Goal: Communication & Community: Answer question/provide support

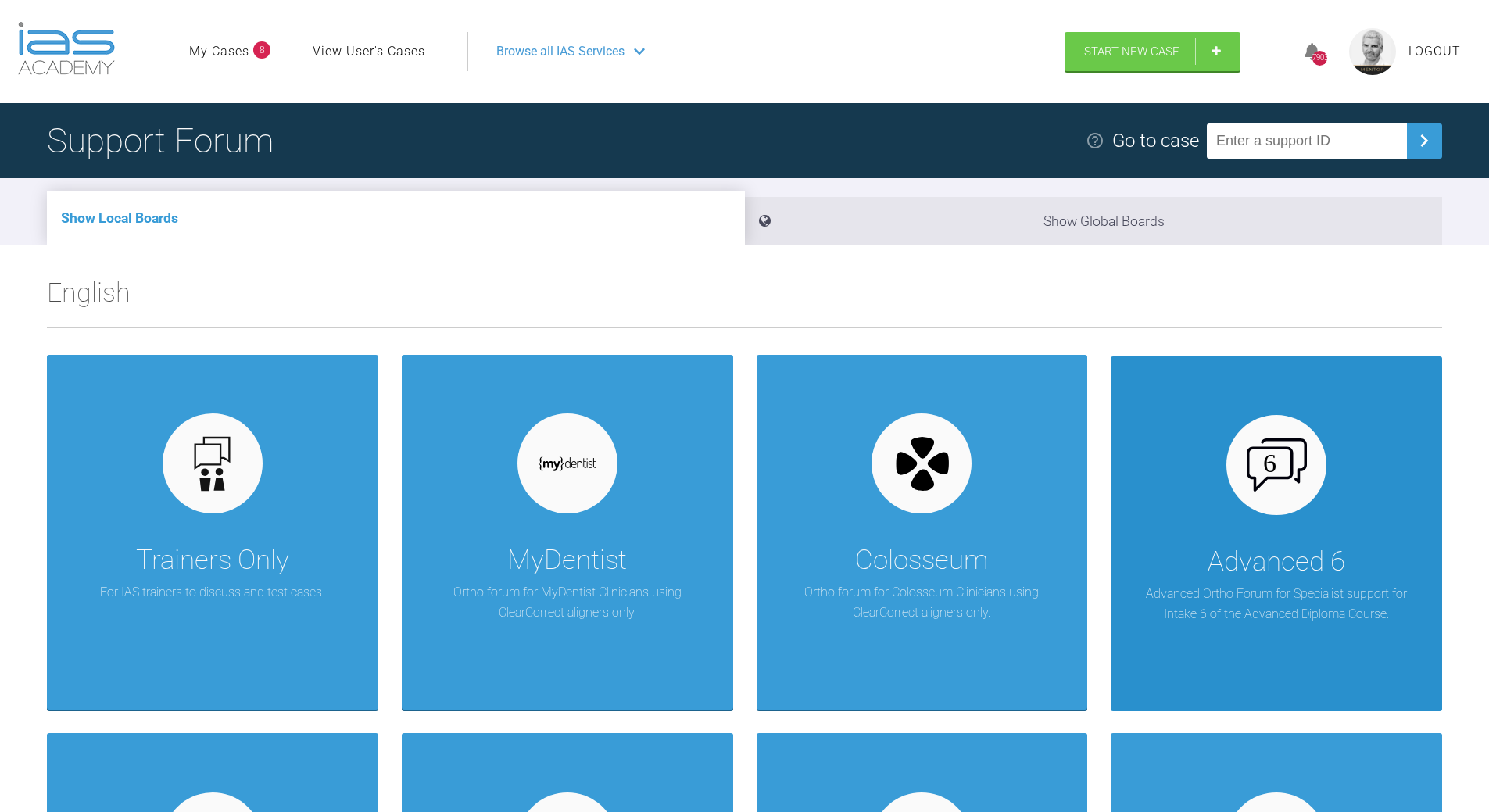
click at [1024, 499] on div at bounding box center [1276, 464] width 100 height 100
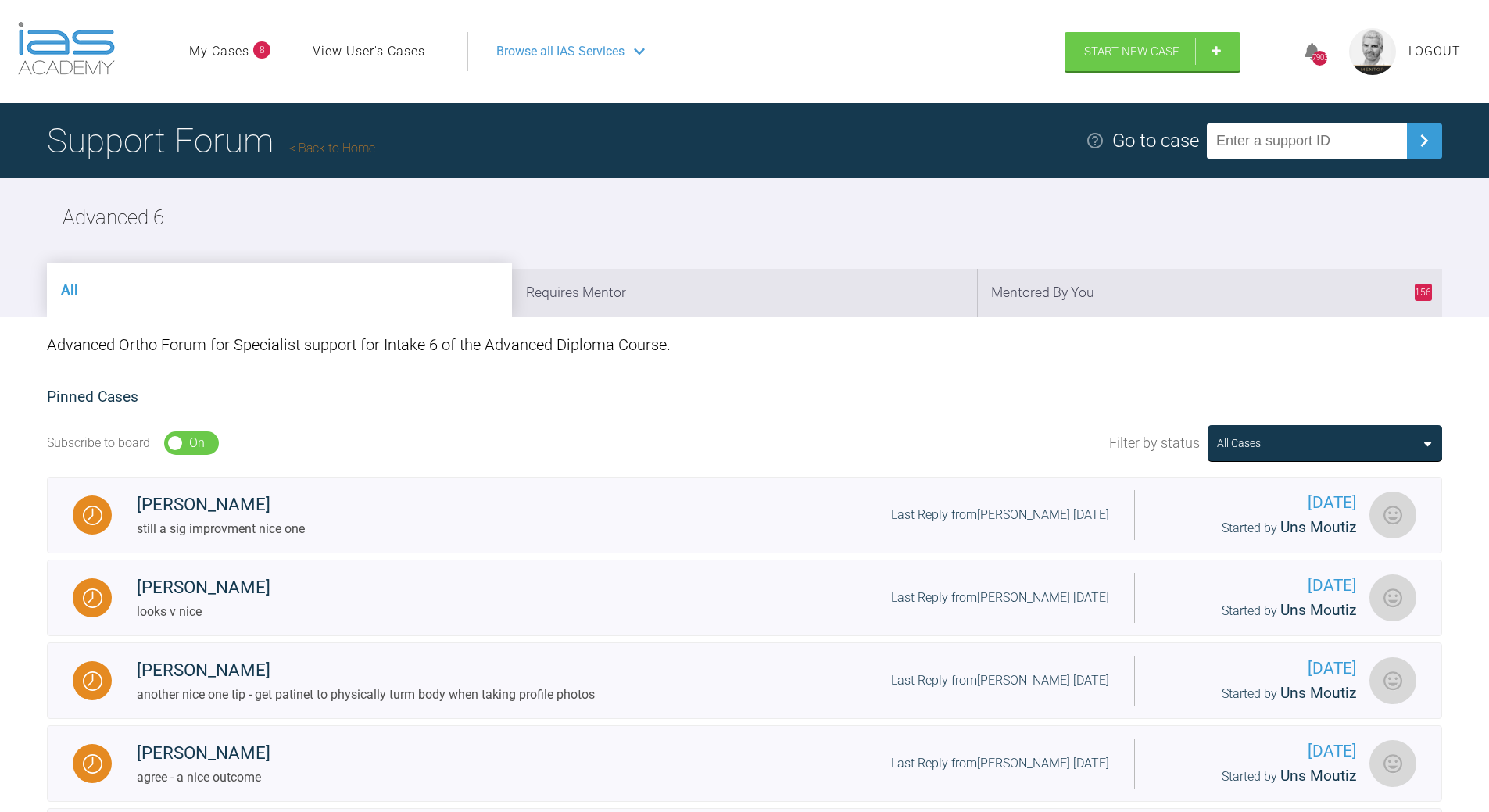
click at [335, 147] on link "Back to Home" at bounding box center [332, 148] width 86 height 15
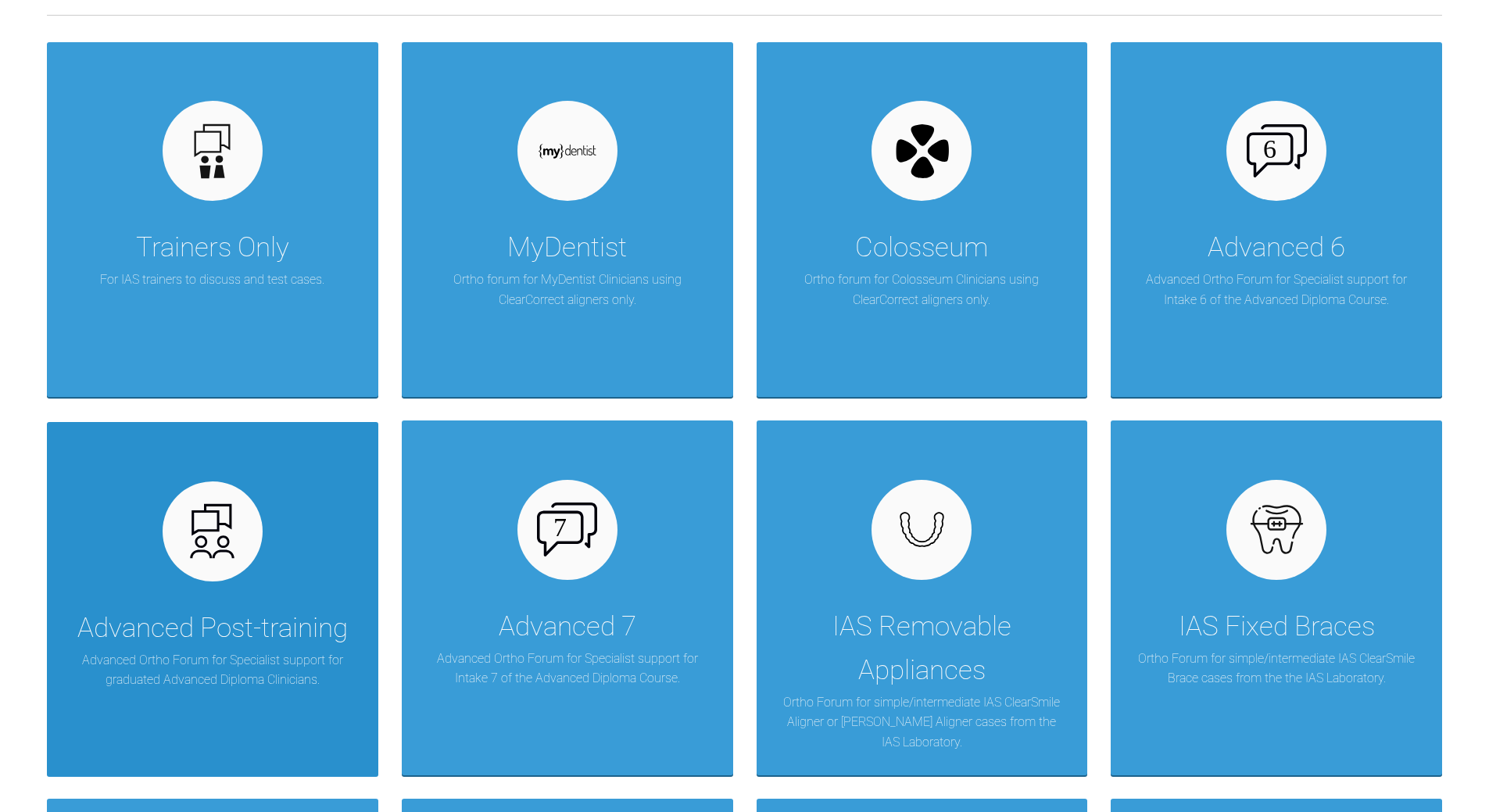
click at [236, 584] on div "Advanced Post-training Advanced Ortho Forum for Specialist support for graduate…" at bounding box center [212, 598] width 331 height 354
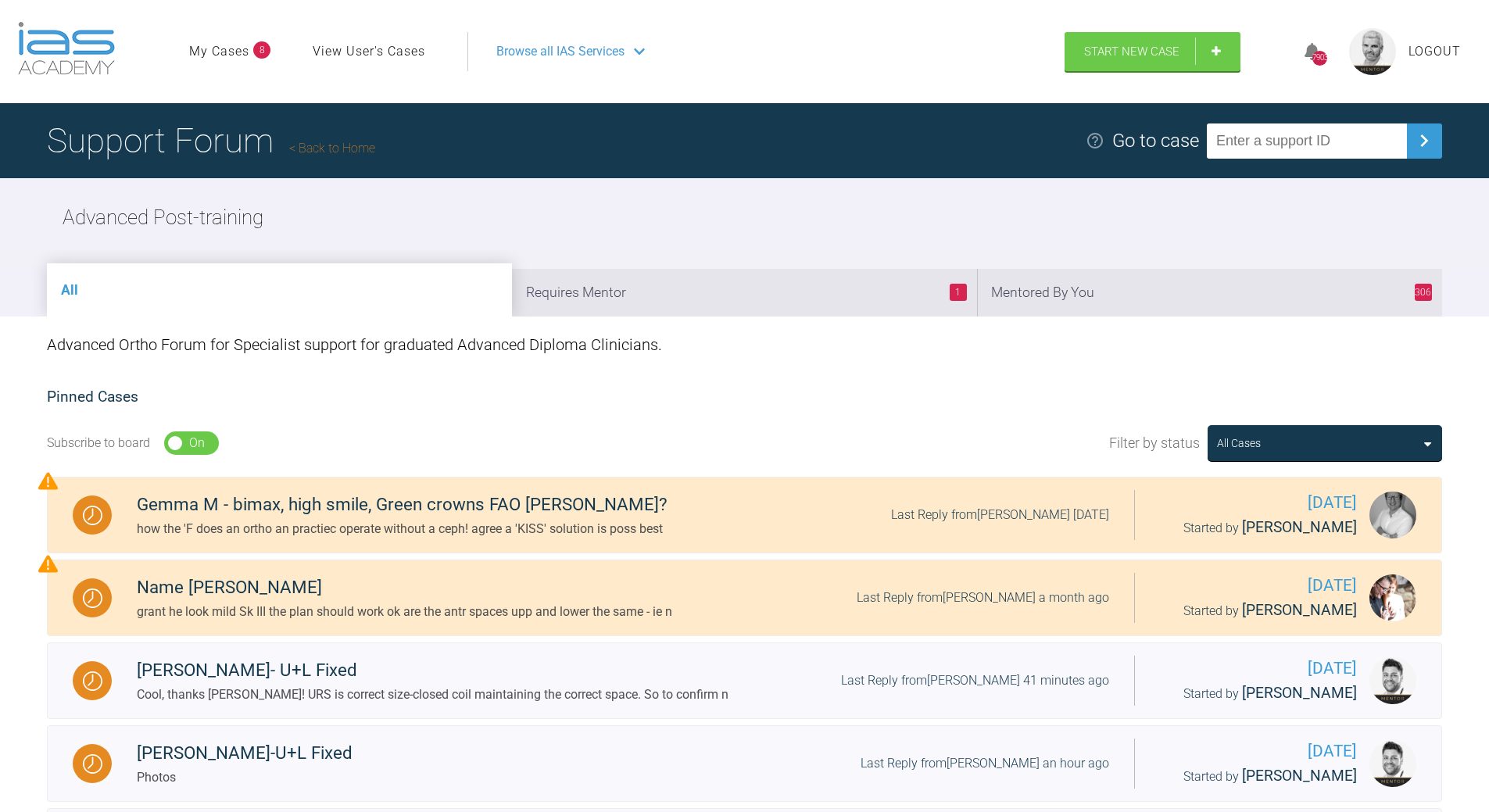
drag, startPoint x: 1160, startPoint y: 282, endPoint x: 1154, endPoint y: 292, distance: 11.7
click at [1024, 283] on li "306 Mentored By You" at bounding box center [1209, 292] width 465 height 48
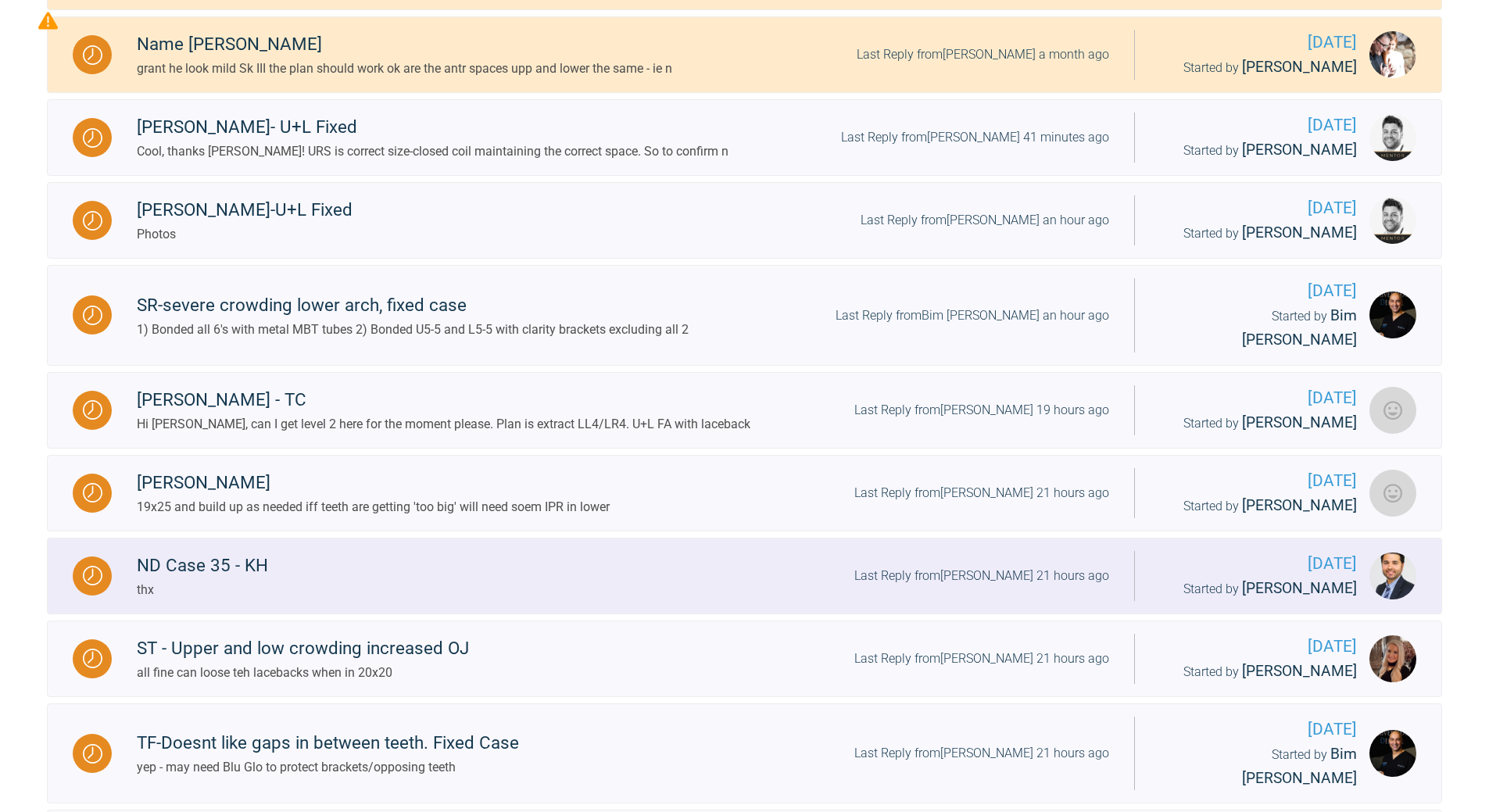
scroll to position [547, 0]
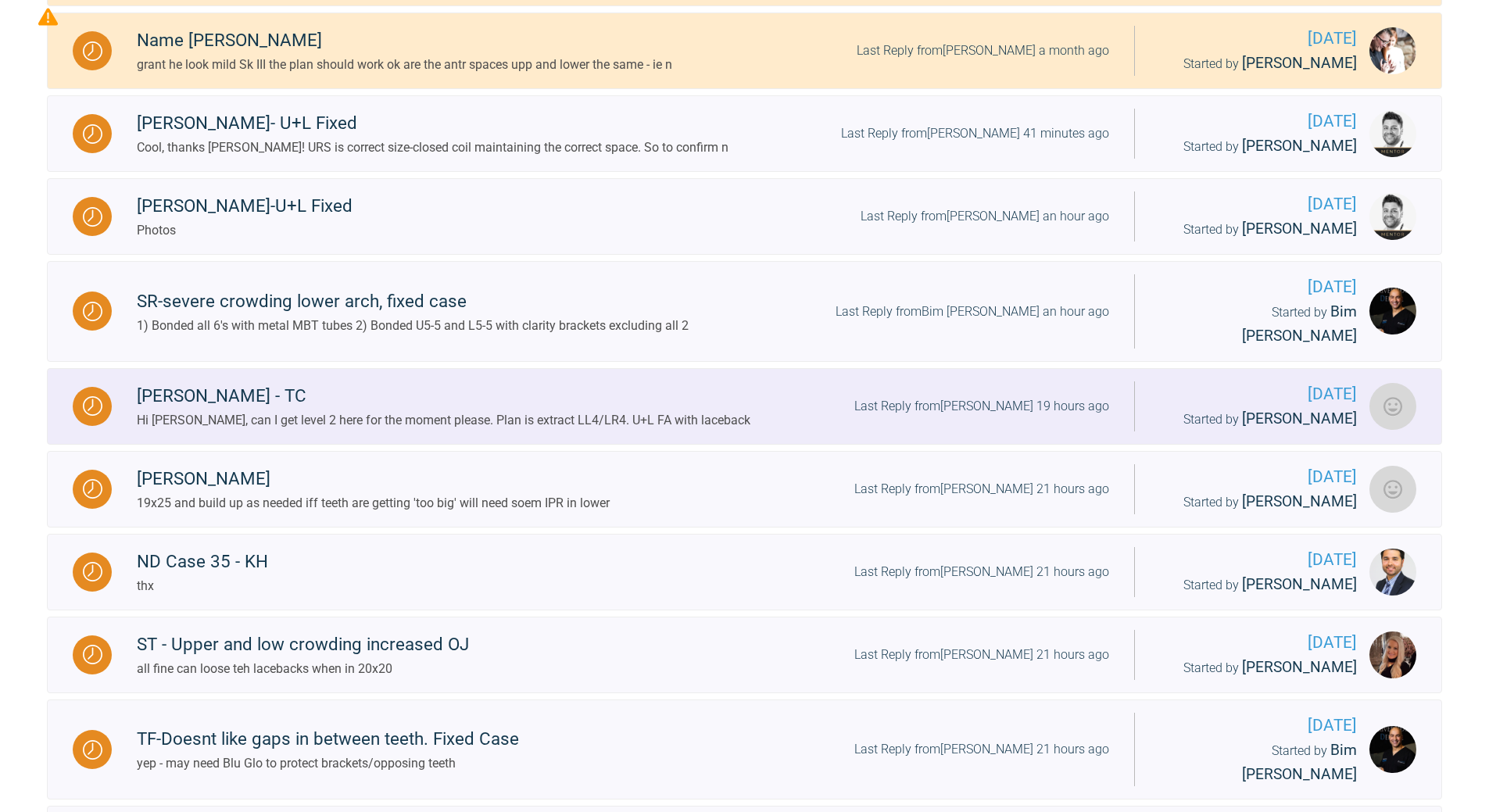
click at [1020, 396] on div "Last Reply from [PERSON_NAME] 19 hours ago" at bounding box center [982, 406] width 255 height 20
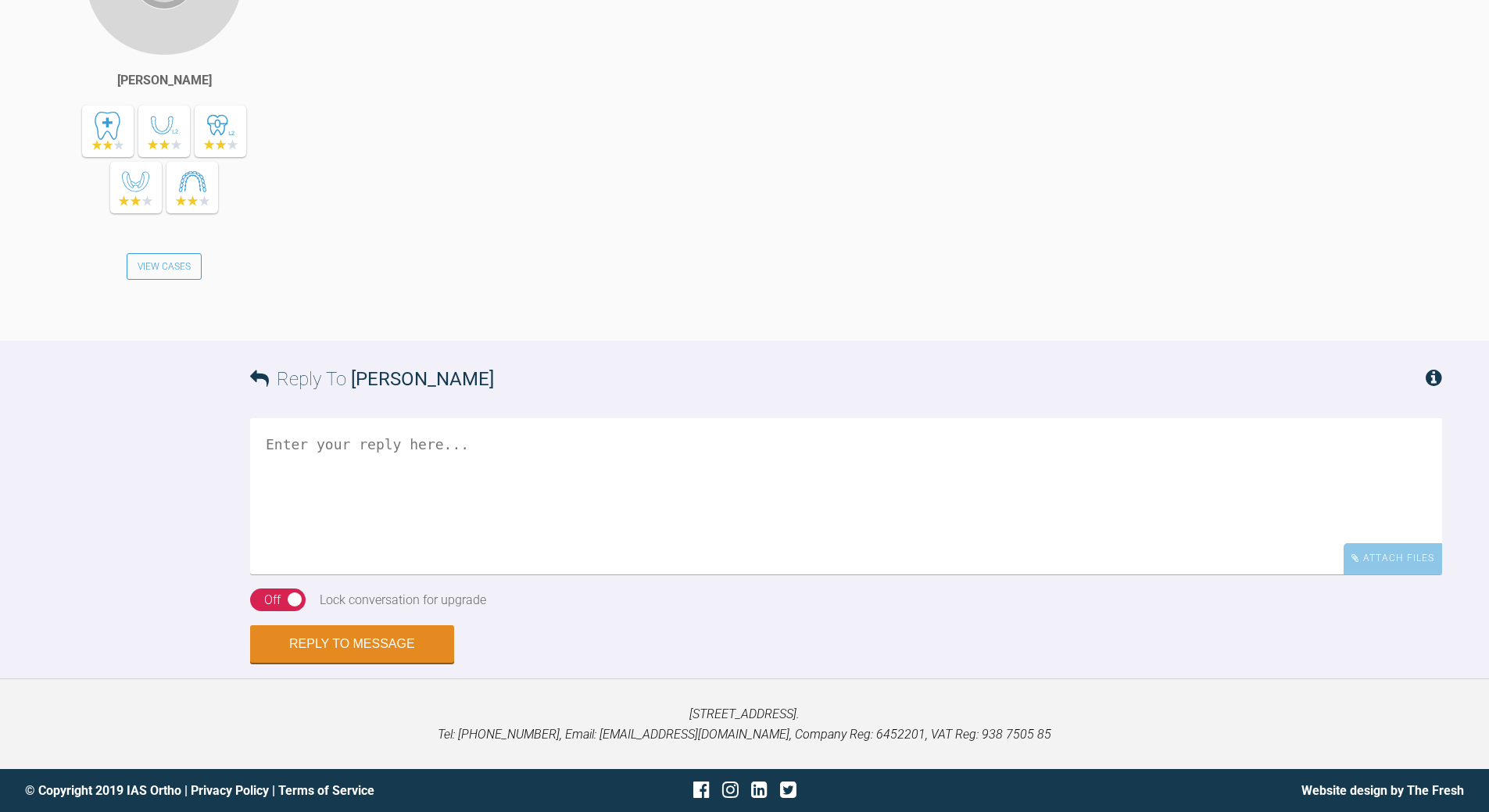
scroll to position [2910, 0]
click at [641, 417] on div "Reply To [PERSON_NAME]" at bounding box center [846, 378] width 1192 height 76
click at [472, 458] on textarea at bounding box center [846, 496] width 1192 height 156
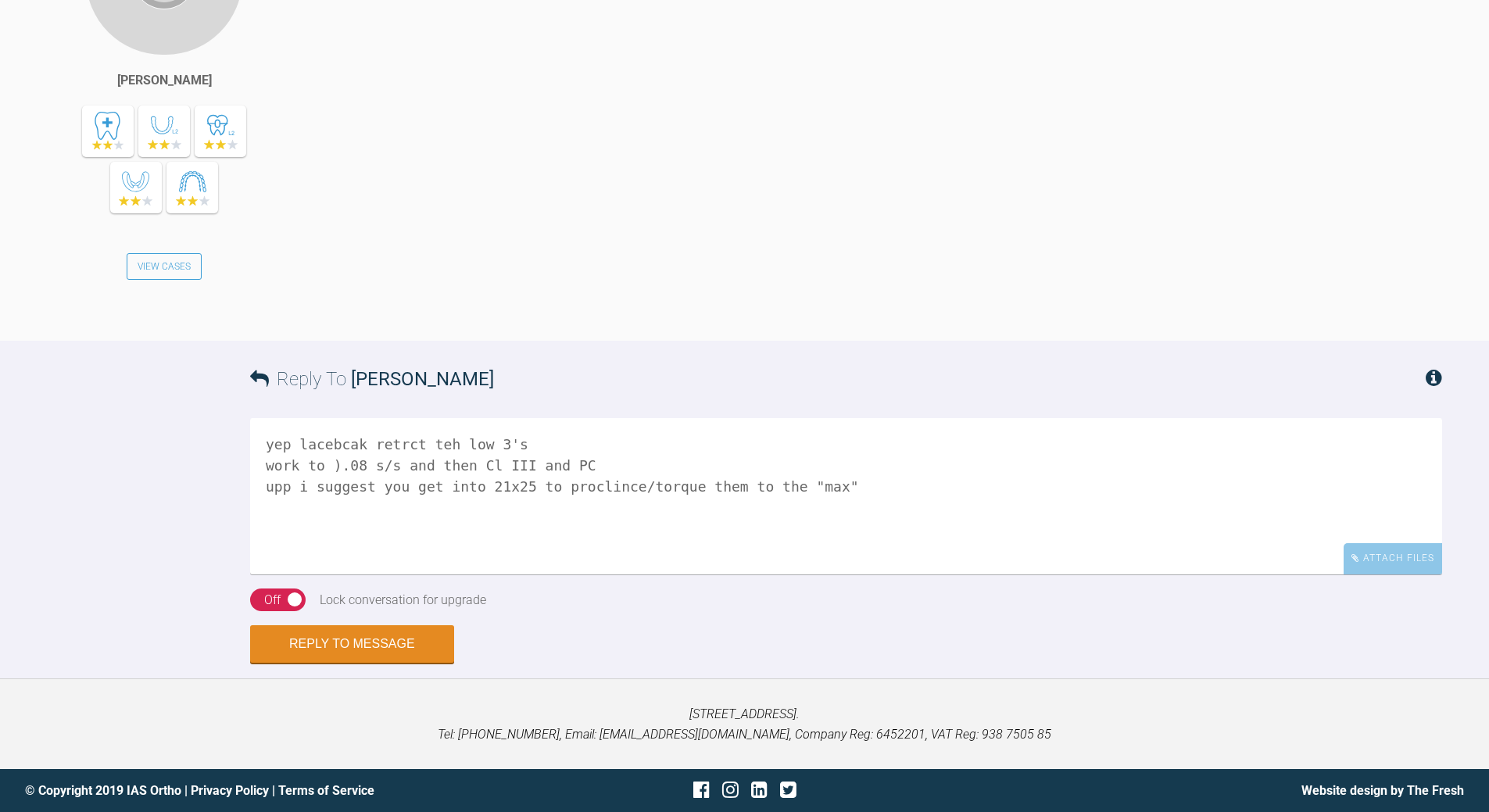
click at [301, 442] on textarea "yep lacebcak retrct teh low 3's work to ).08 s/s and then Cl III and PC upp i s…" at bounding box center [846, 496] width 1192 height 156
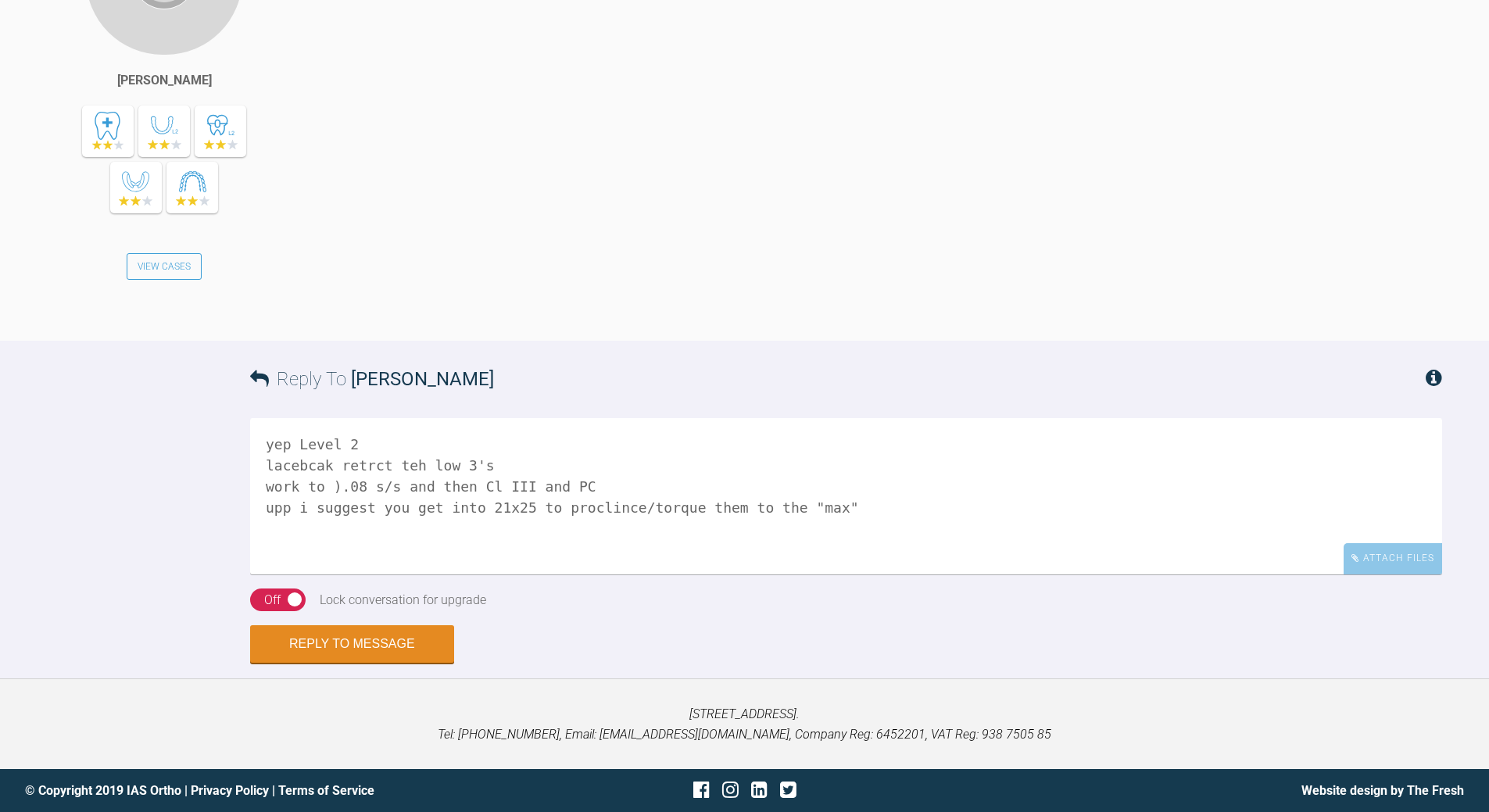
drag, startPoint x: 364, startPoint y: 462, endPoint x: 372, endPoint y: 461, distance: 8.1
click at [365, 462] on textarea "yep Level 2 lacebcak retrct teh low 3's work to ).08 s/s and then Cl III and PC…" at bounding box center [846, 496] width 1192 height 156
drag, startPoint x: 406, startPoint y: 469, endPoint x: 412, endPoint y: 458, distance: 12.5
click at [407, 467] on textarea "yep Level 2 lacebcak retract teh low 3's work to ).08 s/s and then Cl III and P…" at bounding box center [846, 496] width 1192 height 156
click at [330, 489] on textarea "yep Level 2 lacebcak retract the low 3's work to ).08 s/s and then Cl III and P…" at bounding box center [846, 496] width 1192 height 156
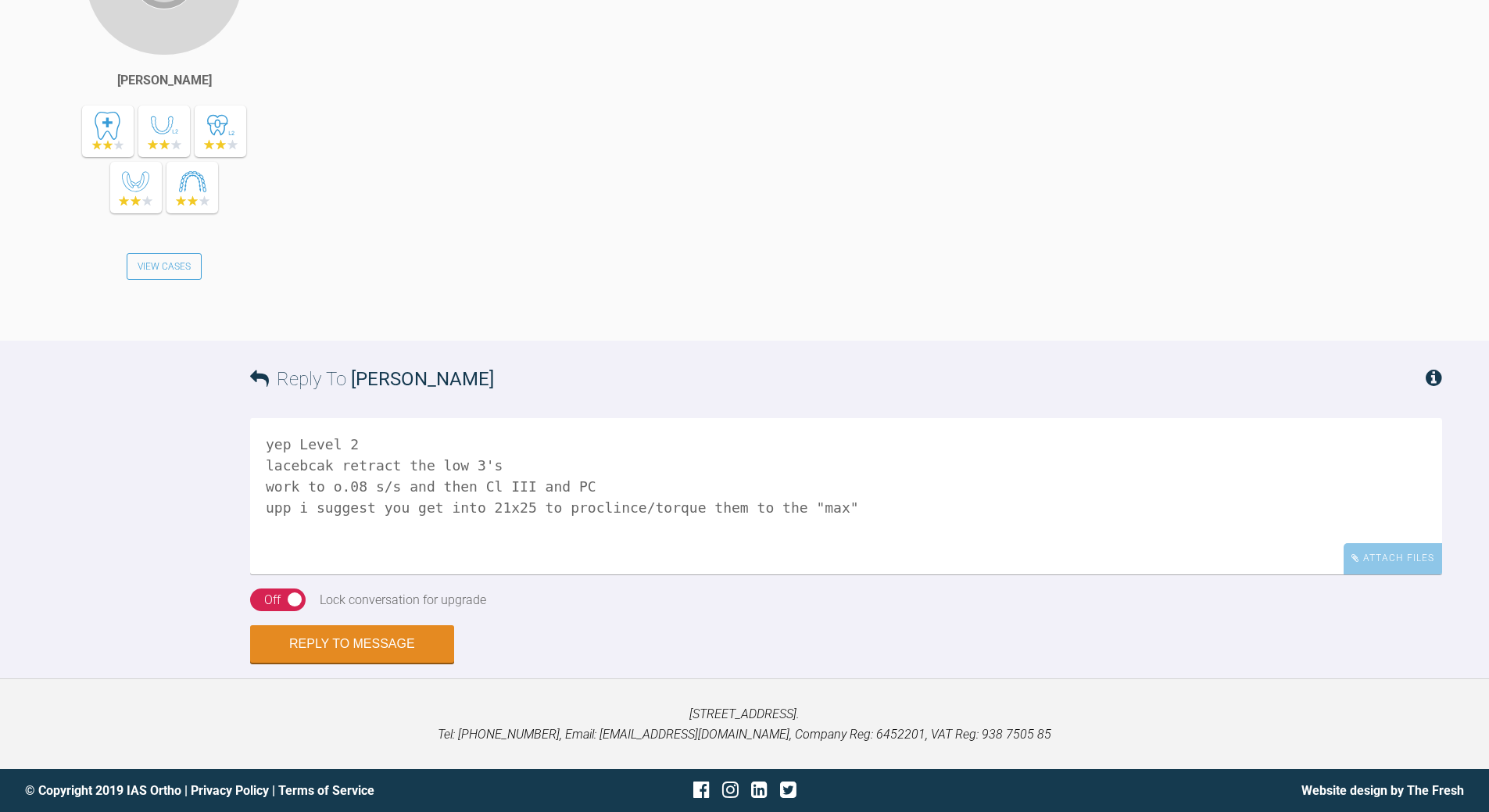
click at [398, 482] on textarea "yep Level 2 lacebcak retract the low 3's work to o.08 s/s and then Cl III and P…" at bounding box center [846, 496] width 1192 height 156
click at [845, 514] on textarea "yep Level 2 lacebcak retract the low 3's work to o.08 s/s lower and then Cl III…" at bounding box center [846, 496] width 1192 height 156
click at [345, 549] on textarea "yep Level 2 lacebcak retract the low 3's work to o.08 s/s lower and then Cl III…" at bounding box center [846, 496] width 1192 height 156
type textarea "yep Level 2 lacebcak retract the low 3's work to o.08 s/s lower and then Cl III…"
click at [361, 586] on button "Reply to Message" at bounding box center [351, 645] width 204 height 38
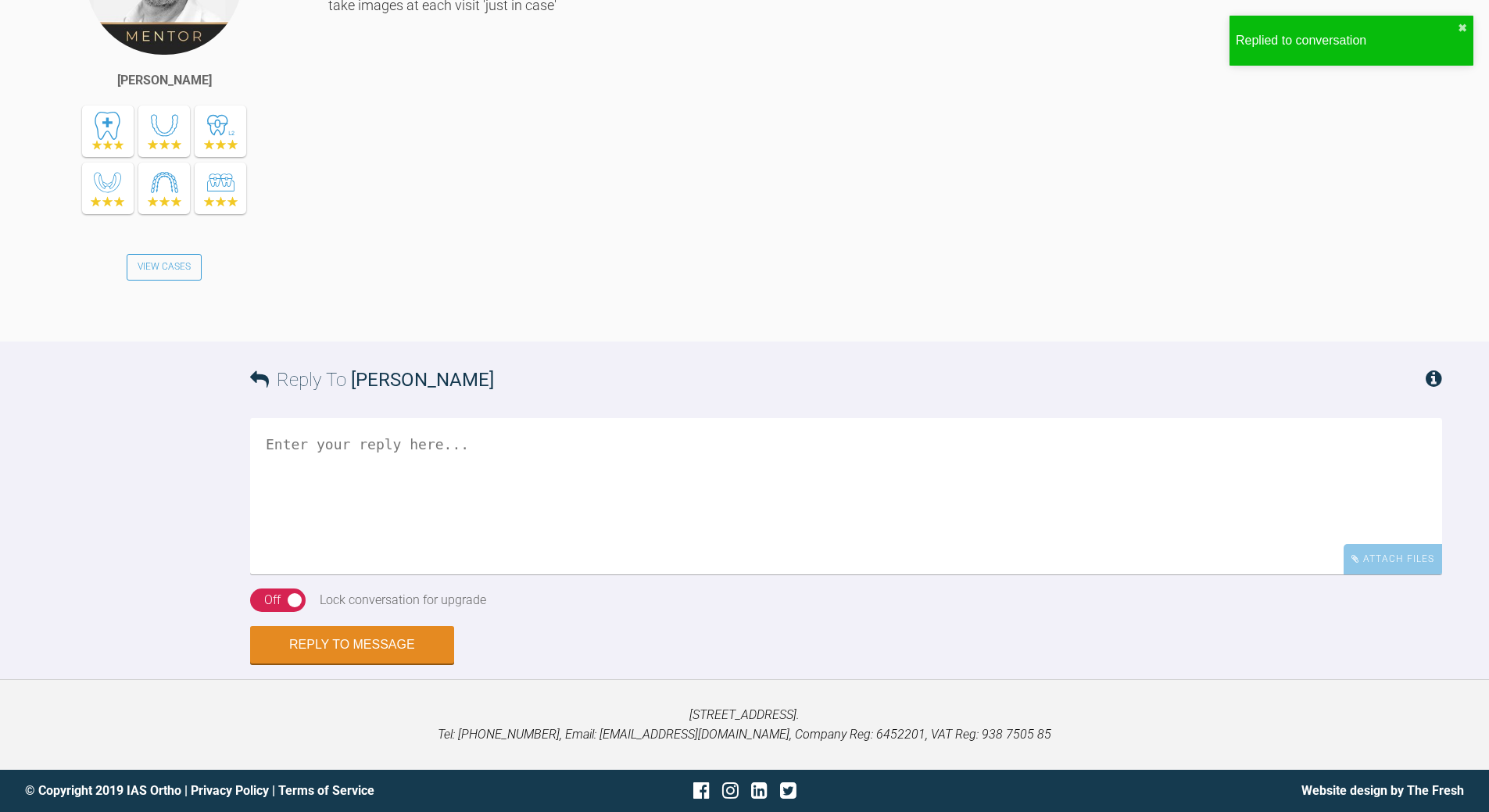
scroll to position [3716, 0]
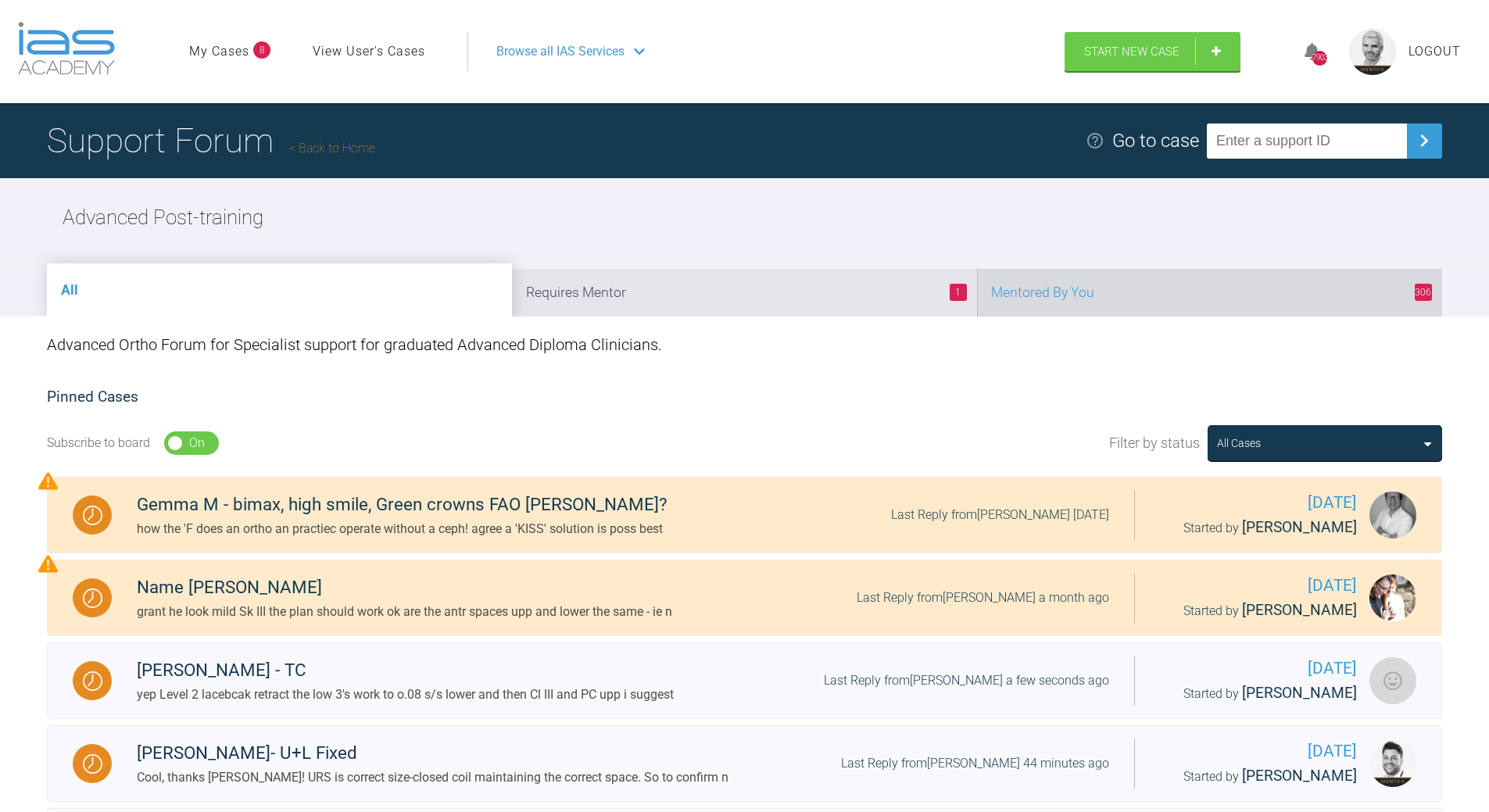
click at [1024, 285] on li "306 Mentored By You" at bounding box center [1209, 292] width 465 height 48
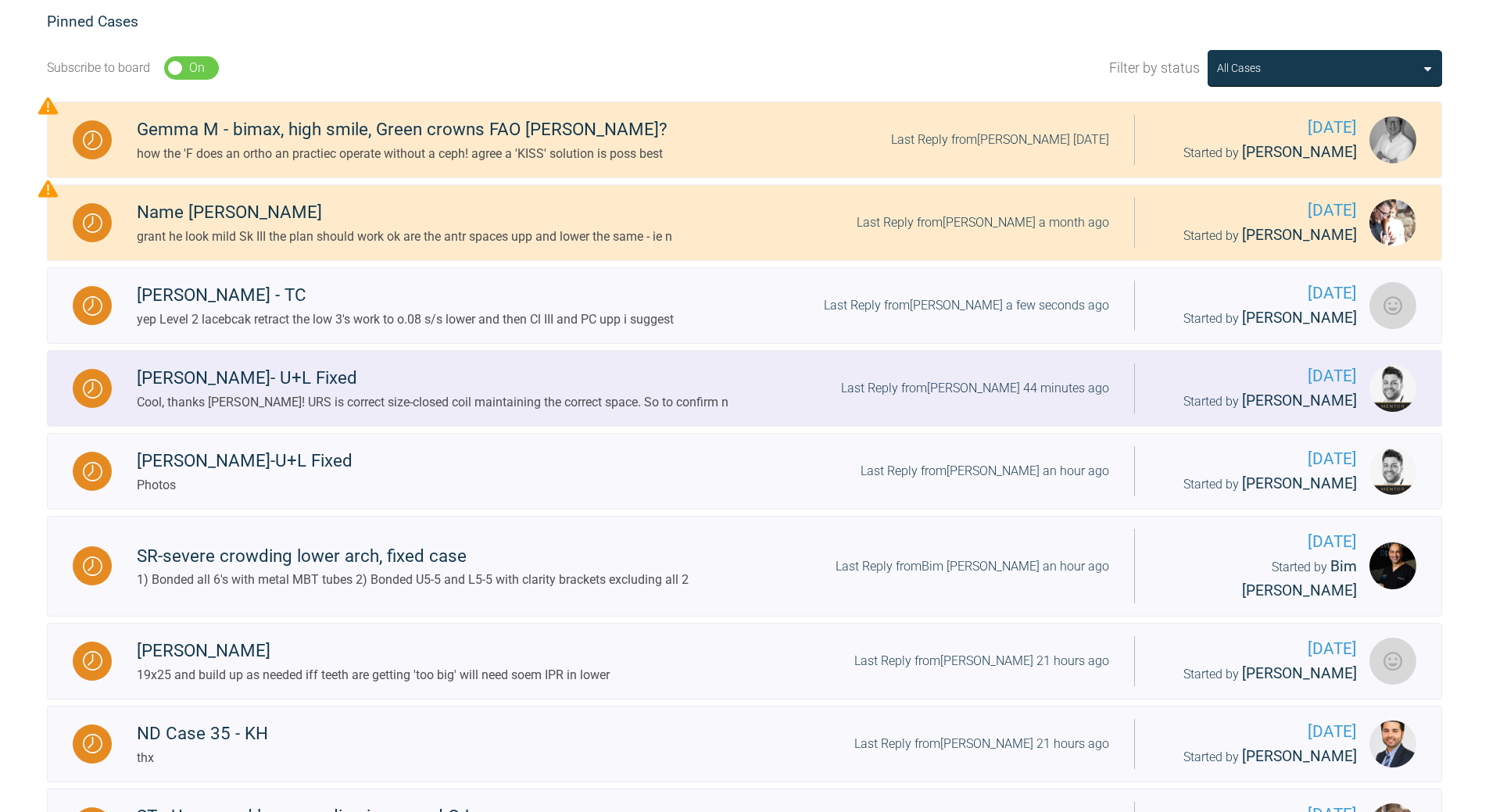
scroll to position [390, 0]
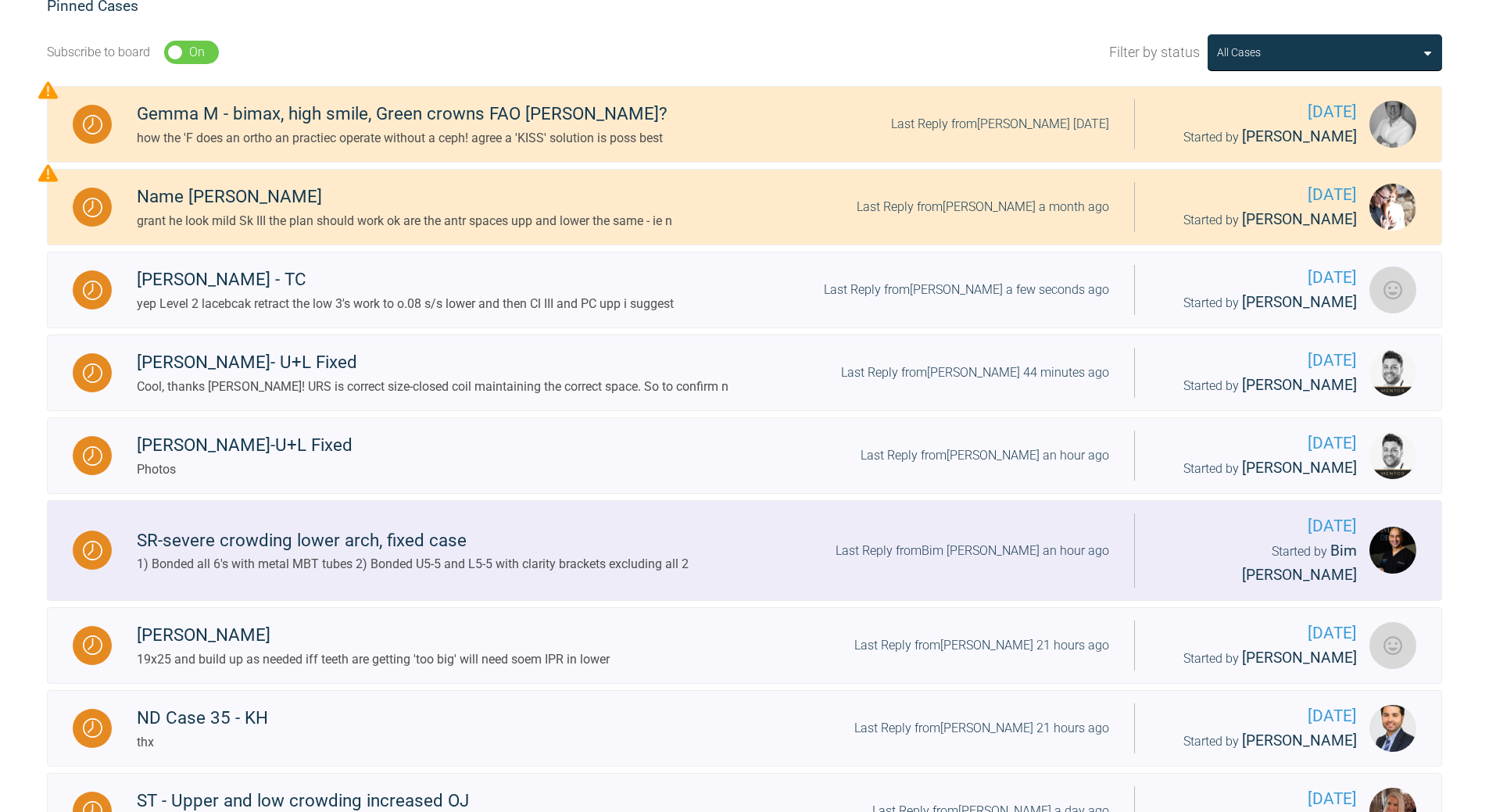
click at [1024, 540] on div "Last Reply from Bim [PERSON_NAME] an hour ago" at bounding box center [973, 551] width 273 height 20
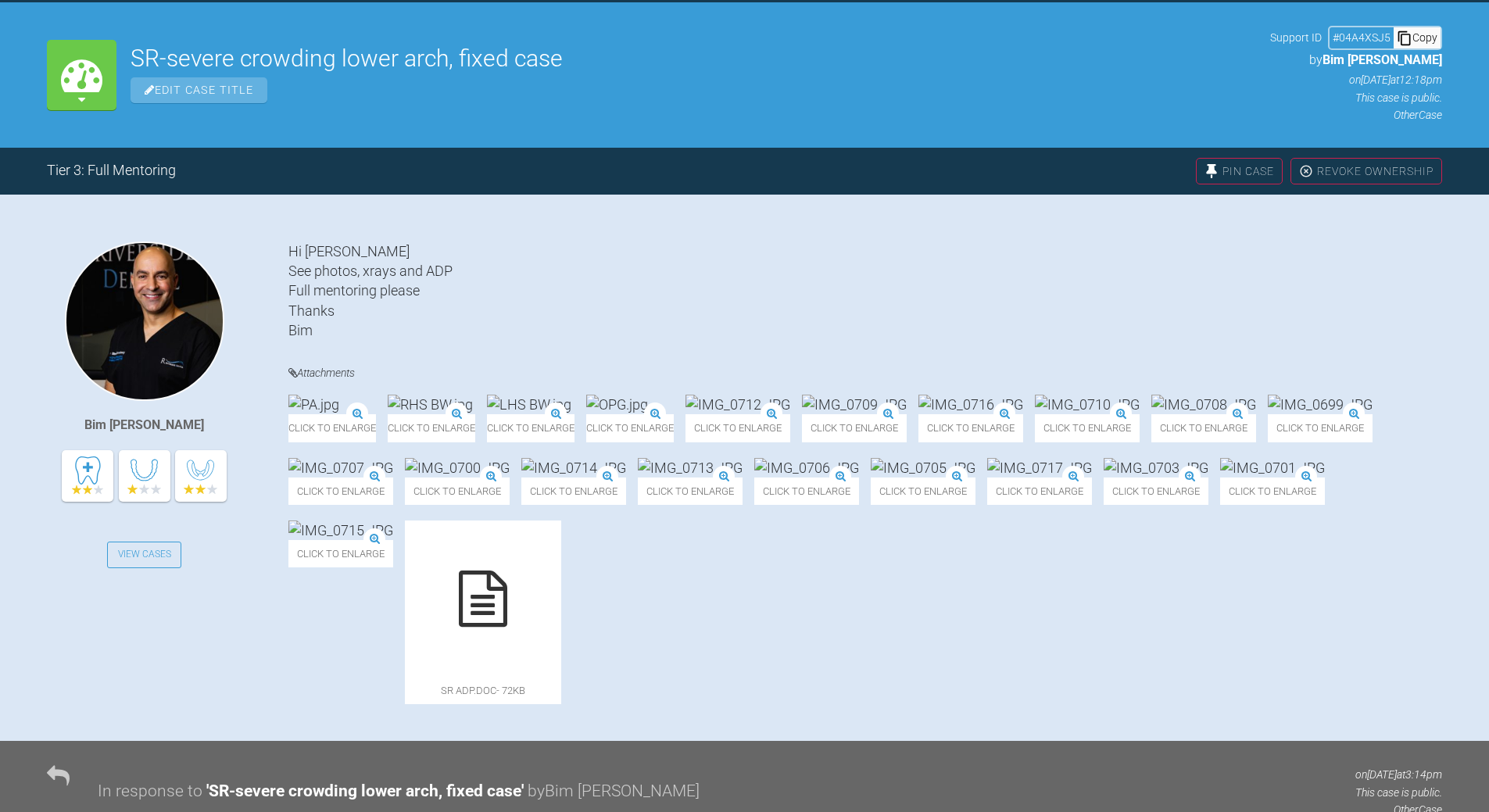
scroll to position [132, 0]
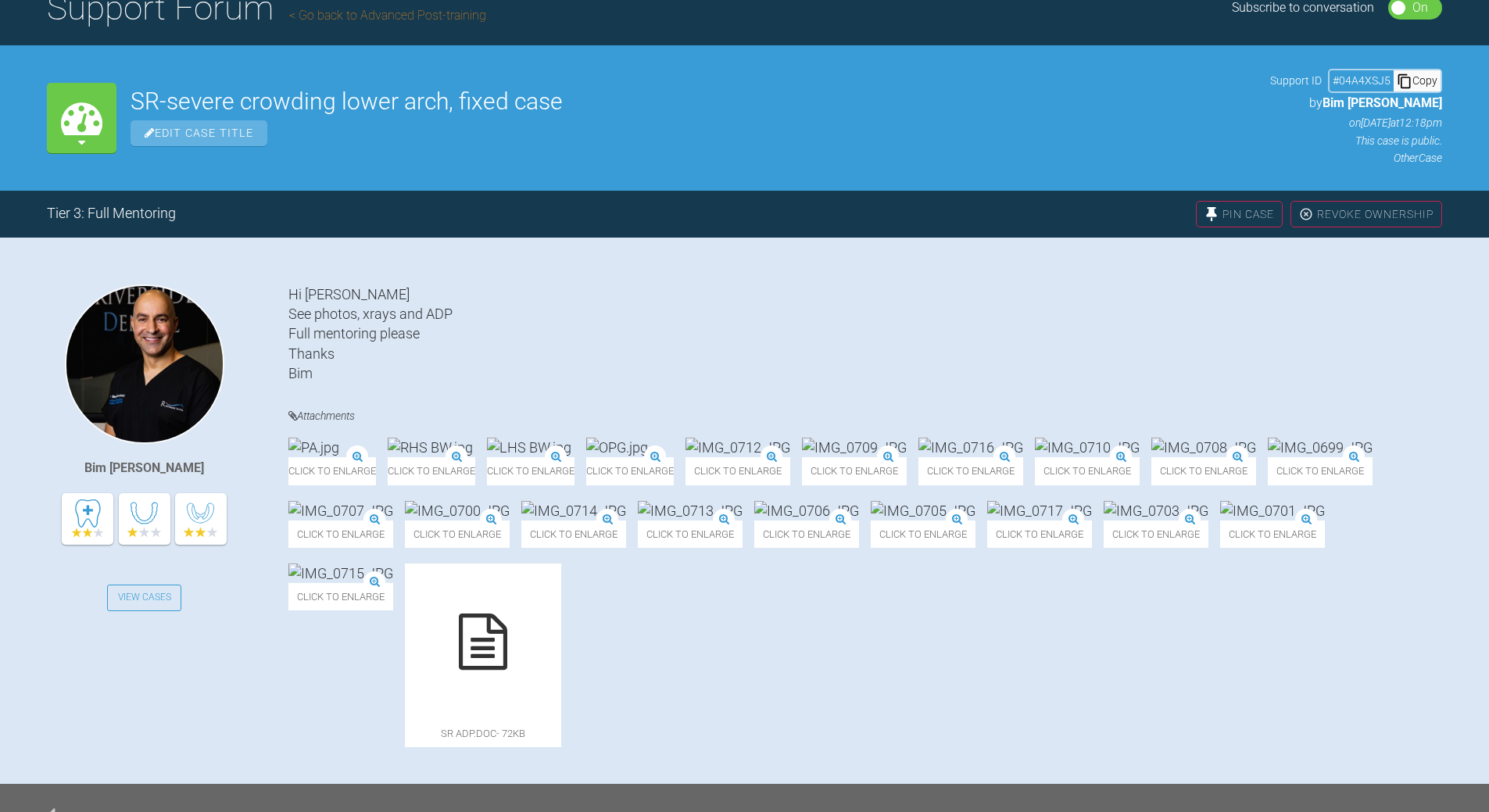
click at [1024, 80] on div "Copy" at bounding box center [1417, 80] width 47 height 20
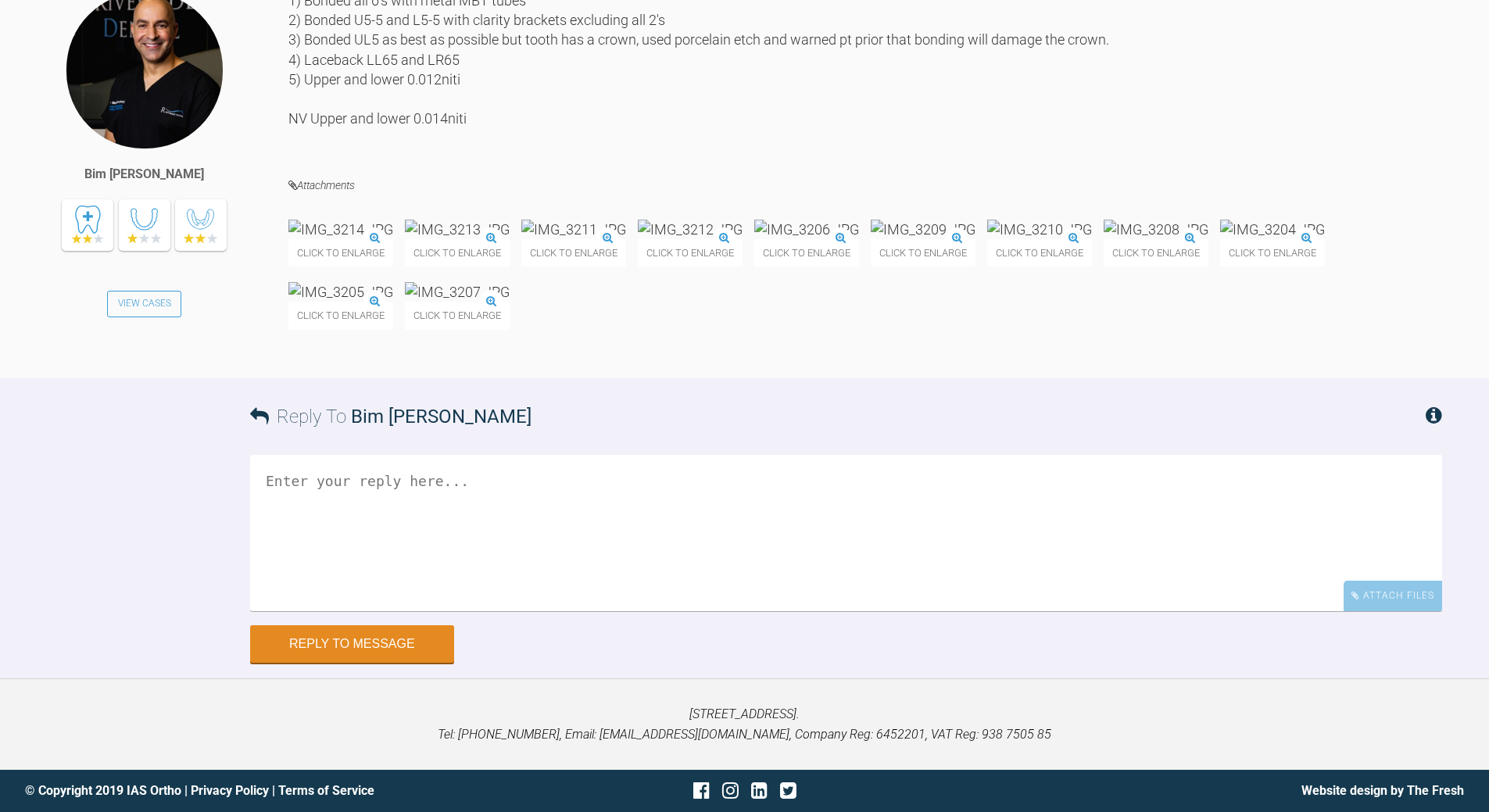
scroll to position [4240, 0]
click at [393, 239] on img at bounding box center [340, 229] width 105 height 19
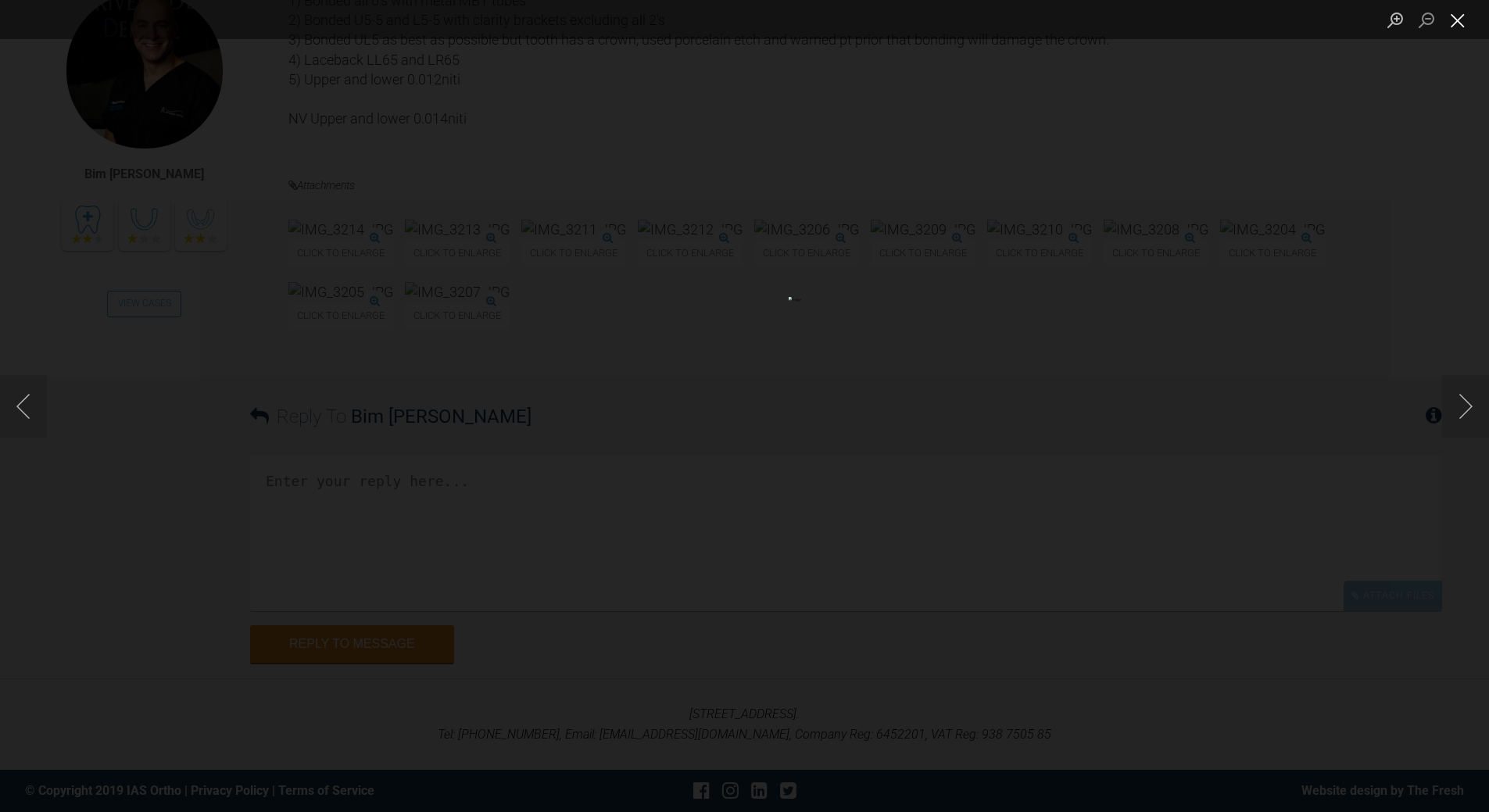
click at [1024, 17] on button "Close lightbox" at bounding box center [1457, 19] width 31 height 28
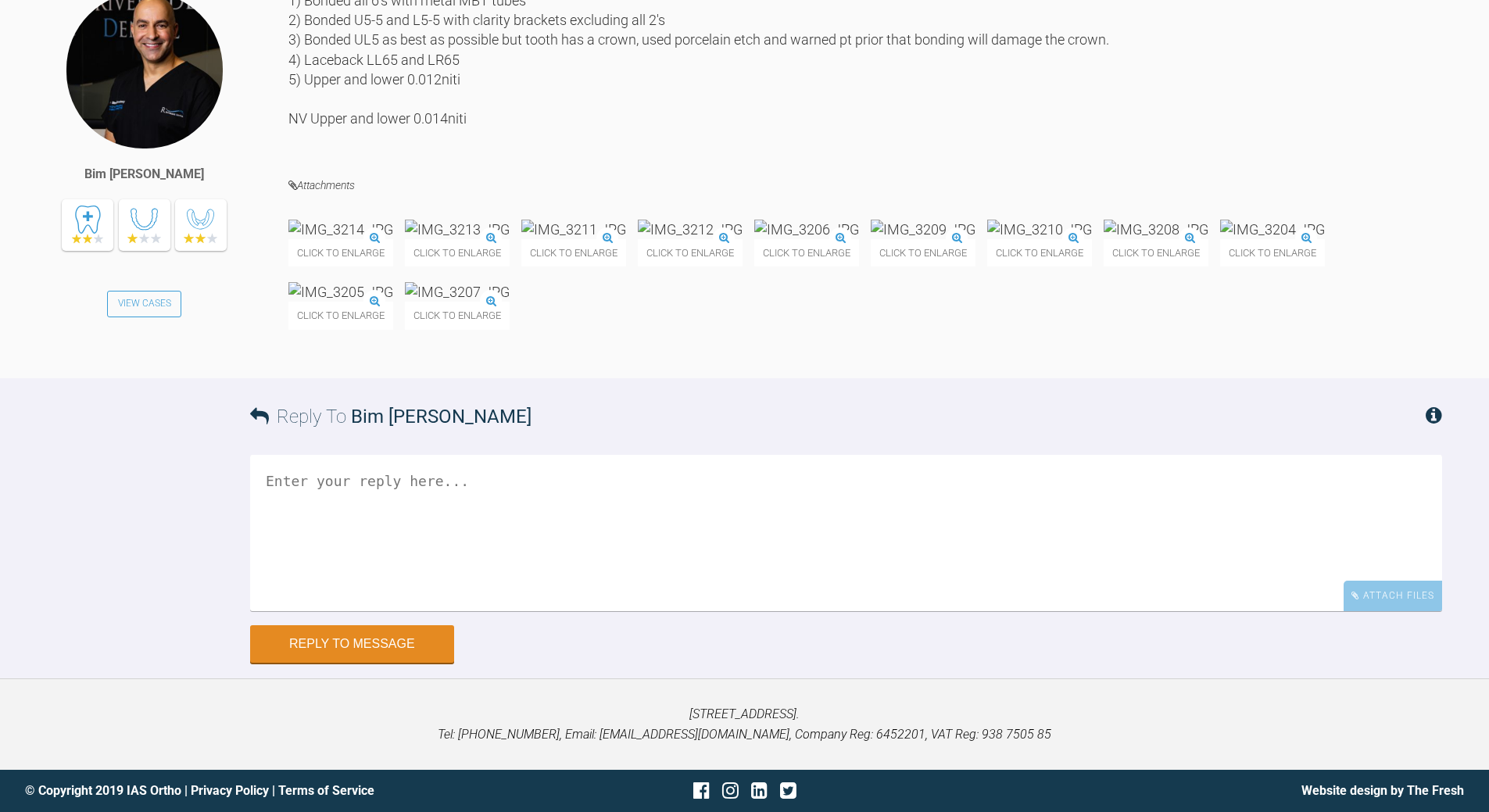
click at [492, 586] on textarea at bounding box center [846, 533] width 1192 height 156
click at [717, 586] on textarea "watch the lower a/ws is going ti procline both centrals - ? no engangemen in in…" at bounding box center [846, 533] width 1192 height 156
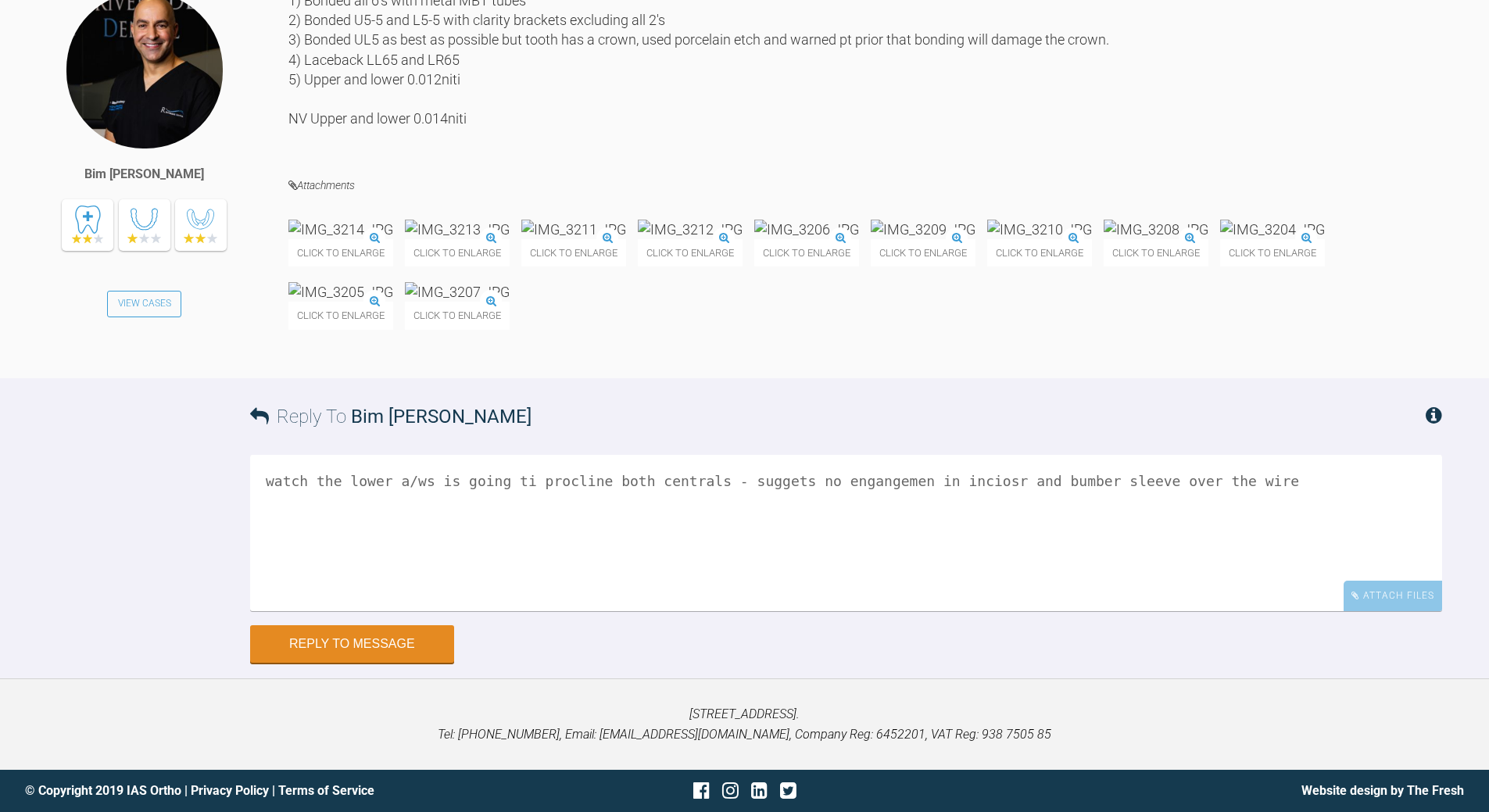
click at [754, 586] on textarea "watch the lower a/ws is going ti procline both centrals - suggets no engangemen…" at bounding box center [846, 533] width 1192 height 156
click at [770, 586] on textarea "watch the lower a/ws is going ti procline both centrals - suggests no engangeme…" at bounding box center [846, 533] width 1192 height 156
drag, startPoint x: 874, startPoint y: 603, endPoint x: 882, endPoint y: 592, distance: 13.6
click at [876, 586] on textarea "watch the lower a/ws is going ti procline both centrals - suggest no engangemen…" at bounding box center [846, 533] width 1192 height 156
click at [897, 586] on textarea "watch the lower a/ws is going ti procline both centrals - suggest no engangemen…" at bounding box center [846, 533] width 1192 height 156
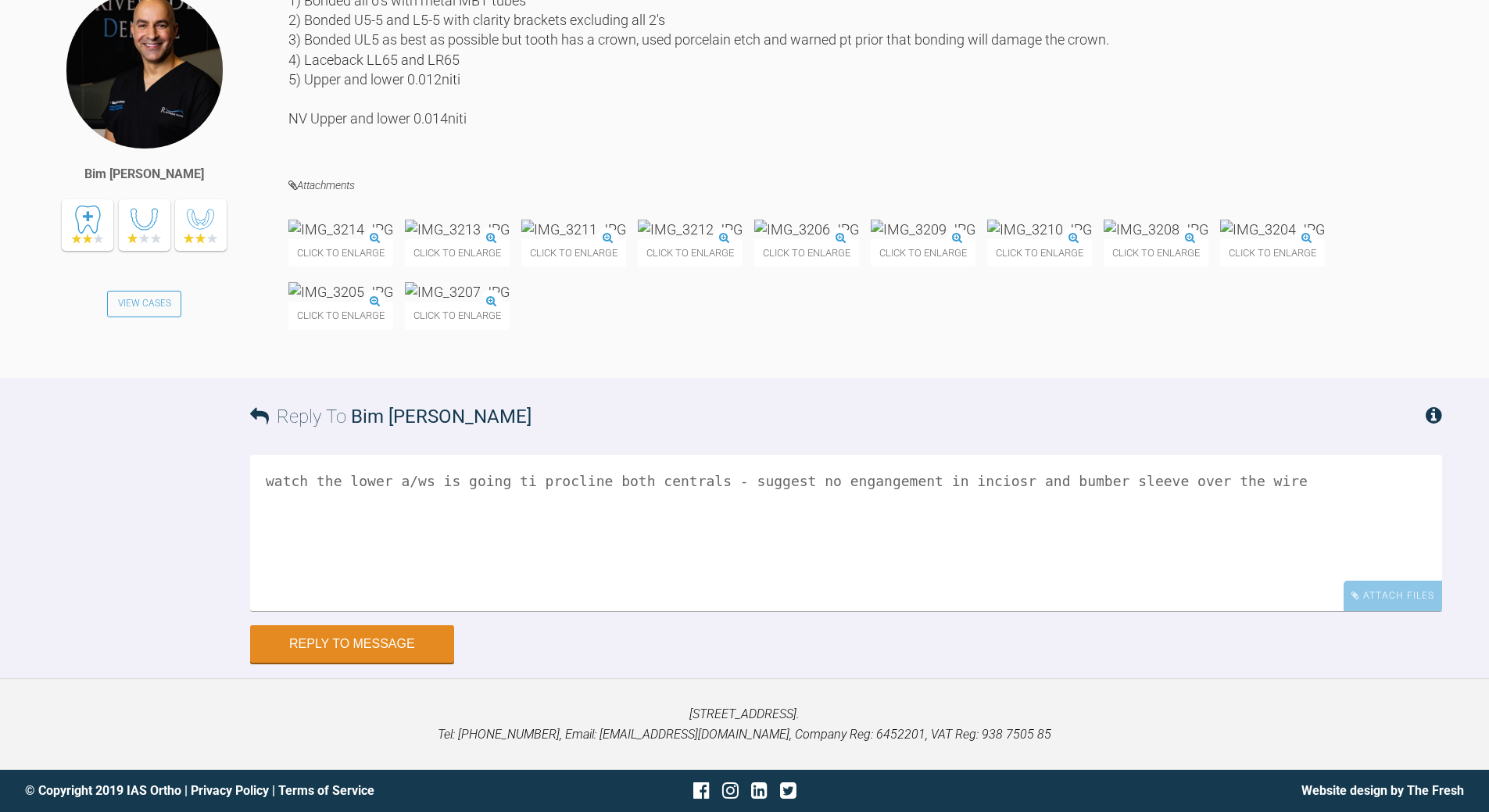
click at [897, 586] on textarea "watch the lower a/ws is going ti procline both centrals - suggest no engangemen…" at bounding box center [846, 533] width 1192 height 156
click at [393, 239] on img at bounding box center [340, 229] width 105 height 19
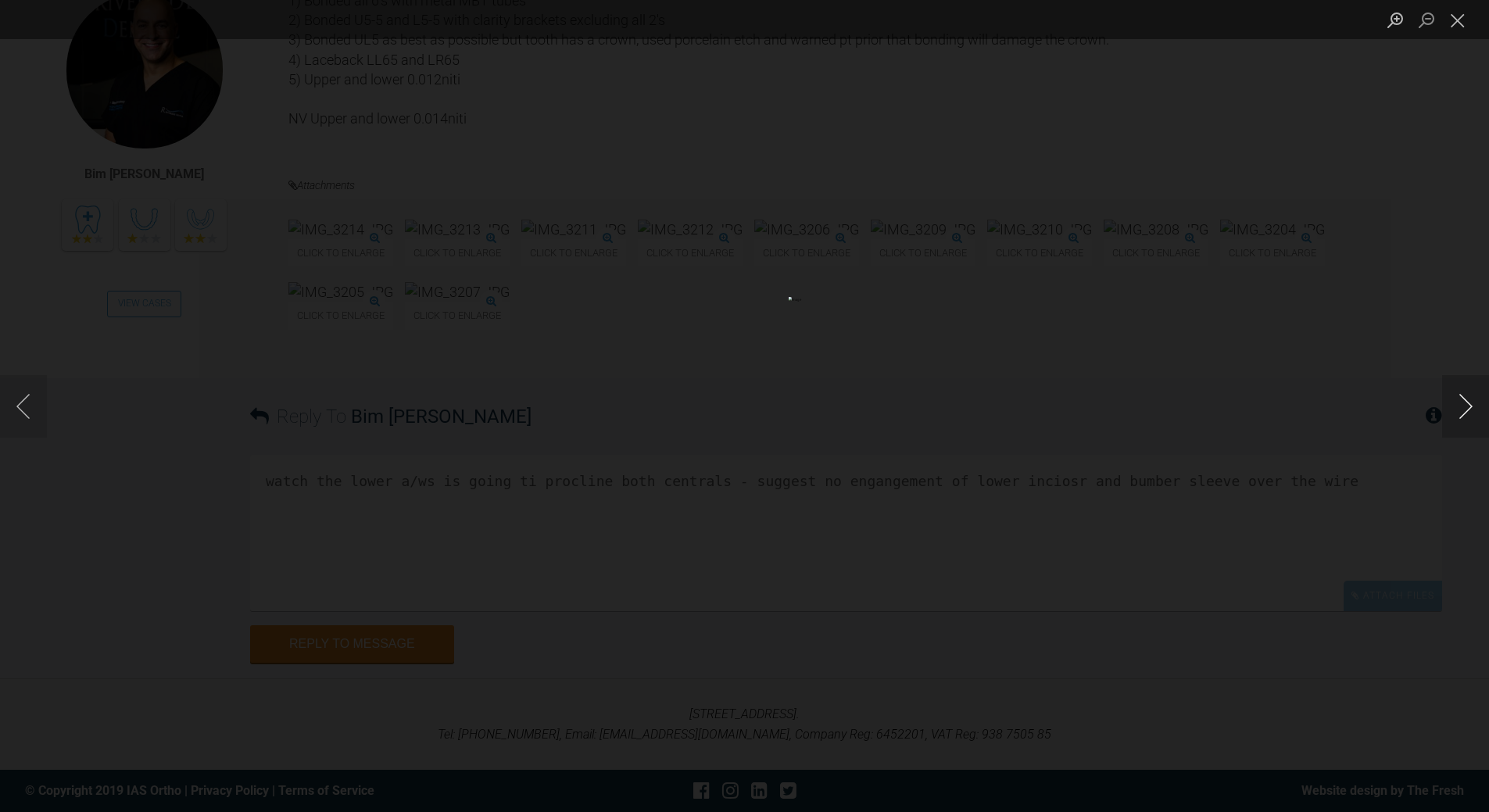
click at [1024, 411] on button "Next image" at bounding box center [1466, 406] width 47 height 63
click at [1024, 27] on button "Close lightbox" at bounding box center [1457, 19] width 31 height 28
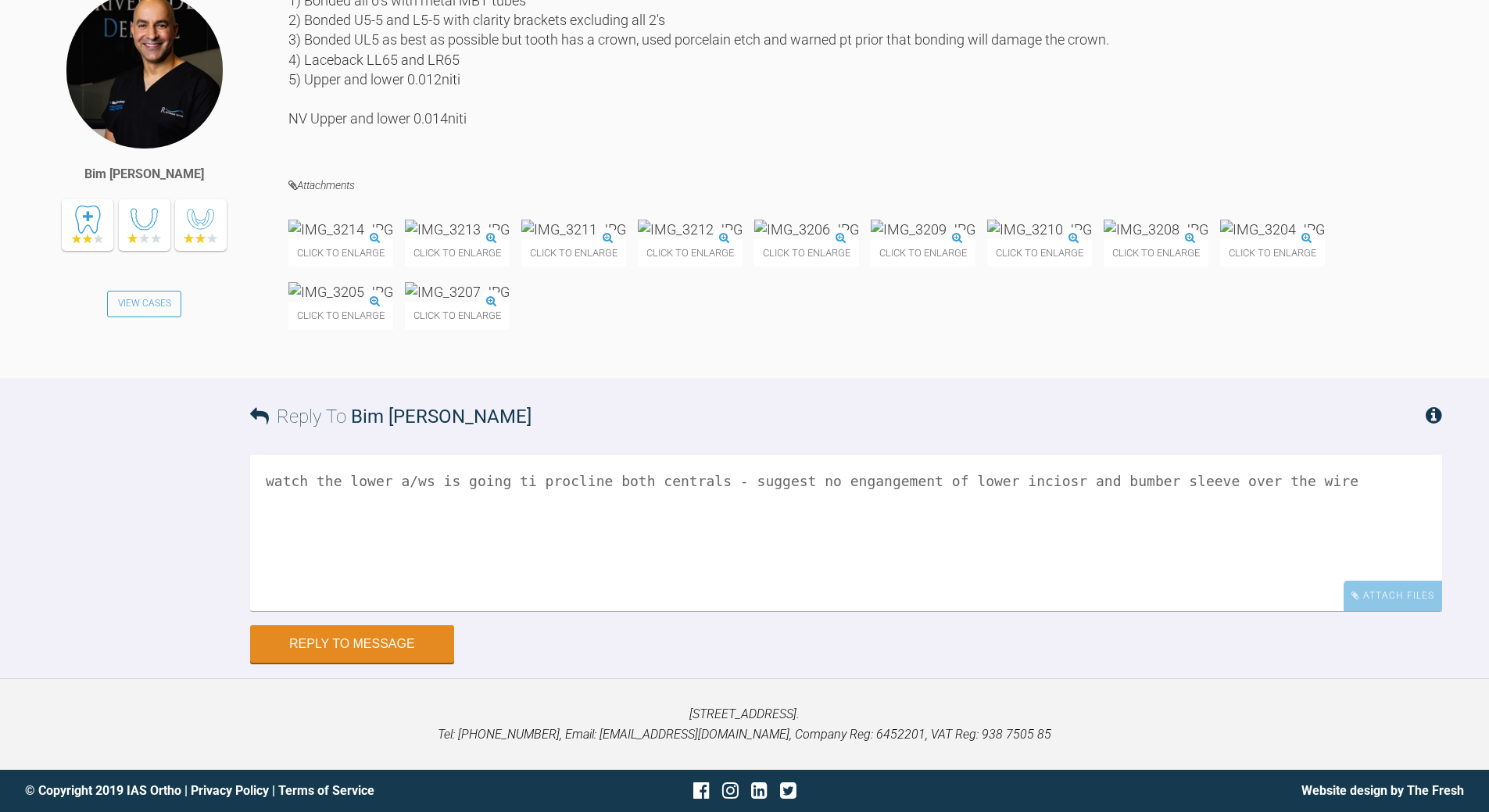
click at [975, 239] on img at bounding box center [923, 229] width 105 height 19
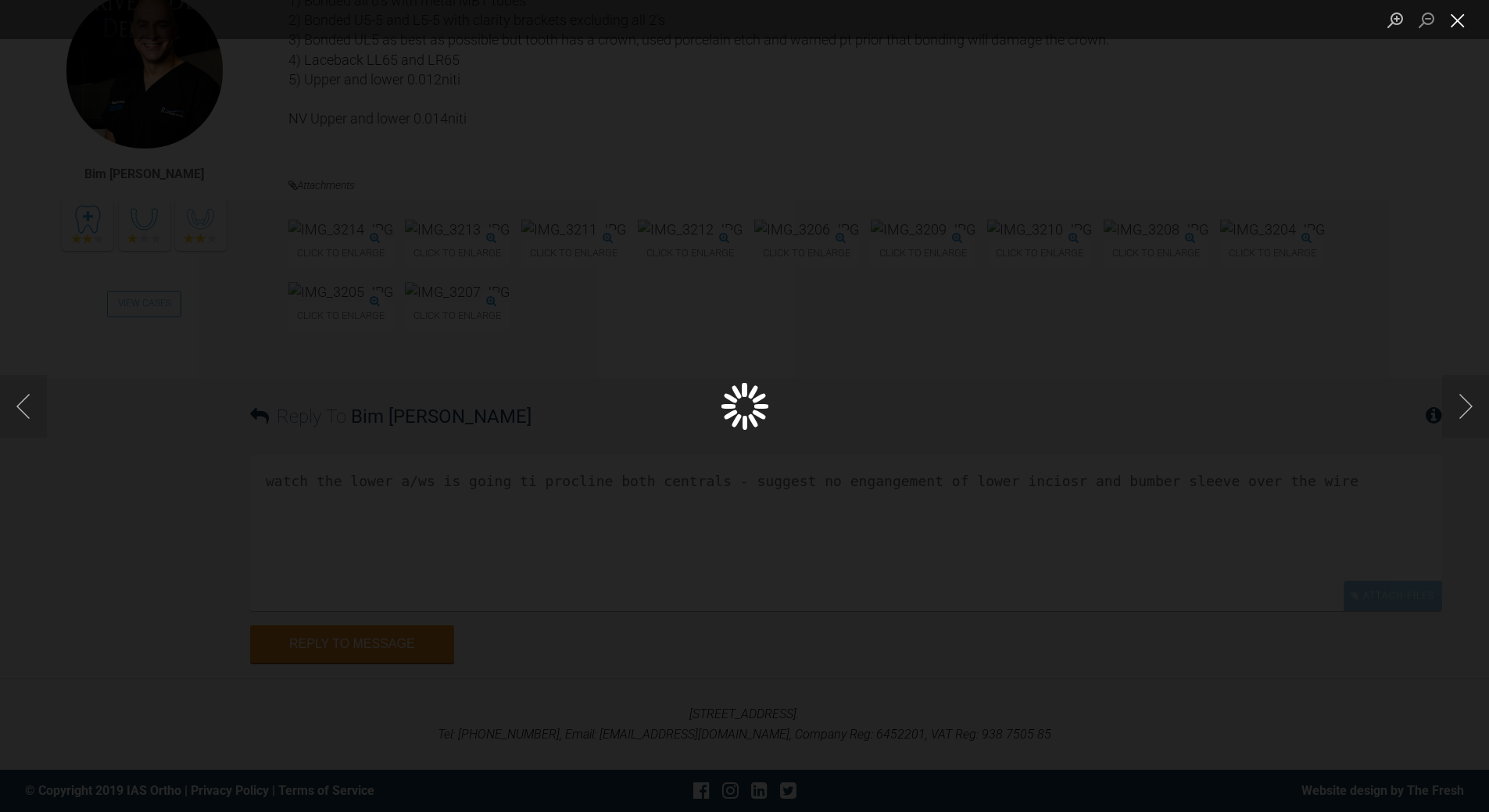
click at [1024, 28] on button "Close lightbox" at bounding box center [1457, 19] width 31 height 28
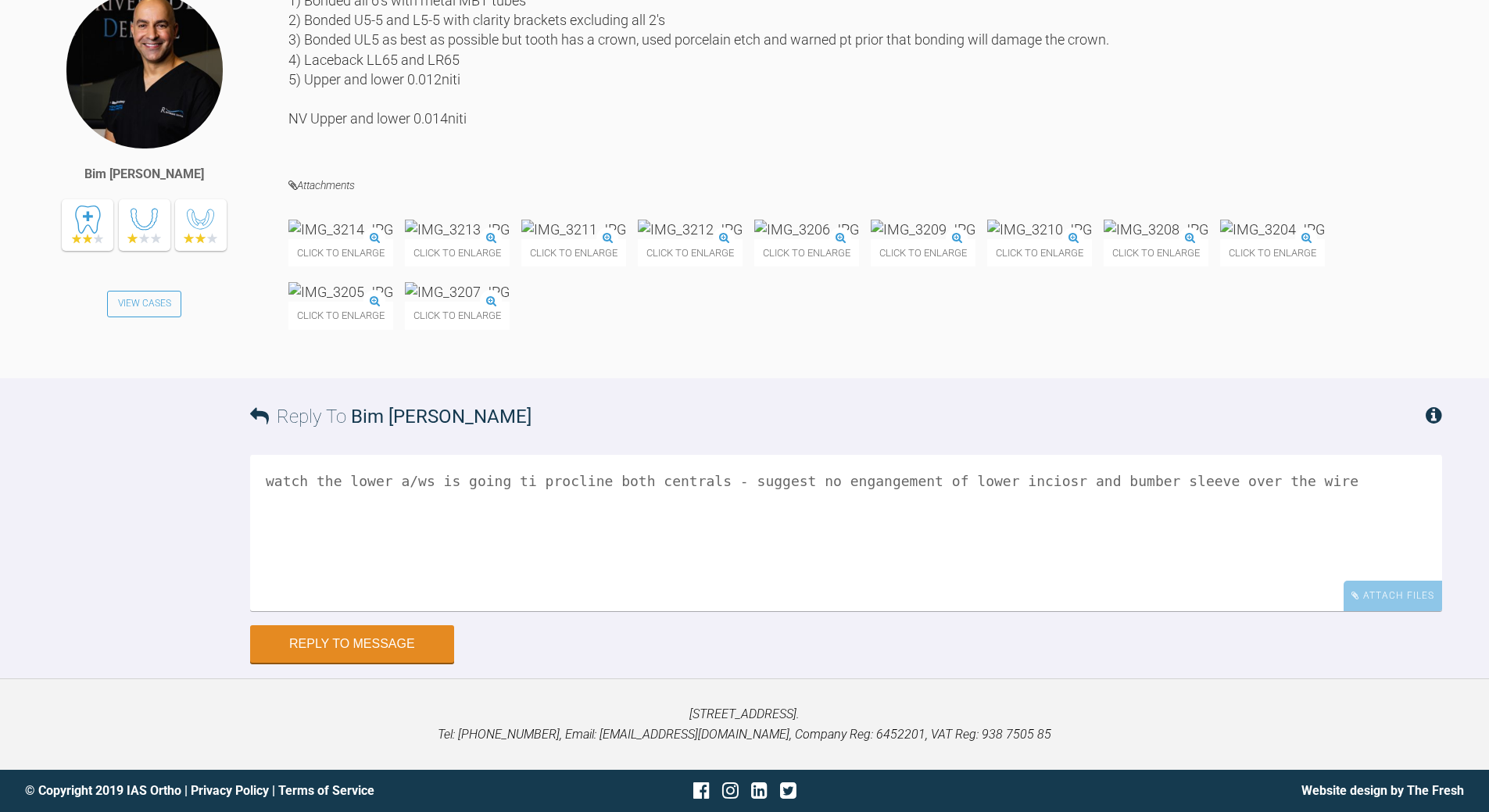
click at [975, 239] on img at bounding box center [923, 229] width 105 height 19
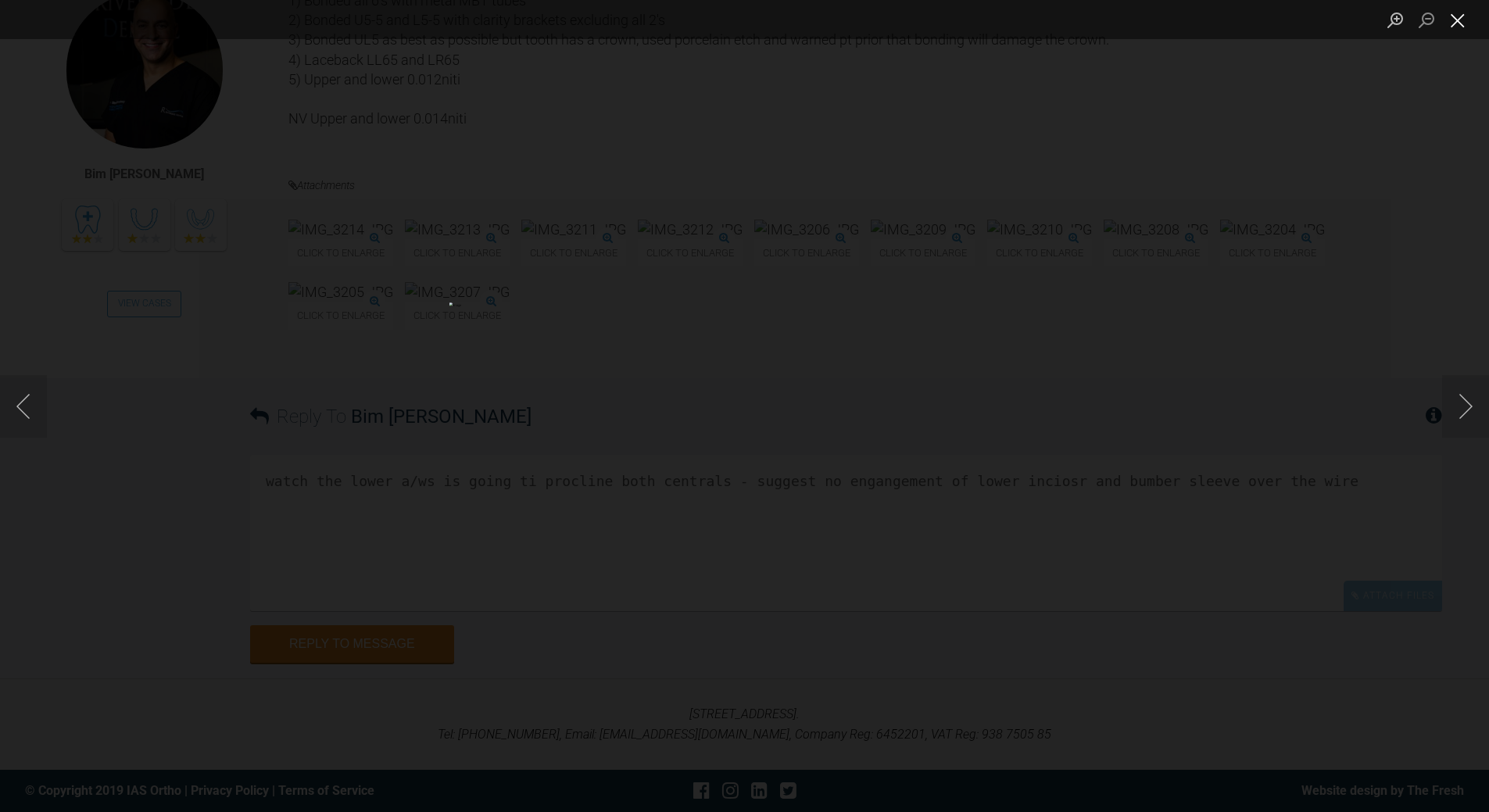
drag, startPoint x: 1457, startPoint y: 6, endPoint x: 1419, endPoint y: 49, distance: 57.4
click at [1024, 7] on button "Close lightbox" at bounding box center [1457, 19] width 31 height 28
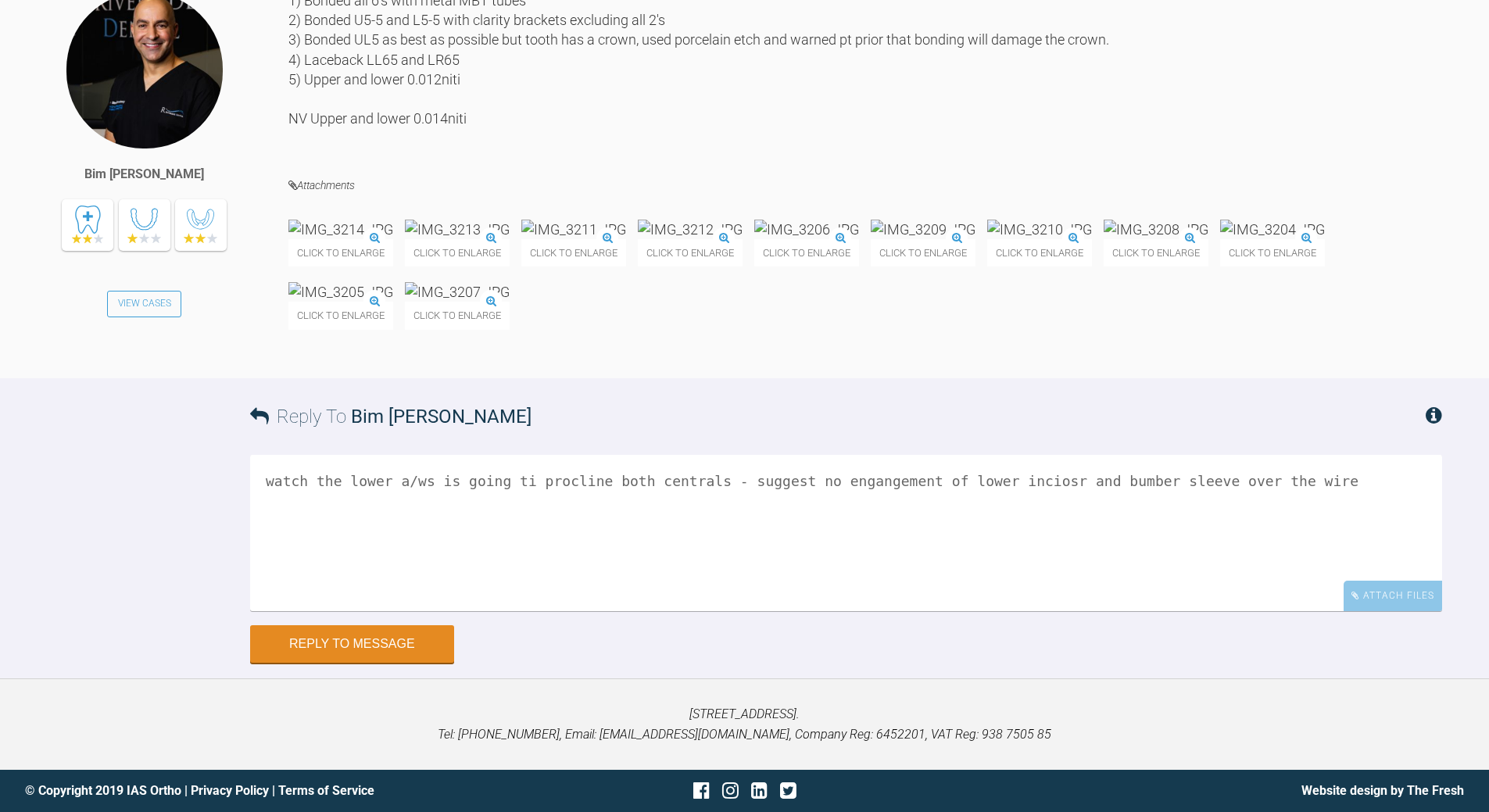
scroll to position [4518, 0]
click at [504, 537] on textarea "watch the lower a/ws is going ti procline both centrals - suggest no engangemen…" at bounding box center [846, 533] width 1192 height 156
click at [698, 477] on textarea "watch the lower a/ws is going ti procline both centrals - suggest no engangemen…" at bounding box center [846, 533] width 1192 height 156
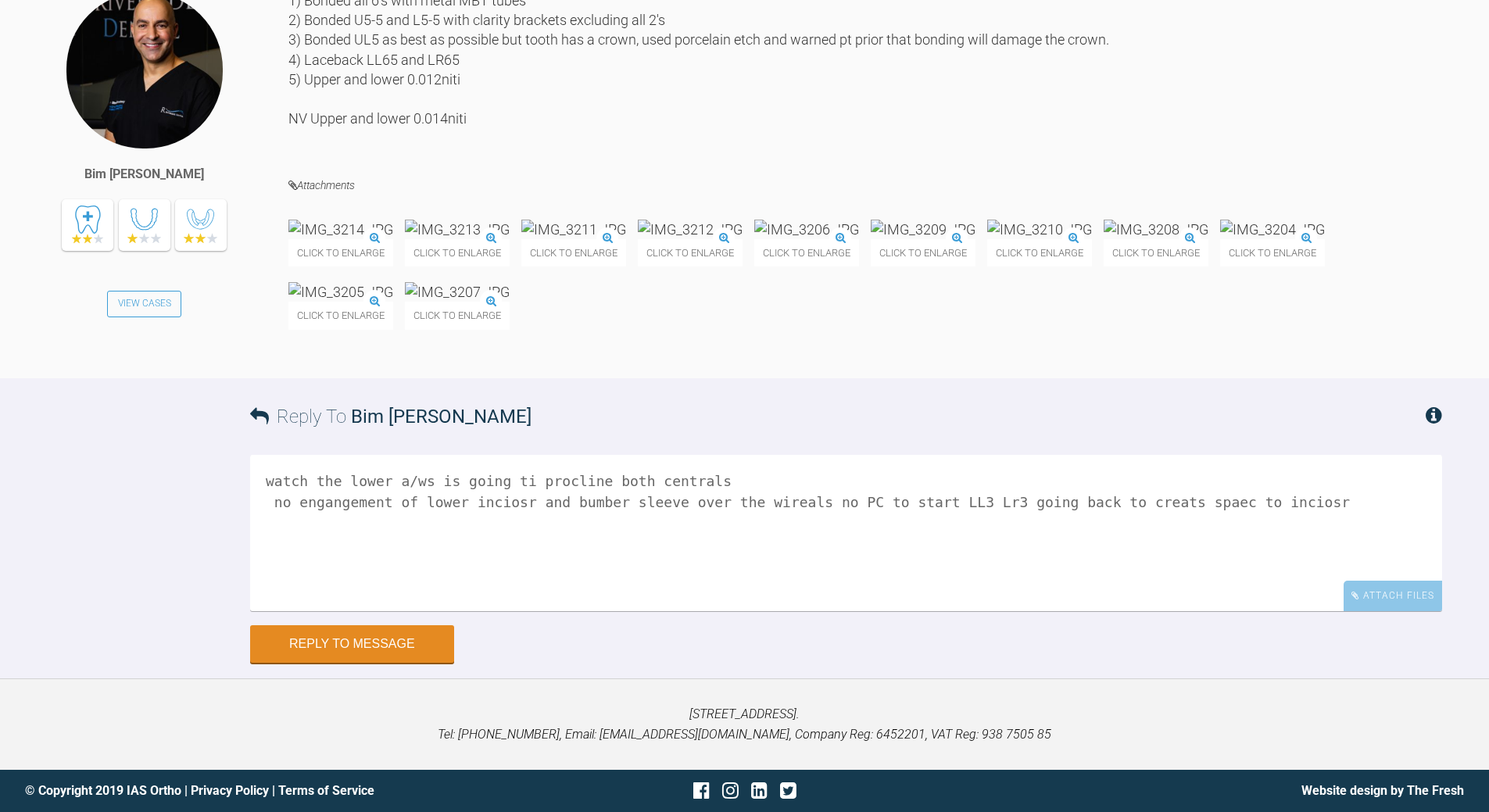
drag, startPoint x: 702, startPoint y: 478, endPoint x: 749, endPoint y: 460, distance: 50.3
click at [708, 478] on textarea "watch the lower a/ws is going ti procline both centrals no engangement of lower…" at bounding box center [846, 533] width 1192 height 156
click at [265, 503] on textarea "watch the lower a/ws is going ti procline both centrals !! no engangement of lo…" at bounding box center [846, 533] width 1192 height 156
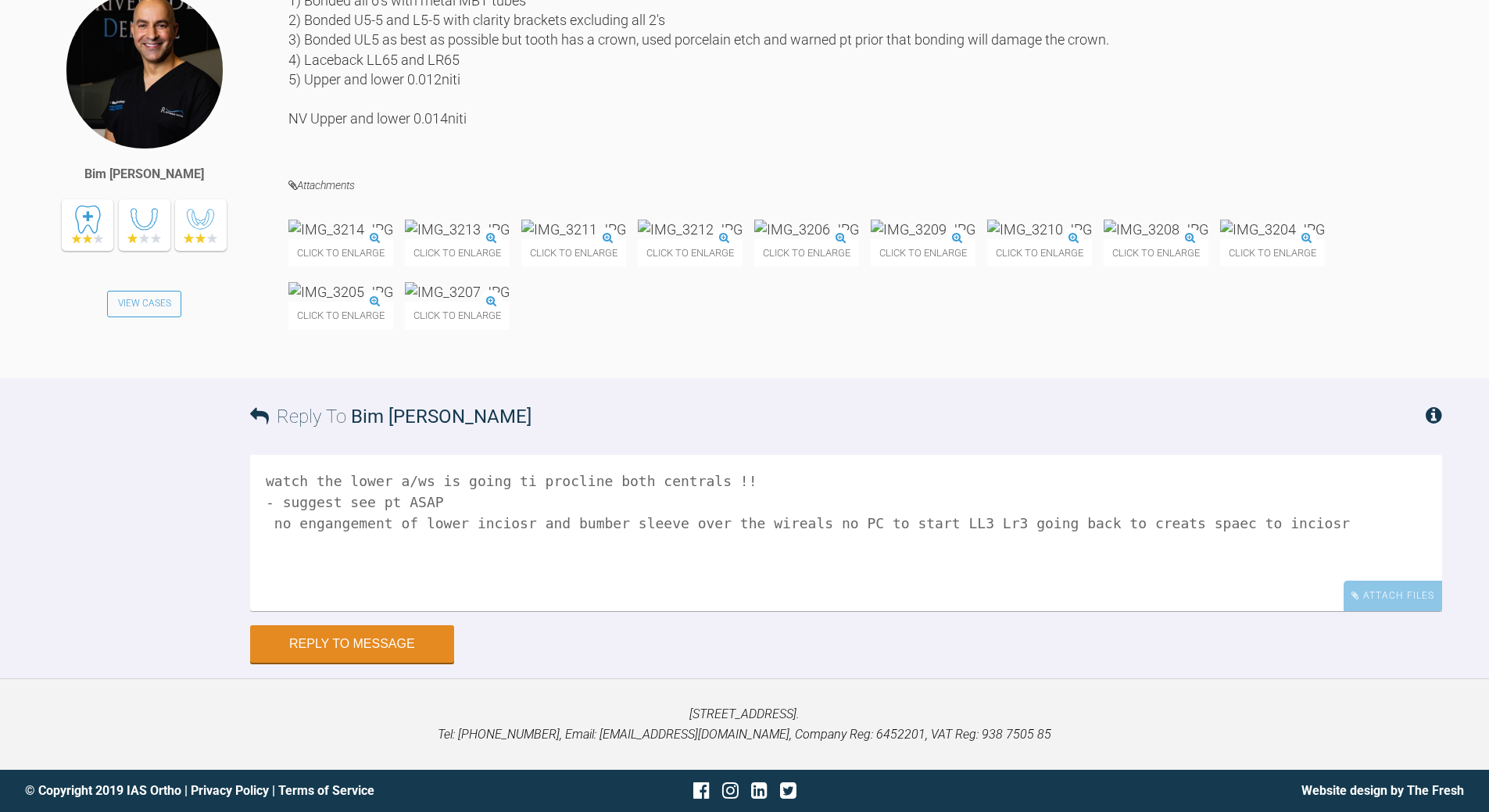
click at [753, 525] on textarea "watch the lower a/ws is going ti procline both centrals !! - suggest see pt ASA…" at bounding box center [846, 533] width 1192 height 156
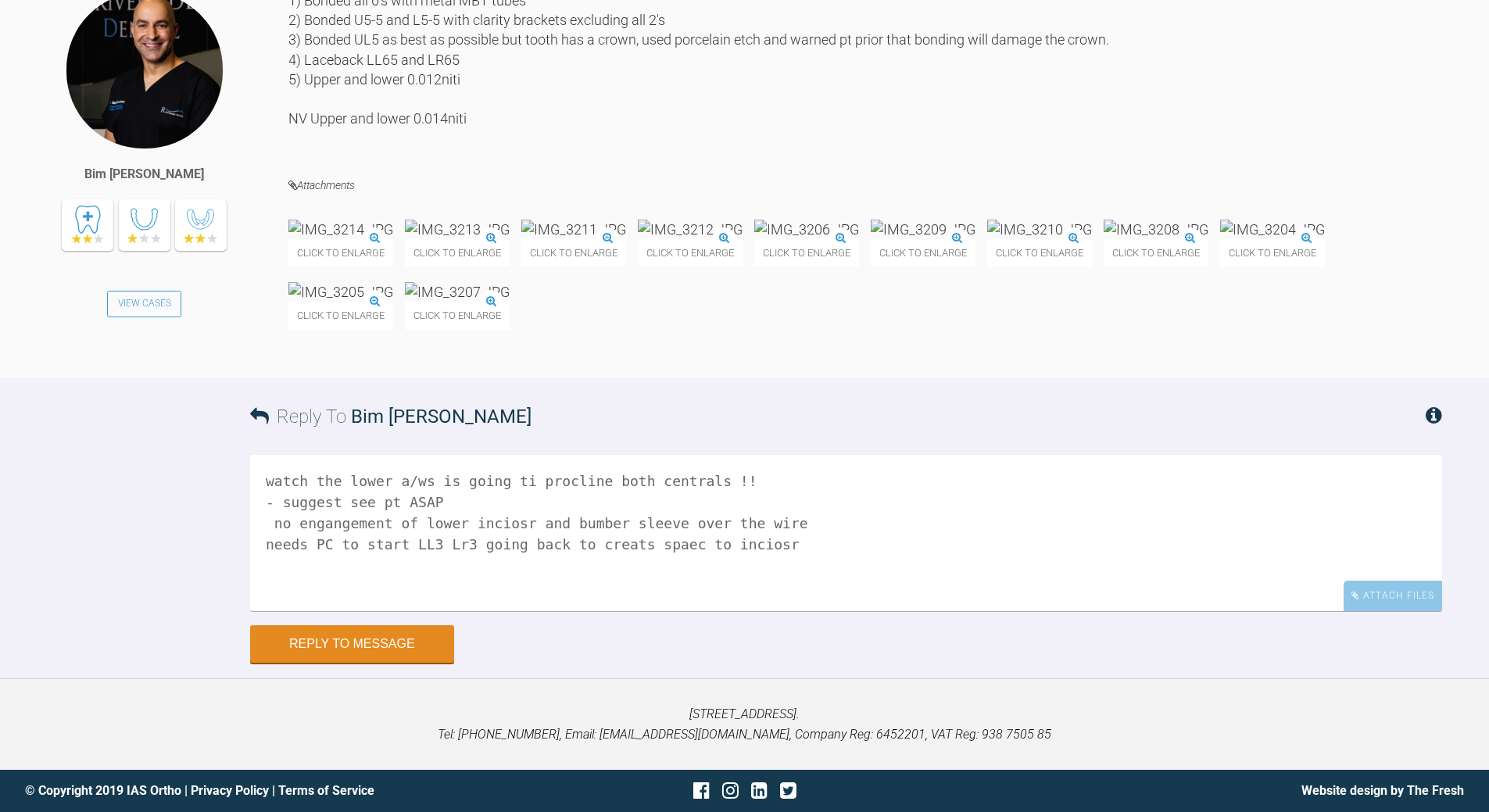
click at [449, 538] on textarea "watch the lower a/ws is going ti procline both centrals !! - suggest see pt ASA…" at bounding box center [846, 533] width 1192 height 156
click at [614, 540] on textarea "watch the lower a/ws is going ti procline both centrals !! - suggest see pt ASA…" at bounding box center [846, 533] width 1192 height 156
click at [687, 540] on textarea "watch the lower a/ws is going ti procline both centrals !! - suggest see pt ASA…" at bounding box center [846, 533] width 1192 height 156
drag, startPoint x: 288, startPoint y: 525, endPoint x: 260, endPoint y: 524, distance: 28.0
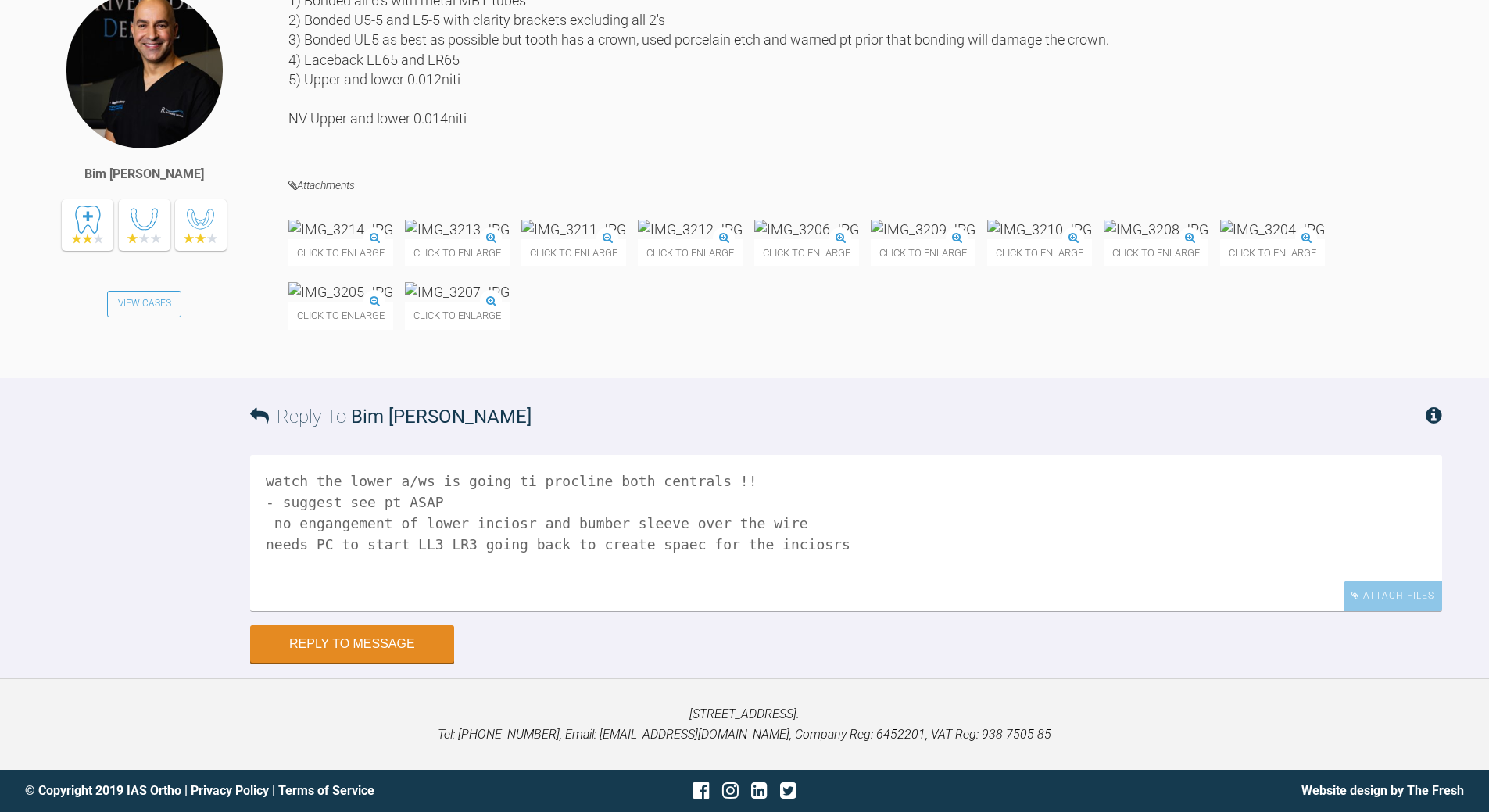
click at [262, 524] on textarea "watch the lower a/ws is going ti procline both centrals !! - suggest see pt ASA…" at bounding box center [846, 533] width 1192 height 156
click at [801, 522] on textarea "watch the lower a/ws is going ti procline both centrals !! - suggest see pt ASA…" at bounding box center [846, 533] width 1192 height 156
type textarea "watch the lower a/ws is going ti procline both centrals !! - suggest see pt ASA…"
click at [375, 586] on button "Reply to Message" at bounding box center [351, 645] width 204 height 38
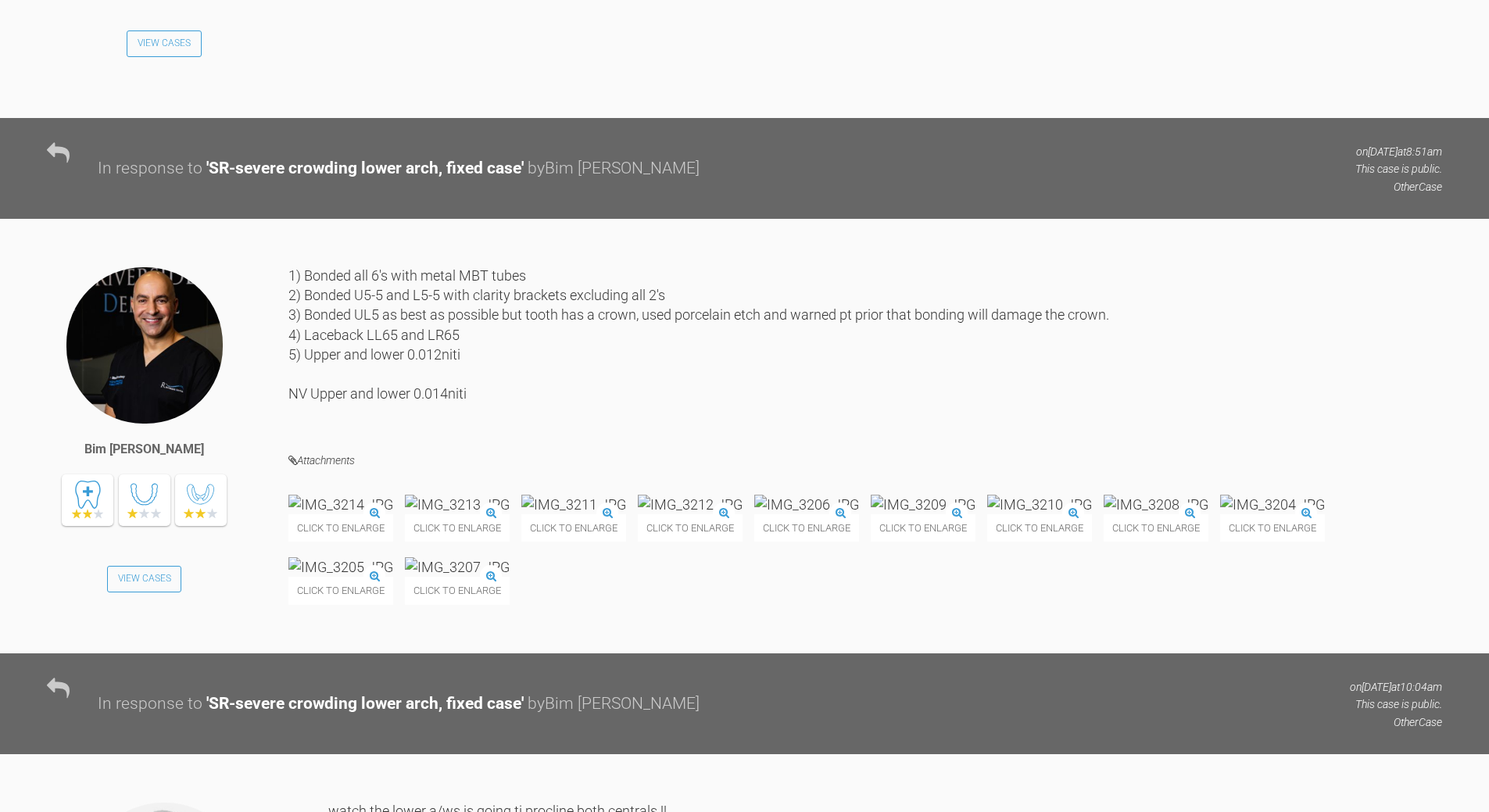
scroll to position [3391, 0]
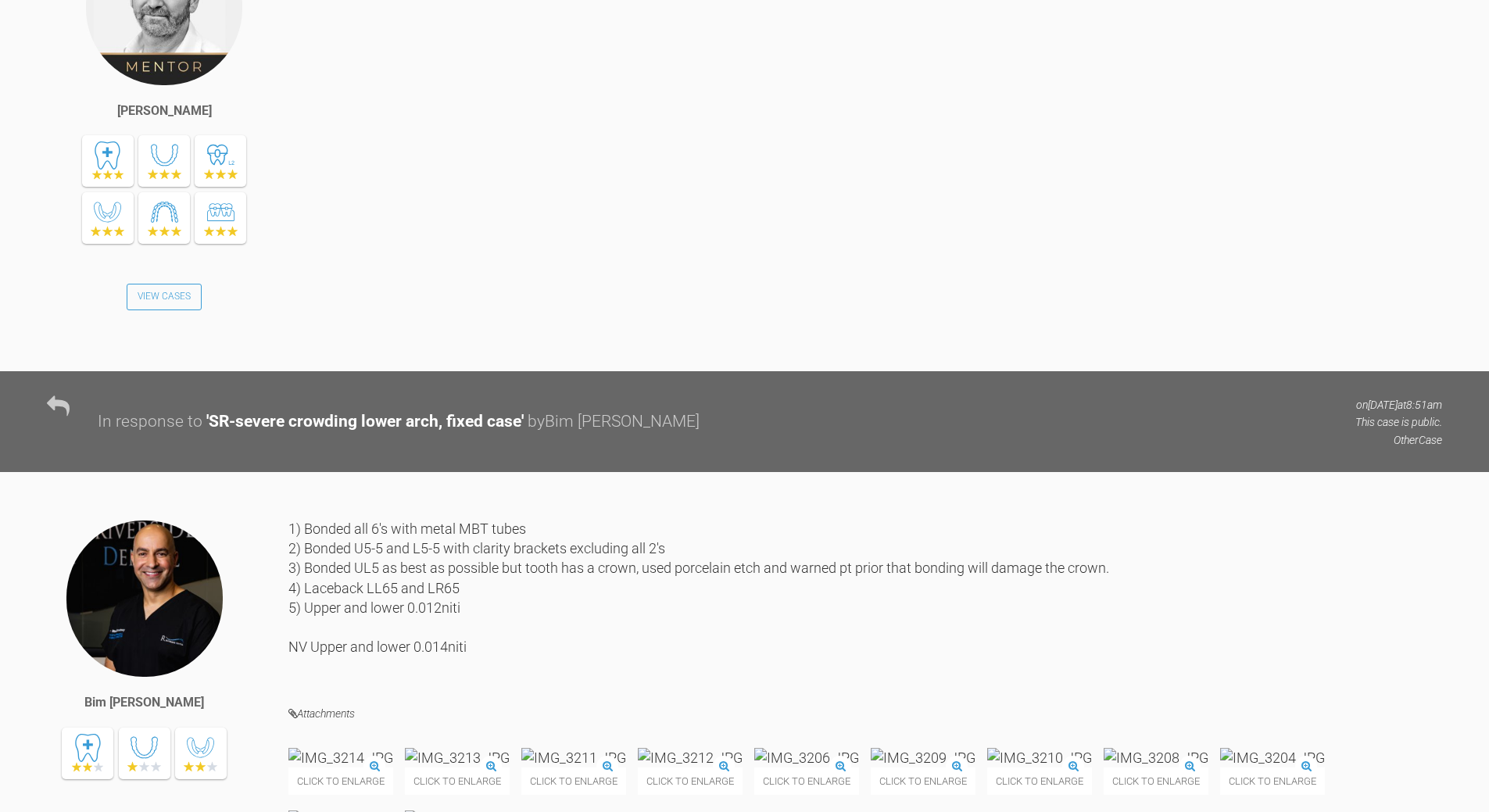
drag, startPoint x: 1050, startPoint y: 416, endPoint x: 329, endPoint y: 433, distance: 721.2
click at [329, 348] on div "all fine would add ;laceback LL LR and PC to get lower 3 moving back and minima…" at bounding box center [885, 137] width 1114 height 421
copy div "would add ;laceback LL LR and PC to get lower 3 moving back and minimal/no [MED…"
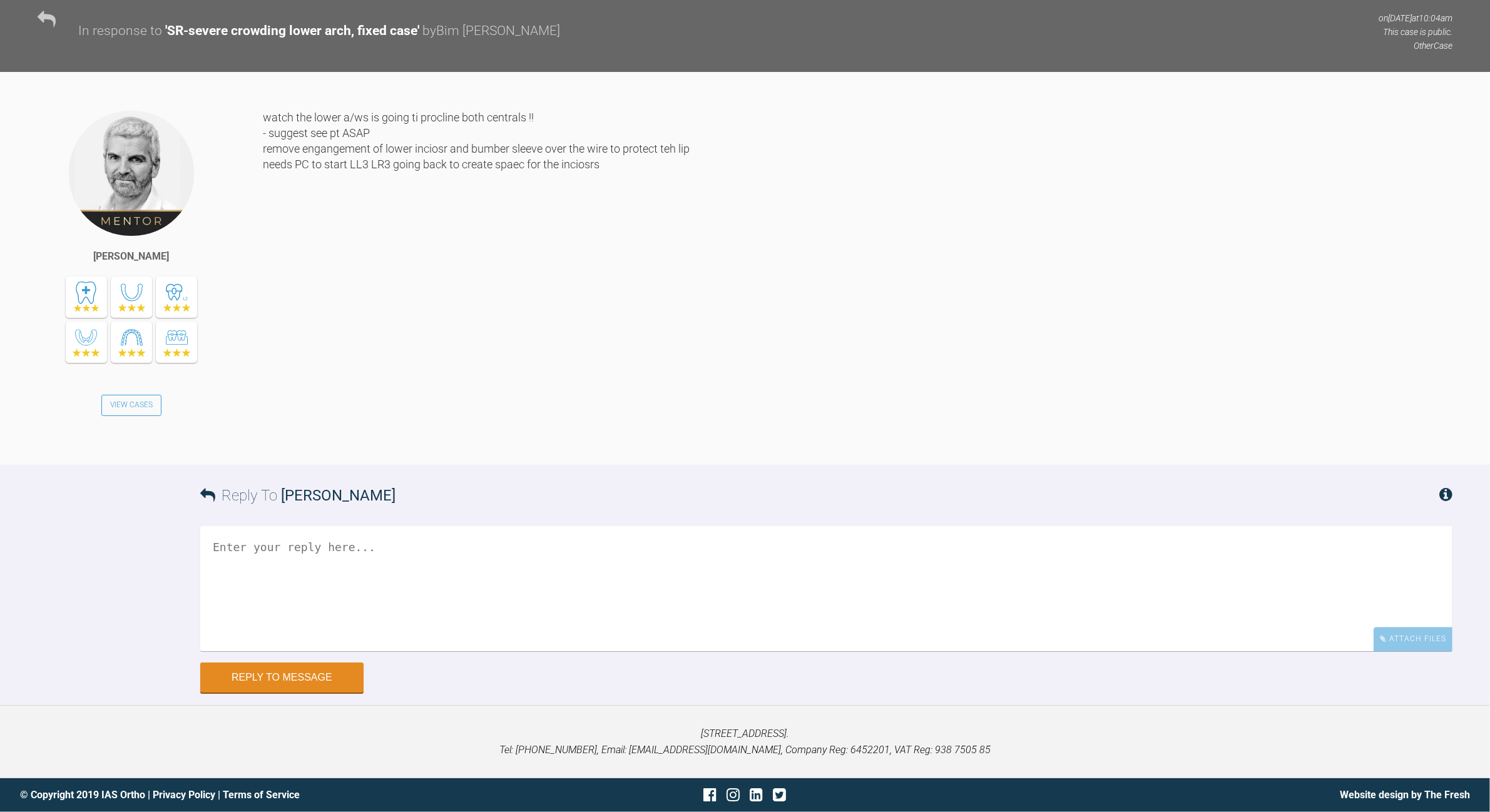
scroll to position [3728, 0]
click at [334, 469] on textarea at bounding box center [826, 589] width 1252 height 125
paste textarea "would add ;laceback LL LR and PC to get lower 3 moving back and minimal/no [MED…"
type textarea "[DATE] "would add ;laceback LL LR and PC to get lower 3 moving back and minimal…"
click at [315, 469] on button "Reply to Message" at bounding box center [281, 678] width 163 height 30
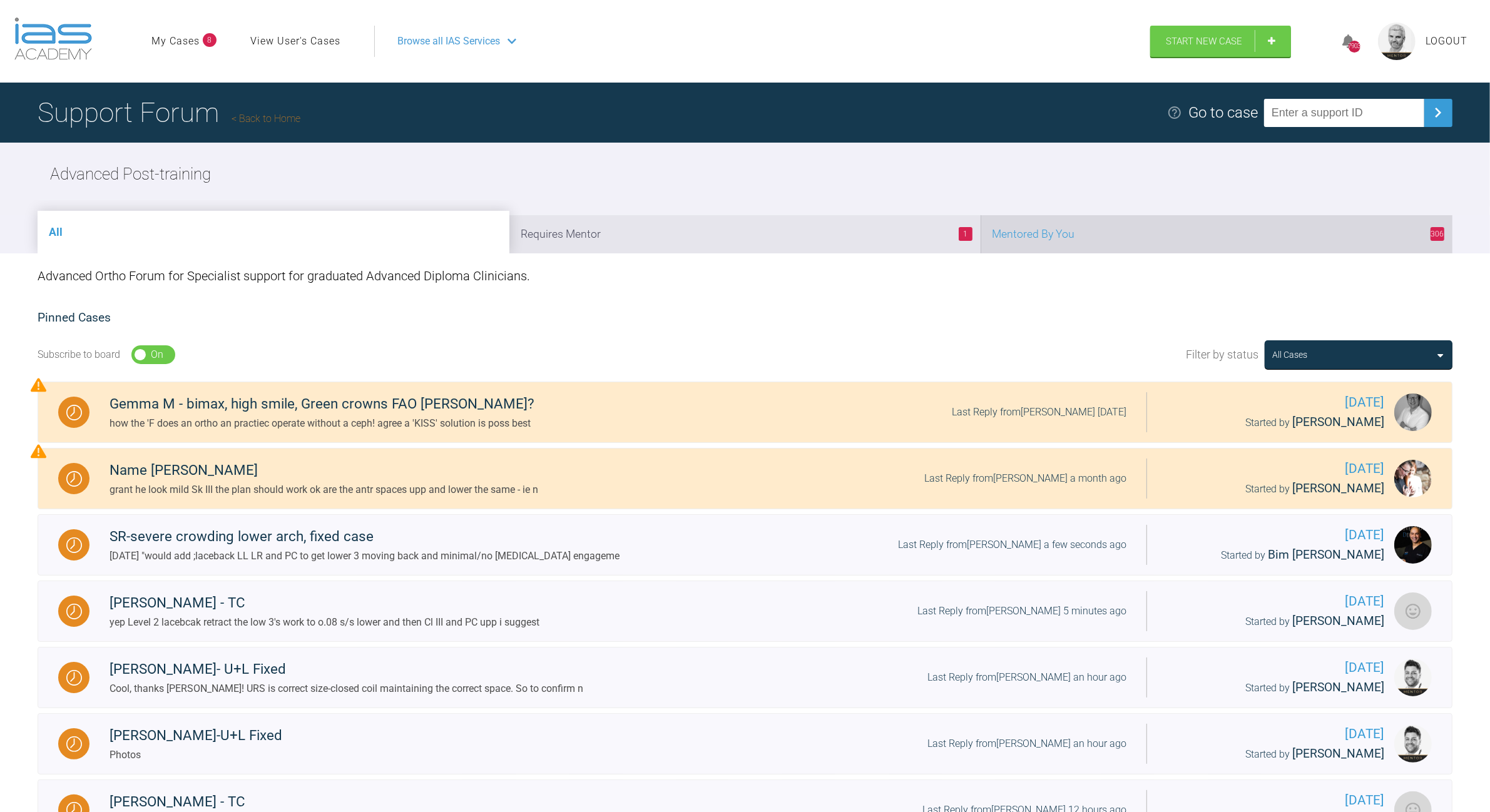
click at [820, 236] on li "306 Mentored By You" at bounding box center [1216, 234] width 472 height 38
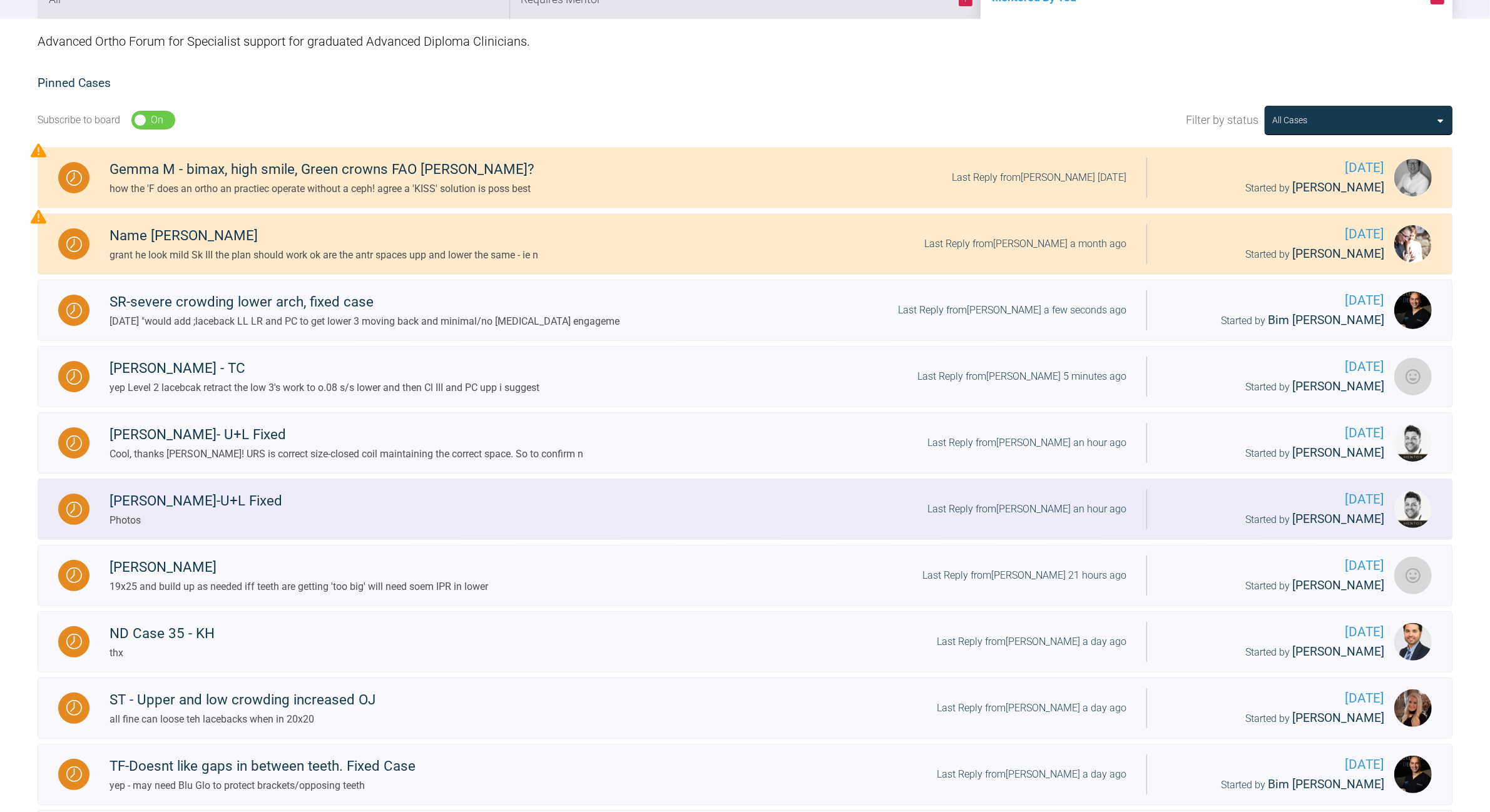
click at [820, 469] on div "Last Reply from [PERSON_NAME] an hour ago" at bounding box center [1027, 509] width 199 height 16
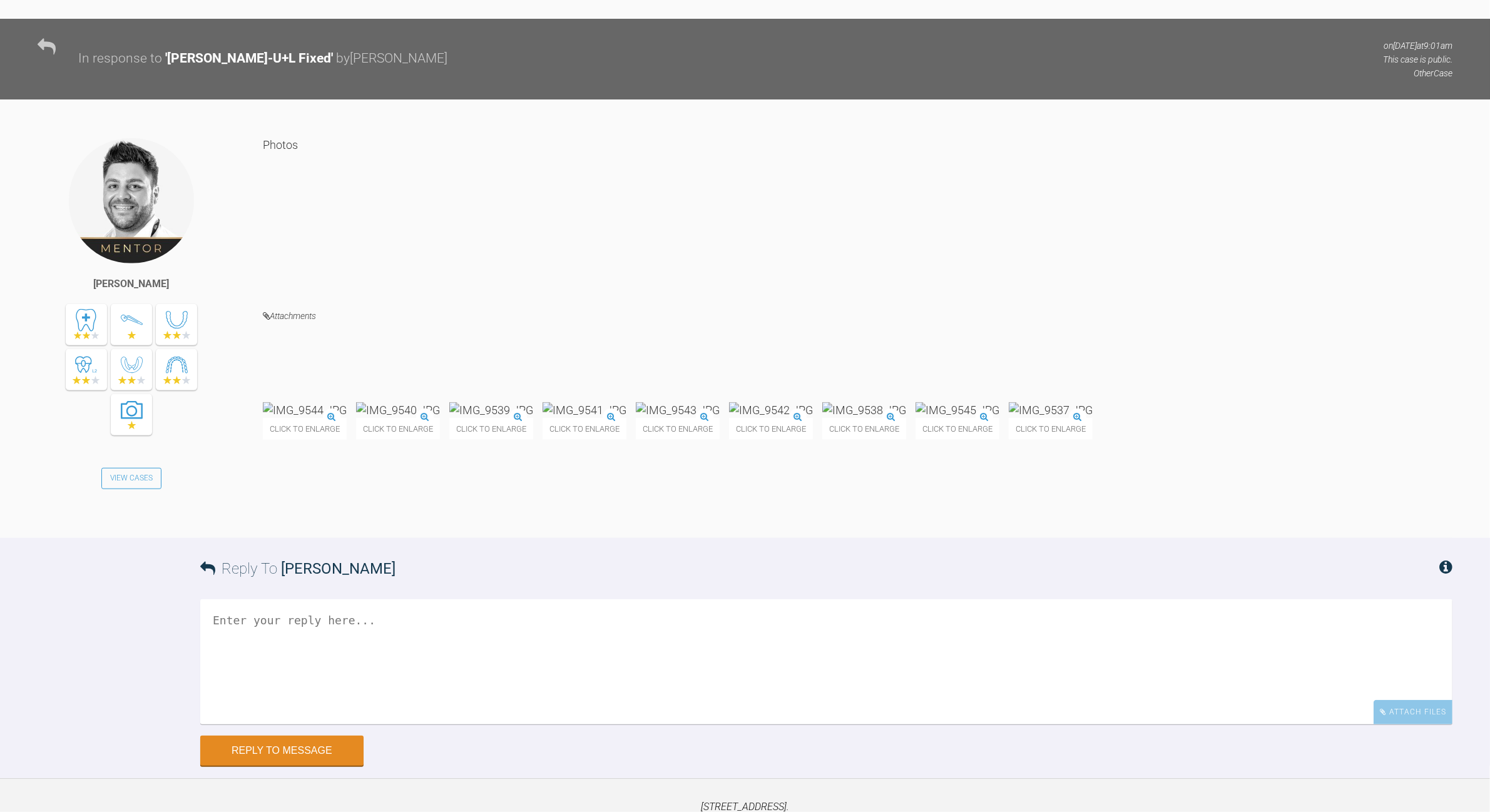
scroll to position [7289, 0]
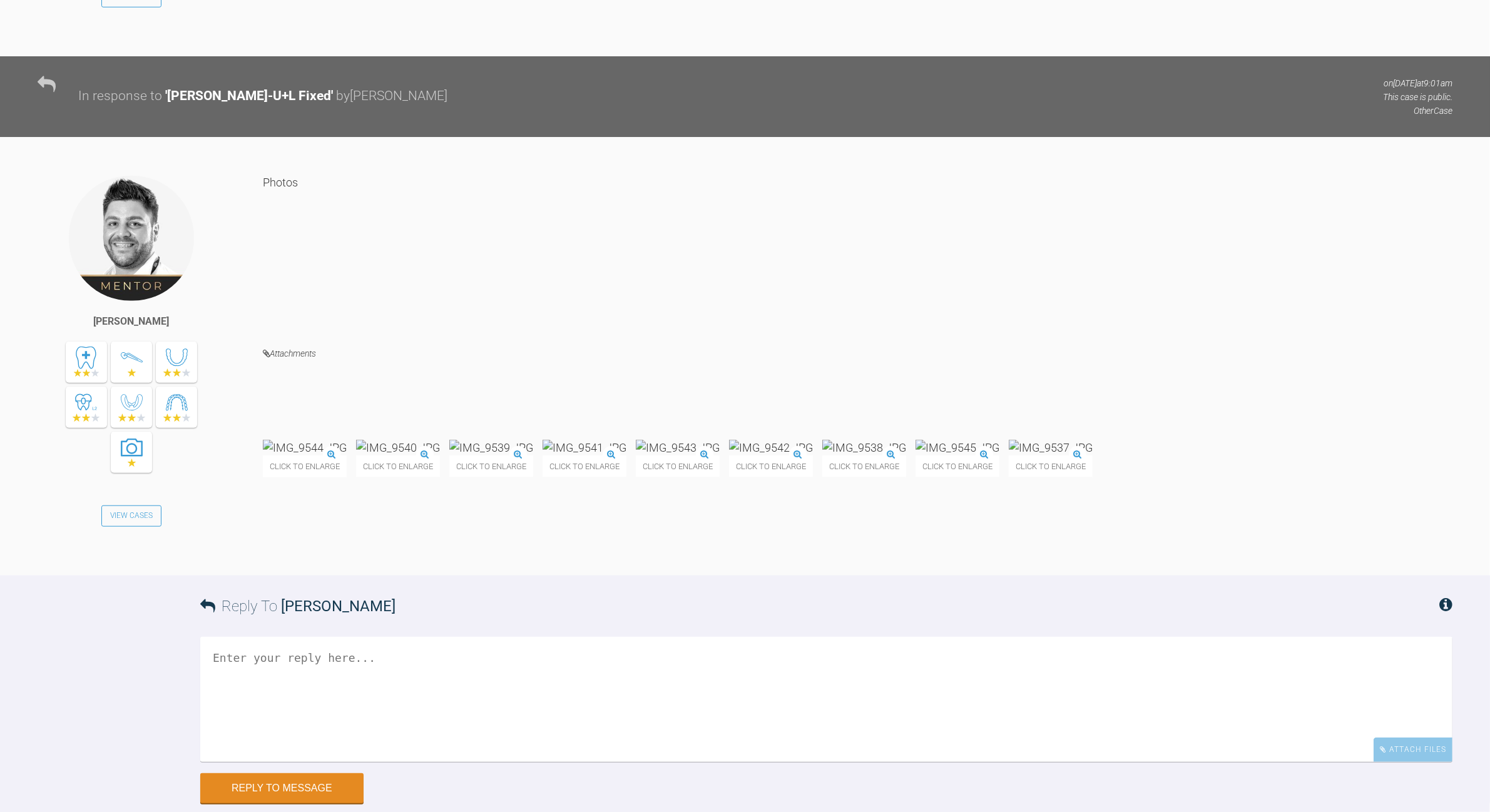
click at [346, 456] on img at bounding box center [305, 447] width 84 height 15
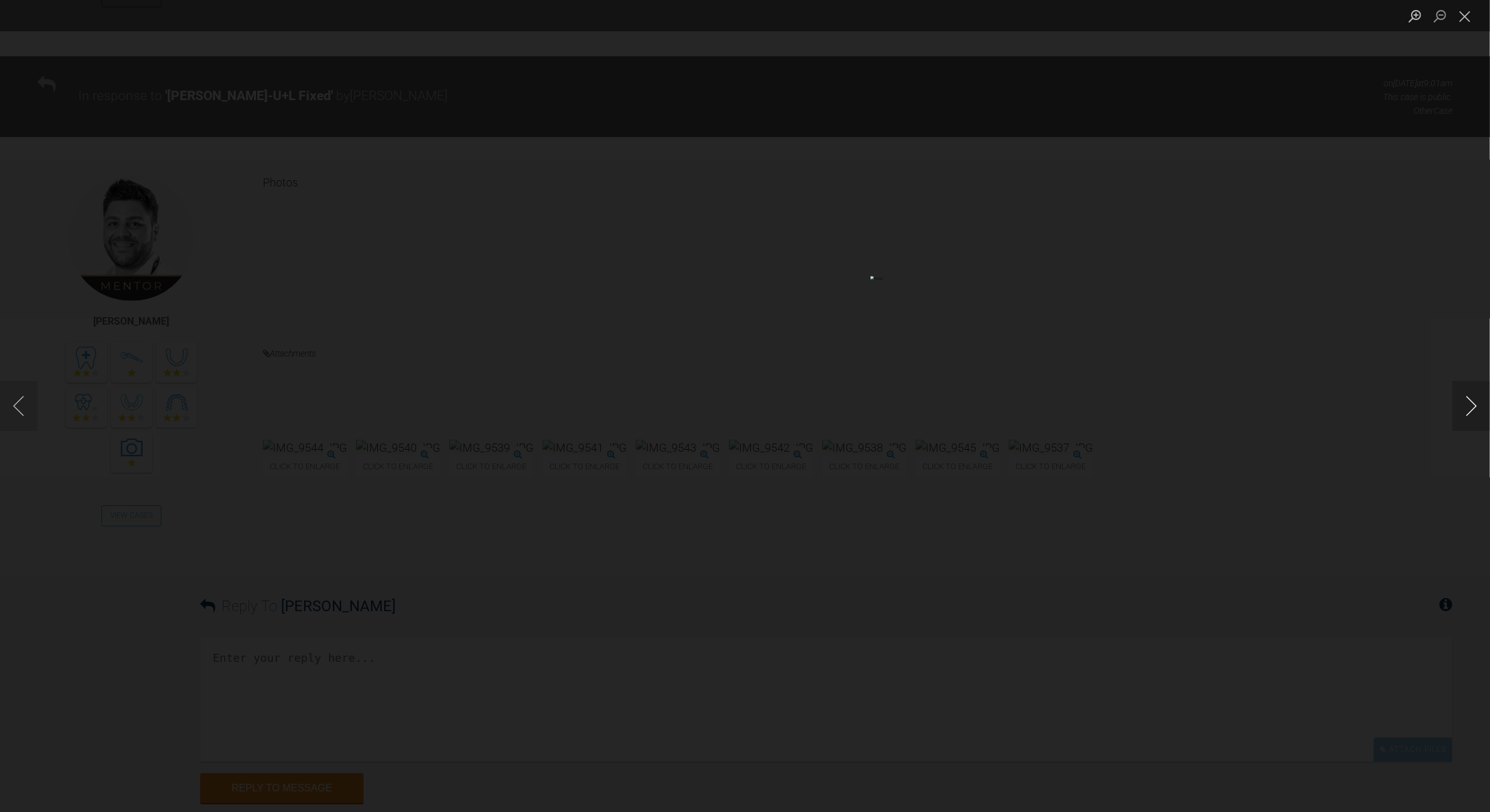
click at [820, 402] on button "Next image" at bounding box center [1471, 406] width 38 height 50
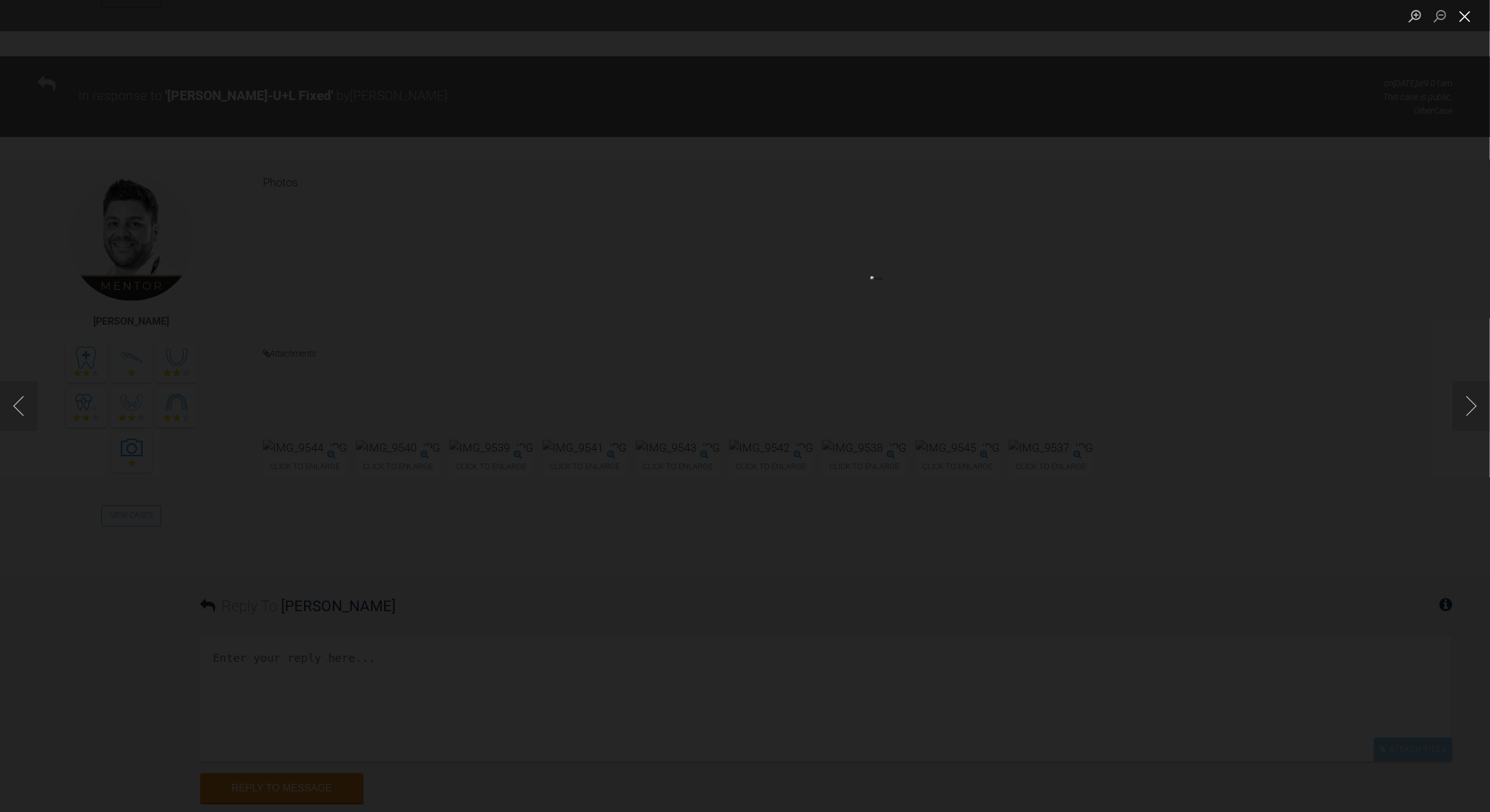
click at [820, 15] on button "Close lightbox" at bounding box center [1464, 15] width 25 height 22
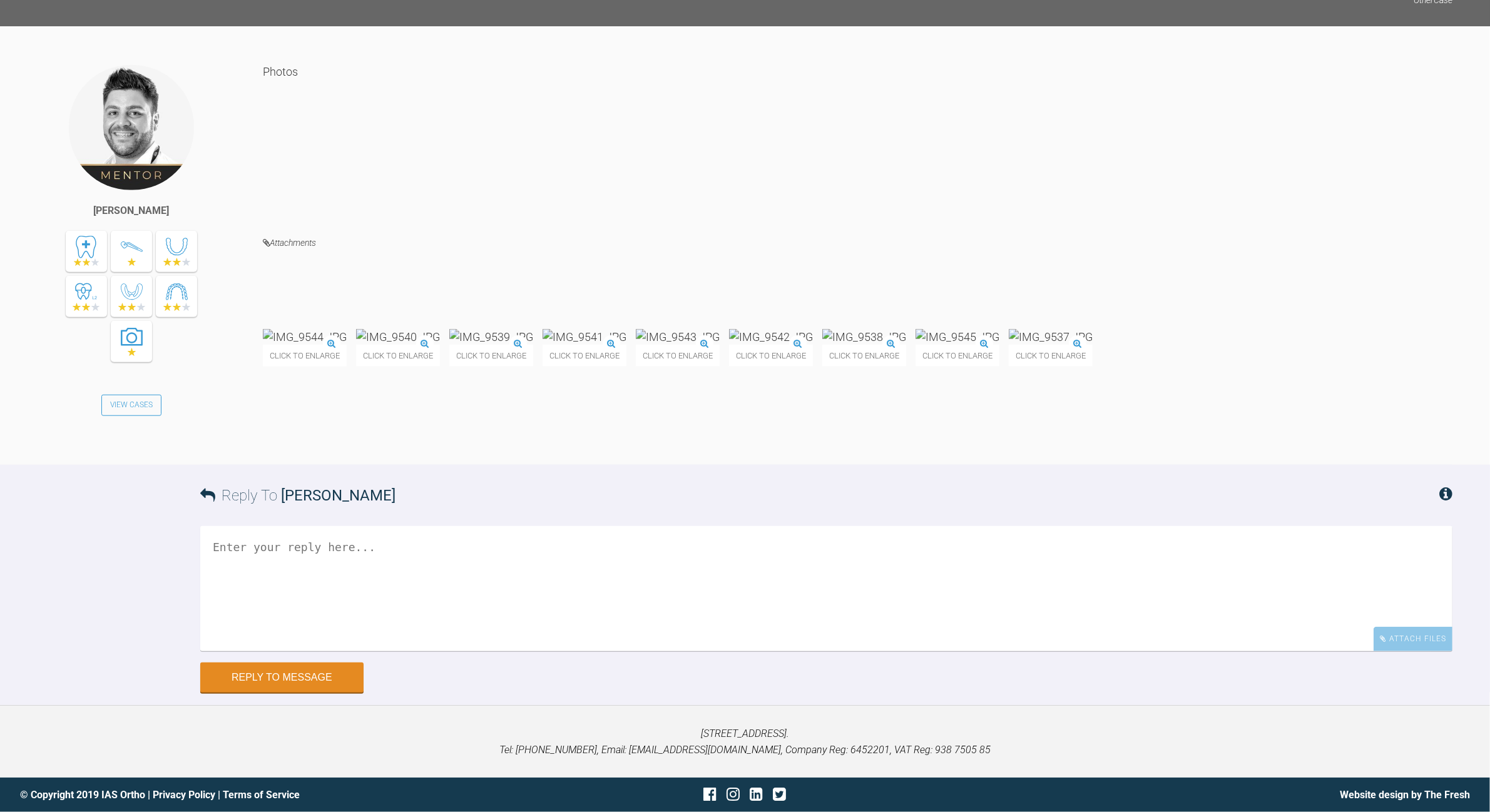
scroll to position [7680, 0]
click at [550, 469] on textarea at bounding box center [826, 589] width 1252 height 125
click at [255, 469] on textarea "the clsoe coil is not filling teh gap - see belwo - and space will be lost" at bounding box center [826, 589] width 1252 height 125
click at [509, 469] on textarea "the closed coil is not filling teh gap - see belwo - and space will be lost" at bounding box center [826, 589] width 1252 height 125
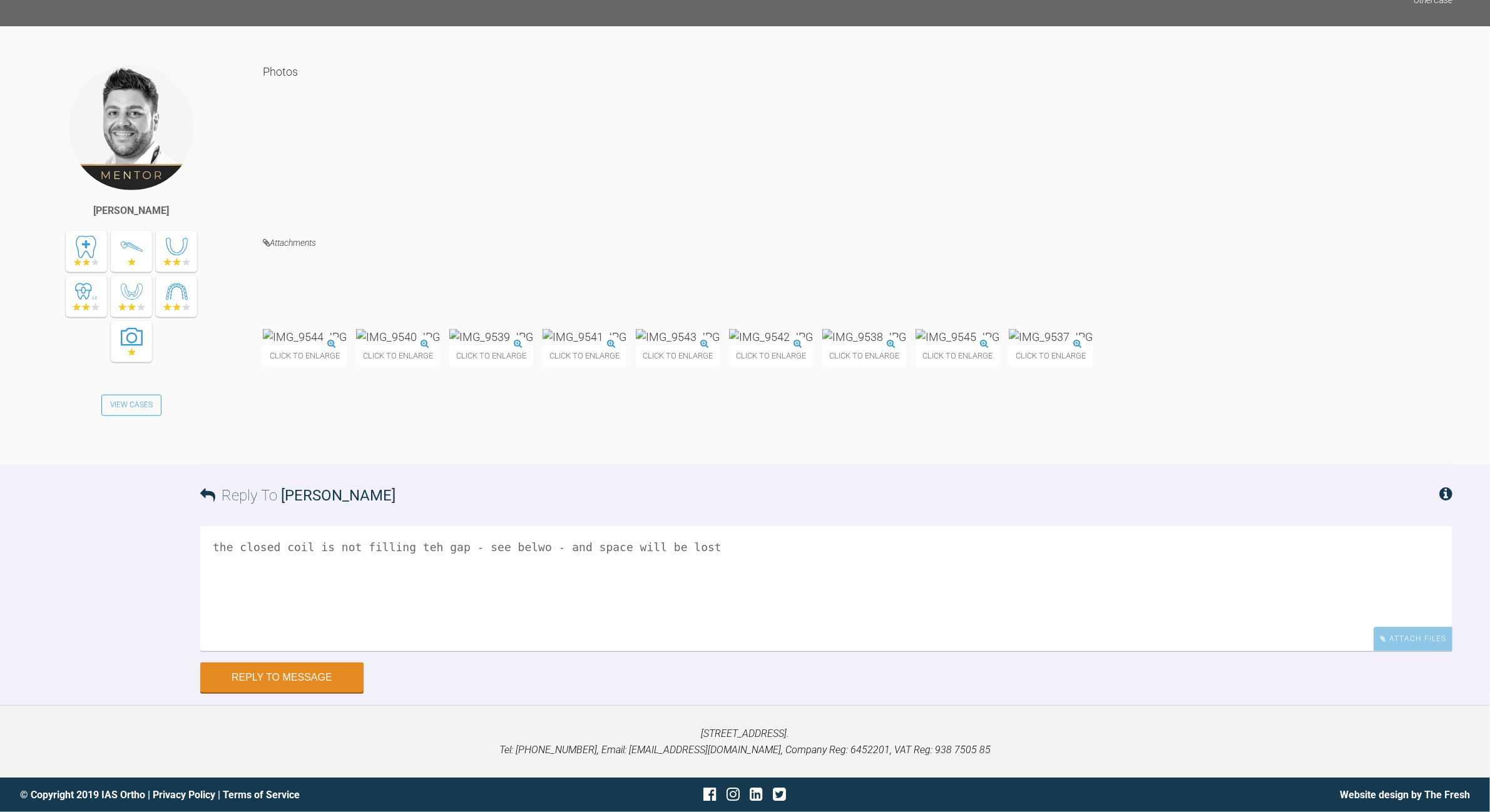
drag, startPoint x: 511, startPoint y: 546, endPoint x: 517, endPoint y: 540, distance: 8.5
click at [511, 469] on textarea "the closed coil is not filling teh gap - see belwo - and space will be lost" at bounding box center [826, 589] width 1252 height 125
click at [440, 345] on img at bounding box center [397, 336] width 84 height 15
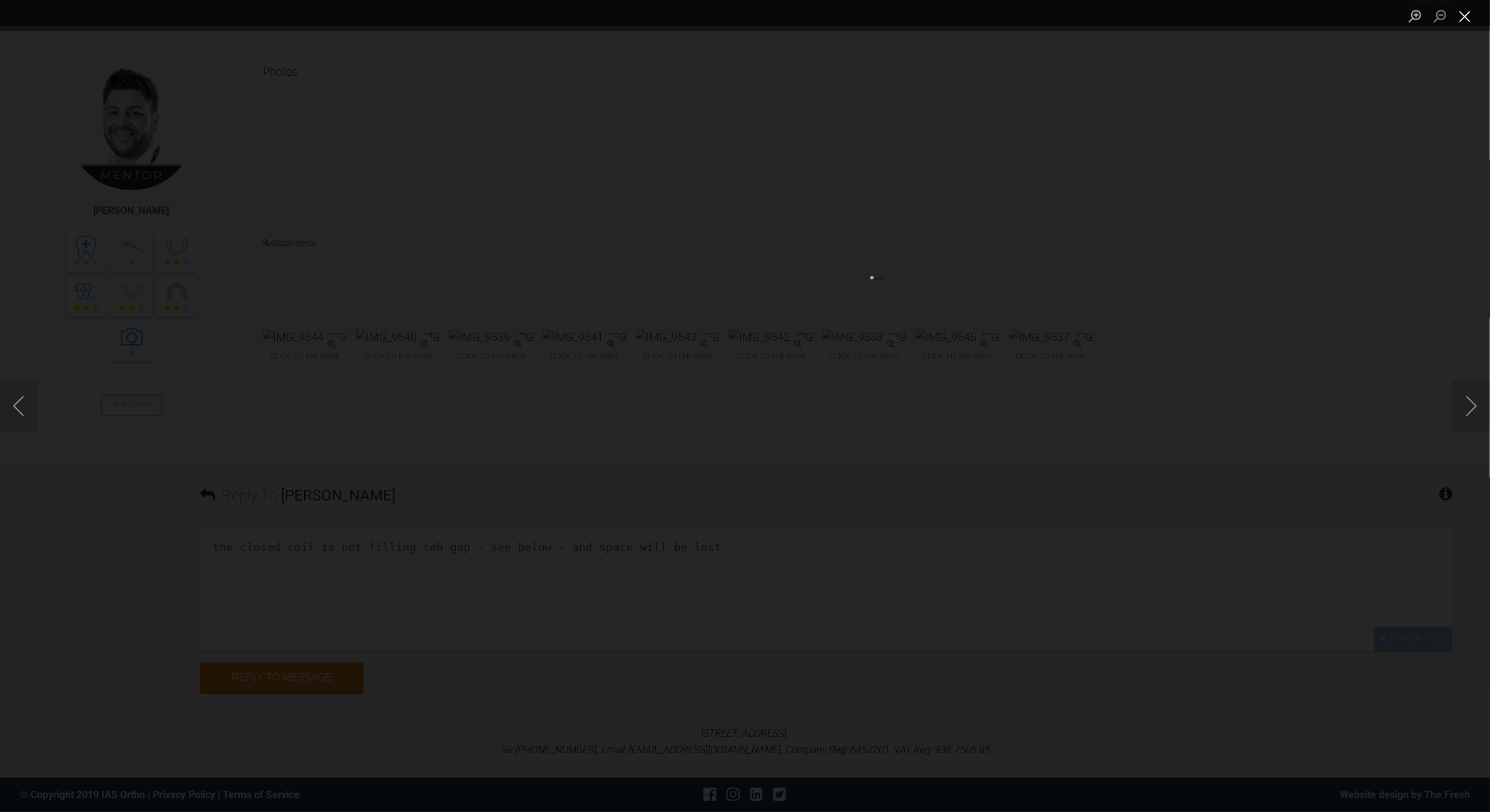
drag, startPoint x: 1474, startPoint y: 14, endPoint x: 1450, endPoint y: 36, distance: 32.6
click at [820, 14] on button "Close lightbox" at bounding box center [1464, 15] width 25 height 22
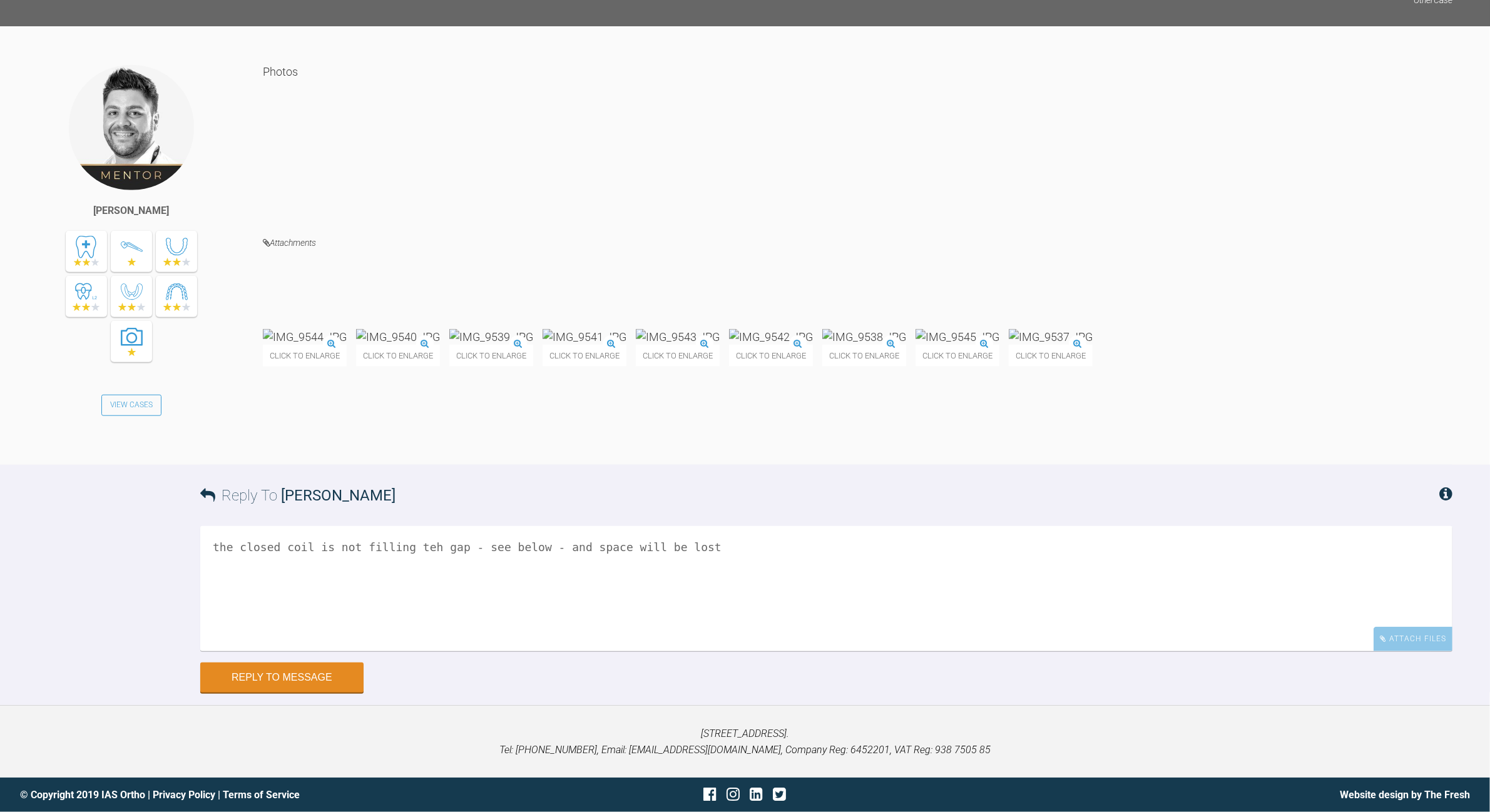
scroll to position [7680, 0]
click at [820, 329] on img at bounding box center [957, 336] width 84 height 15
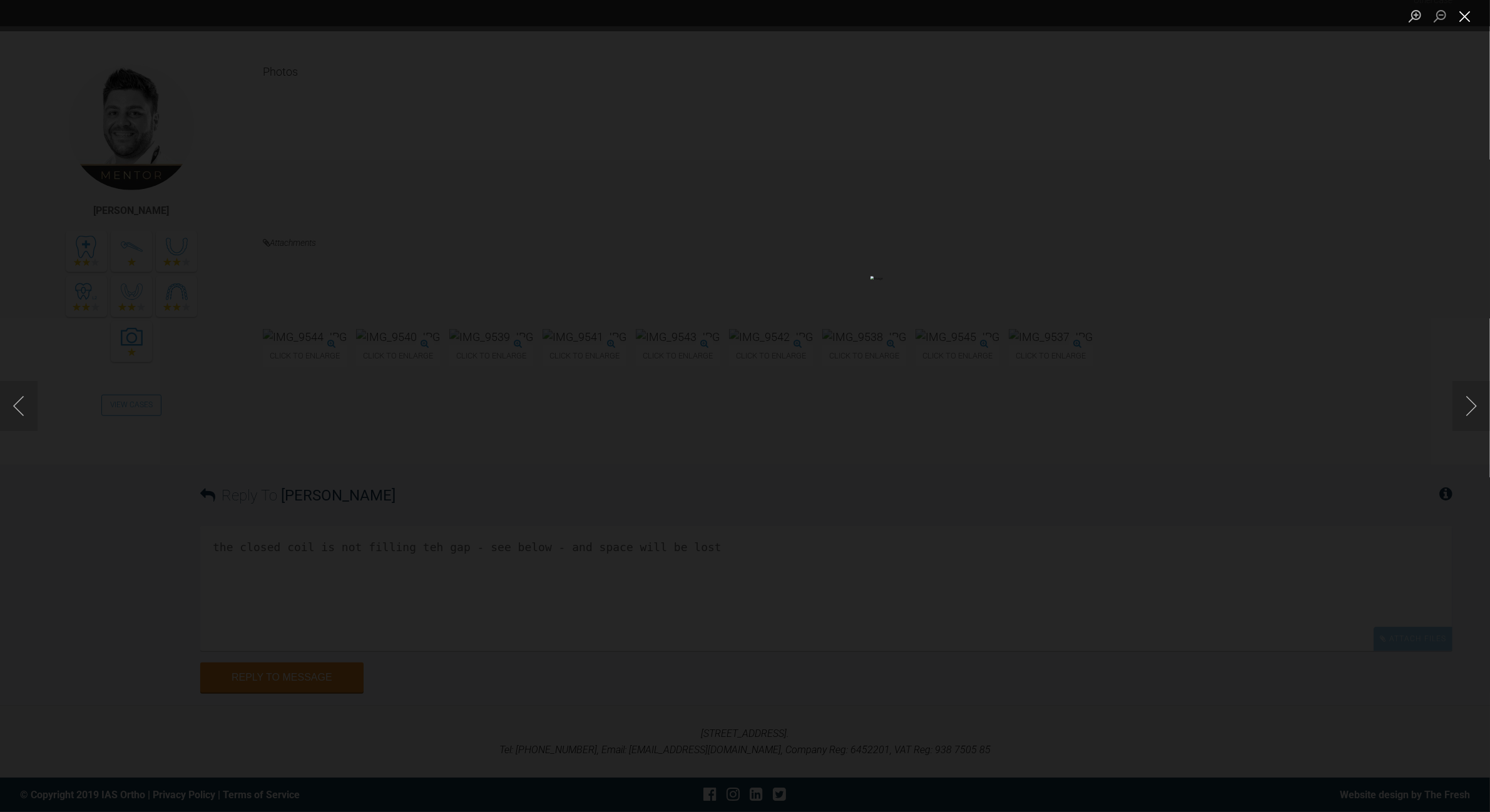
click at [820, 23] on button "Close lightbox" at bounding box center [1464, 15] width 25 height 22
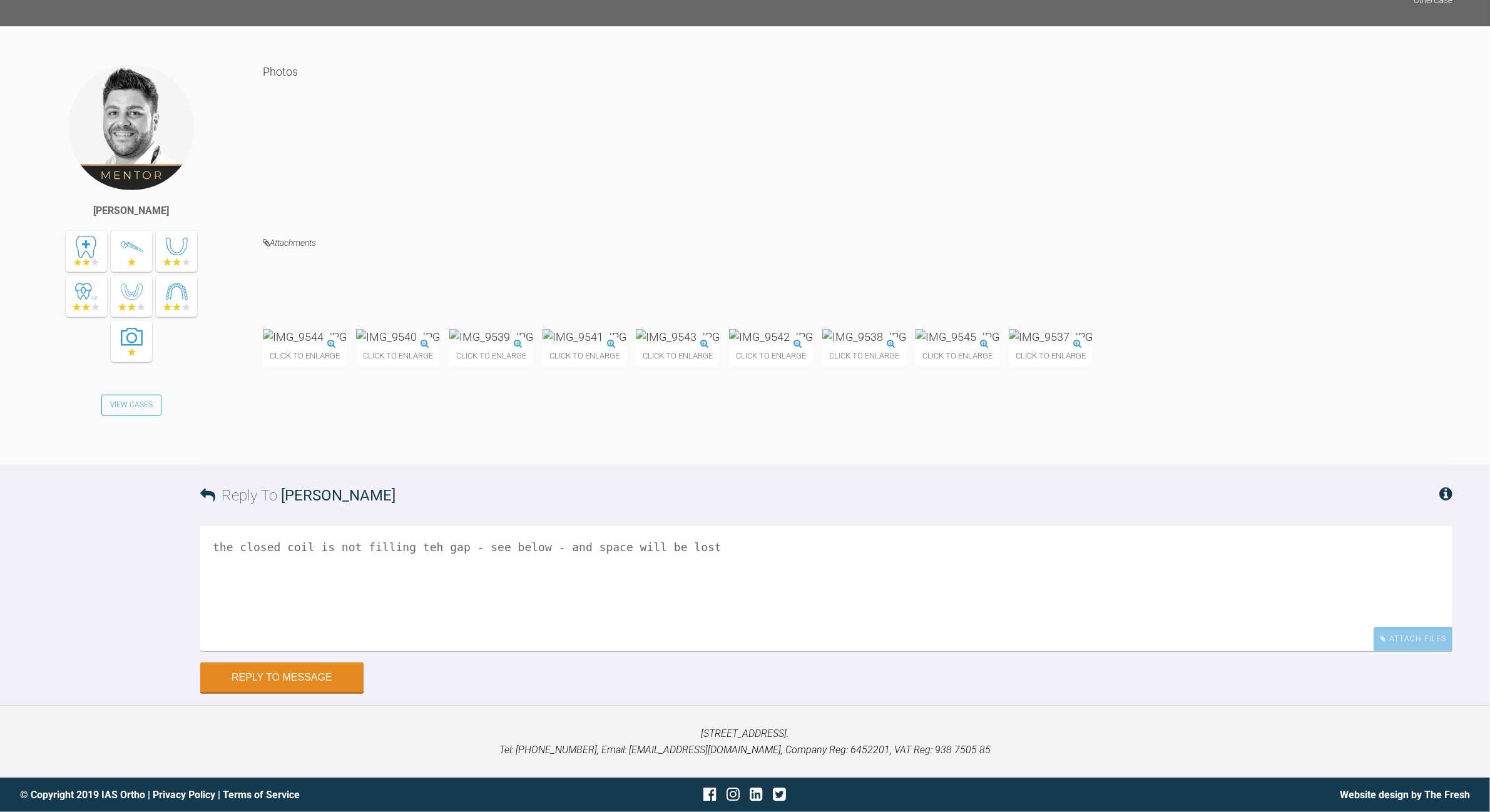
click at [820, 336] on img at bounding box center [957, 336] width 84 height 15
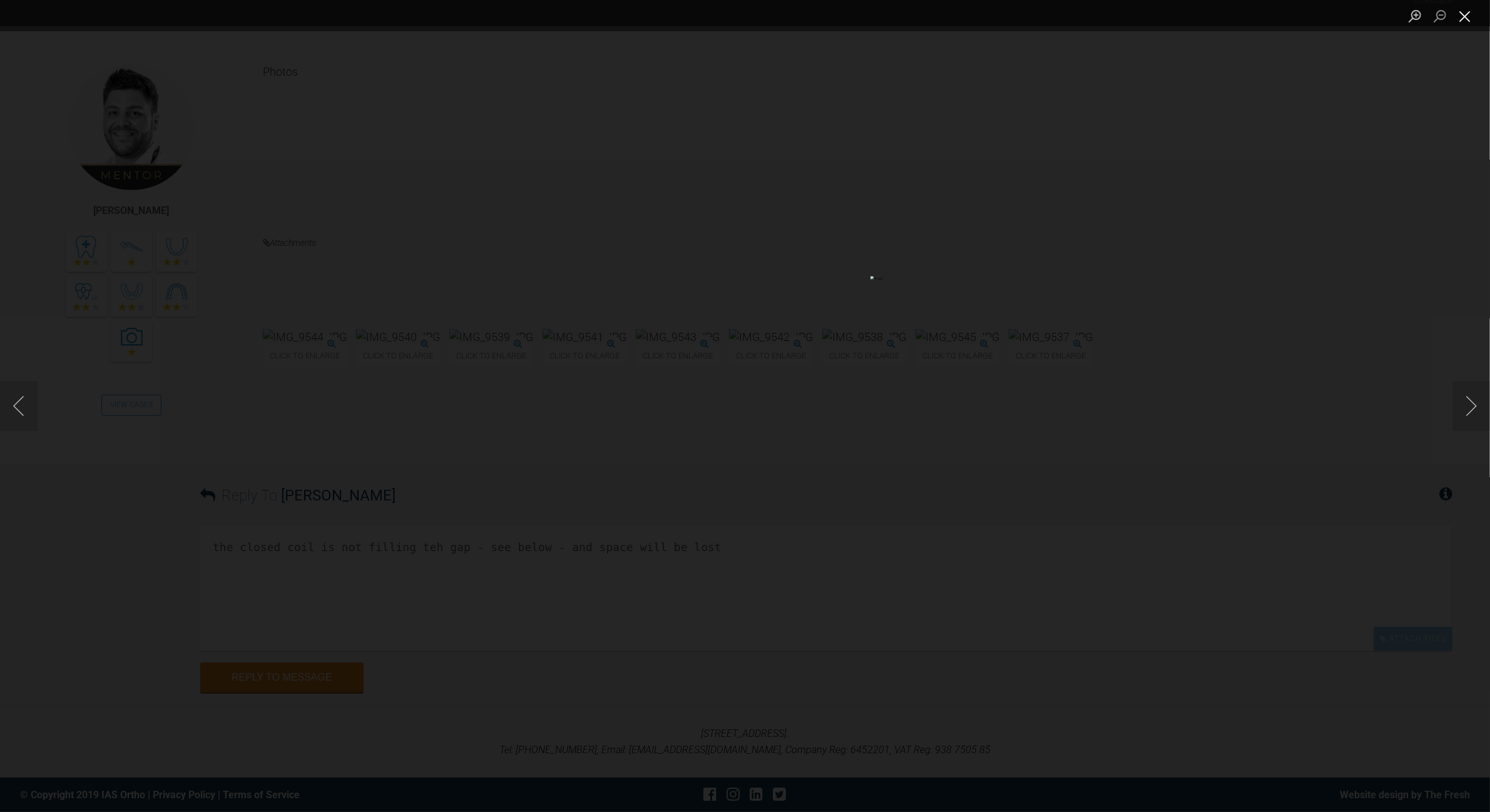
drag, startPoint x: 1462, startPoint y: 15, endPoint x: 1420, endPoint y: 55, distance: 58.0
click at [820, 16] on button "Close lightbox" at bounding box center [1464, 15] width 25 height 22
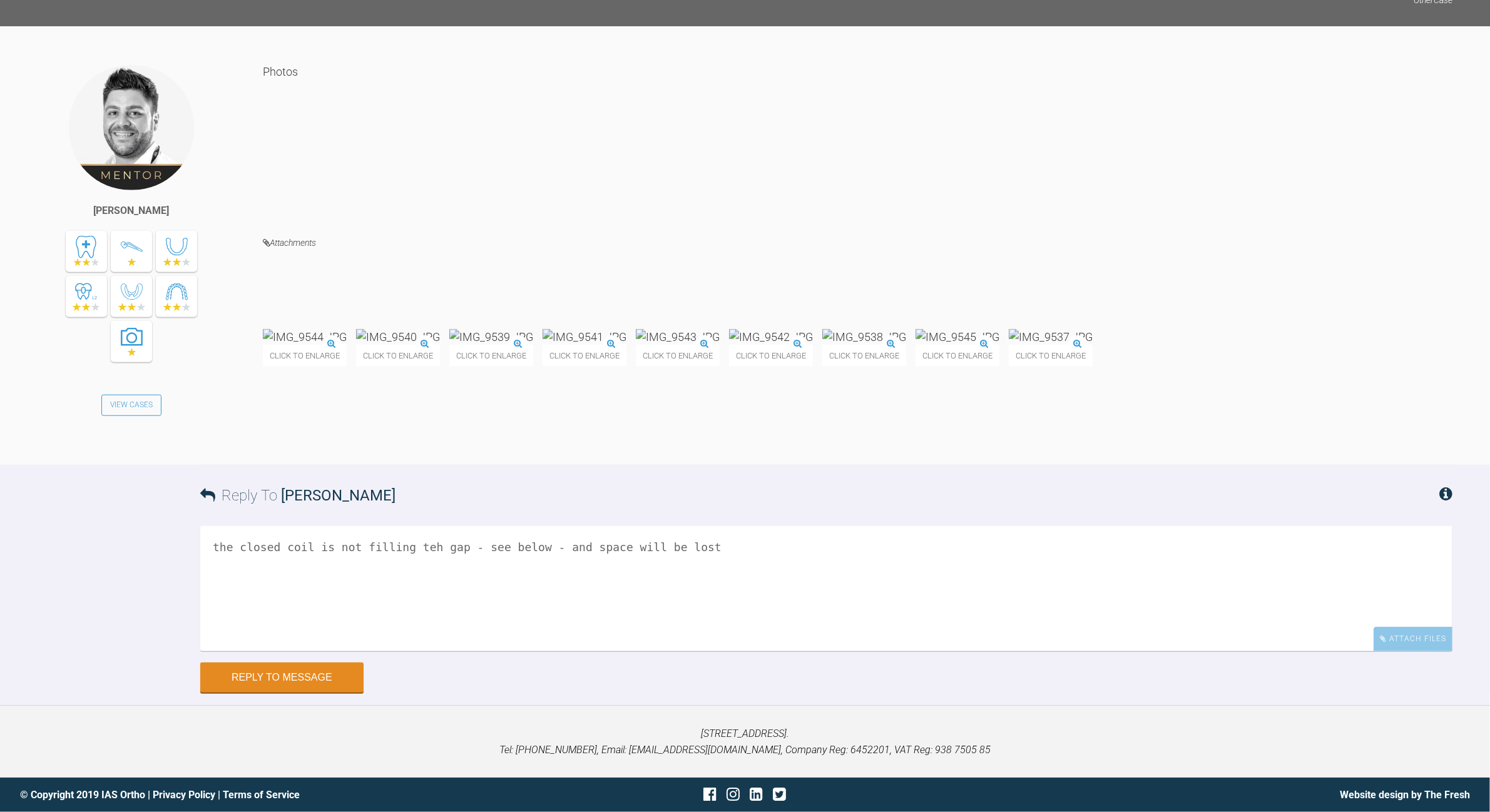
scroll to position [7758, 0]
click at [695, 469] on textarea "the closed coil is not filling teh gap - see below - and space will be lost" at bounding box center [826, 589] width 1252 height 125
drag, startPoint x: 226, startPoint y: 584, endPoint x: 242, endPoint y: 574, distance: 18.9
click at [226, 469] on textarea "the closed coil is not filling teh gap - see below - and space will be lost [PE…" at bounding box center [826, 589] width 1252 height 125
click at [244, 469] on textarea "the closed coil is not filling teh gap - see below - and space will be lost nee…" at bounding box center [826, 589] width 1252 height 125
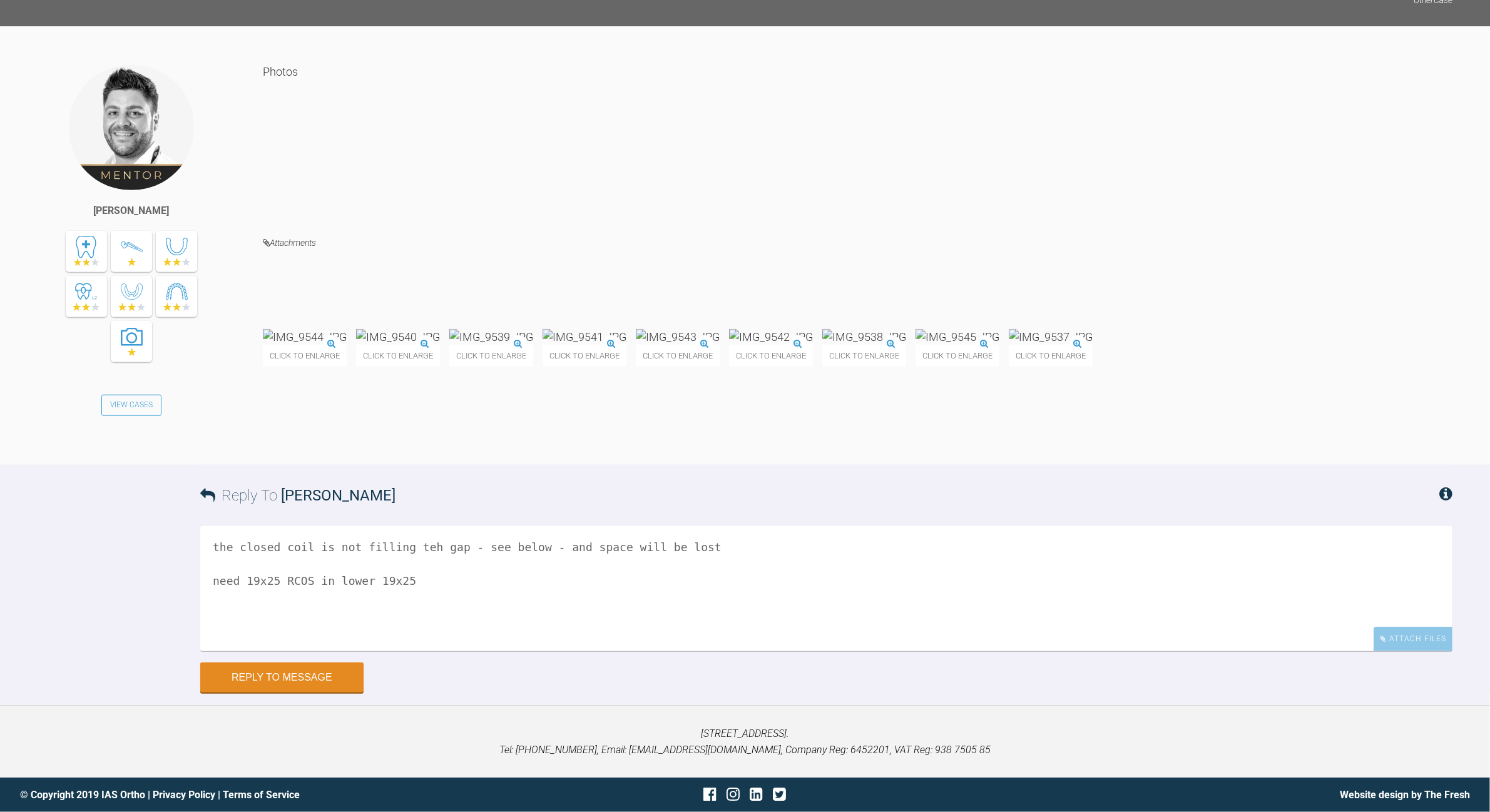
click at [366, 469] on textarea "the closed coil is not filling teh gap - see below - and space will be lost nee…" at bounding box center [826, 589] width 1252 height 125
click at [468, 469] on textarea "the closed coil is not filling teh gap - see below - and space will be lost nee…" at bounding box center [826, 589] width 1252 height 125
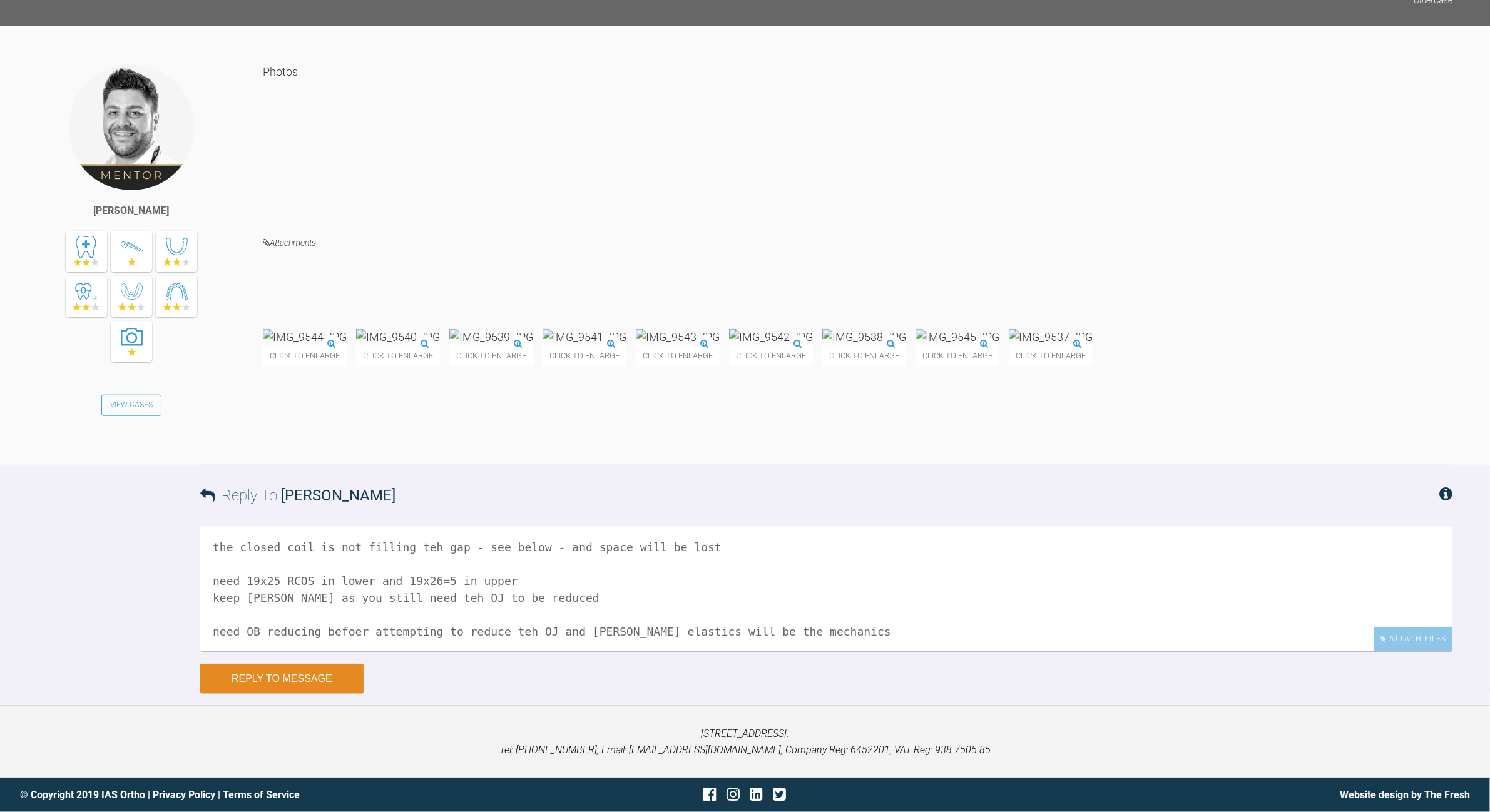
type textarea "the closed coil is not filling teh gap - see below - and space will be lost nee…"
click at [299, 469] on button "Reply to Message" at bounding box center [281, 678] width 163 height 30
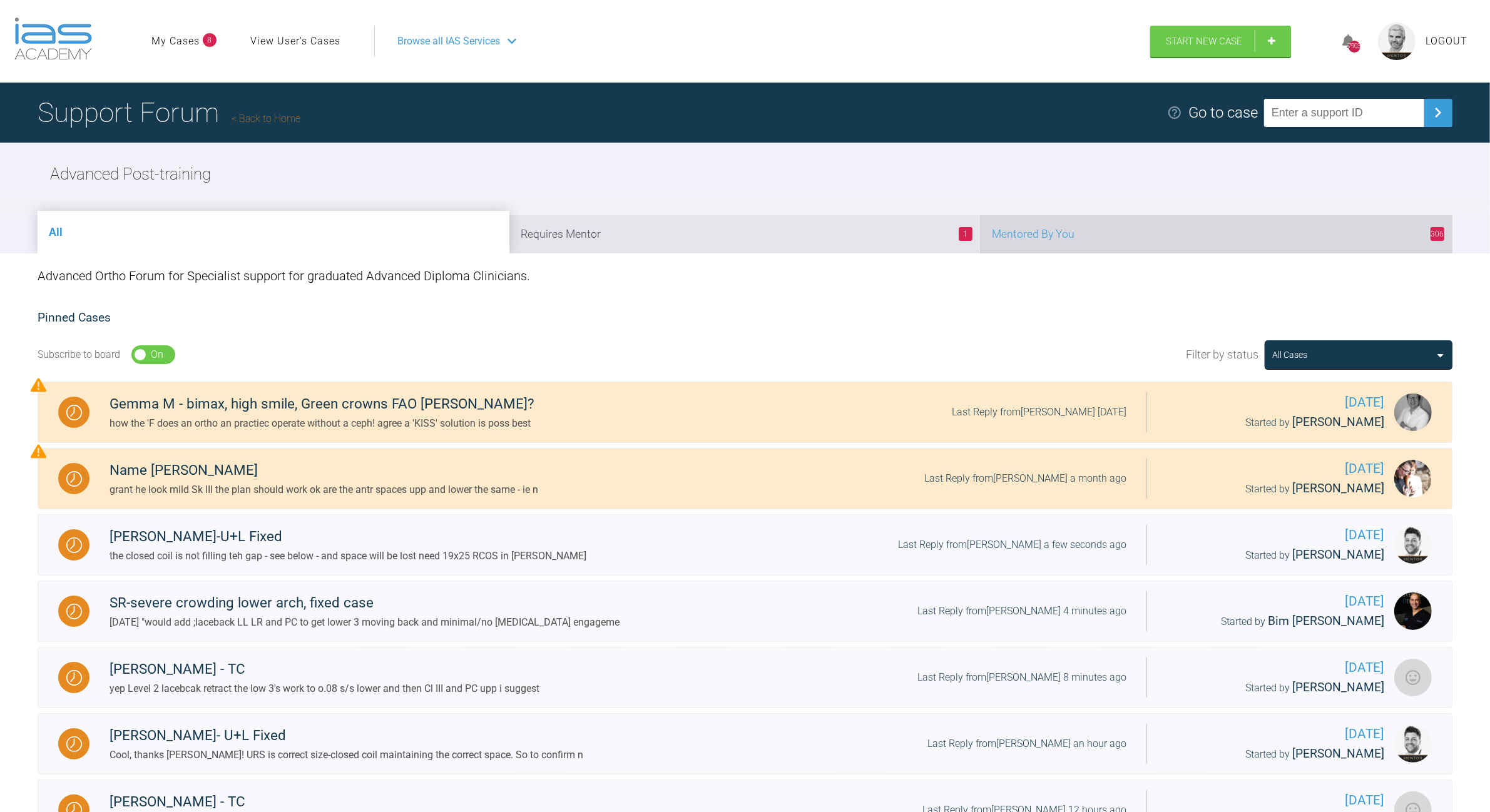
click at [820, 232] on li "306 Mentored By You" at bounding box center [1216, 234] width 472 height 38
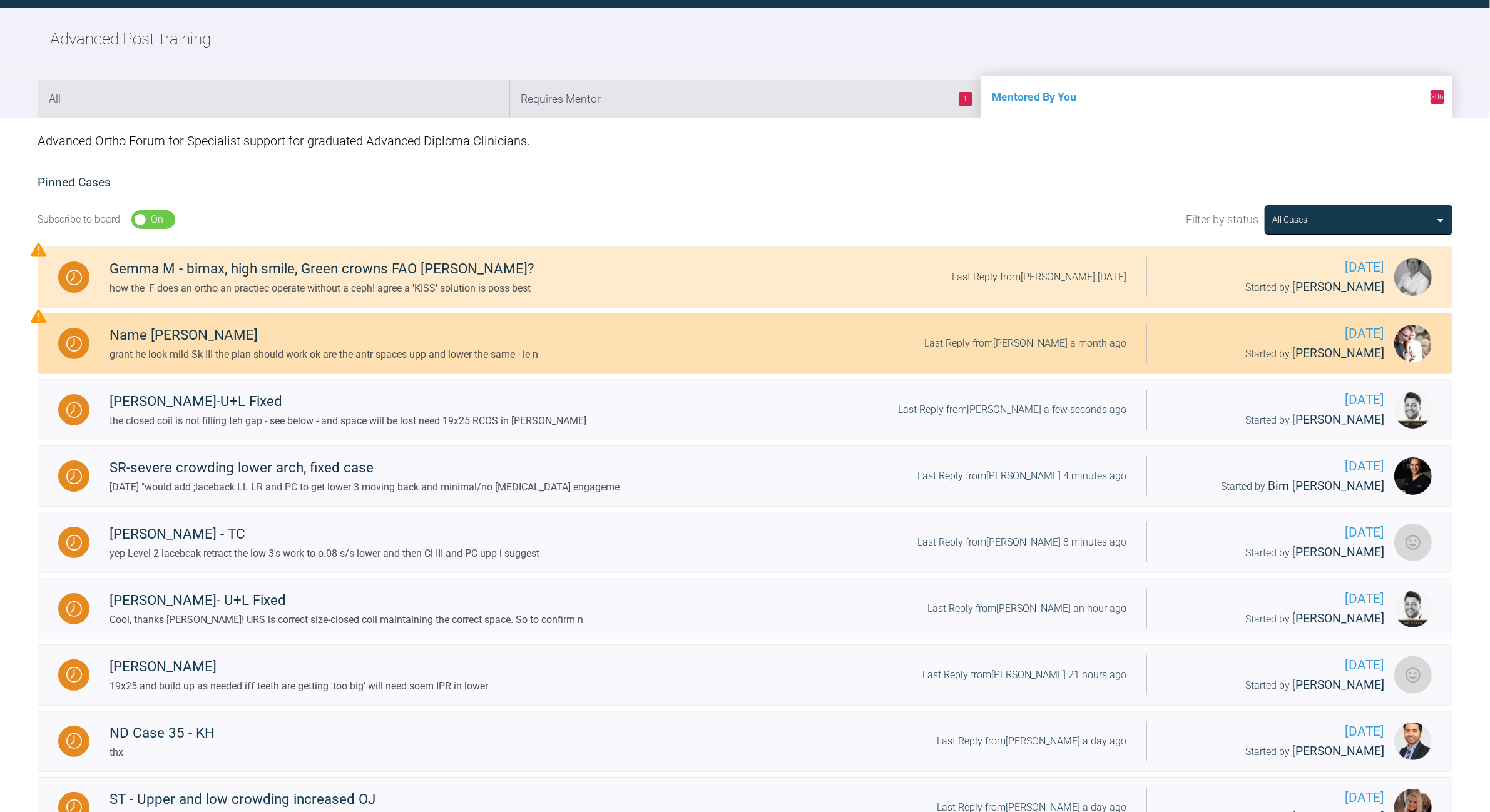
scroll to position [313, 0]
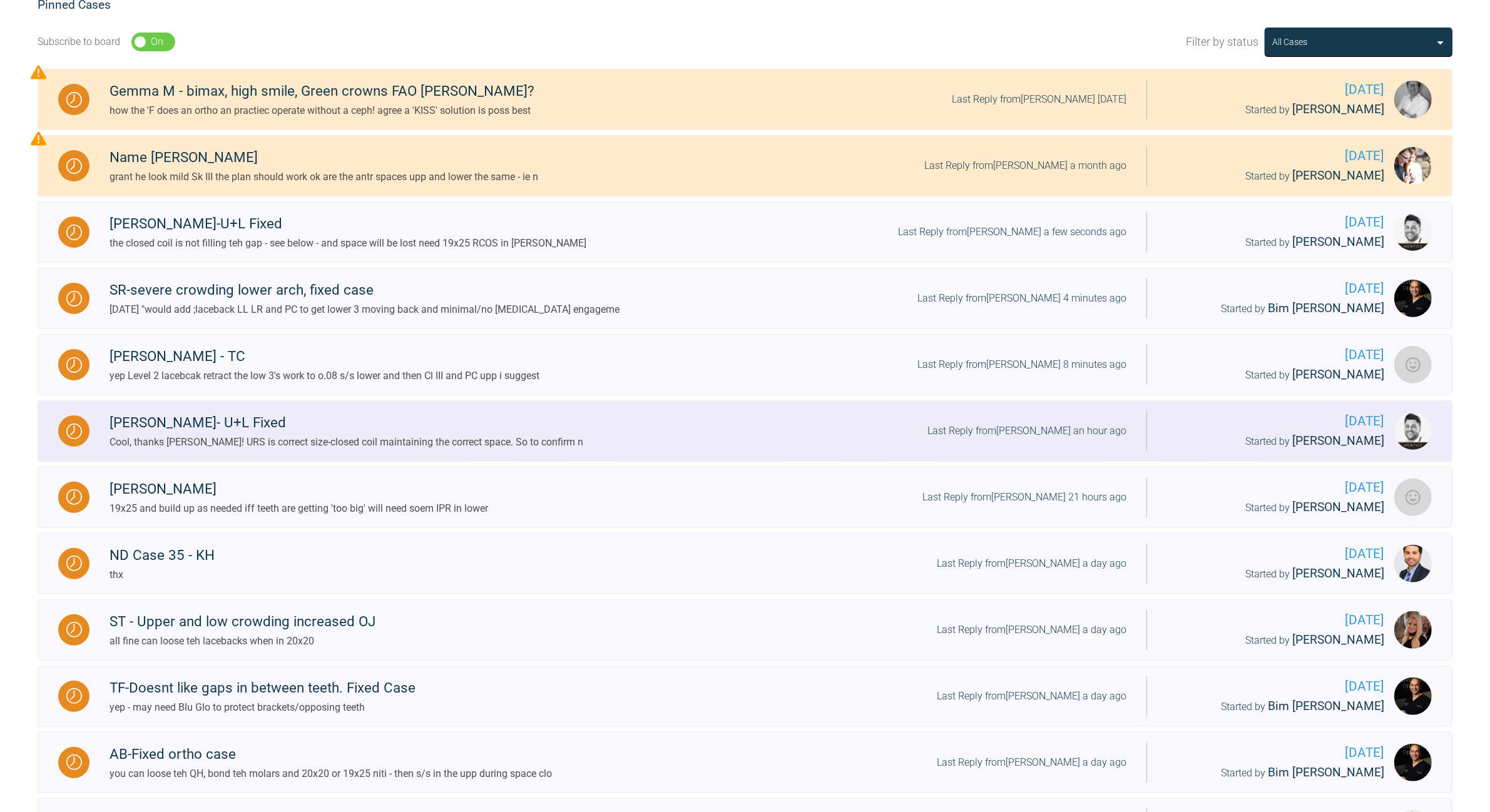
click at [820, 430] on div "Last Reply from [PERSON_NAME] an hour ago" at bounding box center [1027, 431] width 199 height 16
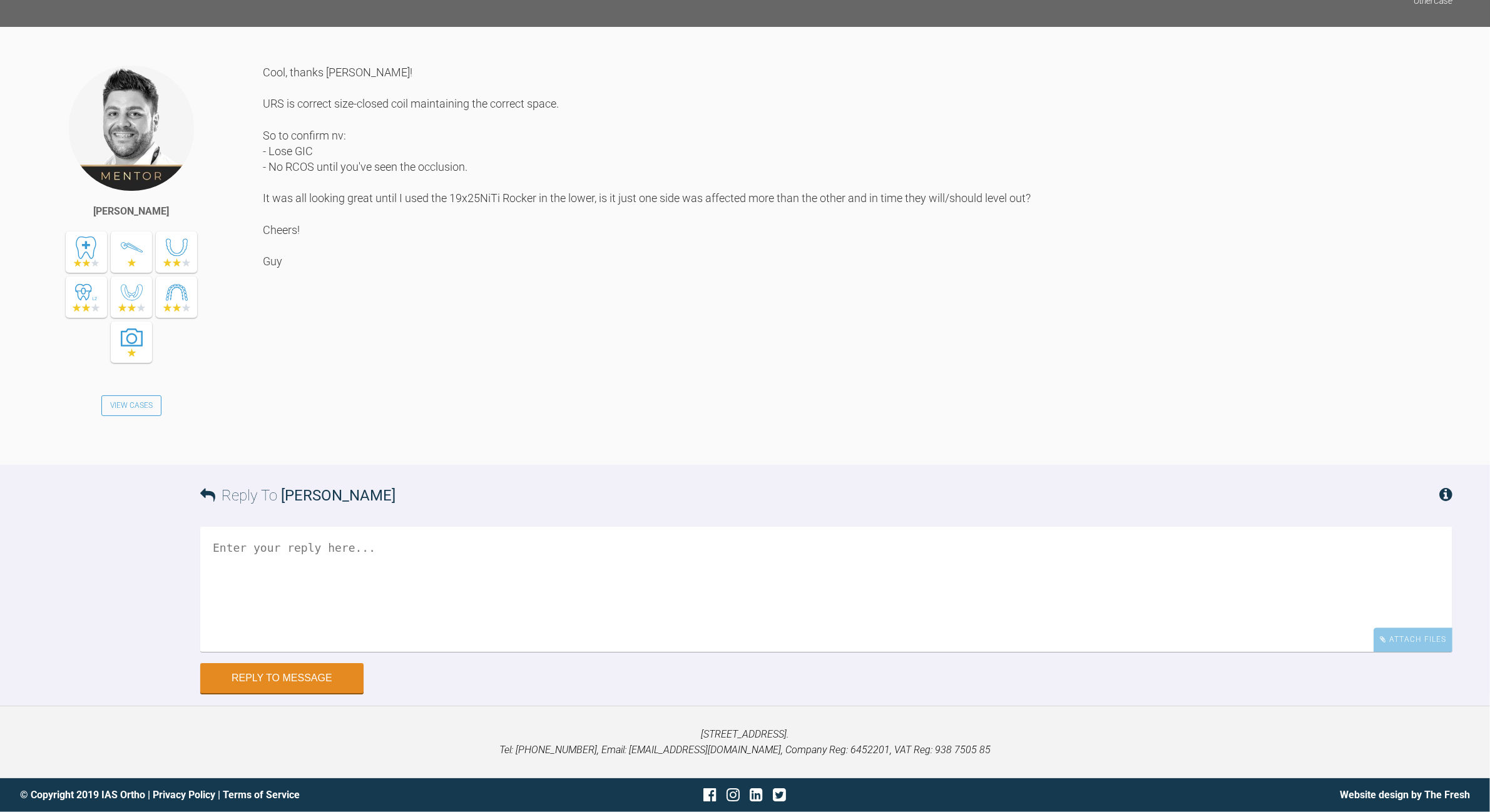
scroll to position [4035, 0]
click at [341, 469] on textarea at bounding box center [826, 589] width 1252 height 125
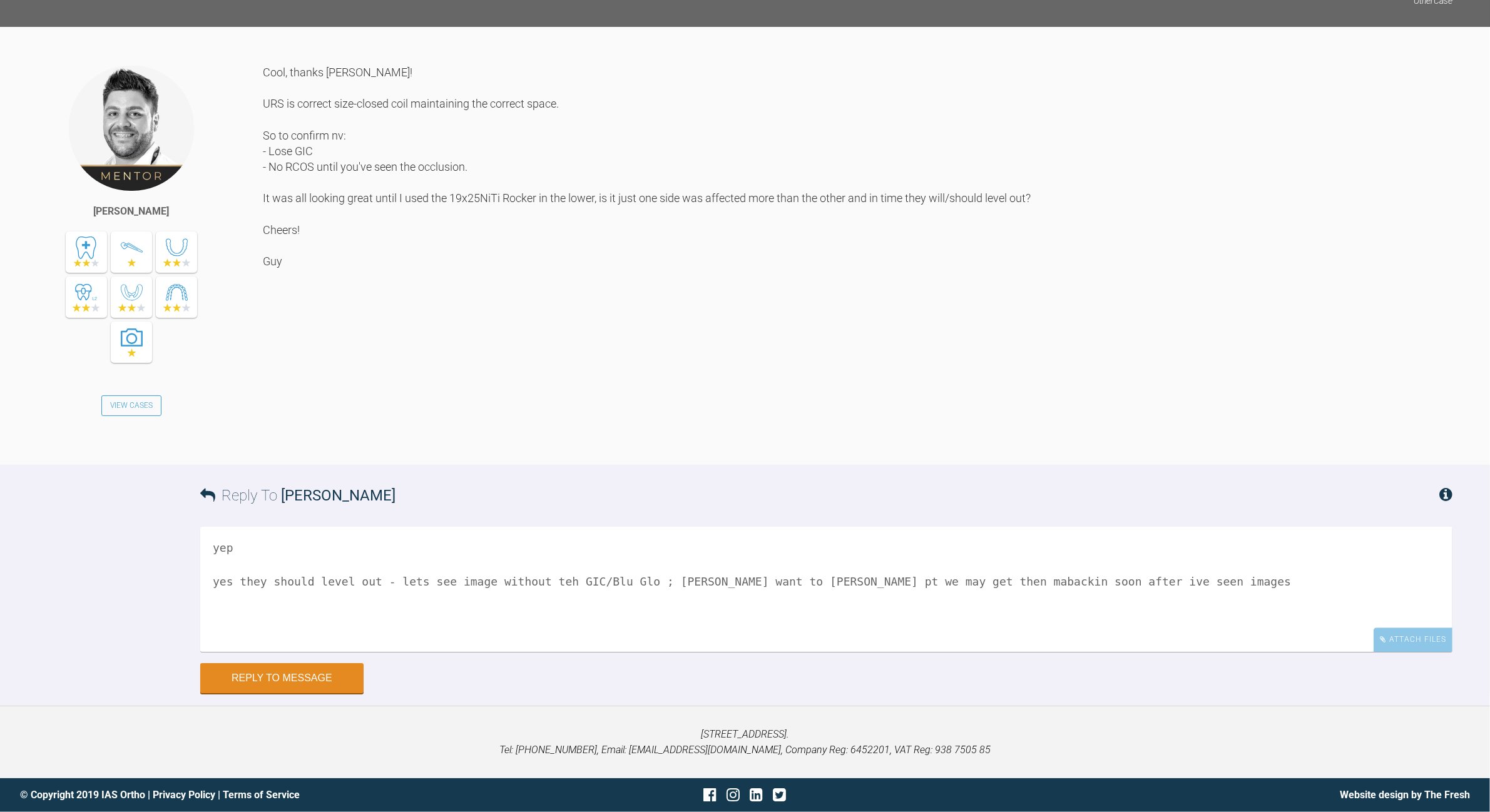
click at [820, 469] on textarea "yep yes they should level out - lets see image without teh GIC/Blu Glo ; [PERSO…" at bounding box center [826, 589] width 1252 height 125
type textarea "yep yes they should level out - lets see image without teh GIC/Blu Glo ; [PERSO…"
click at [301, 469] on button "Reply to Message" at bounding box center [281, 679] width 163 height 30
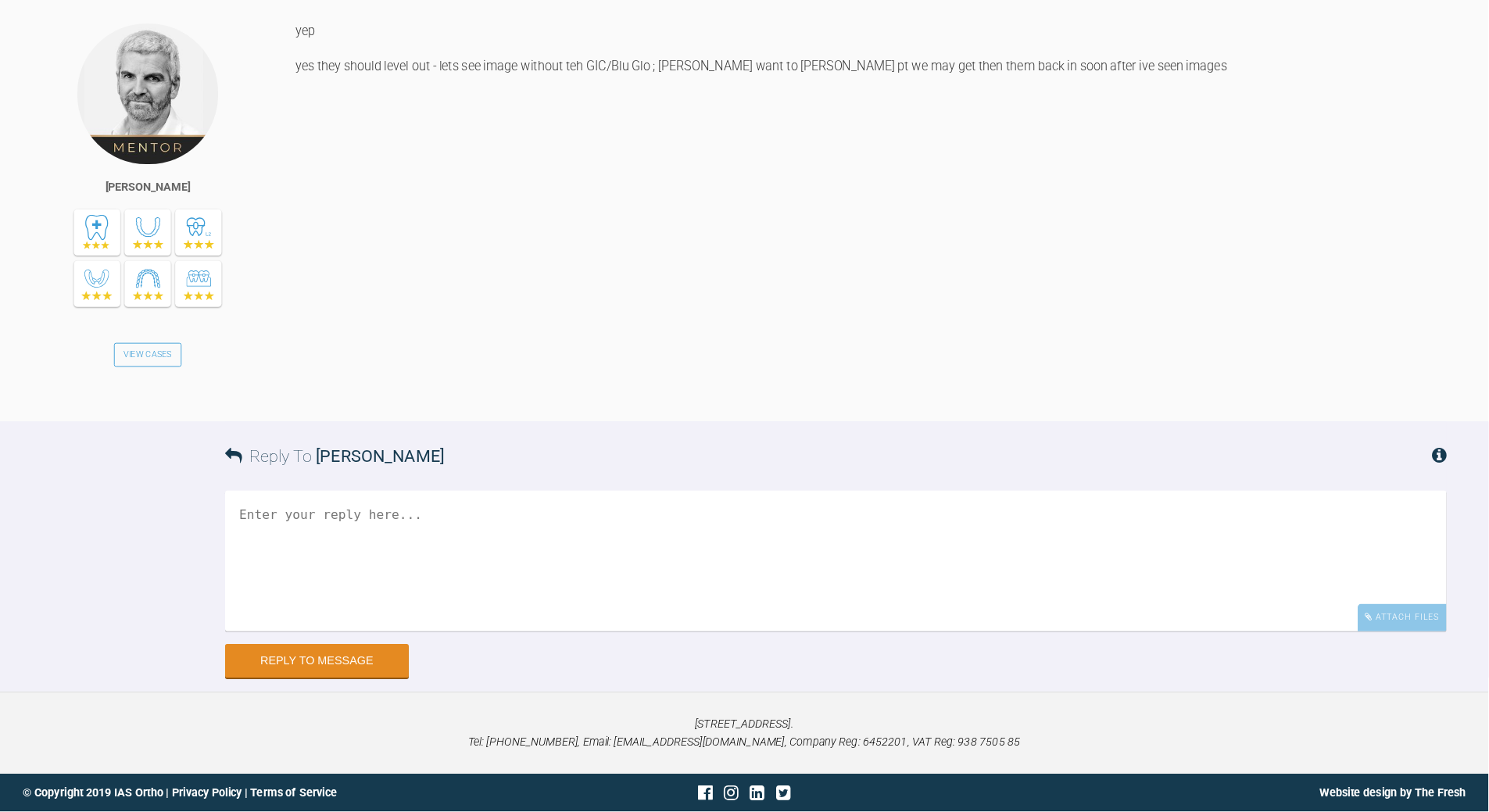
scroll to position [5826, 0]
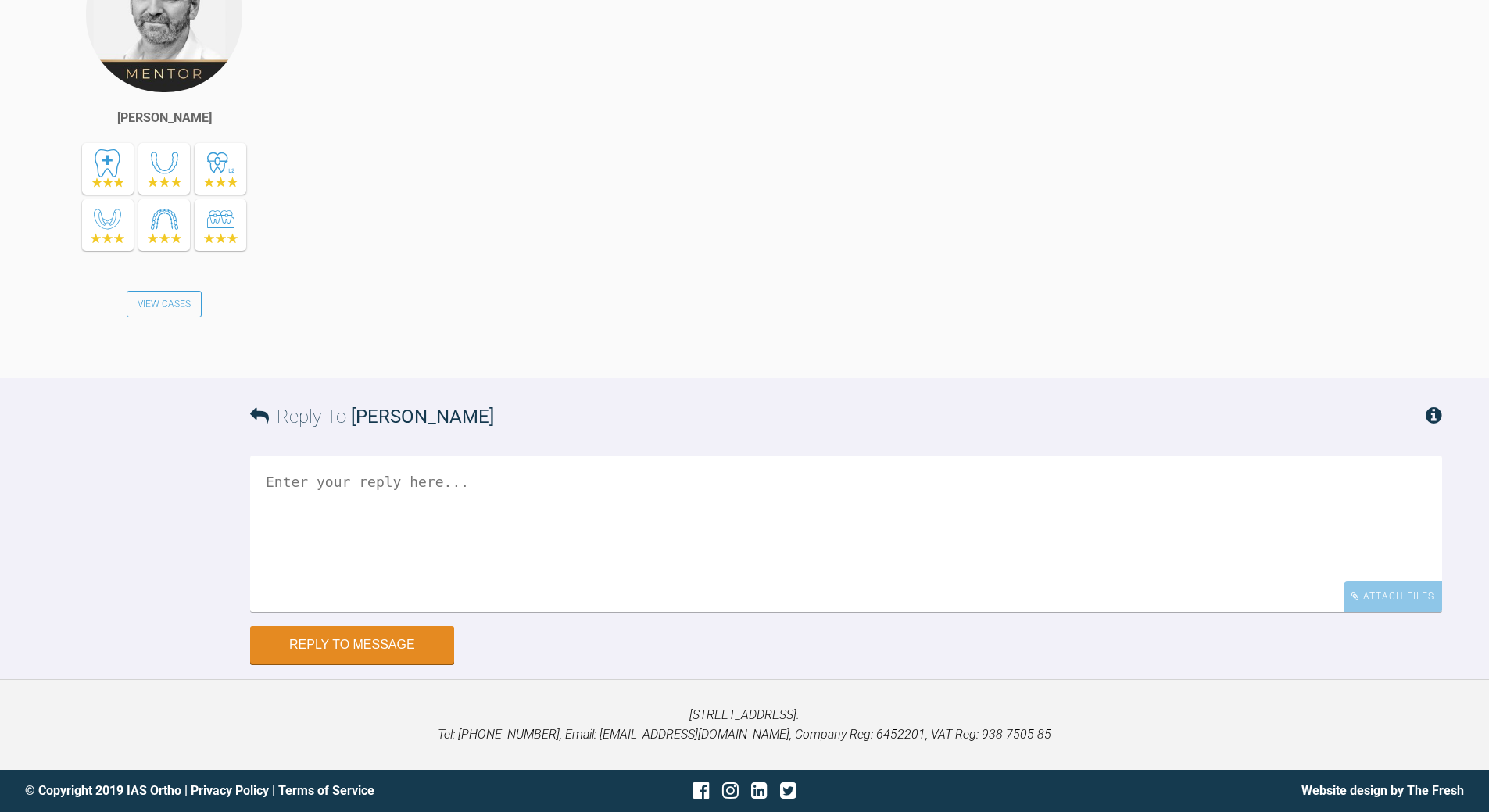
drag, startPoint x: 1618, startPoint y: 12, endPoint x: 781, endPoint y: 505, distance: 971.4
click at [782, 354] on div "yep yes they should level out - lets see image without teh GIC/Blu Glo ; [PERSO…" at bounding box center [885, 145] width 1114 height 421
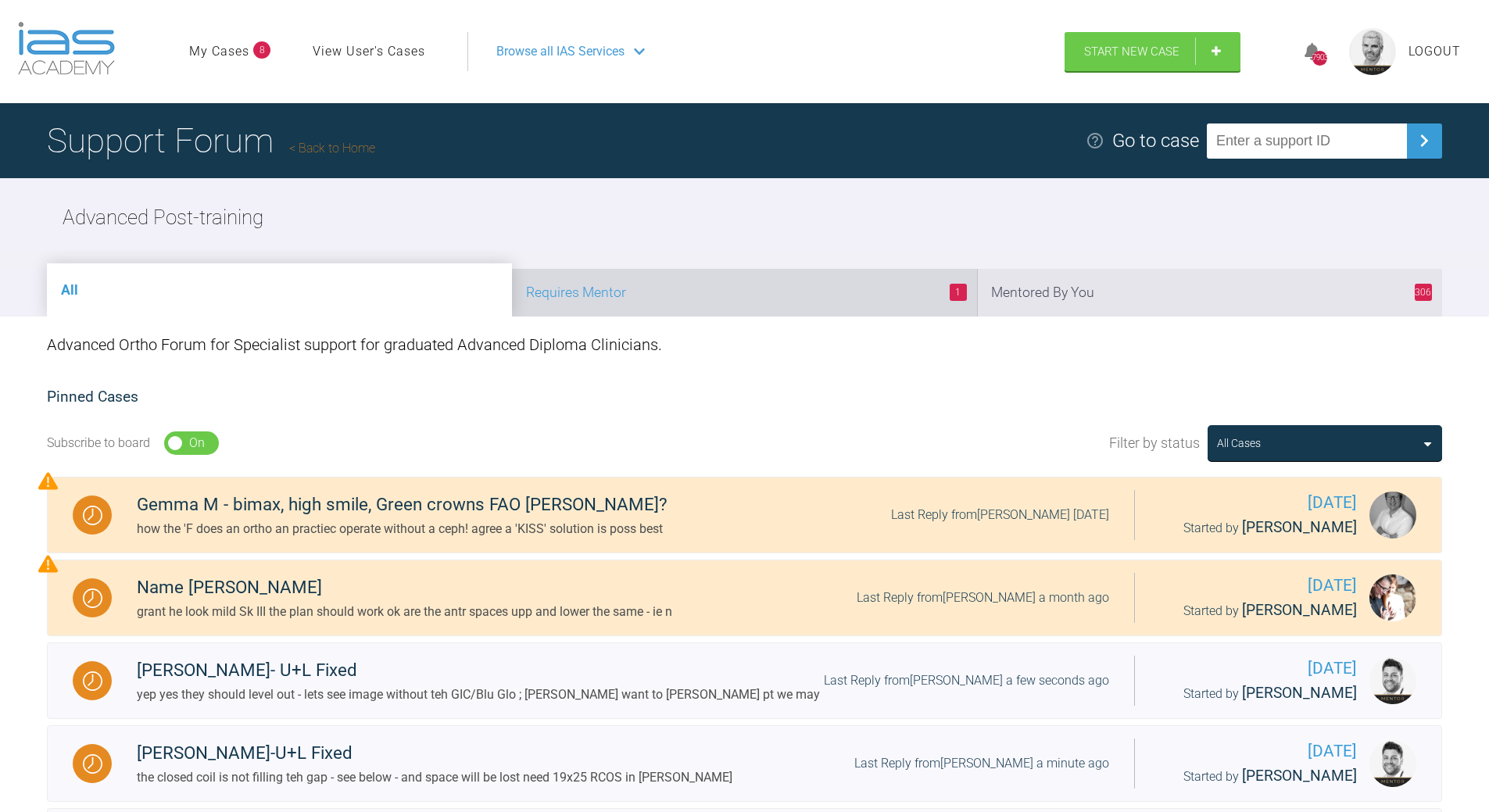
click at [713, 279] on li "1 Requires Mentor" at bounding box center [744, 292] width 465 height 48
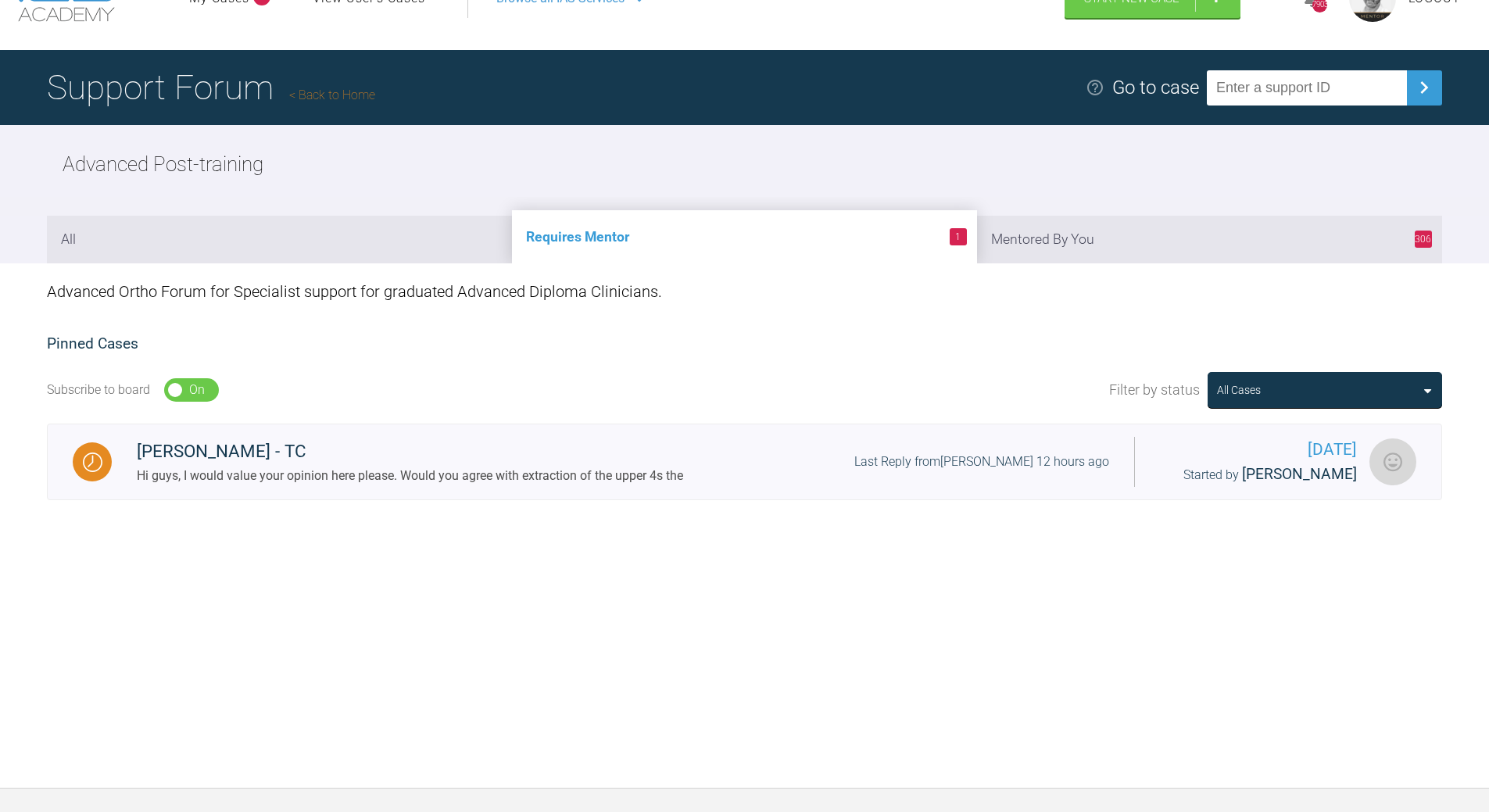
scroll to position [163, 0]
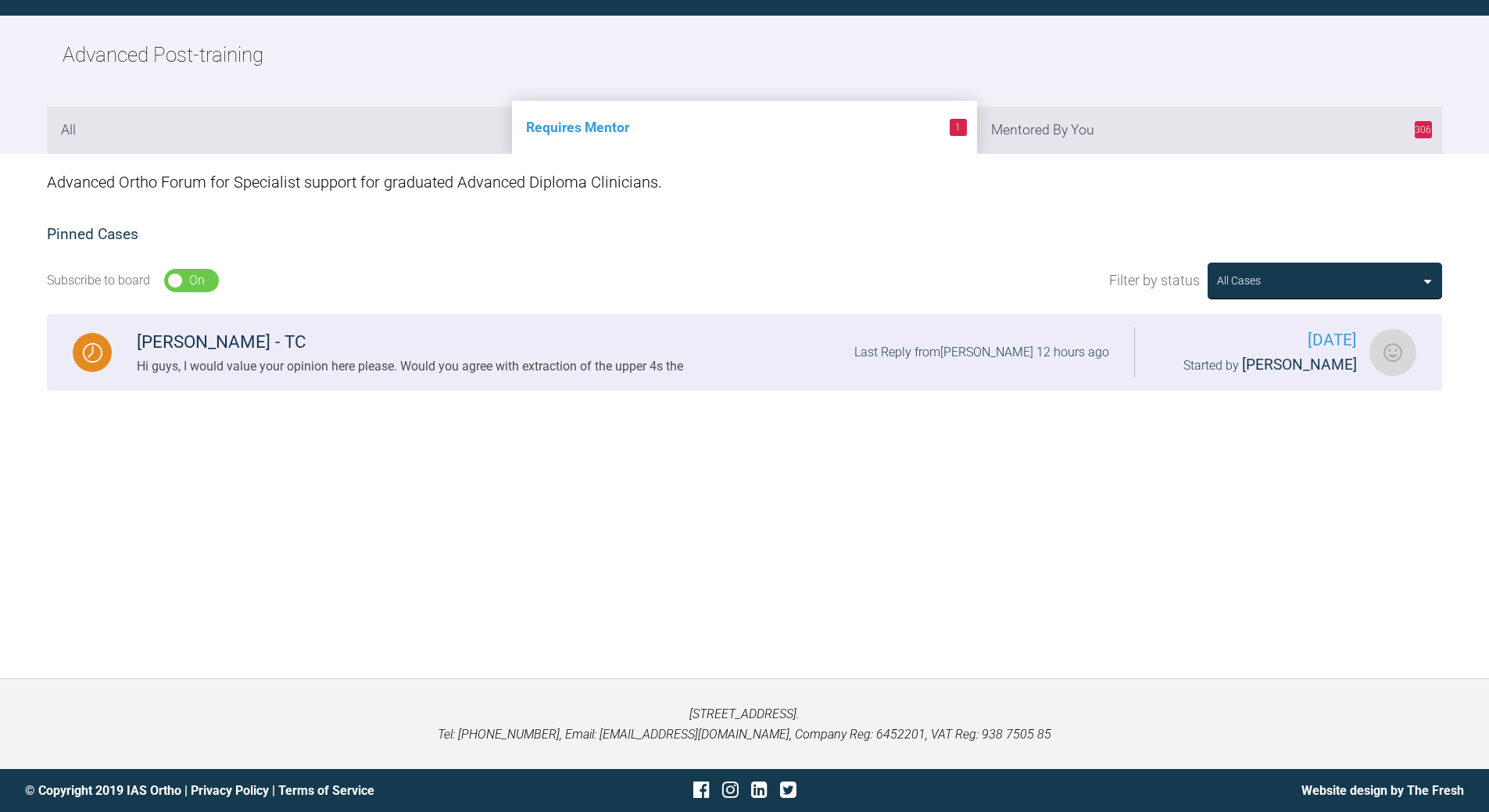
click at [919, 345] on div "Last Reply from [PERSON_NAME] 12 hours ago" at bounding box center [982, 352] width 255 height 20
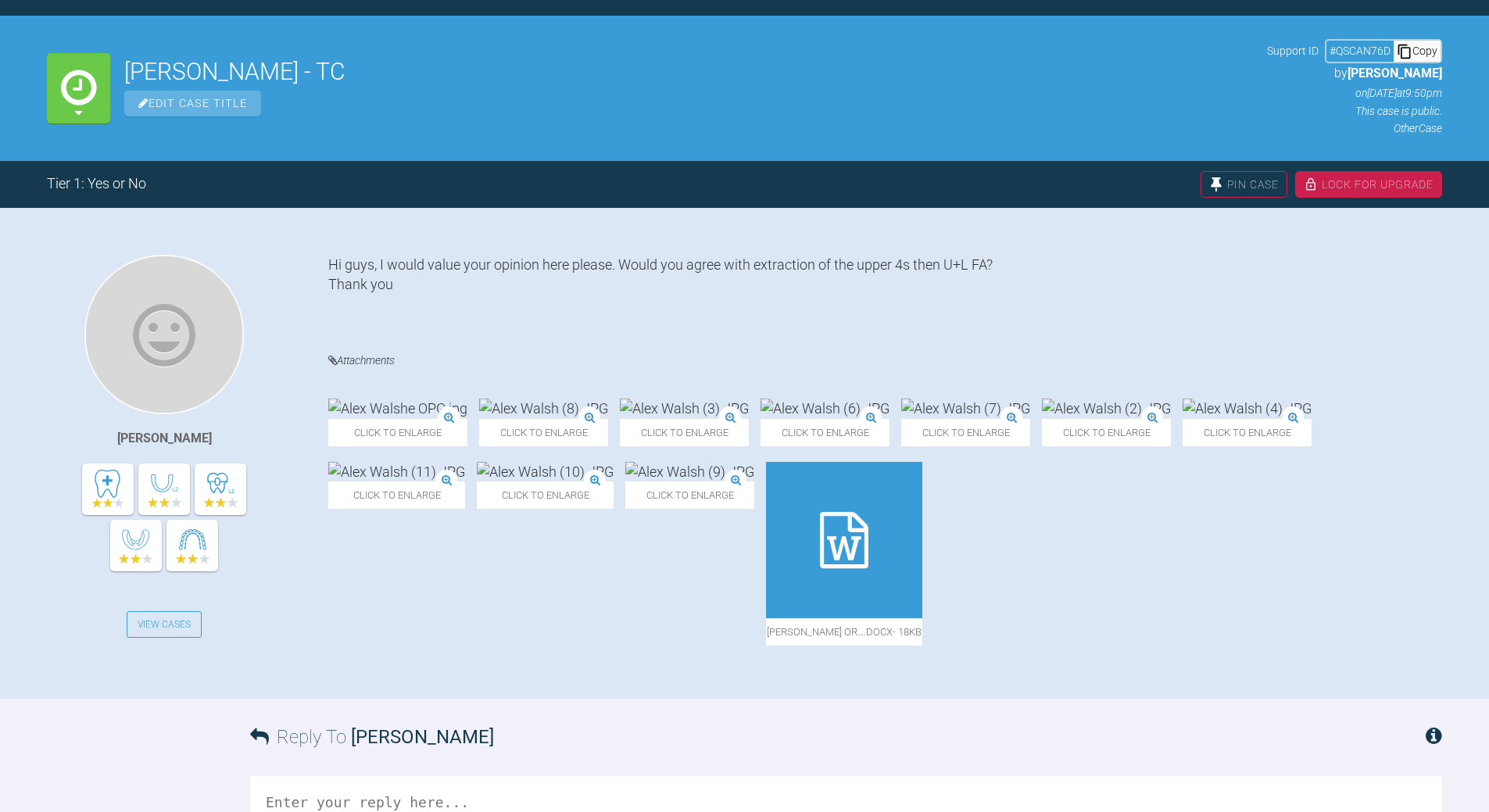
click at [1024, 398] on img at bounding box center [1107, 407] width 129 height 19
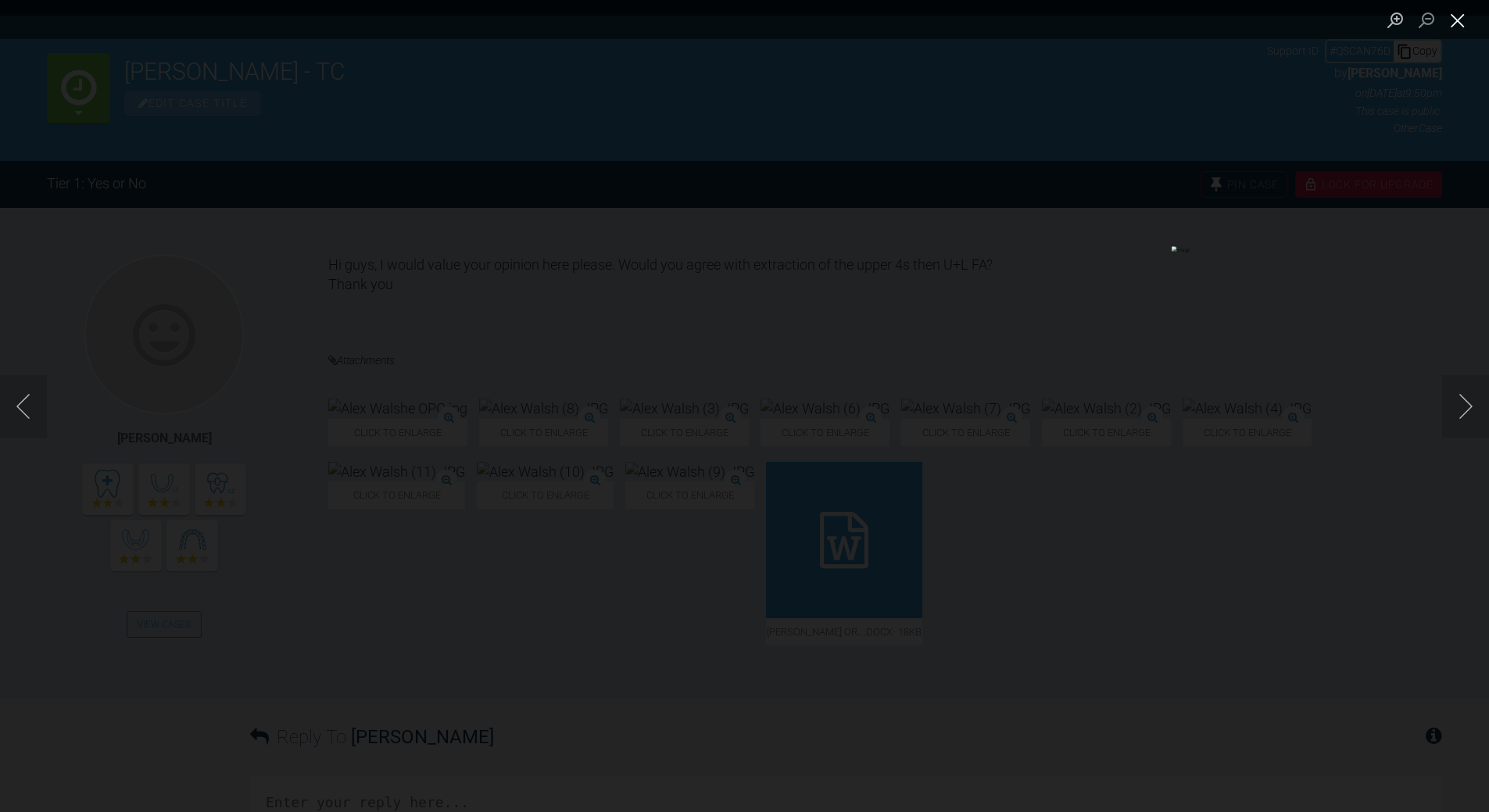
click at [1024, 18] on button "Close lightbox" at bounding box center [1457, 19] width 31 height 28
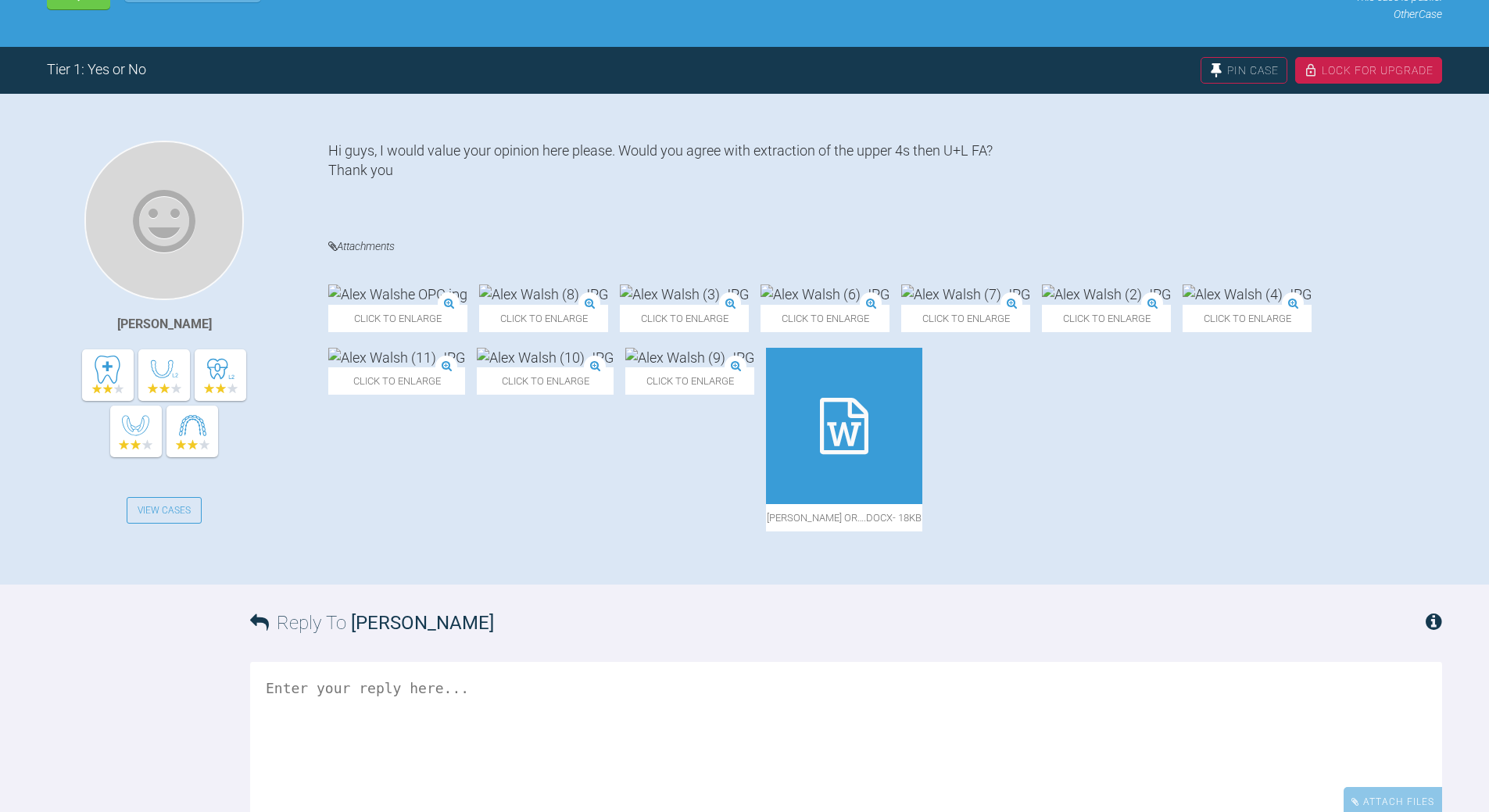
scroll to position [163, 0]
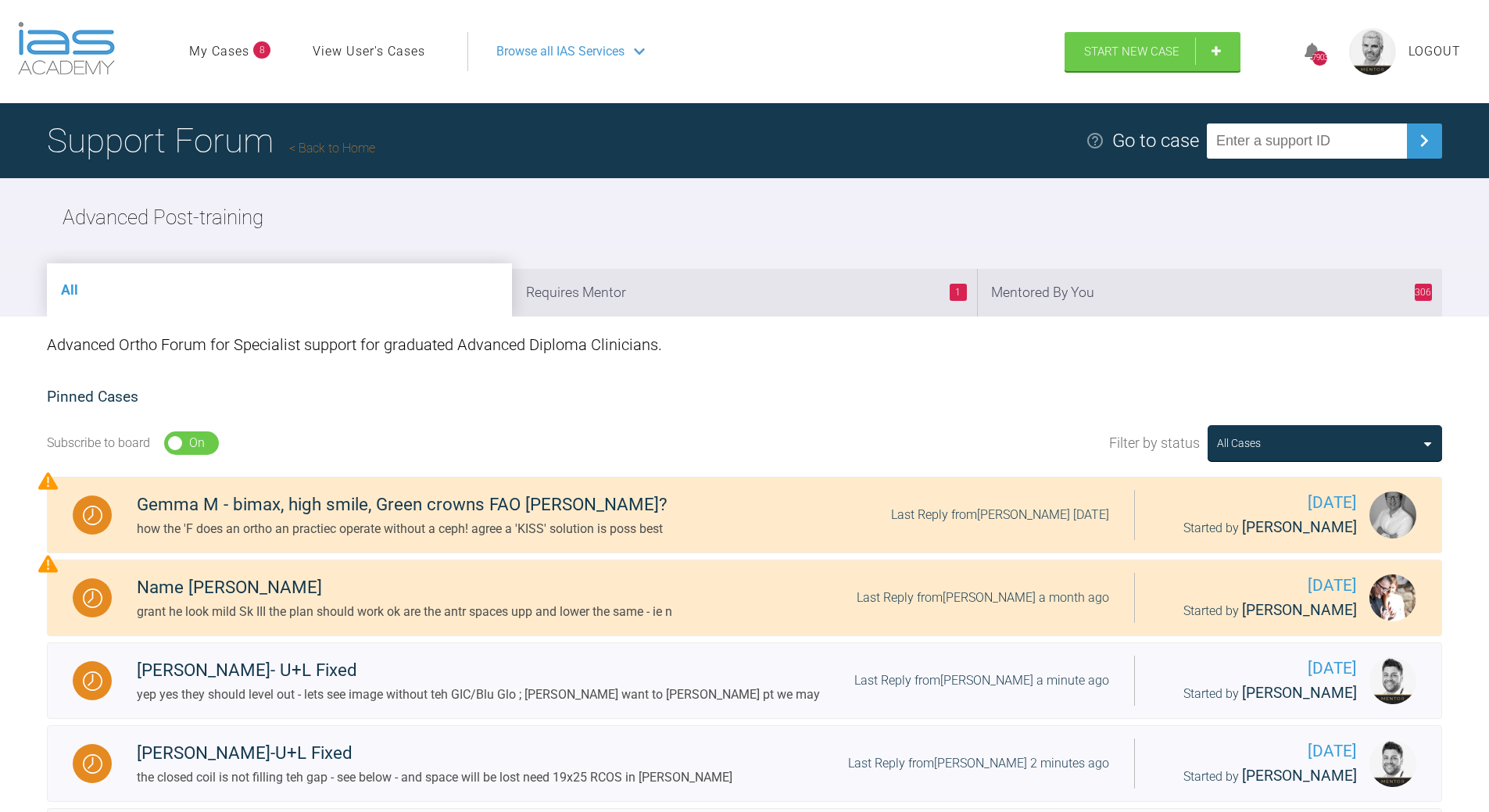
click at [354, 147] on link "Back to Home" at bounding box center [332, 148] width 86 height 15
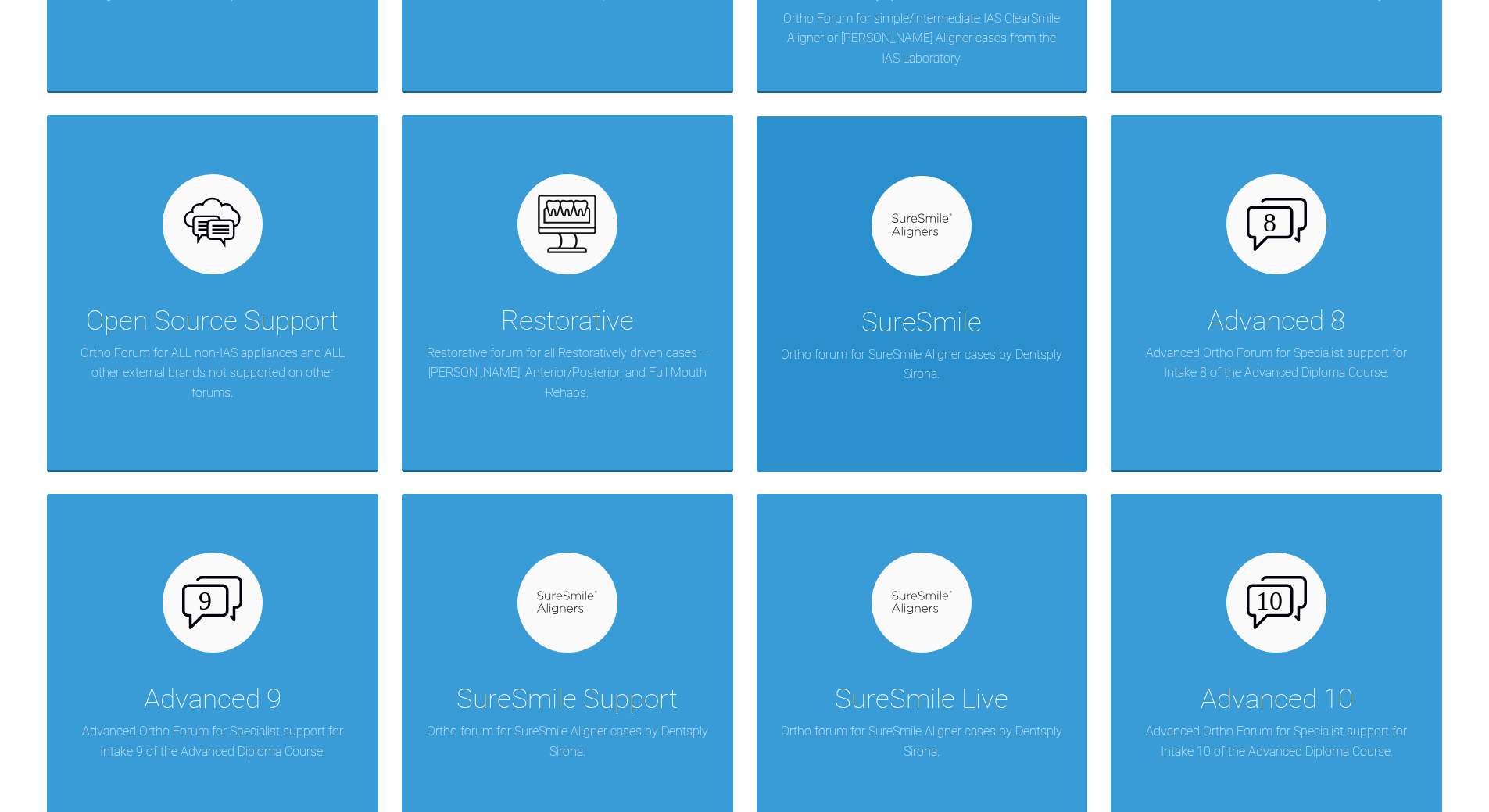
scroll to position [938, 0]
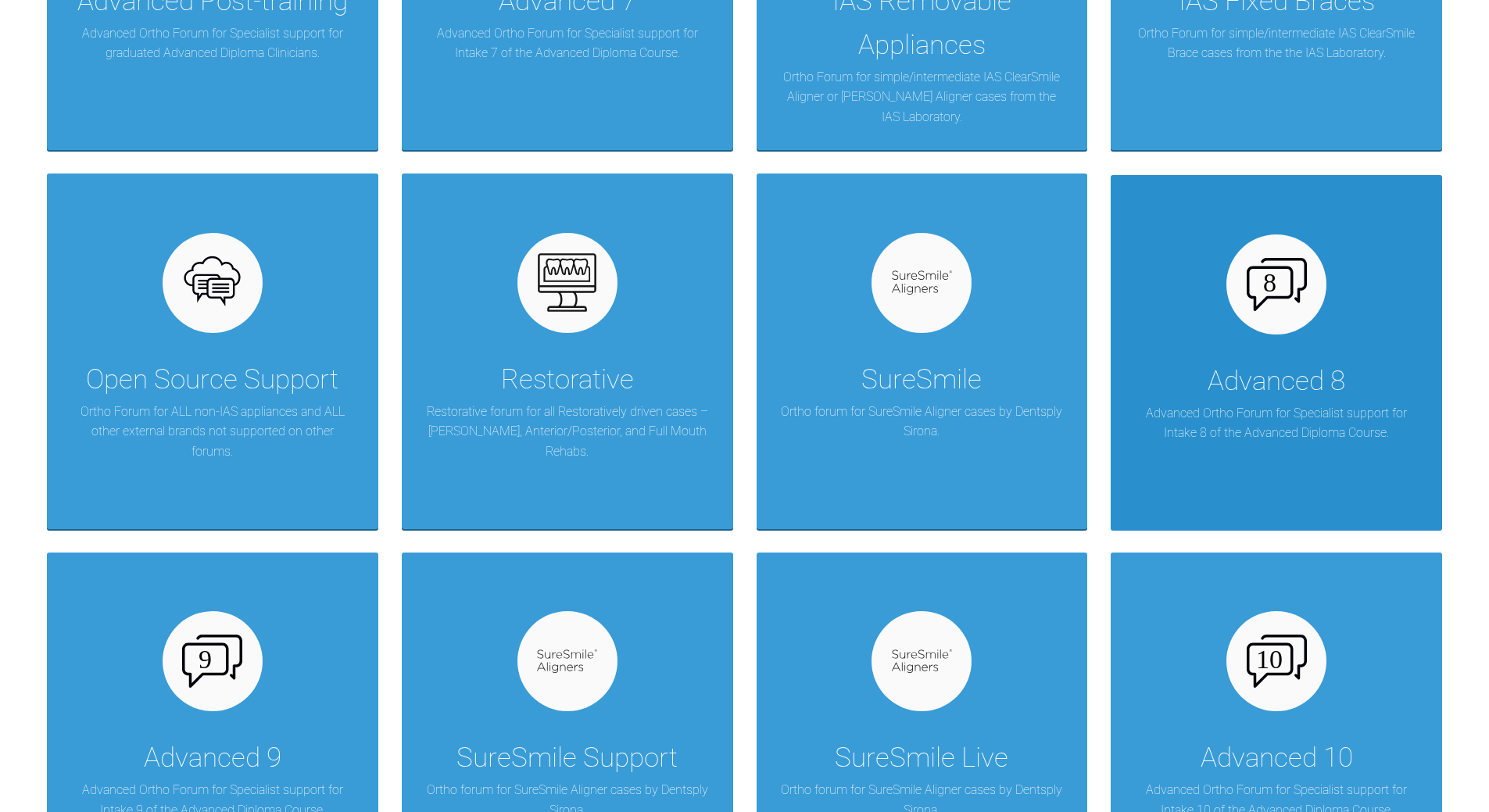
click at [1024, 308] on div at bounding box center [1276, 284] width 100 height 100
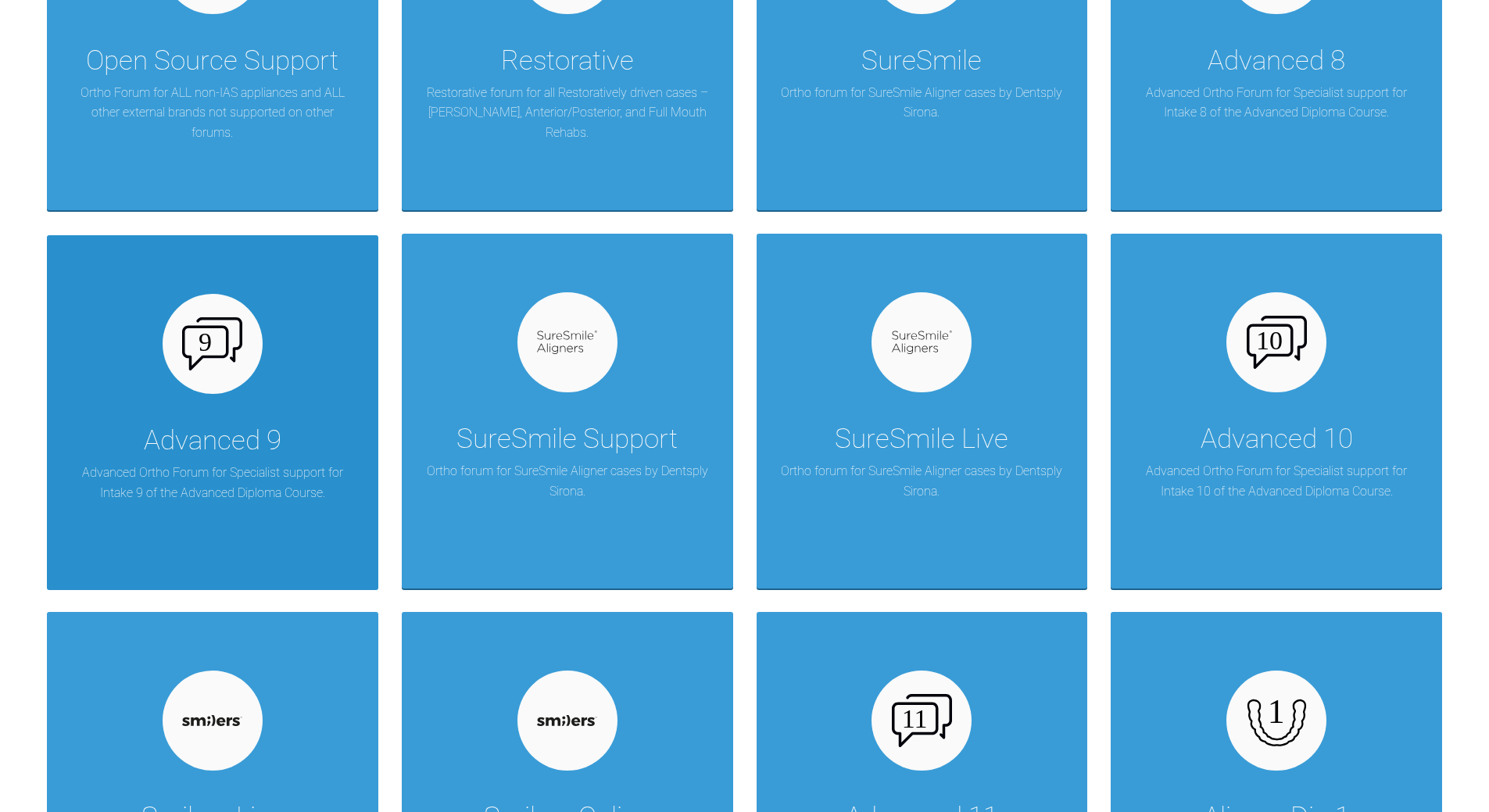
click at [242, 406] on div "Advanced 9 Advanced Ortho Forum for Specialist support for Intake 9 of the Adva…" at bounding box center [212, 412] width 331 height 354
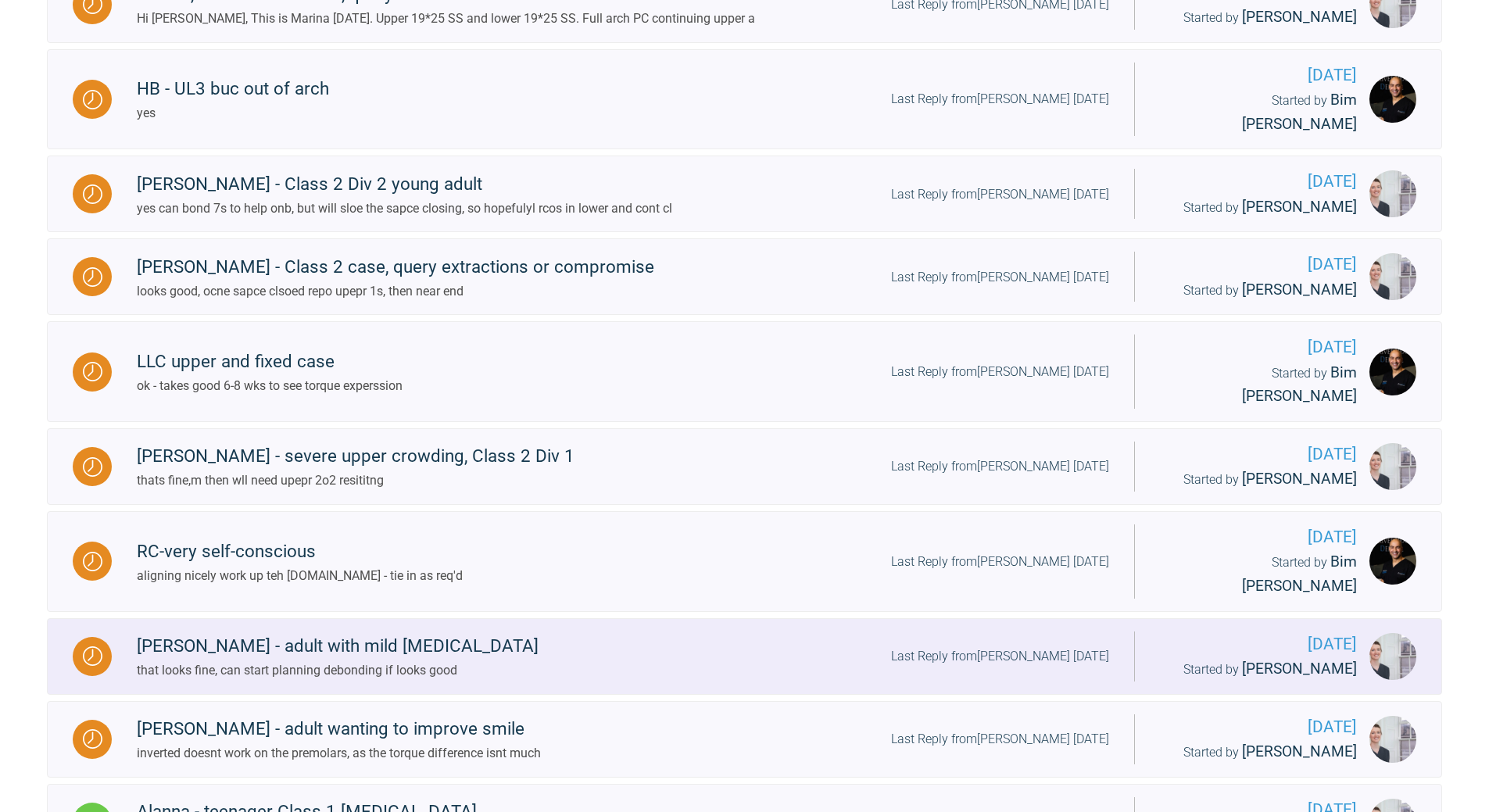
scroll to position [631, 0]
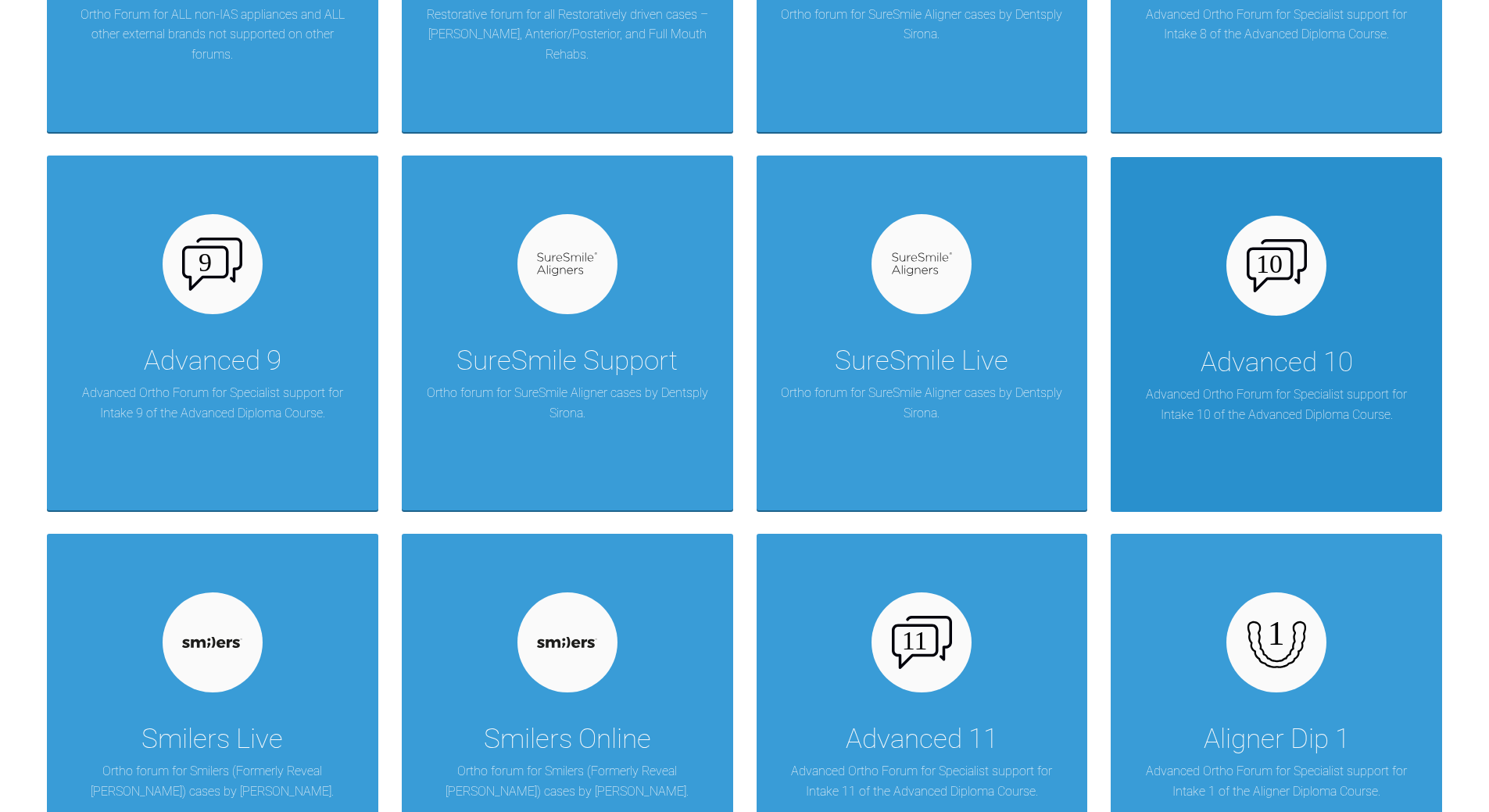
click at [1024, 355] on div "Advanced 10" at bounding box center [1277, 362] width 153 height 44
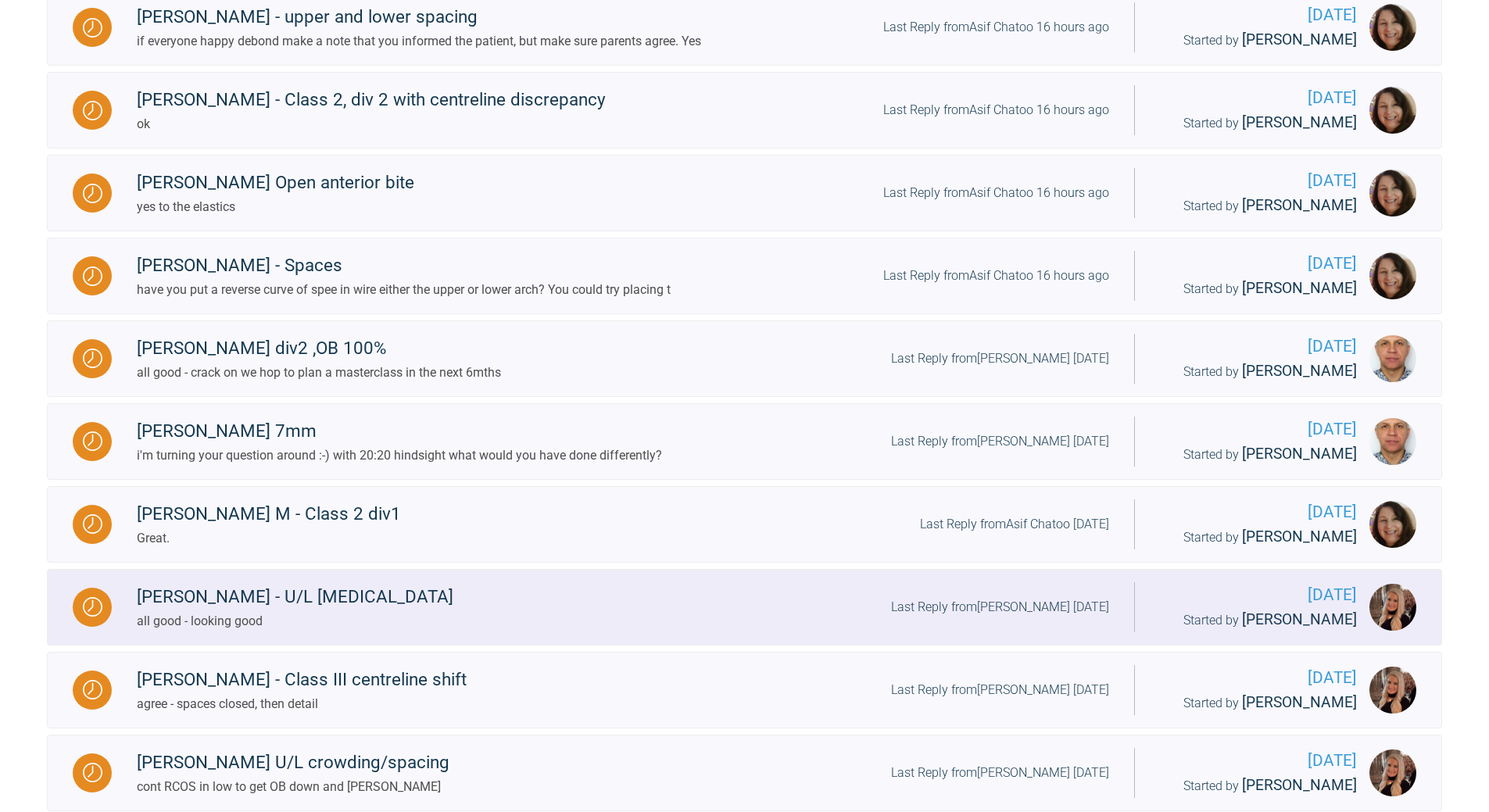
scroll to position [475, 0]
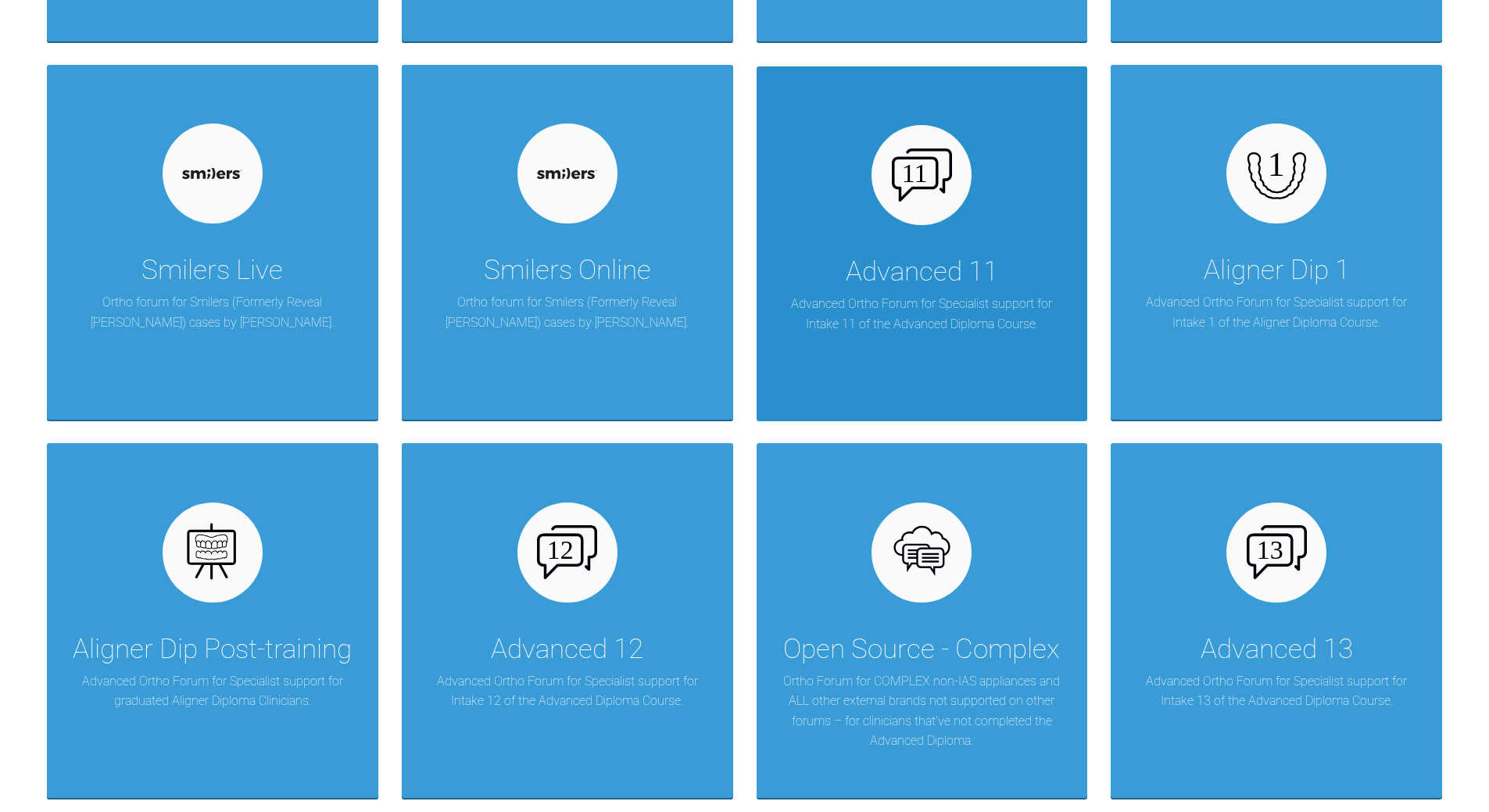
click at [877, 222] on div "Advanced 11 Advanced Ortho Forum for Specialist support for Intake 11 of the Ad…" at bounding box center [921, 243] width 331 height 354
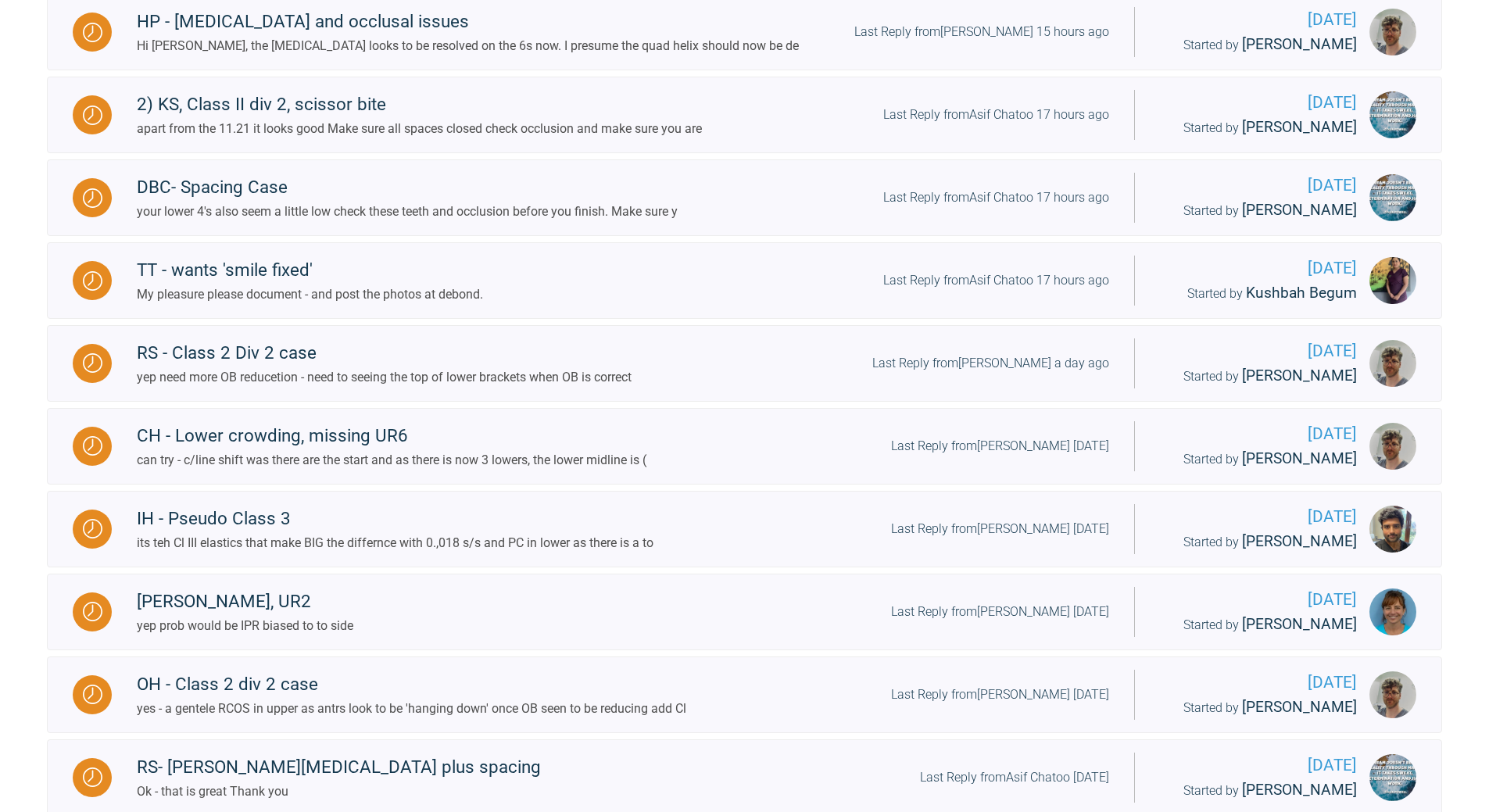
scroll to position [568, 0]
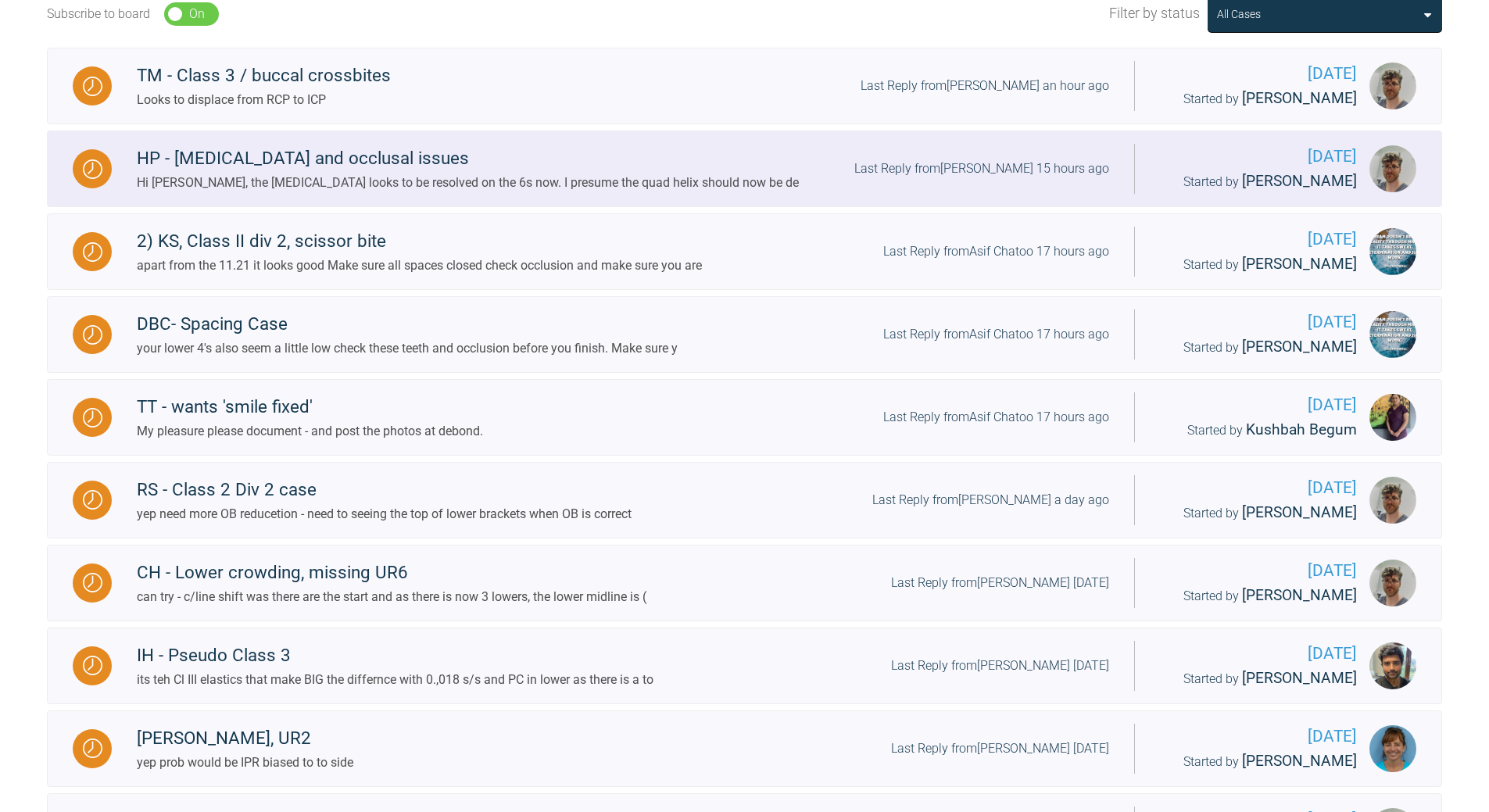
click at [1004, 162] on div "Last Reply from [PERSON_NAME] 15 hours ago" at bounding box center [982, 168] width 255 height 20
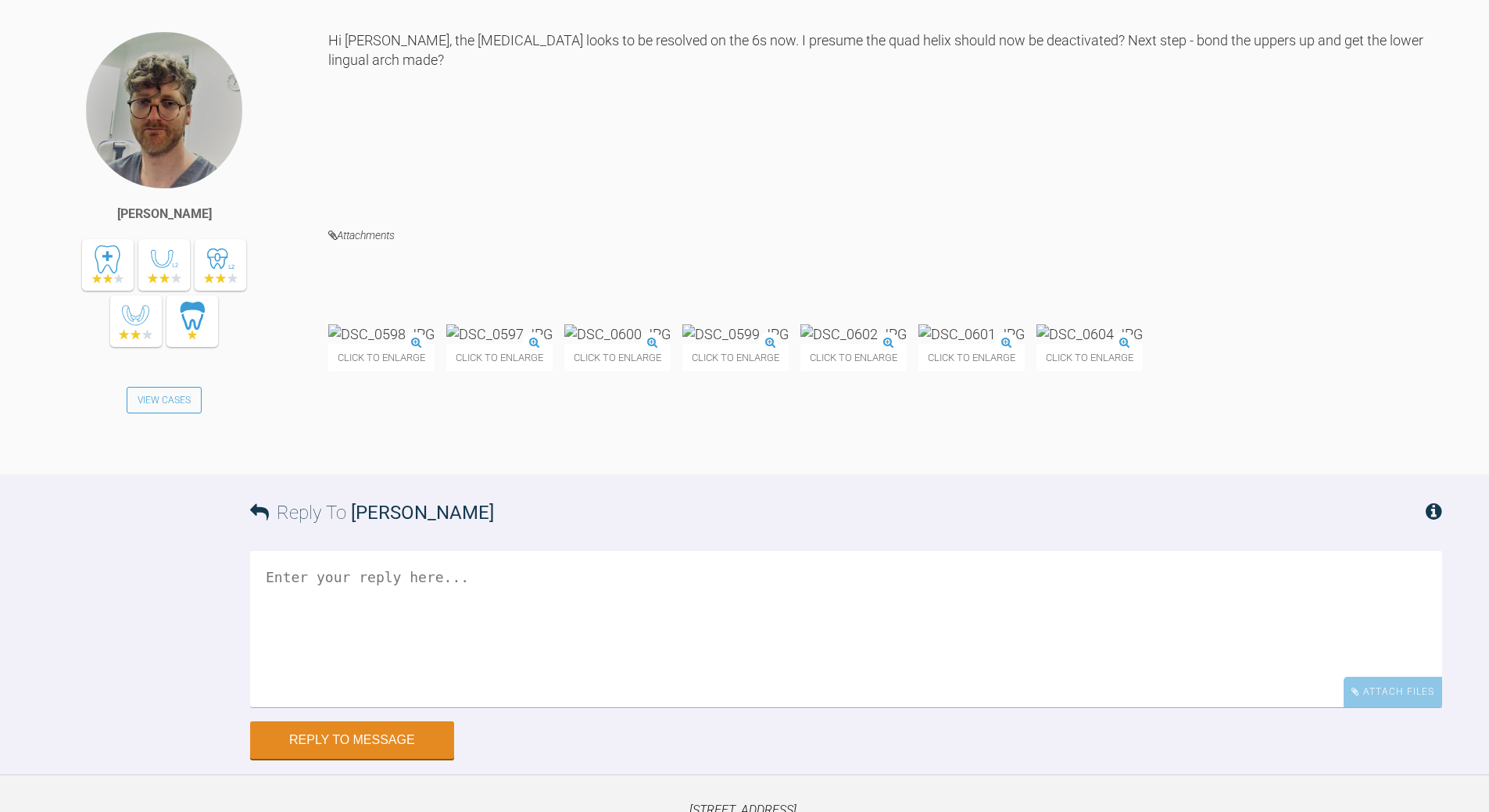
scroll to position [26239, 0]
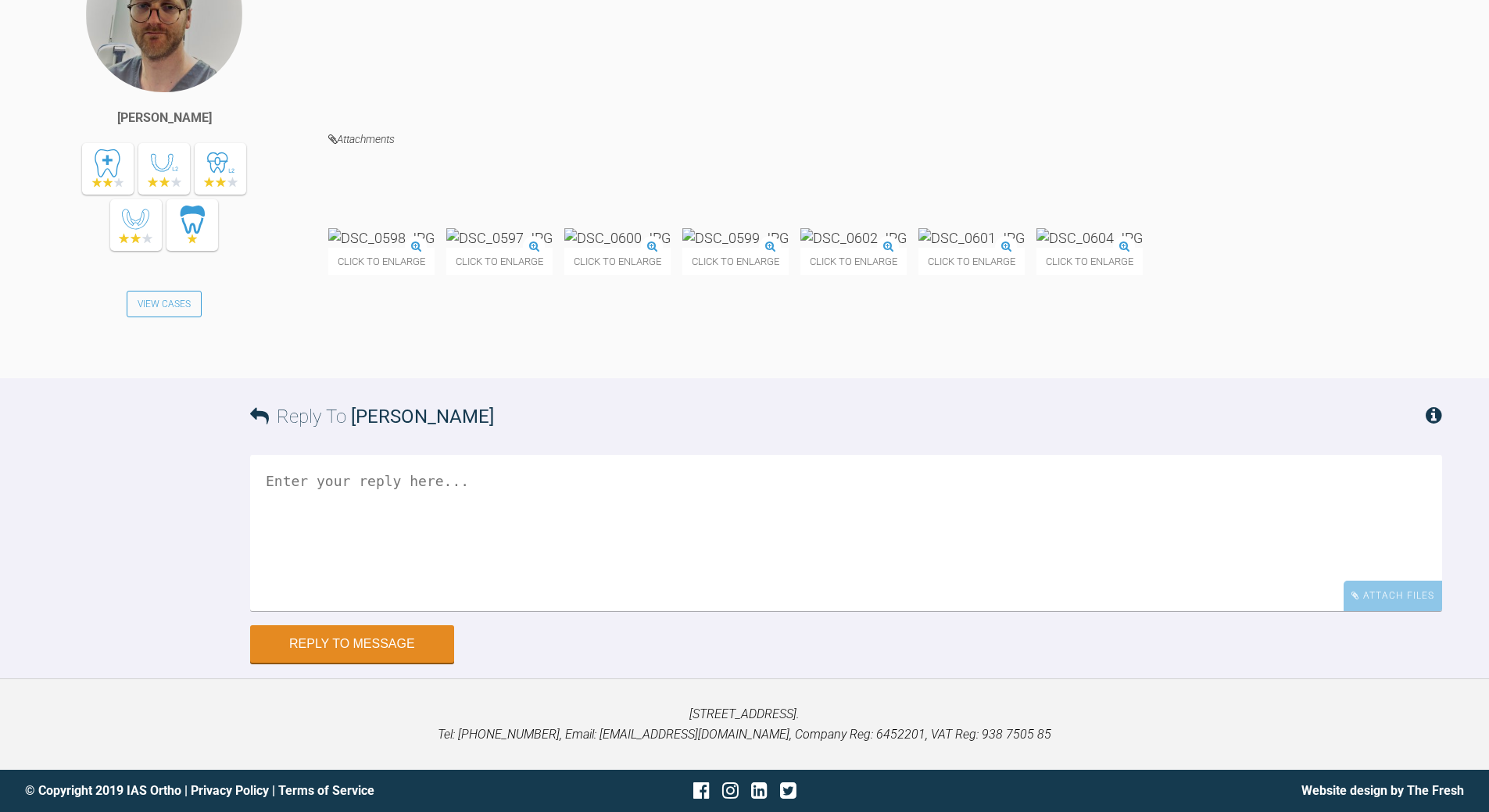
click at [553, 248] on img at bounding box center [499, 237] width 106 height 19
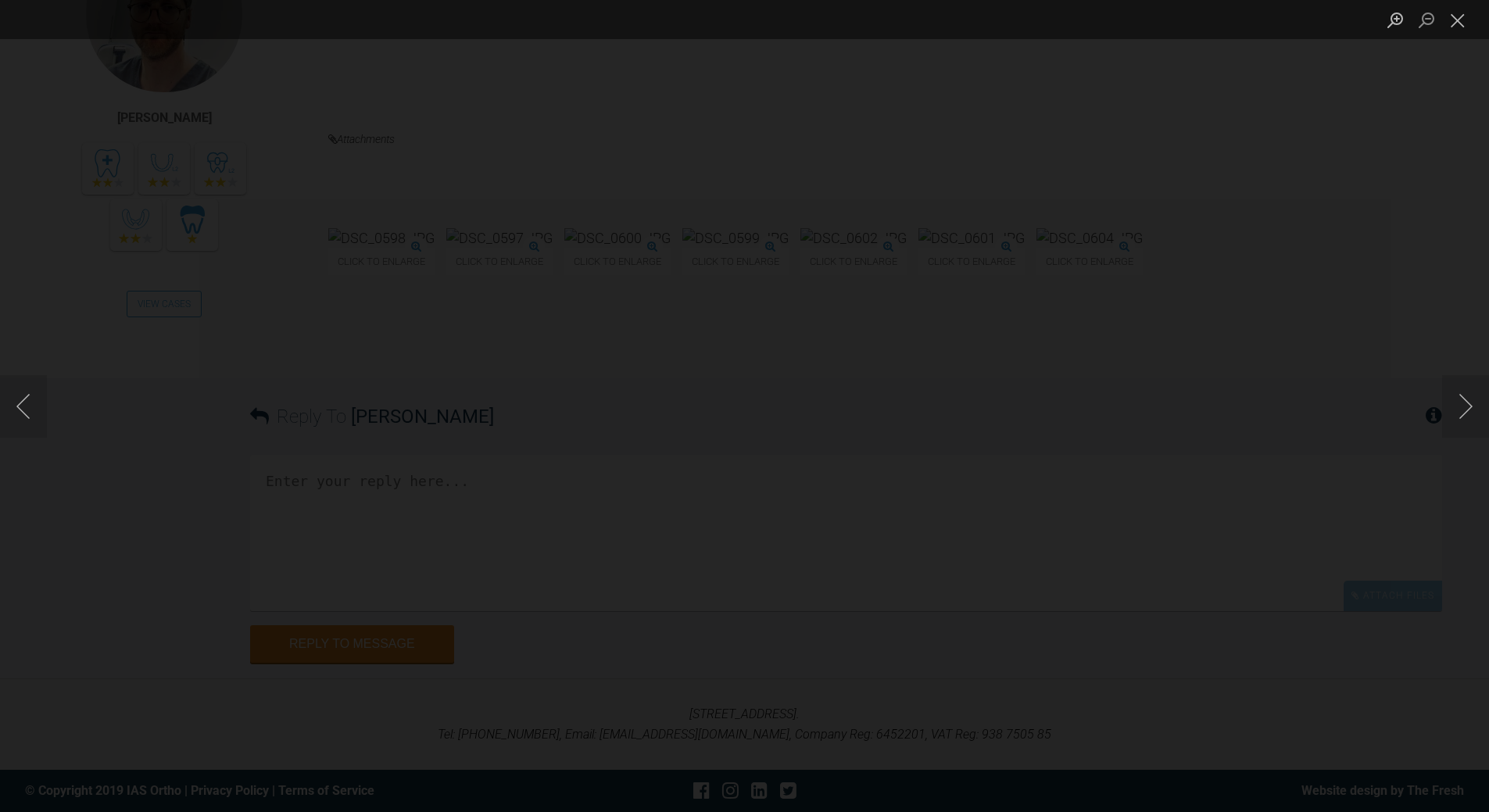
click at [1024, 18] on button "Close lightbox" at bounding box center [1457, 19] width 31 height 28
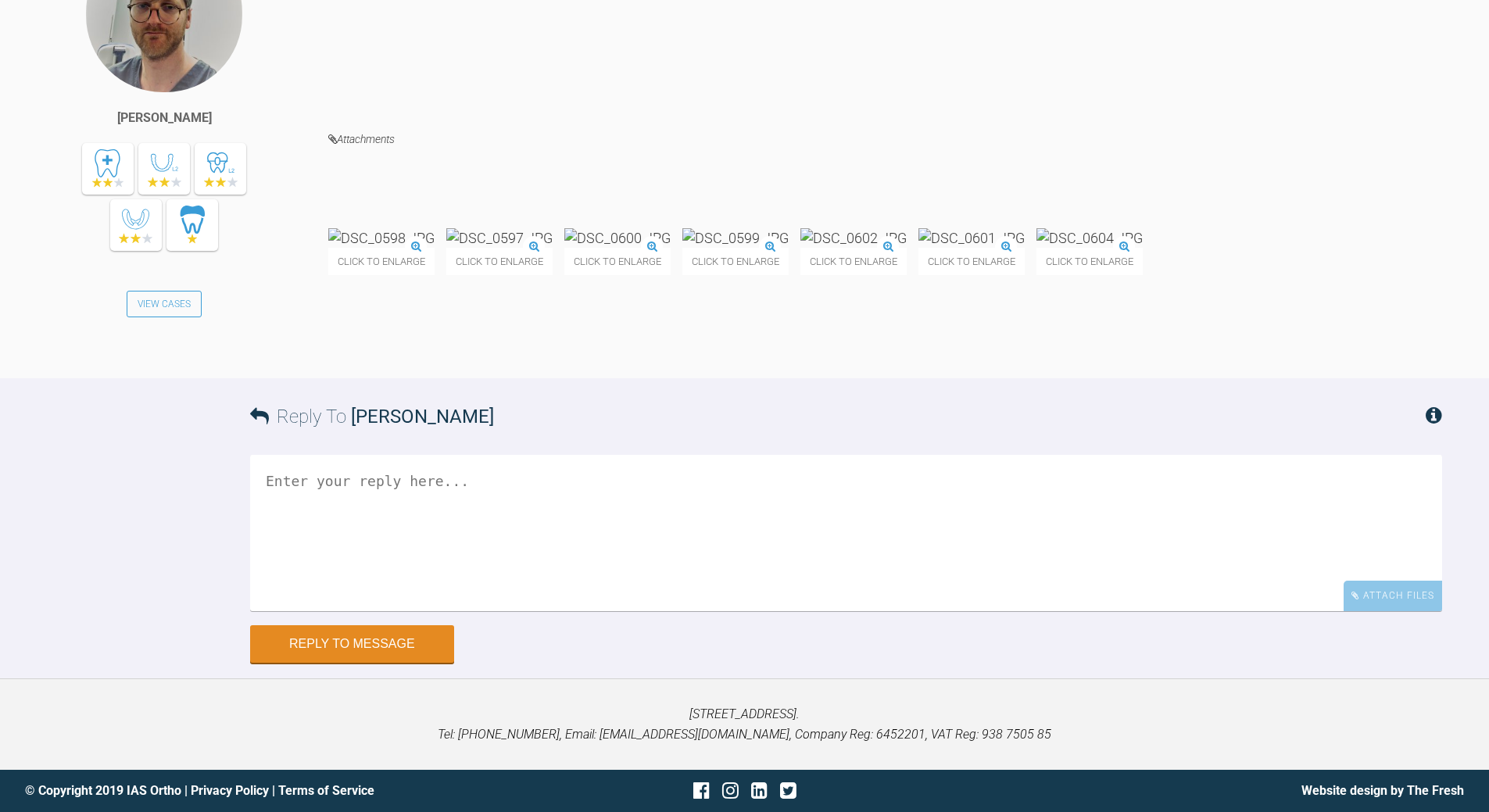
scroll to position [26395, 0]
click at [501, 586] on textarea at bounding box center [846, 533] width 1192 height 156
click at [616, 586] on textarea "yep - make it passive / slightly active and bnd up" at bounding box center [846, 533] width 1192 height 156
type textarea "yep - make it passive / slightly active and bond up"
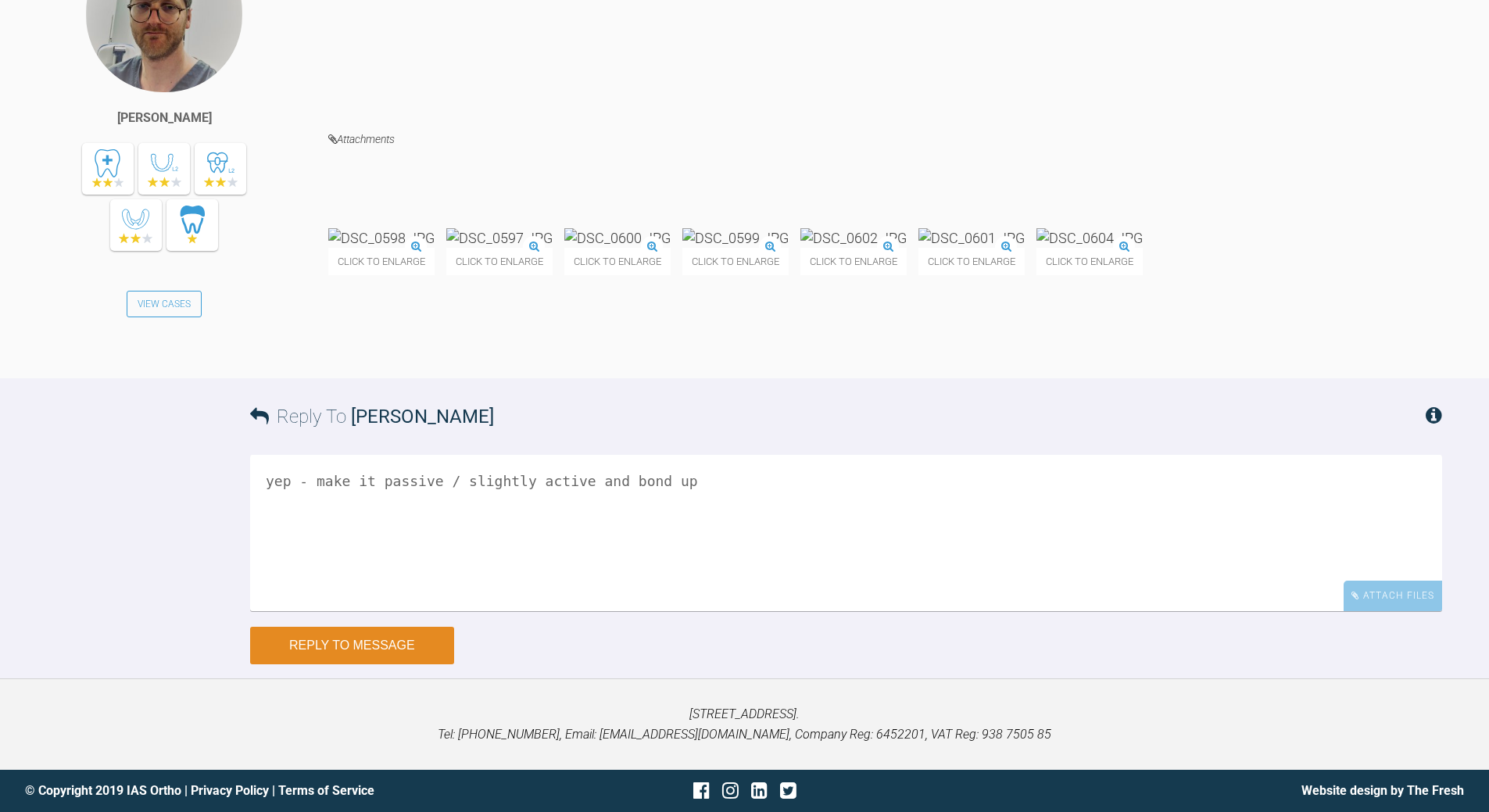
click at [429, 586] on button "Reply to Message" at bounding box center [351, 645] width 204 height 38
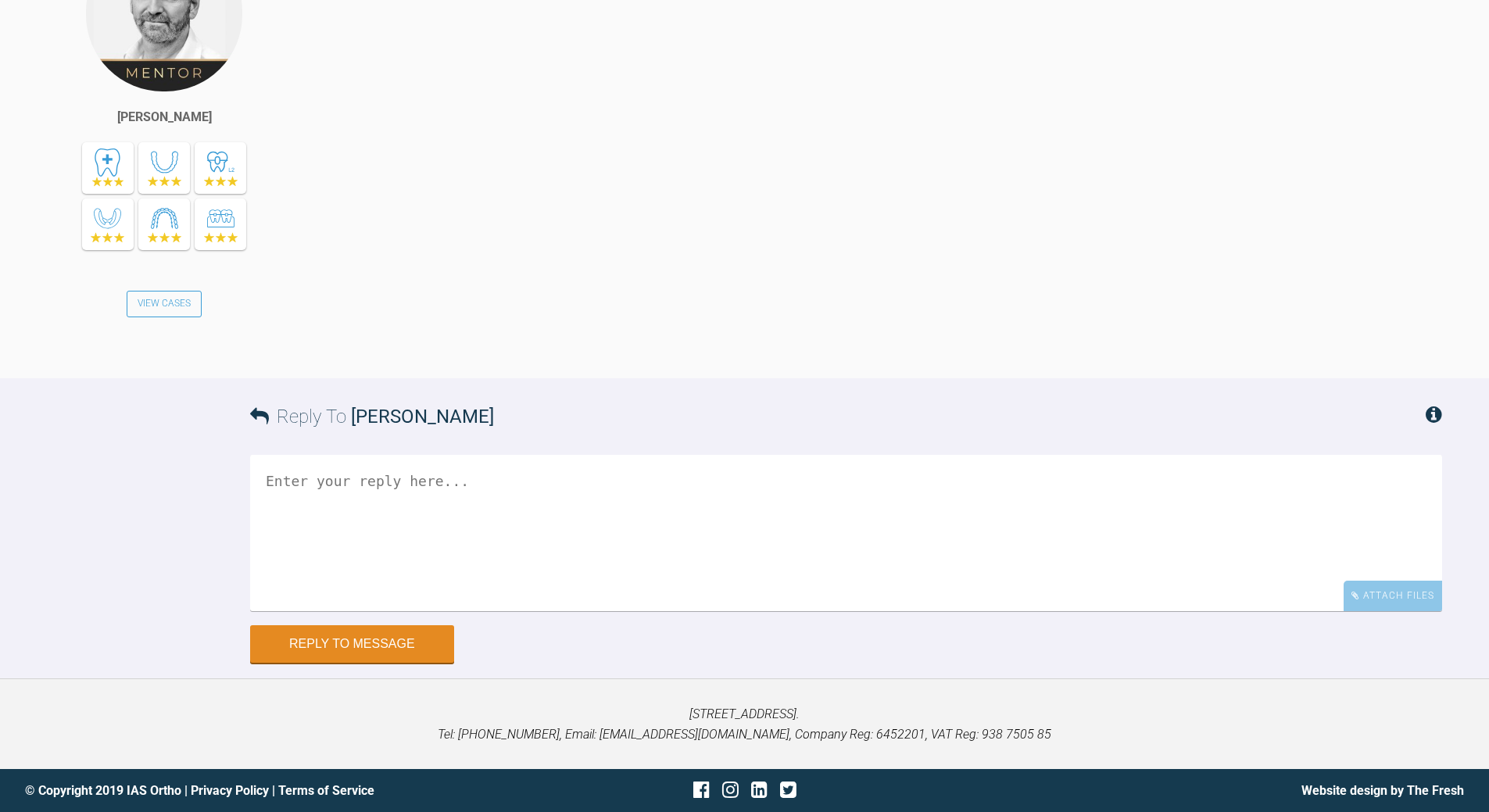
scroll to position [27147, 0]
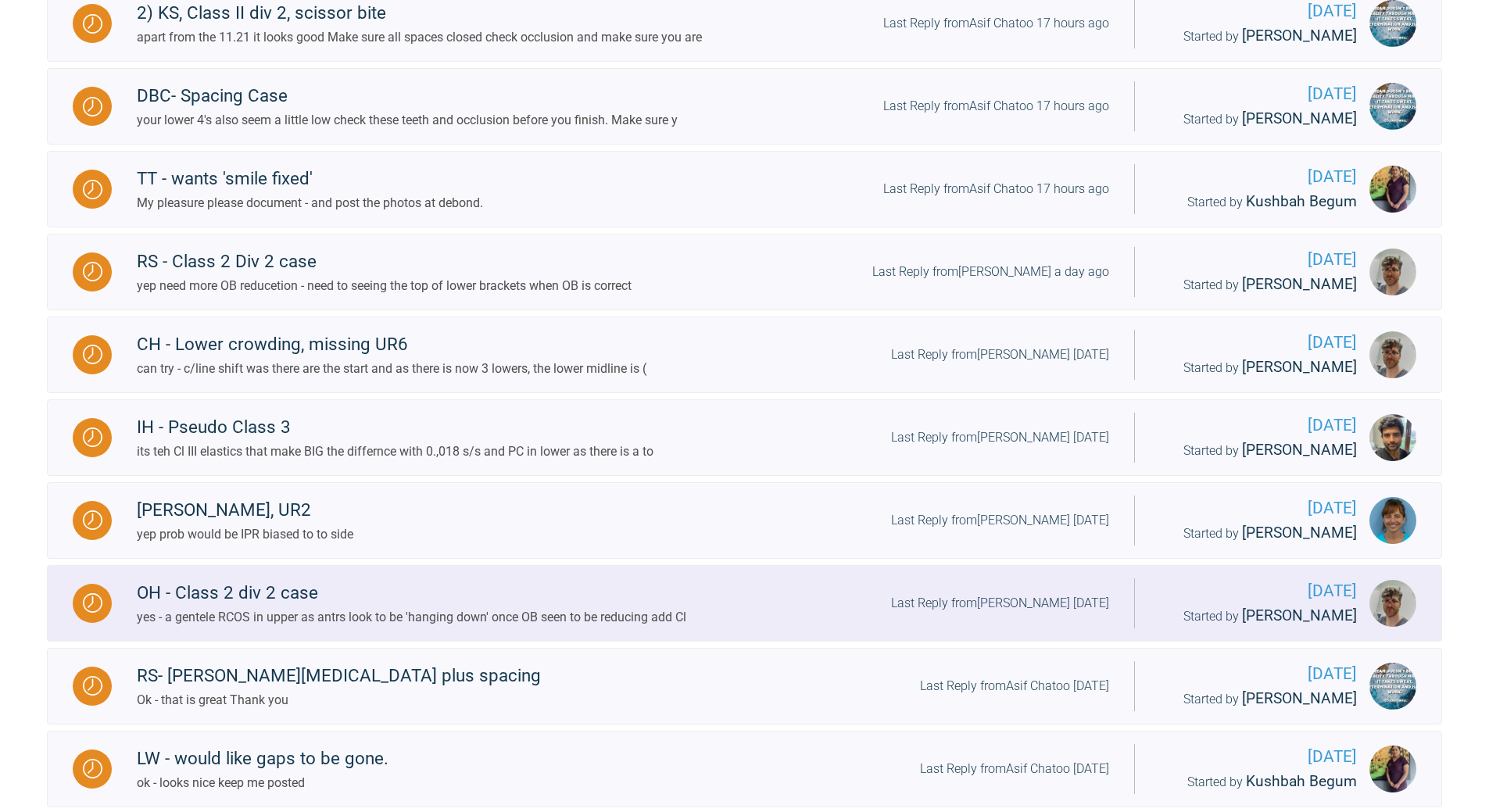
scroll to position [568, 0]
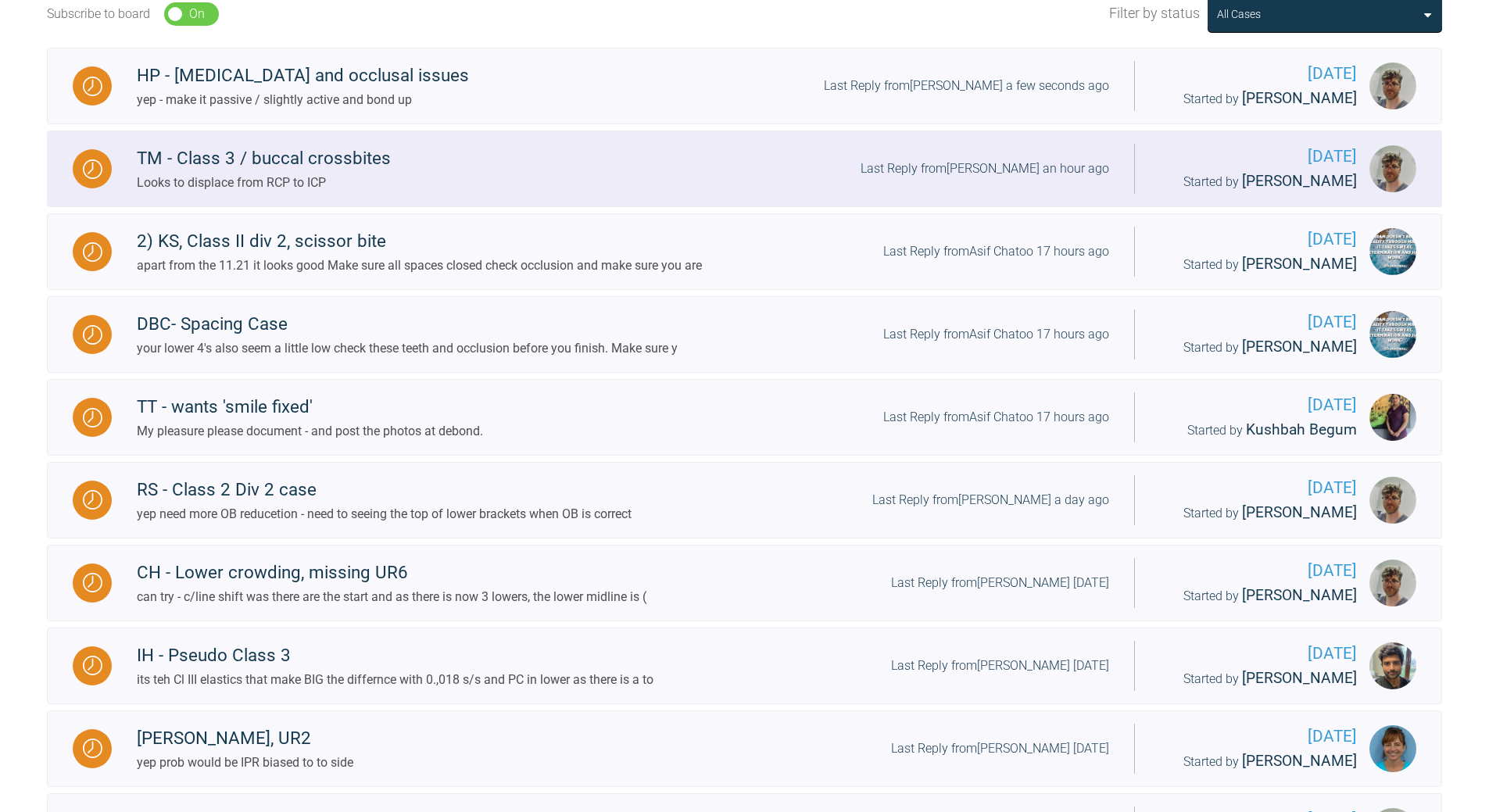
click at [1002, 168] on div "Last Reply from [PERSON_NAME] an hour ago" at bounding box center [984, 168] width 248 height 20
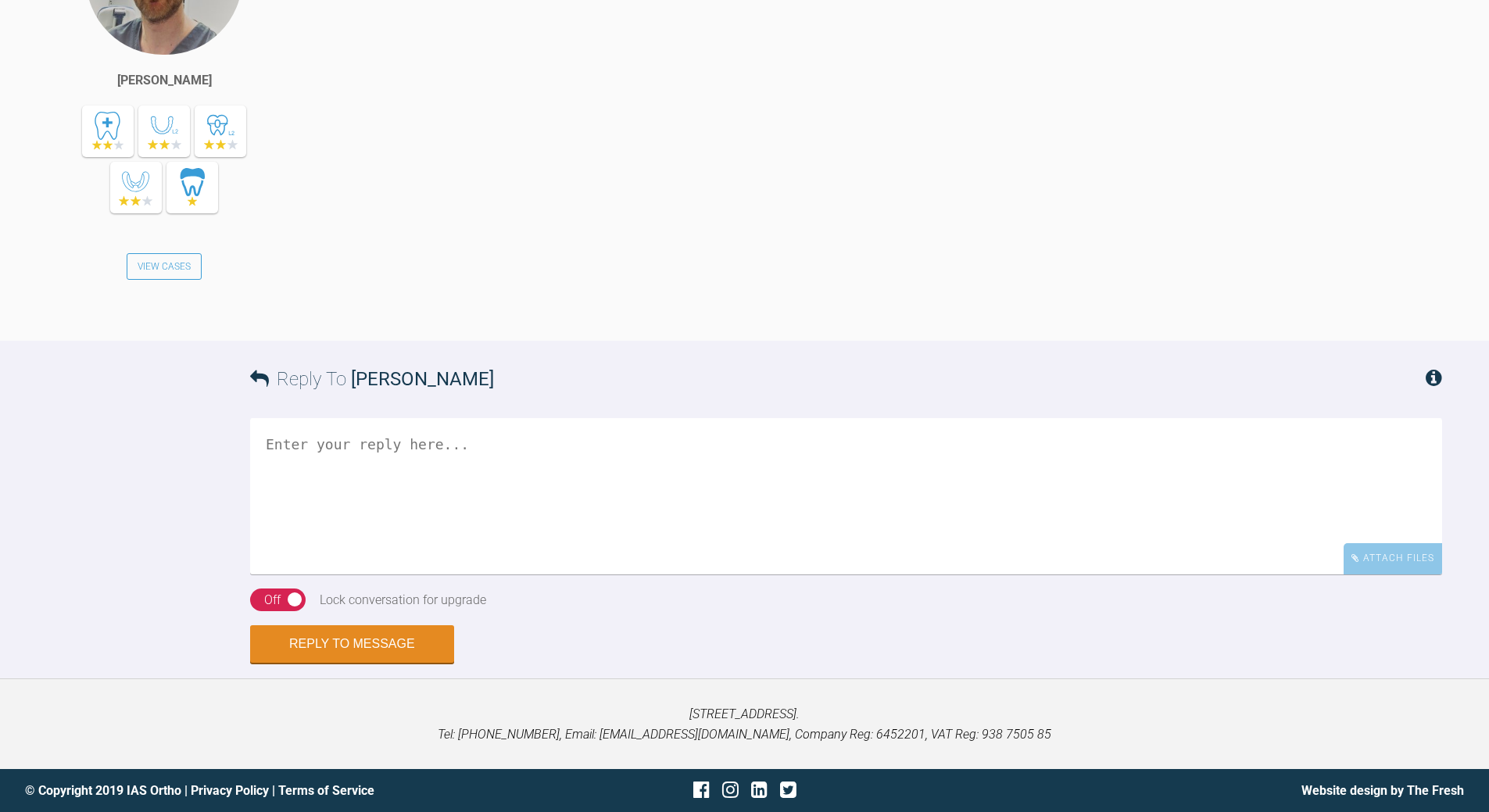
scroll to position [1996, 0]
click at [462, 483] on textarea at bounding box center [846, 496] width 1192 height 156
type textarea "which direction and what distance?"
click at [361, 586] on button "Reply to Message" at bounding box center [351, 645] width 204 height 38
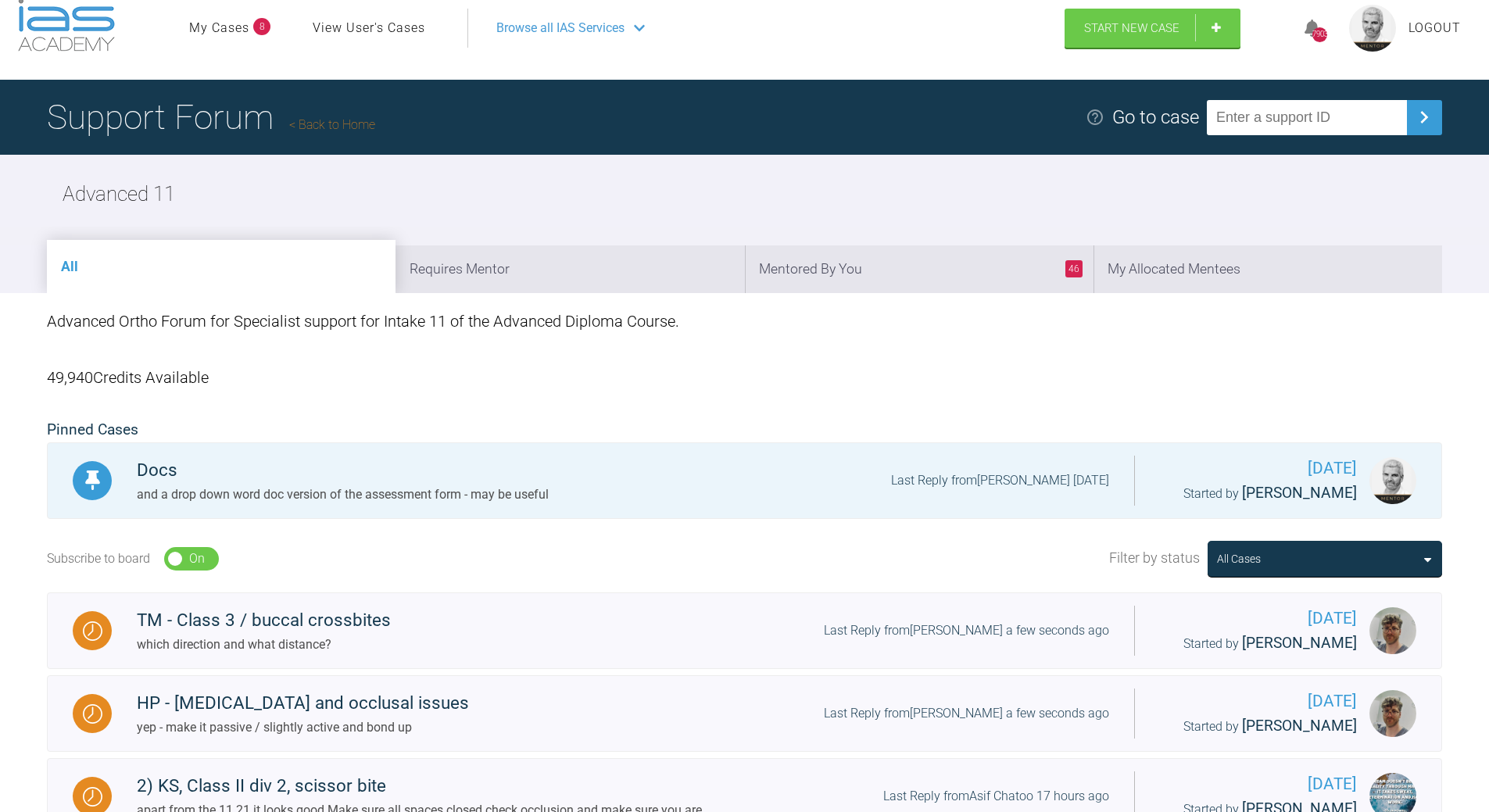
scroll to position [21, 0]
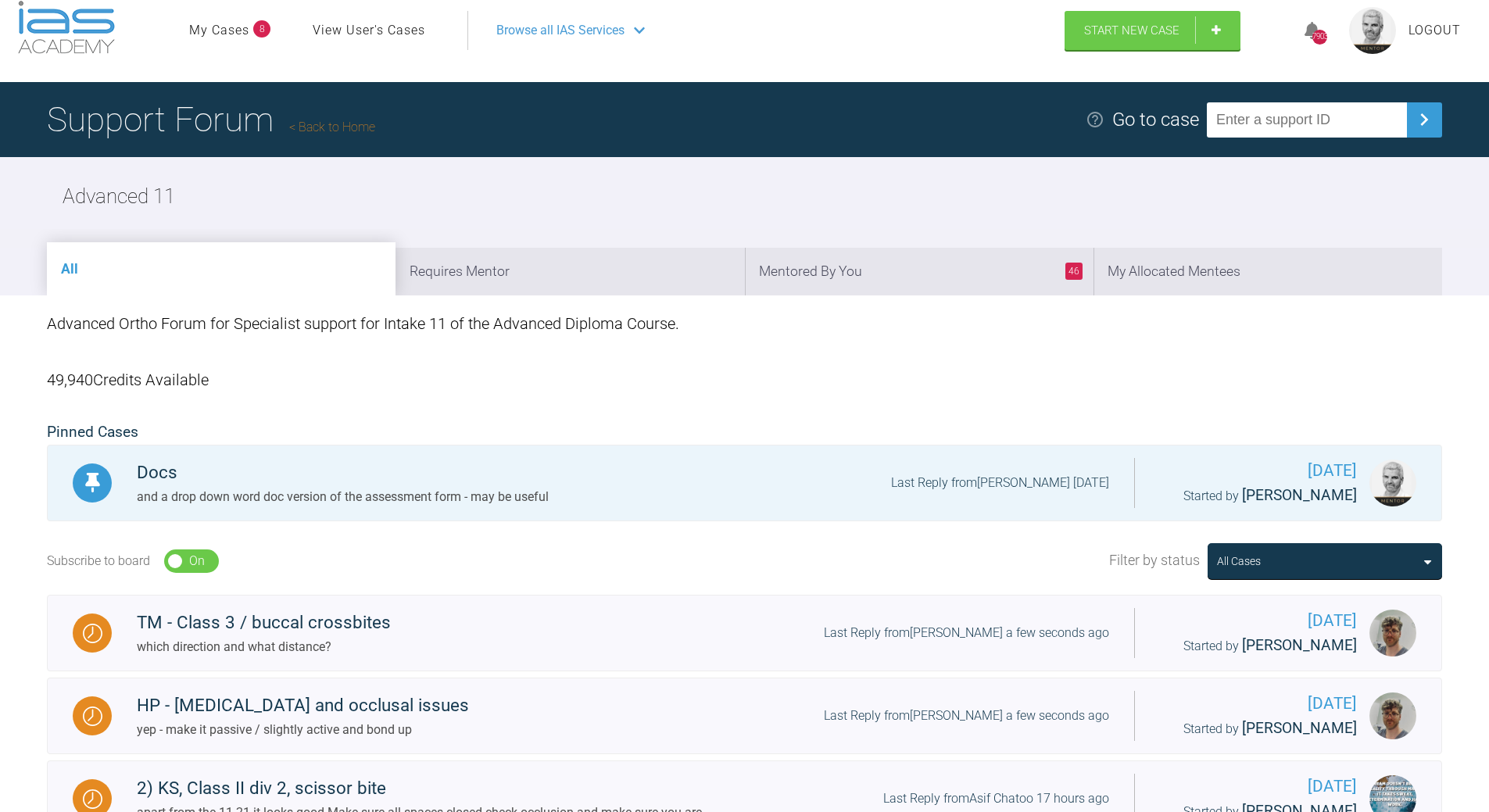
click at [352, 122] on link "Back to Home" at bounding box center [332, 127] width 86 height 15
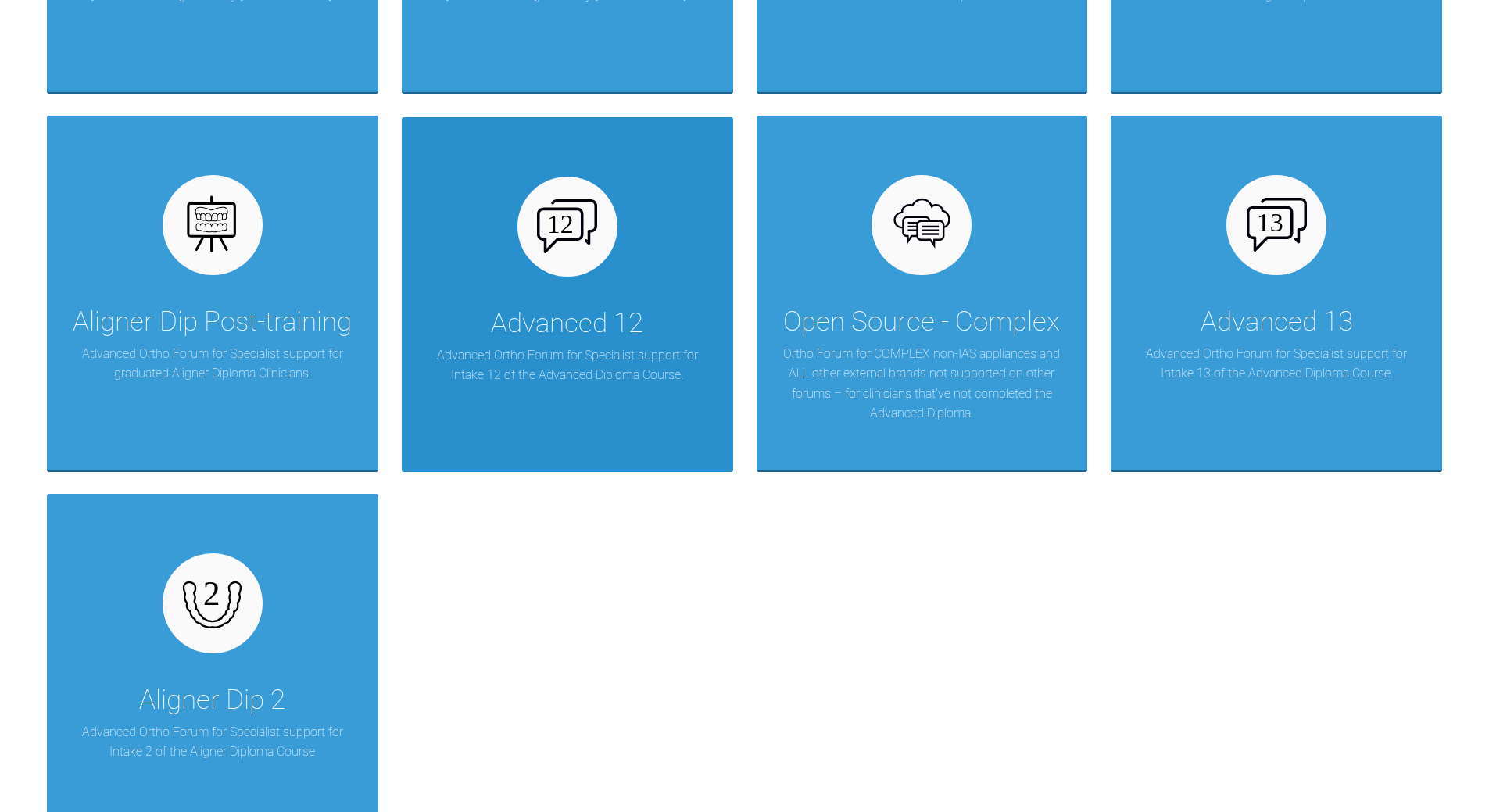
click at [563, 308] on div "Advanced 12" at bounding box center [567, 323] width 153 height 44
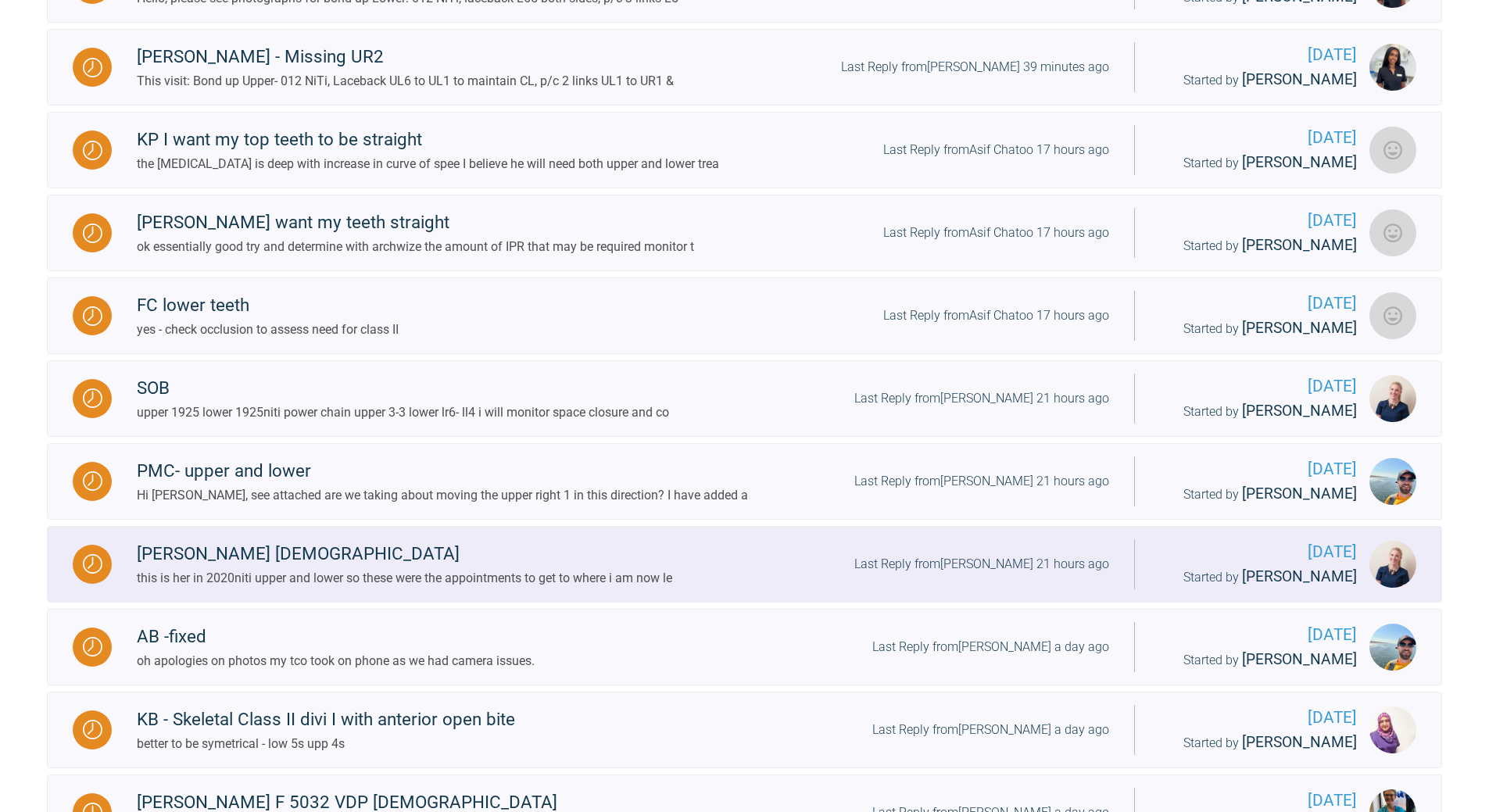
scroll to position [766, 0]
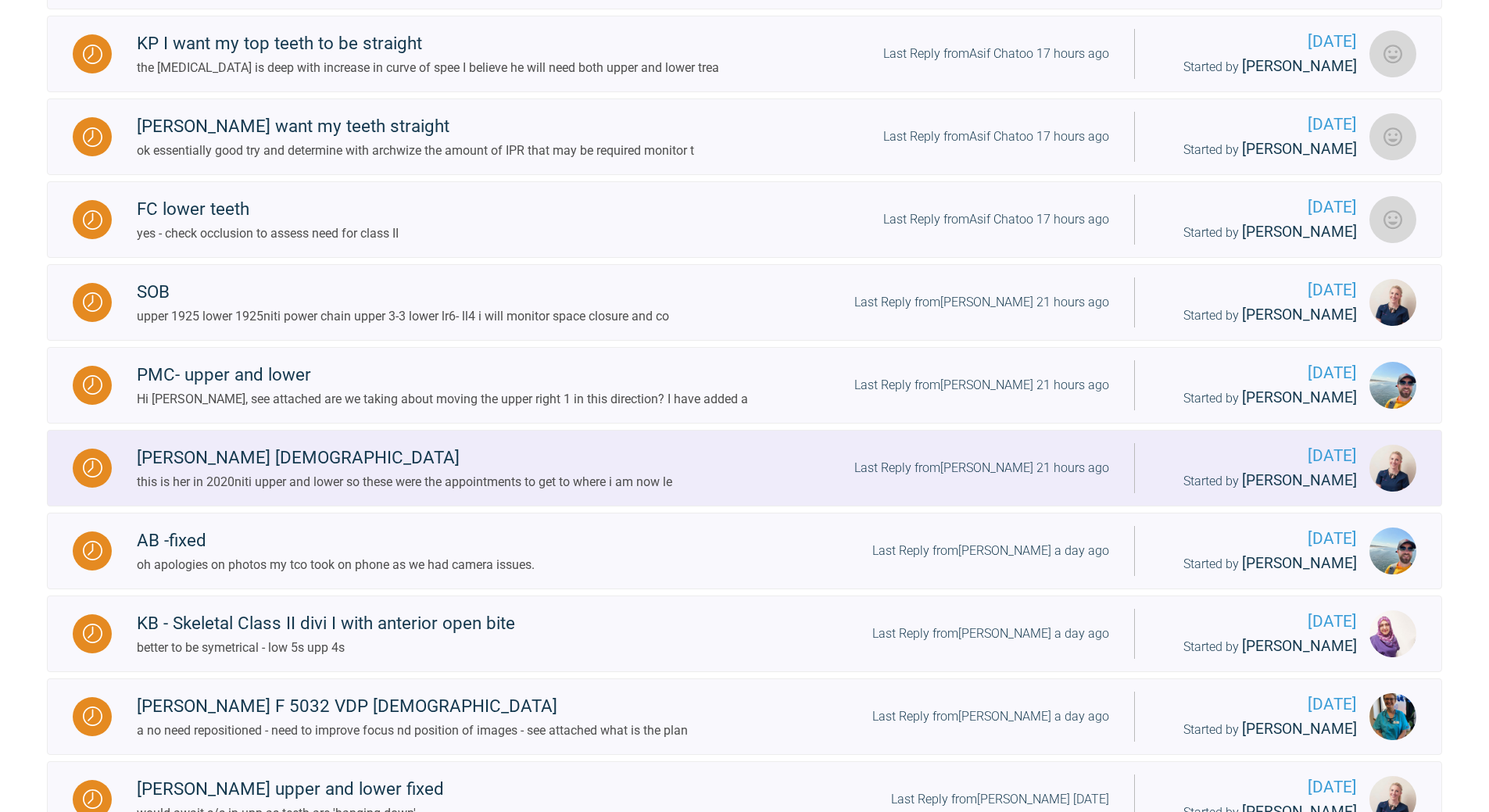
click at [1010, 468] on div "Last Reply from [PERSON_NAME] 21 hours ago" at bounding box center [982, 468] width 255 height 20
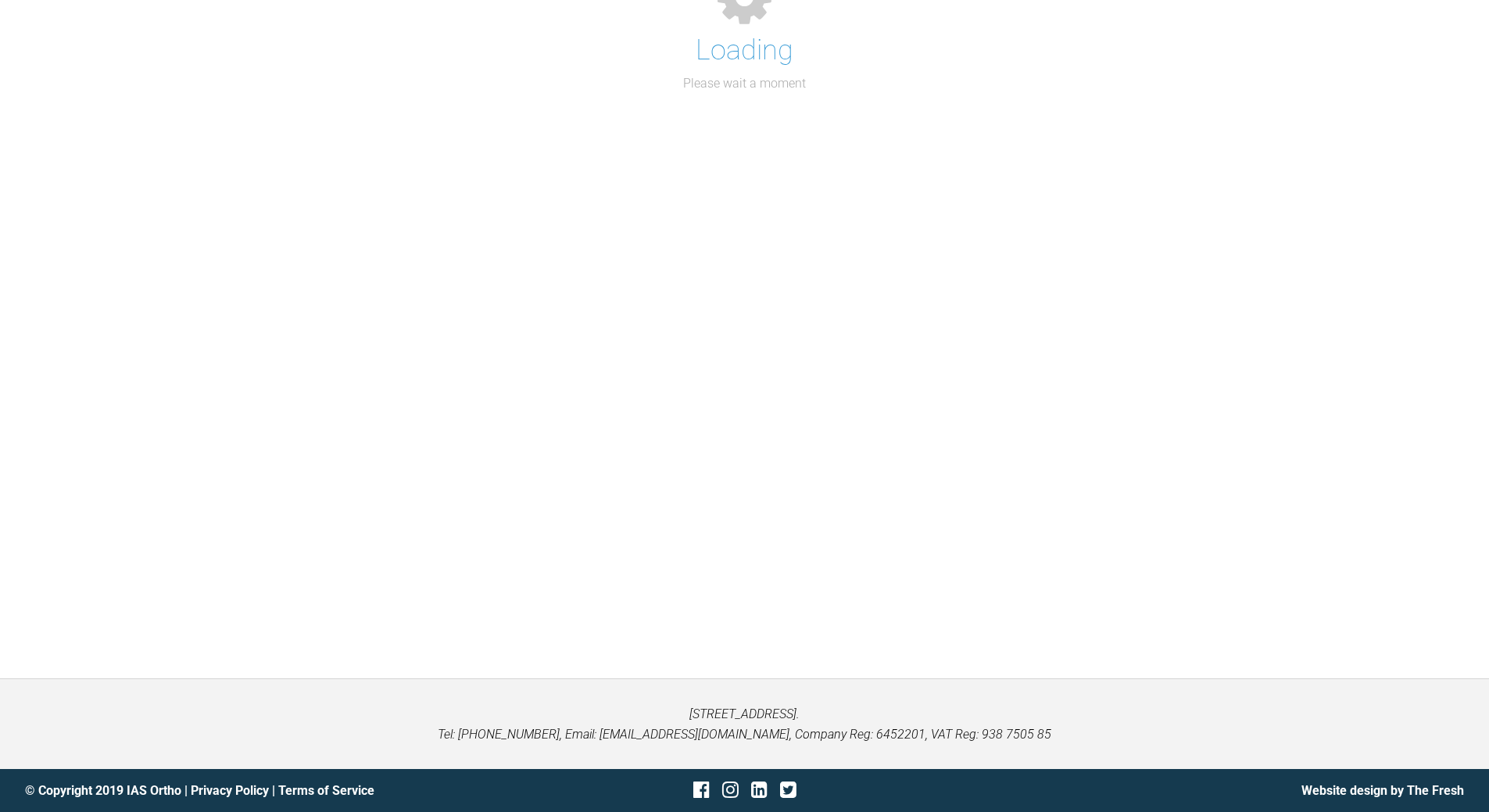
scroll to position [766, 0]
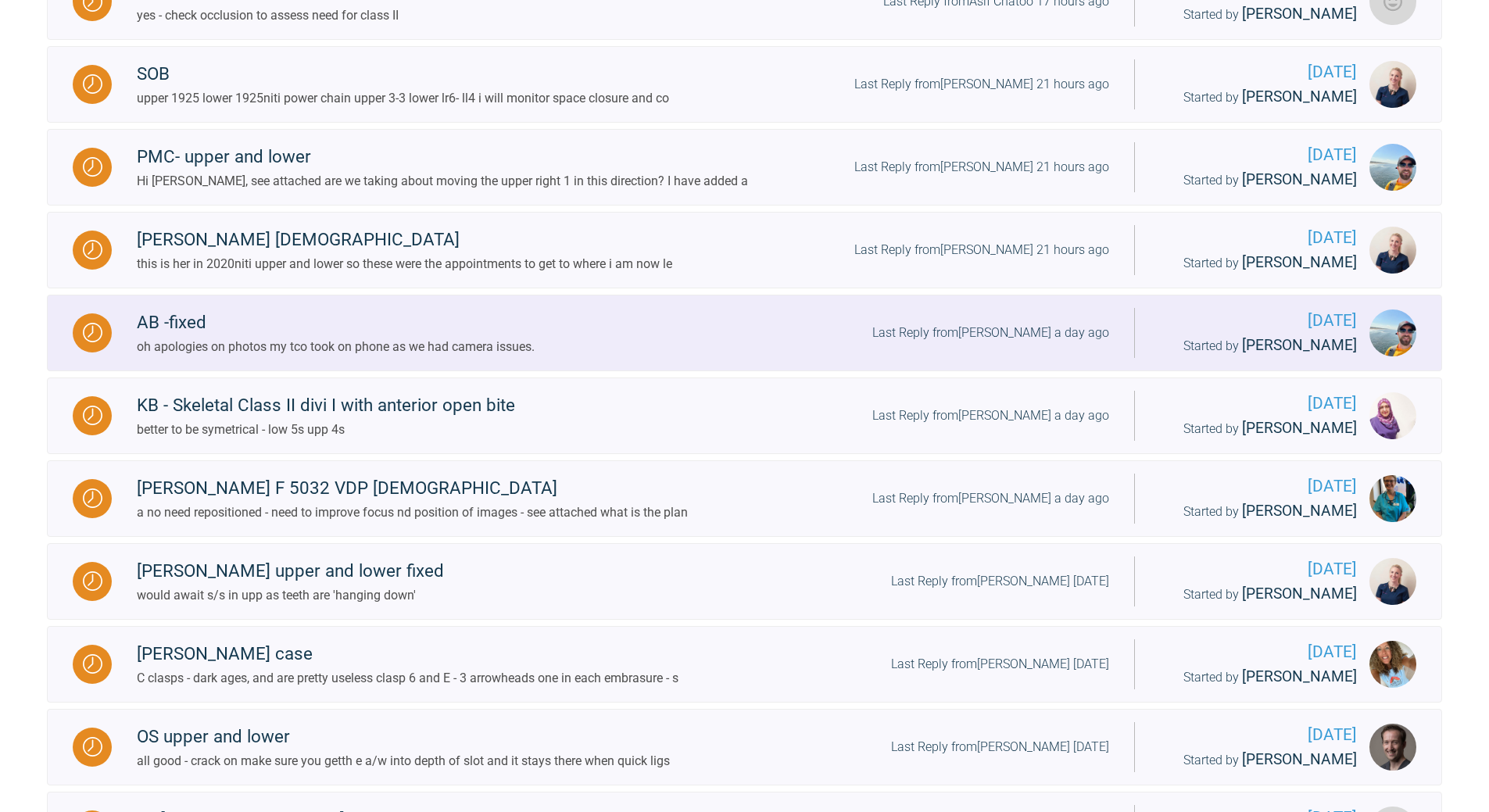
scroll to position [844, 0]
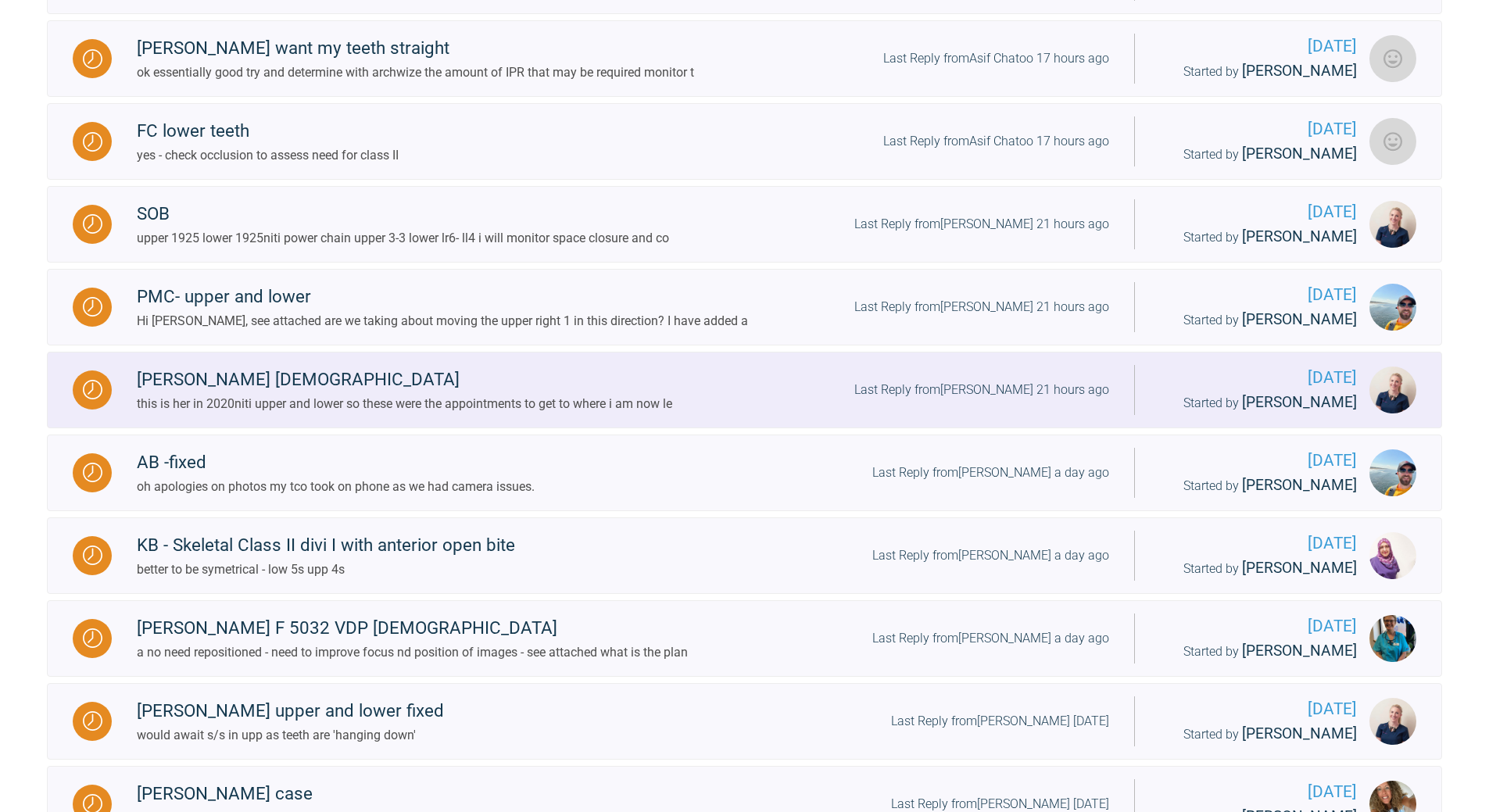
click at [1017, 386] on div "Last Reply from [PERSON_NAME] 21 hours ago" at bounding box center [982, 390] width 255 height 20
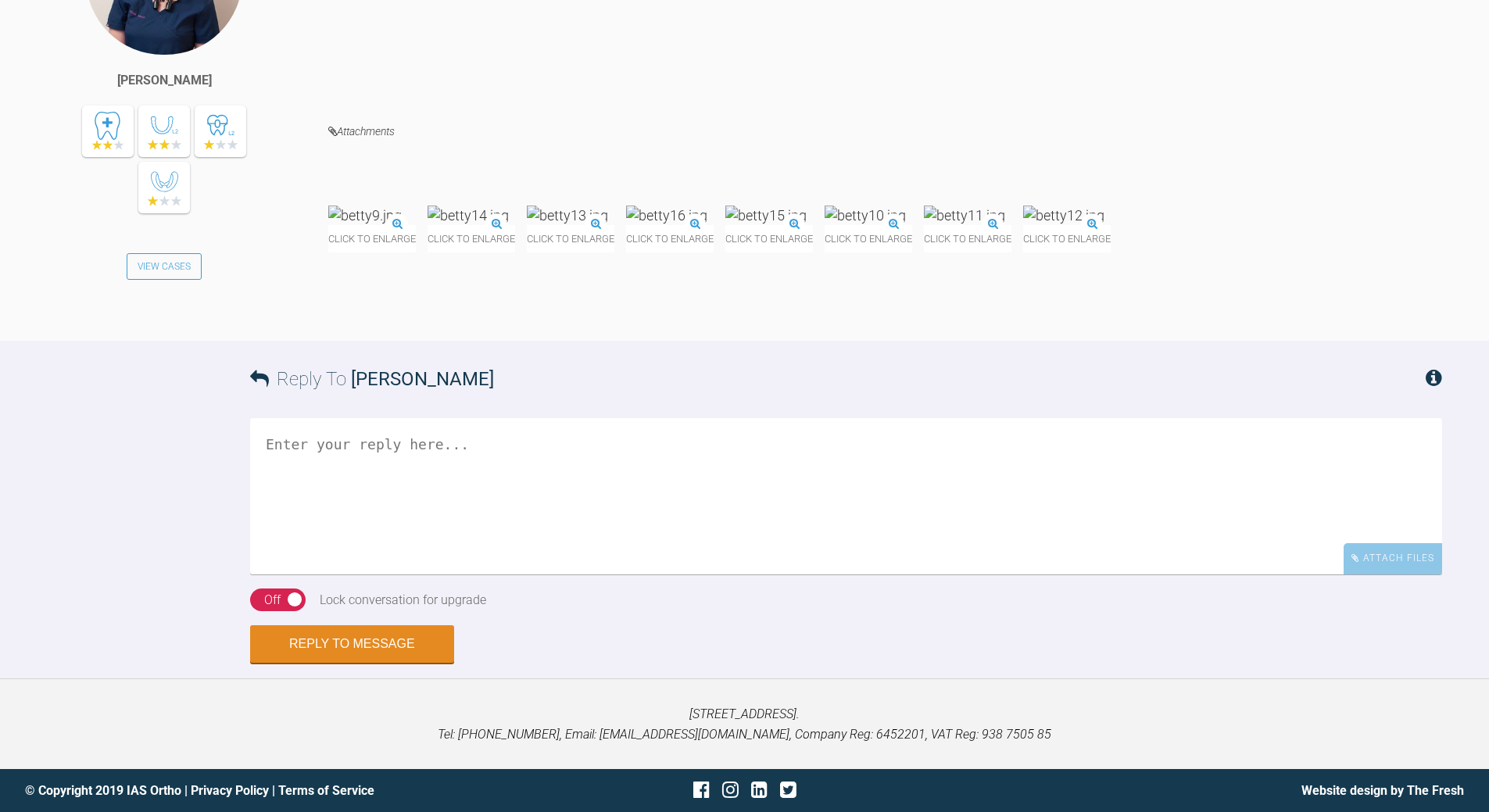
scroll to position [5603, 0]
click at [630, 574] on textarea at bounding box center [846, 496] width 1192 height 156
drag, startPoint x: 463, startPoint y: 725, endPoint x: 478, endPoint y: 715, distance: 18.0
click at [465, 574] on textarea "ok - as above try [PERSON_NAME] inulaterally - but i think to correct is an extn" at bounding box center [846, 496] width 1192 height 156
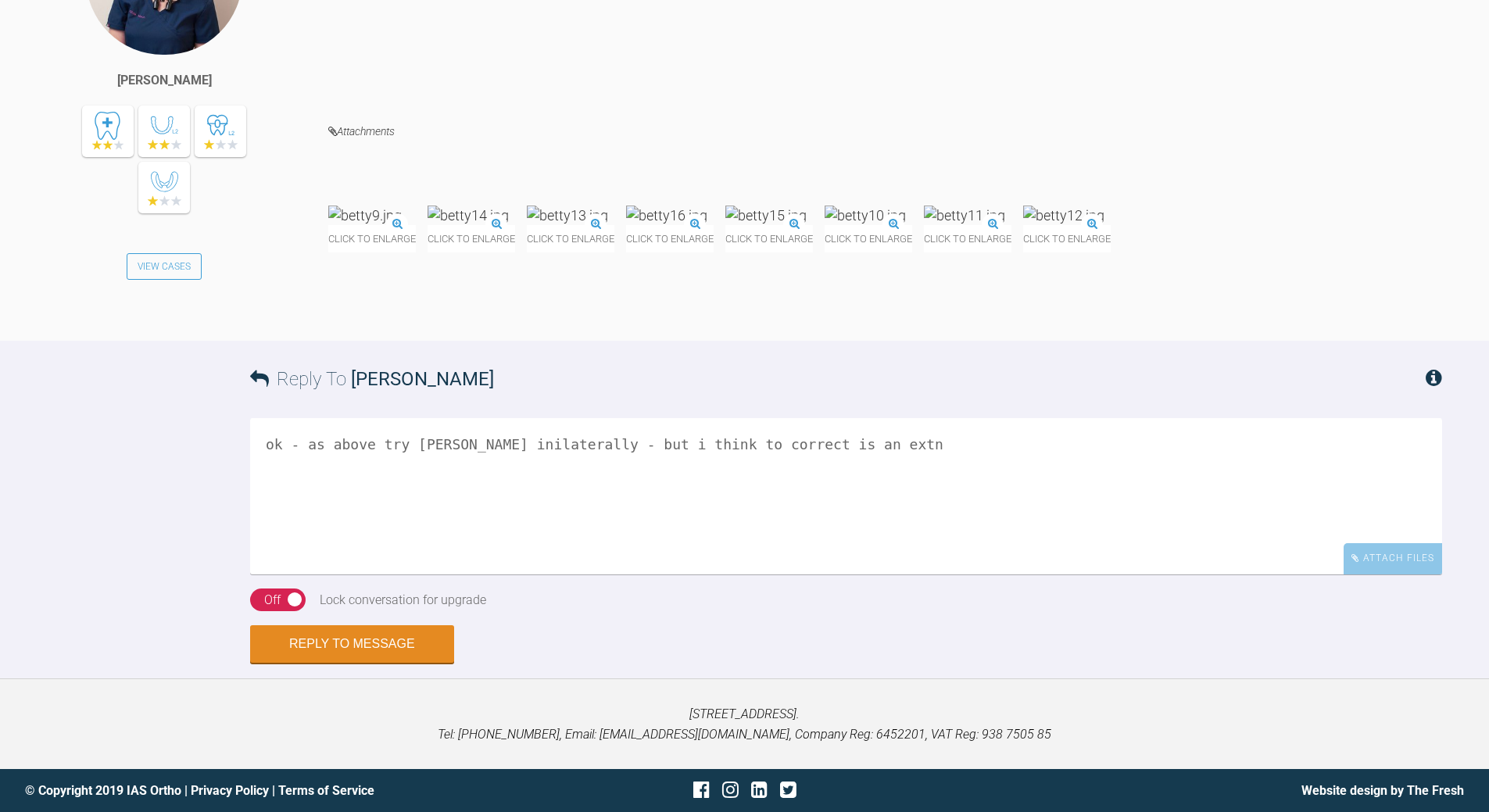
type textarea "ok - as above try [PERSON_NAME] inilaterally - but i think to correct is an extn"
click at [272, 586] on div "Off" at bounding box center [272, 600] width 17 height 20
click at [366, 586] on form "Reply To [PERSON_NAME] ok - as above try [PERSON_NAME] inilaterally - but i thi…" at bounding box center [744, 509] width 1489 height 338
click at [376, 586] on button "Reply to Message" at bounding box center [351, 645] width 204 height 38
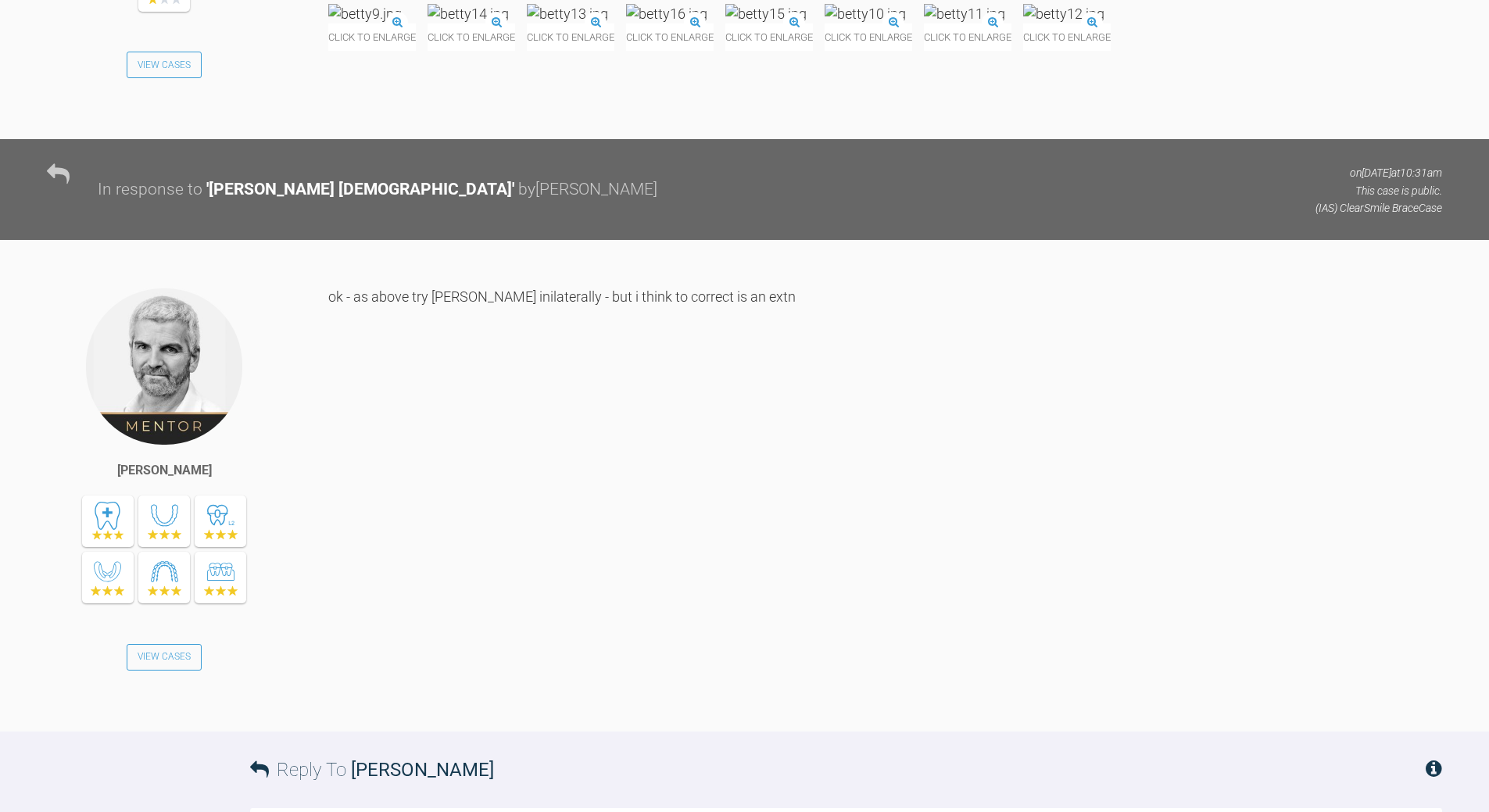
scroll to position [4989, 0]
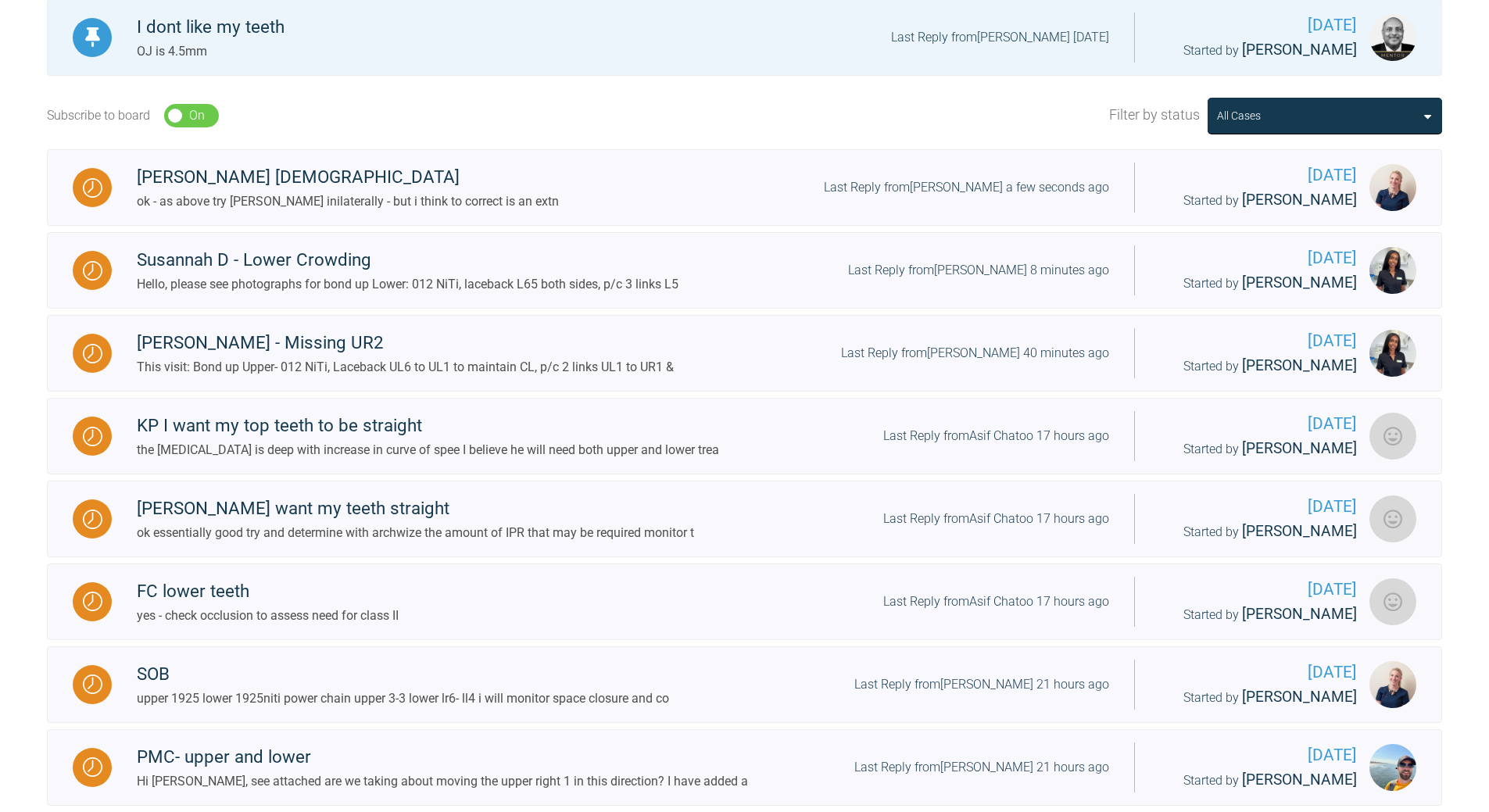
scroll to position [453, 0]
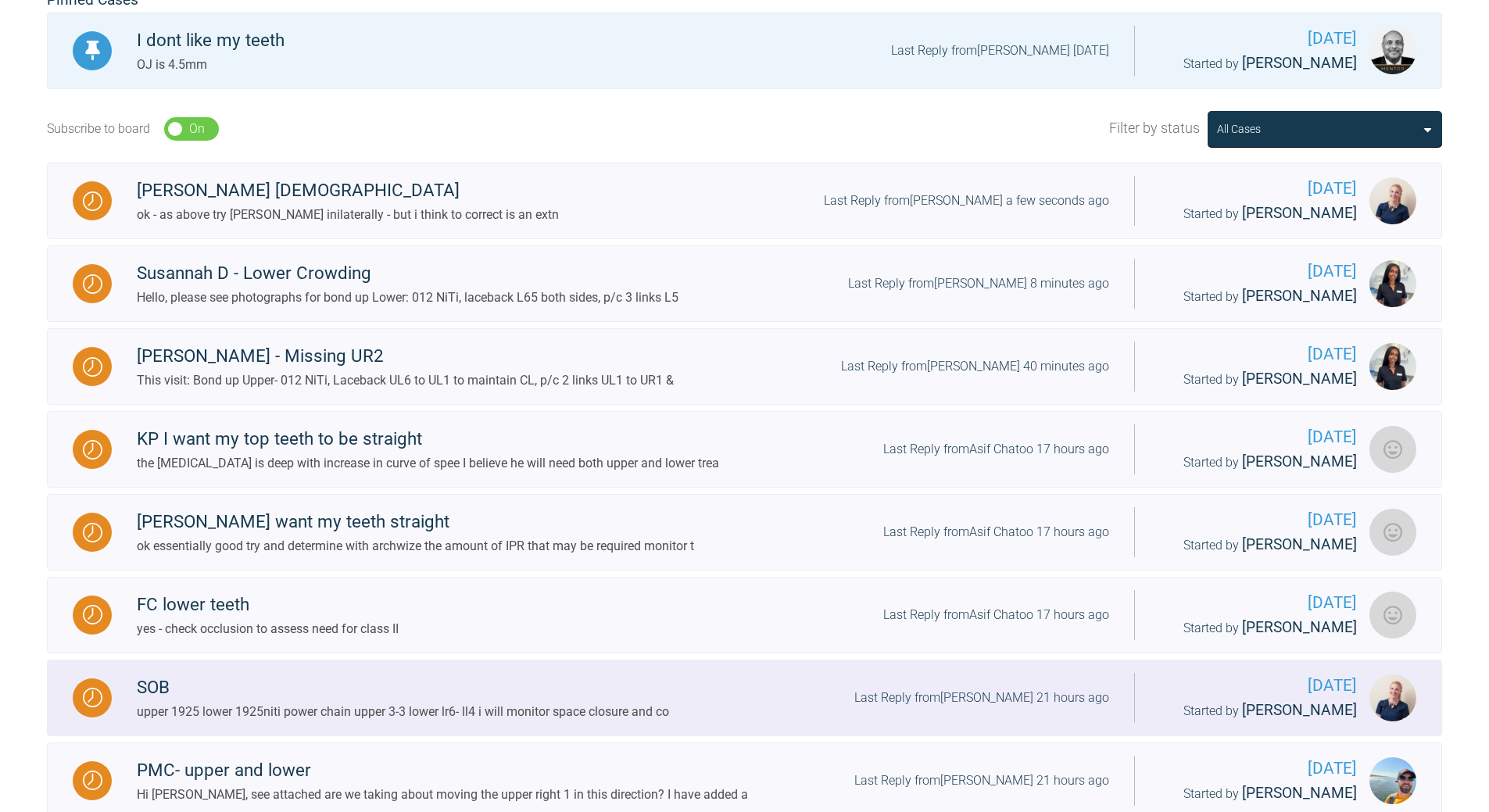
click at [1024, 586] on div "Last Reply from [PERSON_NAME] 21 hours ago" at bounding box center [982, 697] width 255 height 20
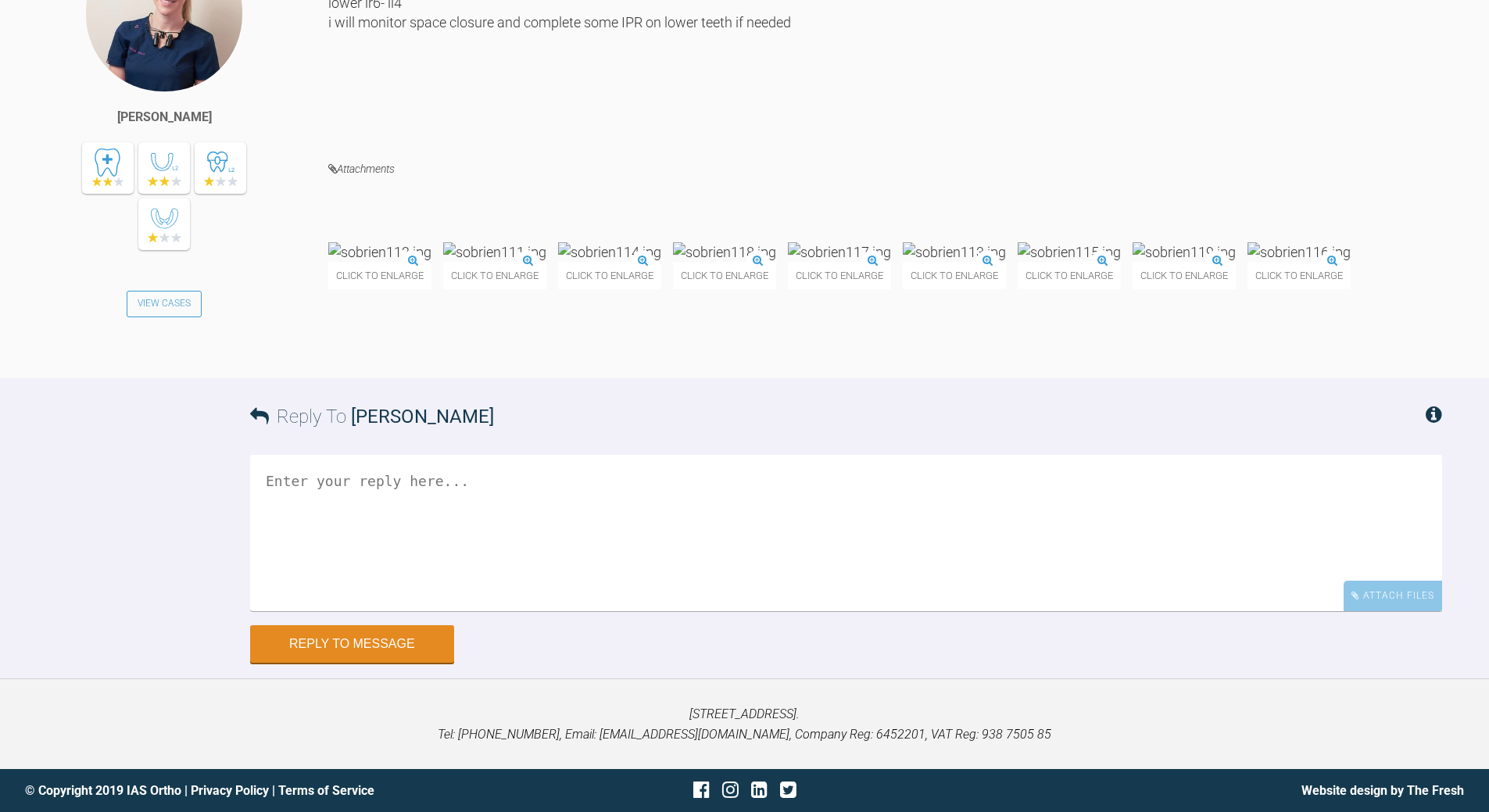
scroll to position [8542, 0]
click at [449, 586] on textarea at bounding box center [846, 533] width 1192 height 156
drag, startPoint x: 895, startPoint y: 682, endPoint x: 338, endPoint y: 683, distance: 557.0
click at [338, 586] on textarea "all fine - clsing teh spaec will be a bit of a challange as you cannot manage t…" at bounding box center [846, 533] width 1192 height 156
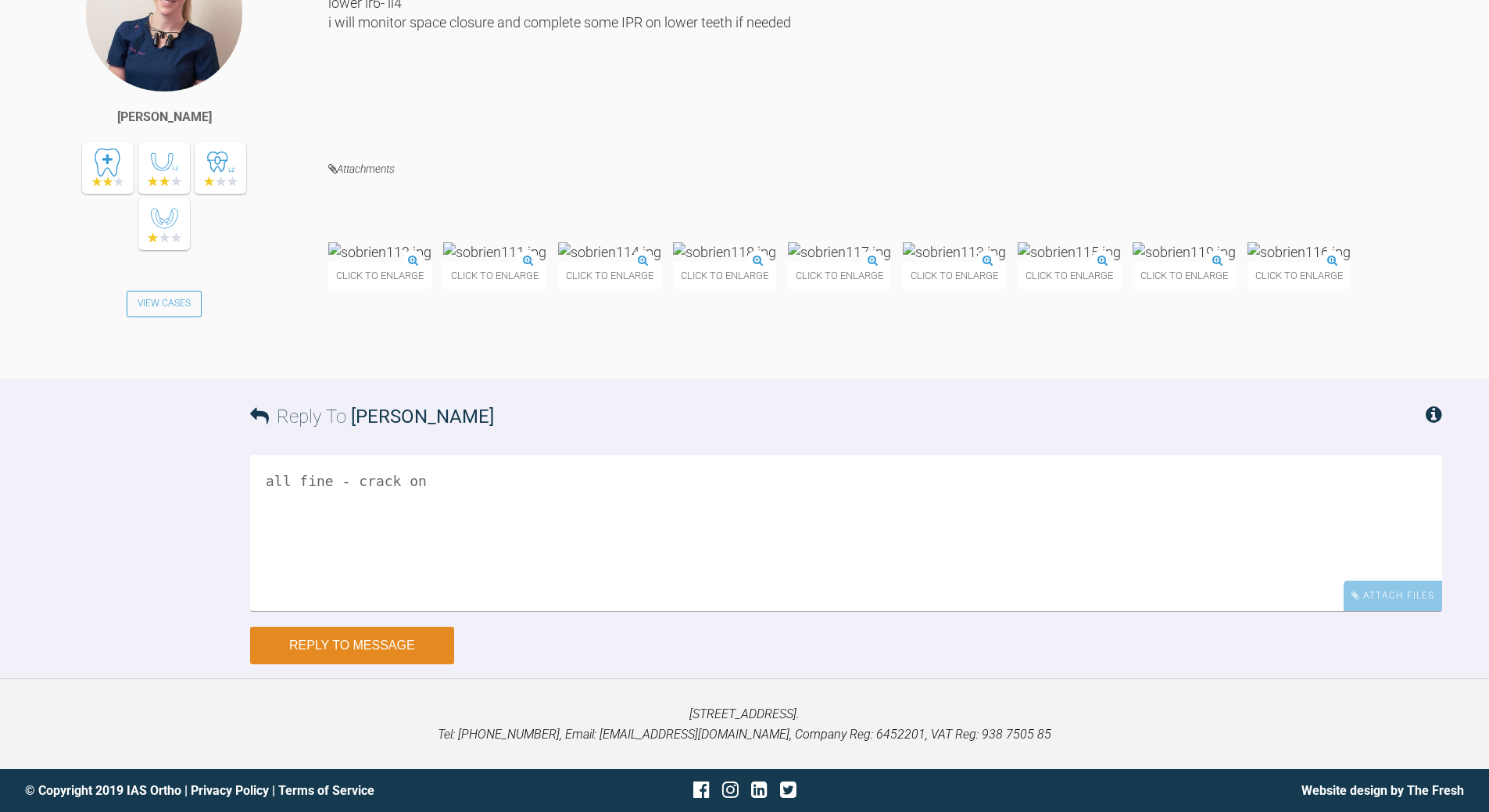
type textarea "all fine - crack on"
click at [382, 586] on button "Reply to Message" at bounding box center [351, 645] width 204 height 38
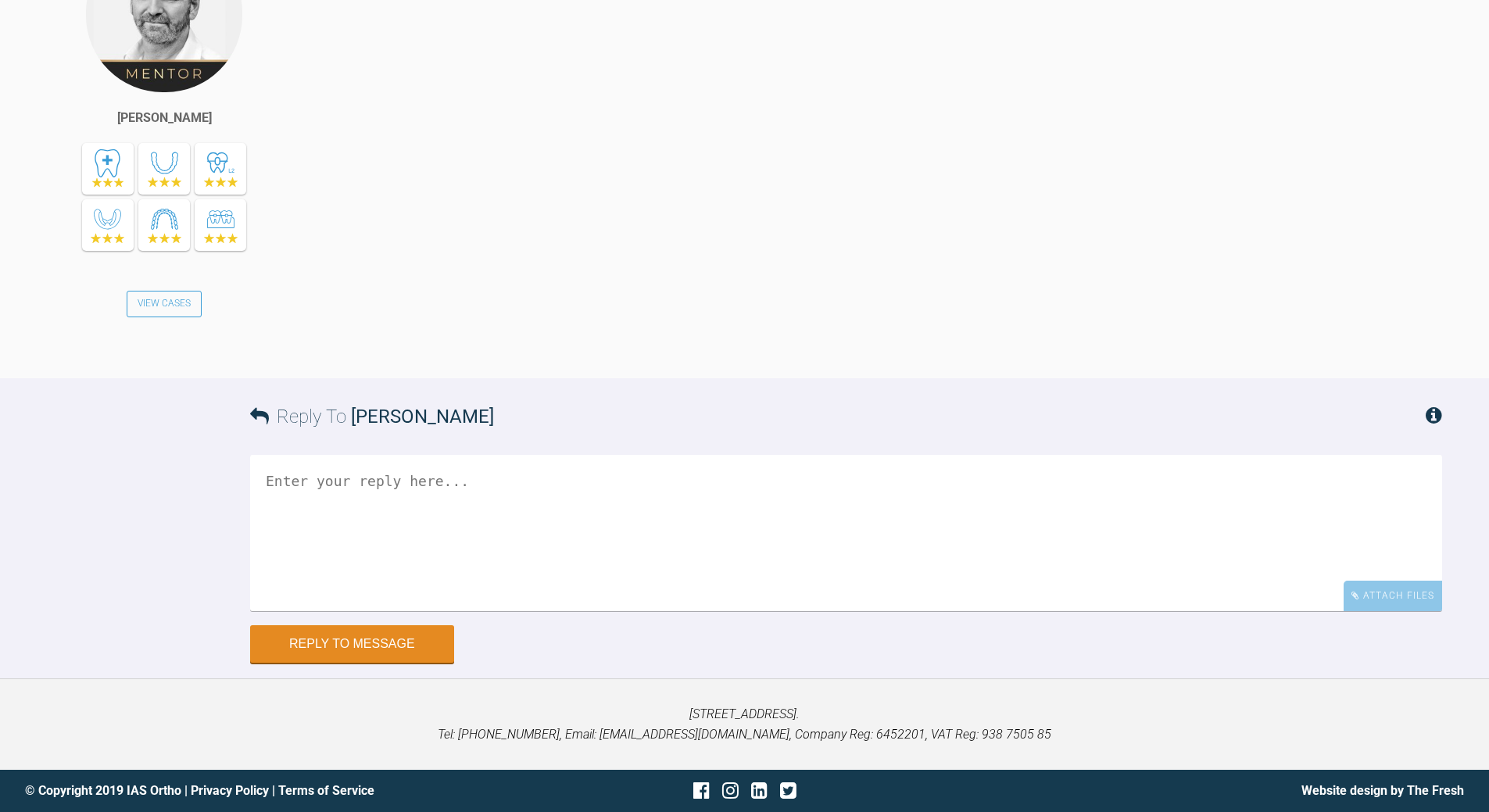
scroll to position [9334, 0]
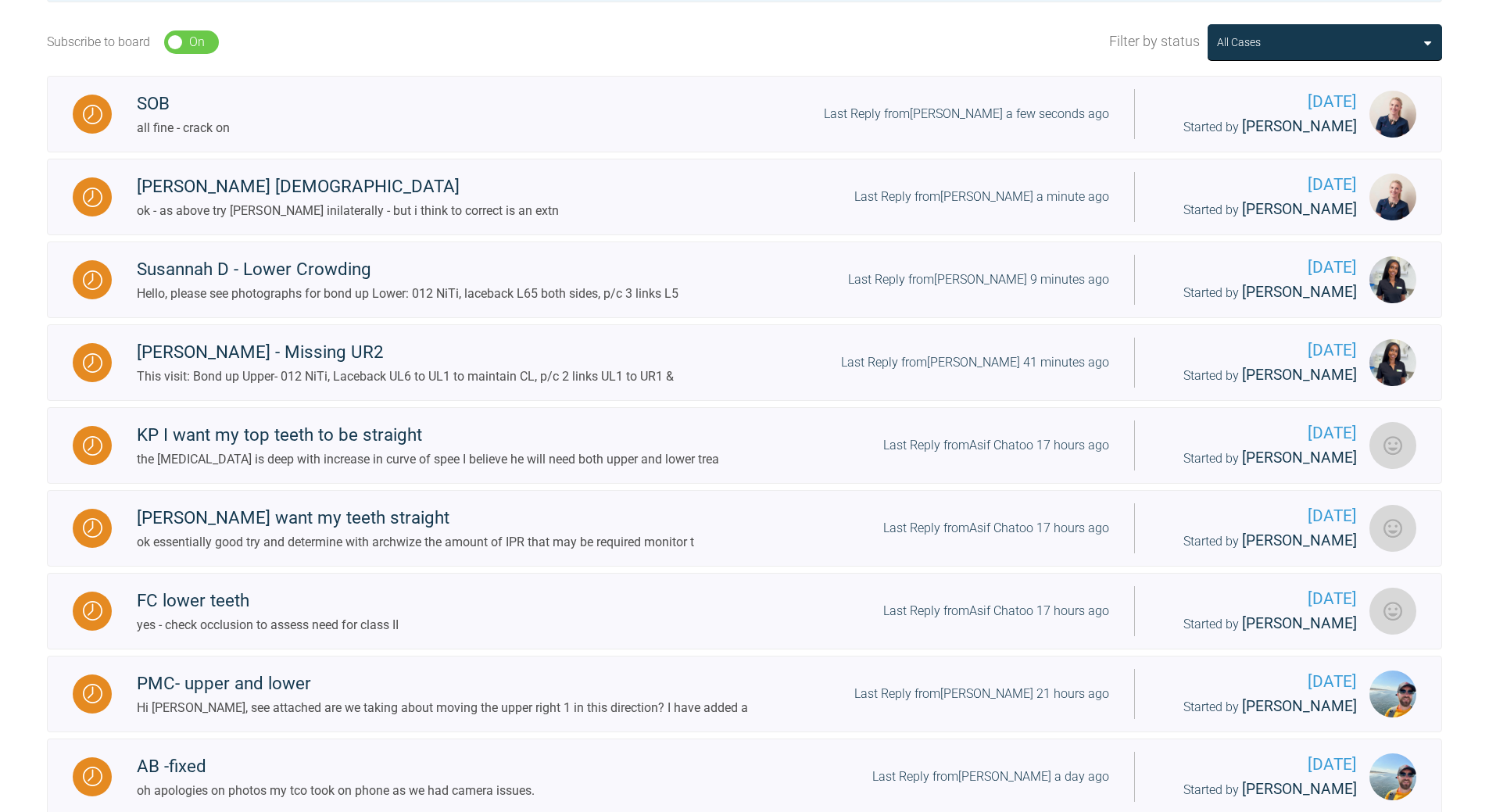
scroll to position [453, 0]
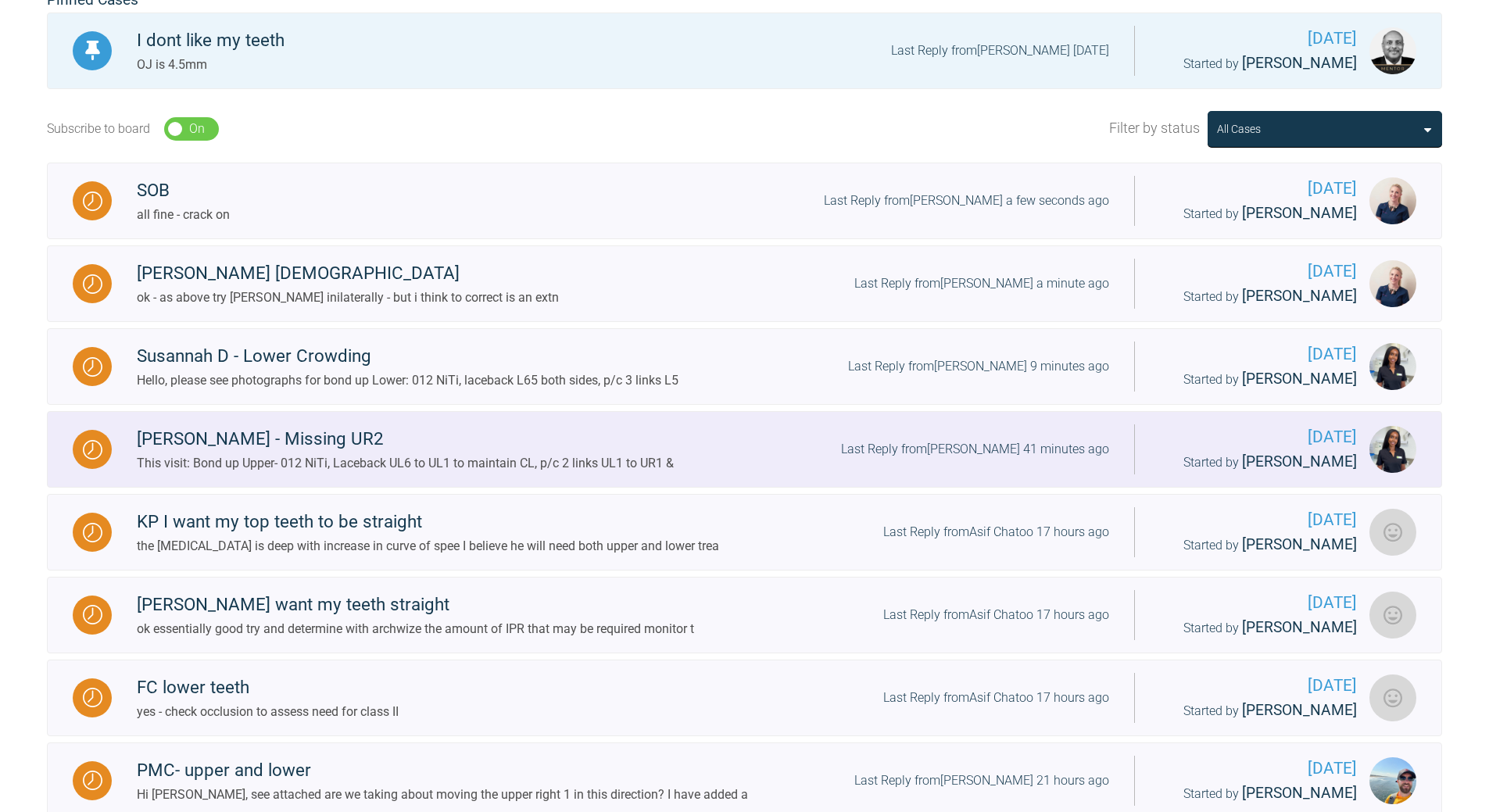
click at [1024, 448] on div "Last Reply from [PERSON_NAME] 41 minutes ago" at bounding box center [975, 449] width 268 height 20
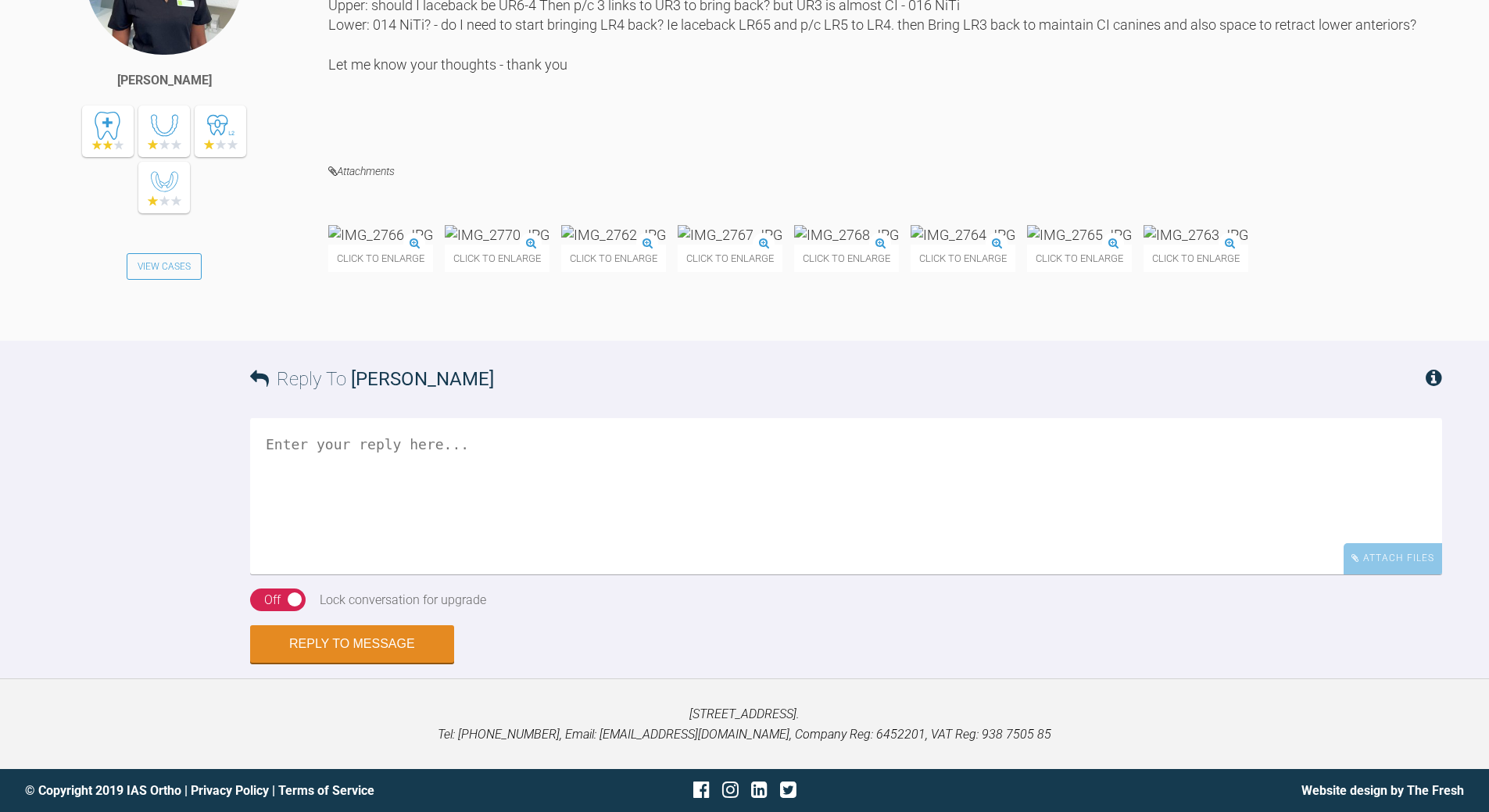
scroll to position [1932, 0]
click at [489, 570] on textarea at bounding box center [846, 496] width 1192 height 156
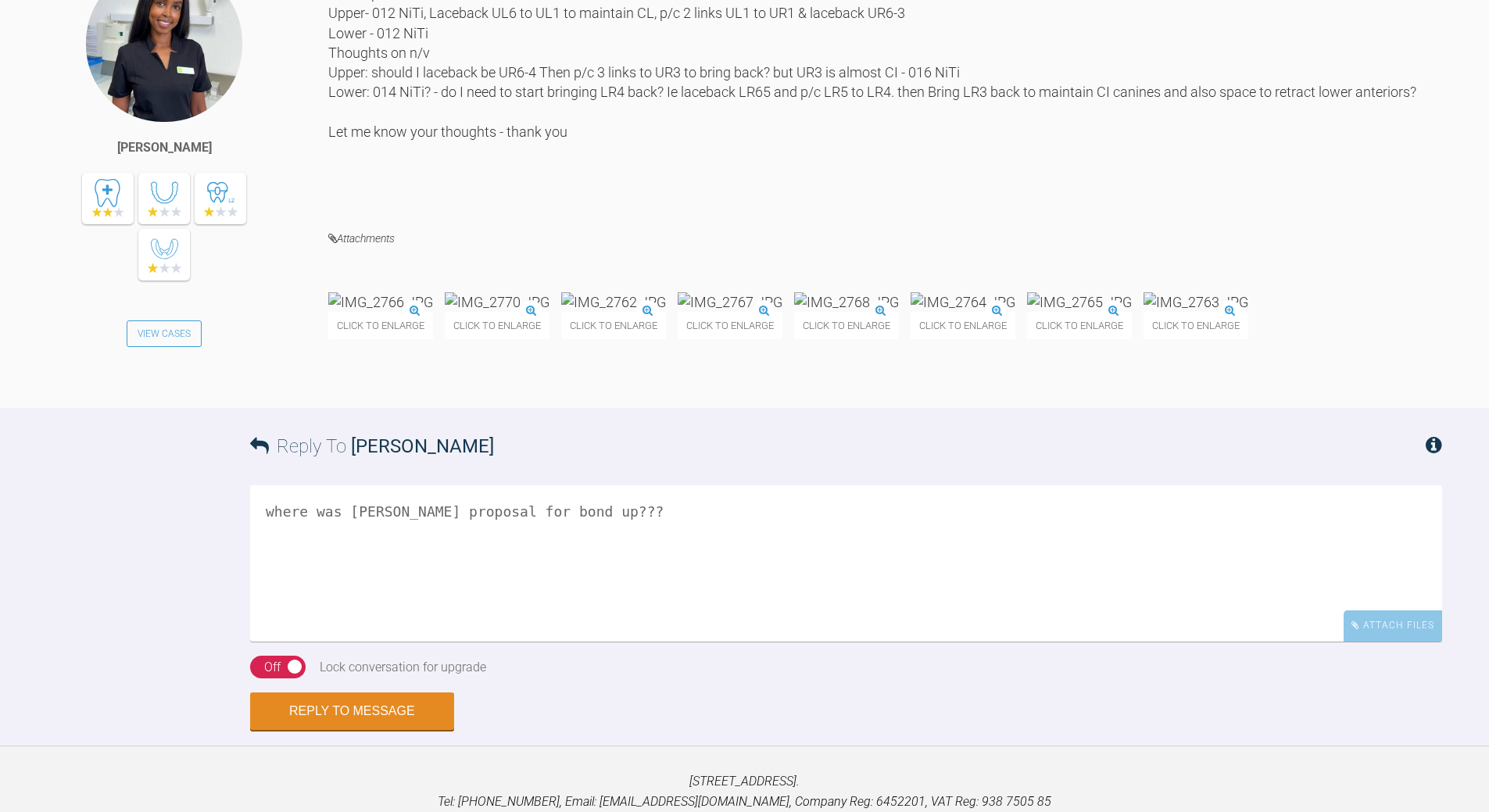
scroll to position [1620, 0]
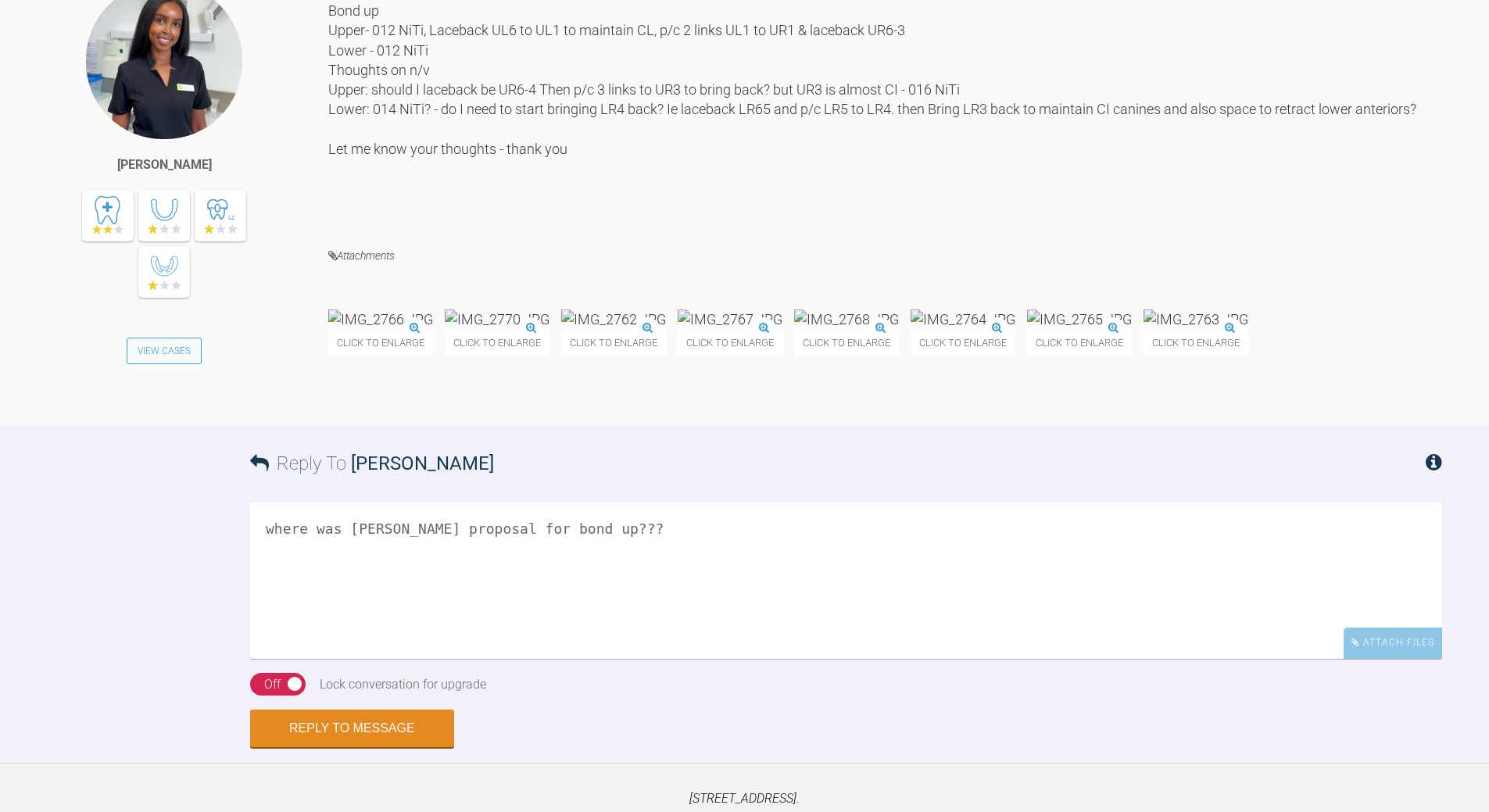
click at [421, 328] on img at bounding box center [381, 318] width 105 height 19
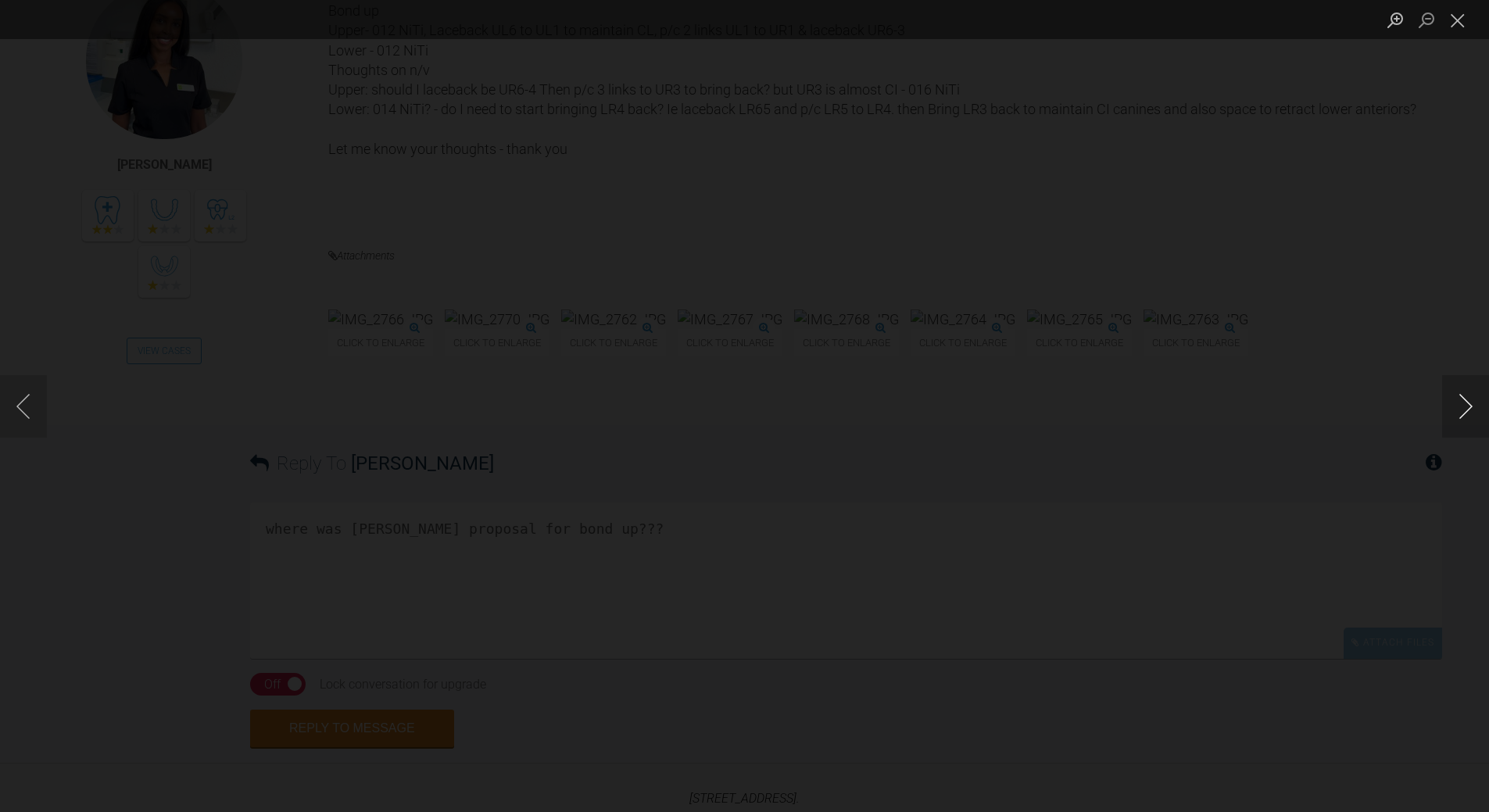
click at [1024, 387] on button "Next image" at bounding box center [1466, 406] width 47 height 63
click at [1024, 388] on button "Next image" at bounding box center [1466, 406] width 47 height 63
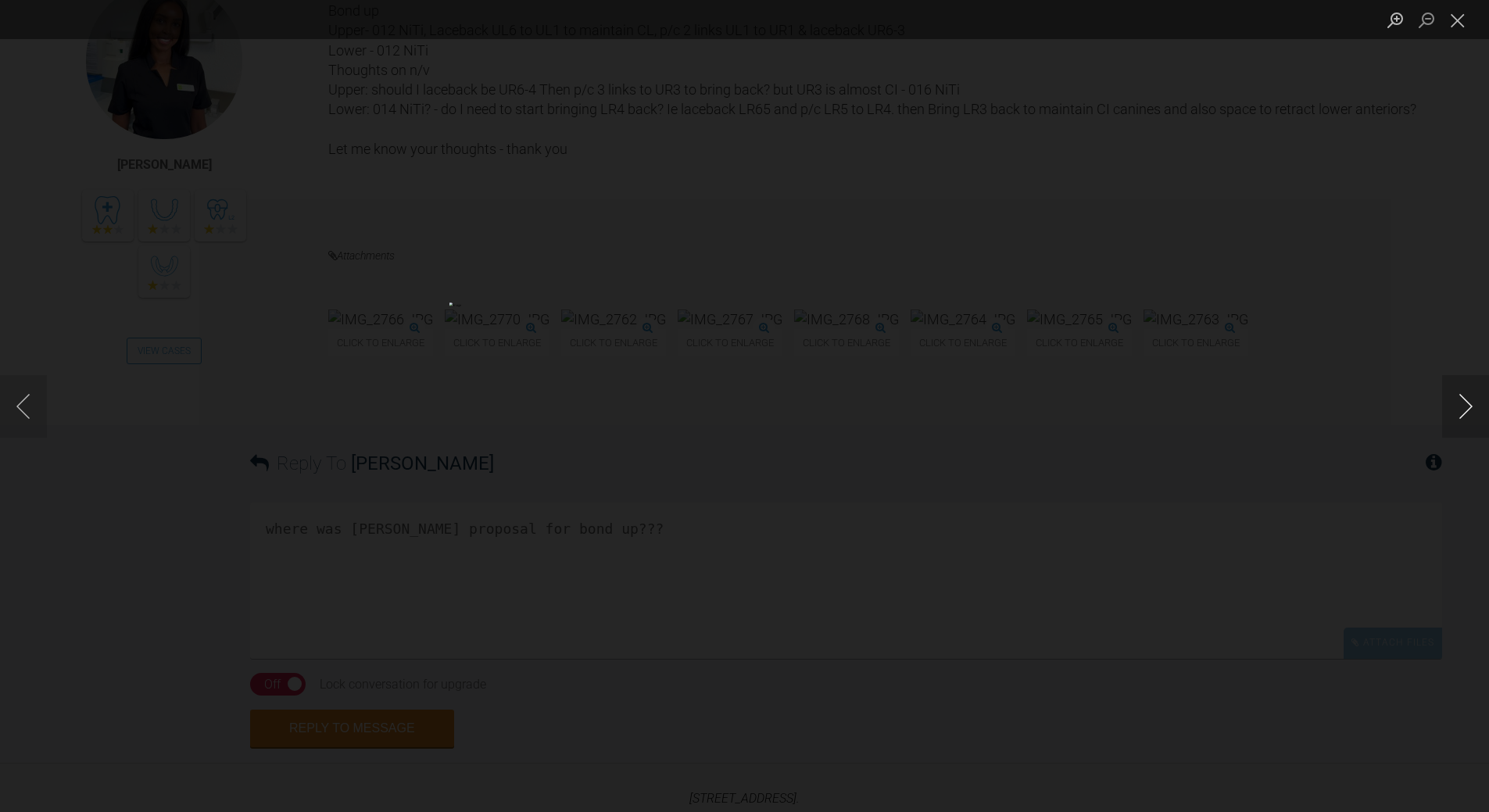
click at [1024, 389] on button "Next image" at bounding box center [1466, 406] width 47 height 63
click at [1024, 390] on button "Next image" at bounding box center [1466, 406] width 47 height 63
click at [1024, 390] on button "Next image" at bounding box center [1466, 406] width 47 height 63
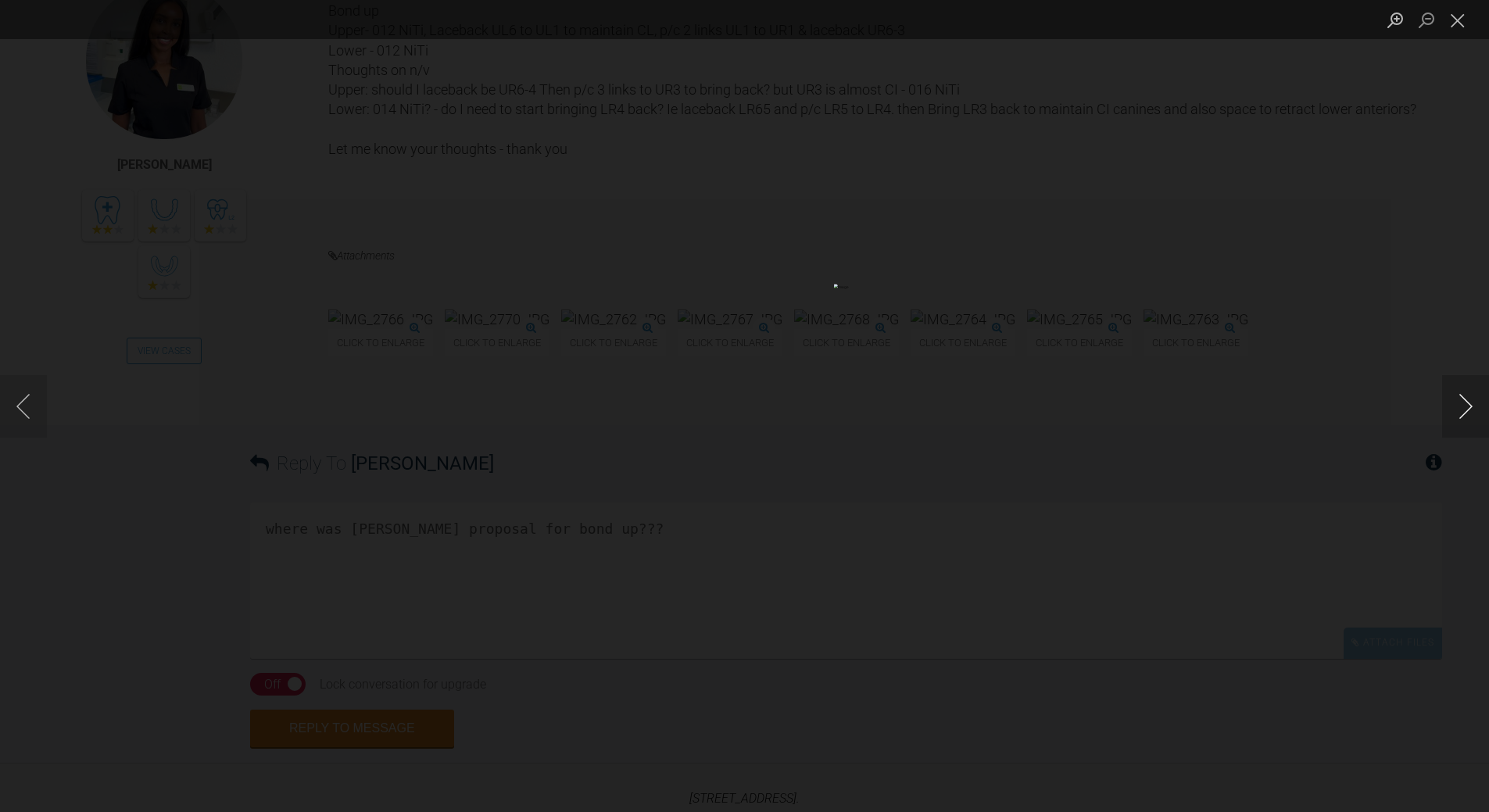
click at [1024, 390] on button "Next image" at bounding box center [1466, 406] width 47 height 63
click at [1024, 28] on button "Close lightbox" at bounding box center [1457, 19] width 31 height 28
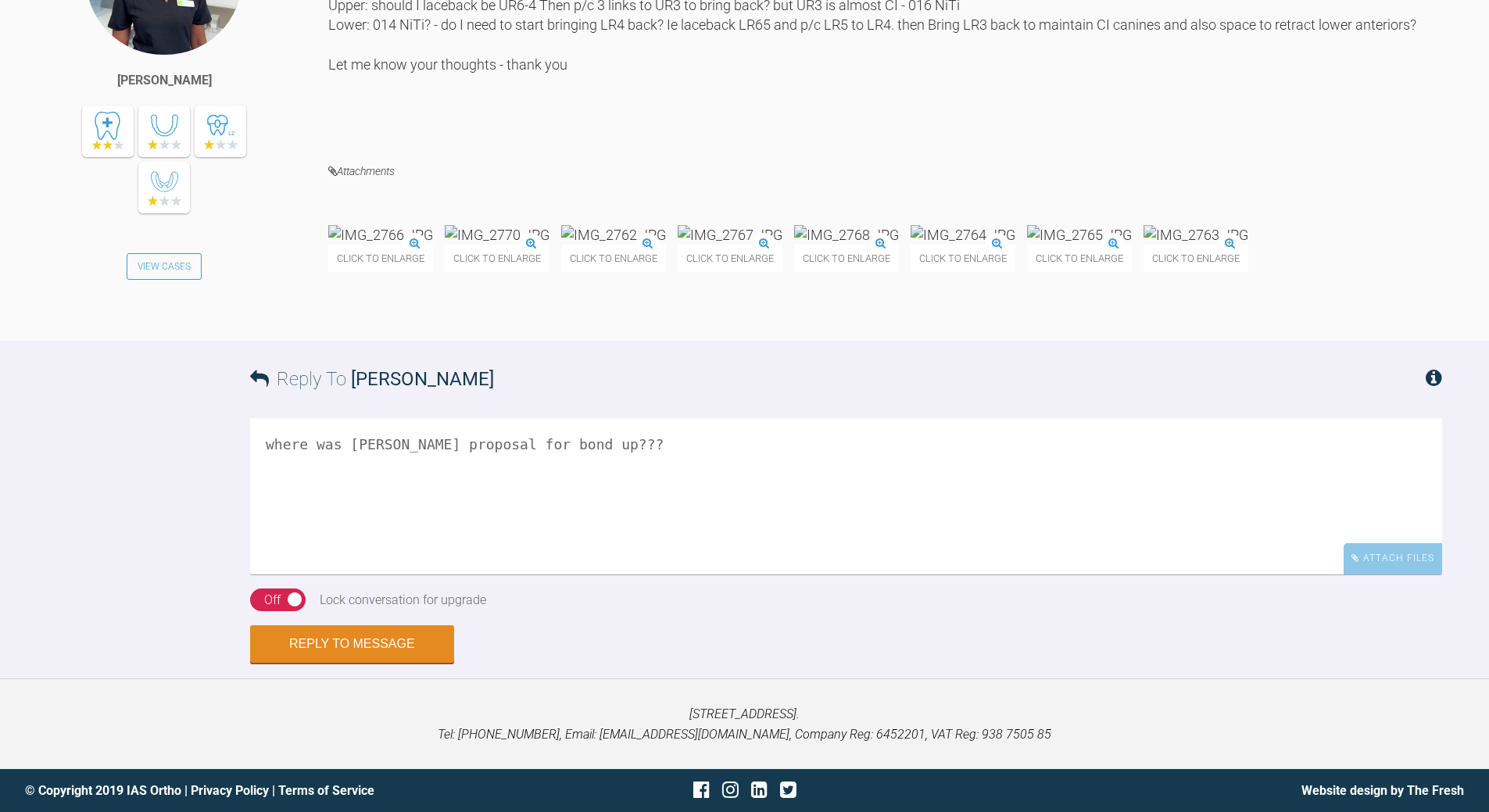
scroll to position [2031, 0]
click at [355, 439] on textarea "where was [PERSON_NAME] proposal for bond up???" at bounding box center [846, 496] width 1192 height 156
click at [279, 586] on div "Off" at bounding box center [272, 600] width 17 height 20
click at [348, 440] on textarea "where was [PERSON_NAME] proposal for bond up???" at bounding box center [846, 496] width 1192 height 156
click at [529, 445] on textarea "where was the proposal for bond up???" at bounding box center [846, 496] width 1192 height 156
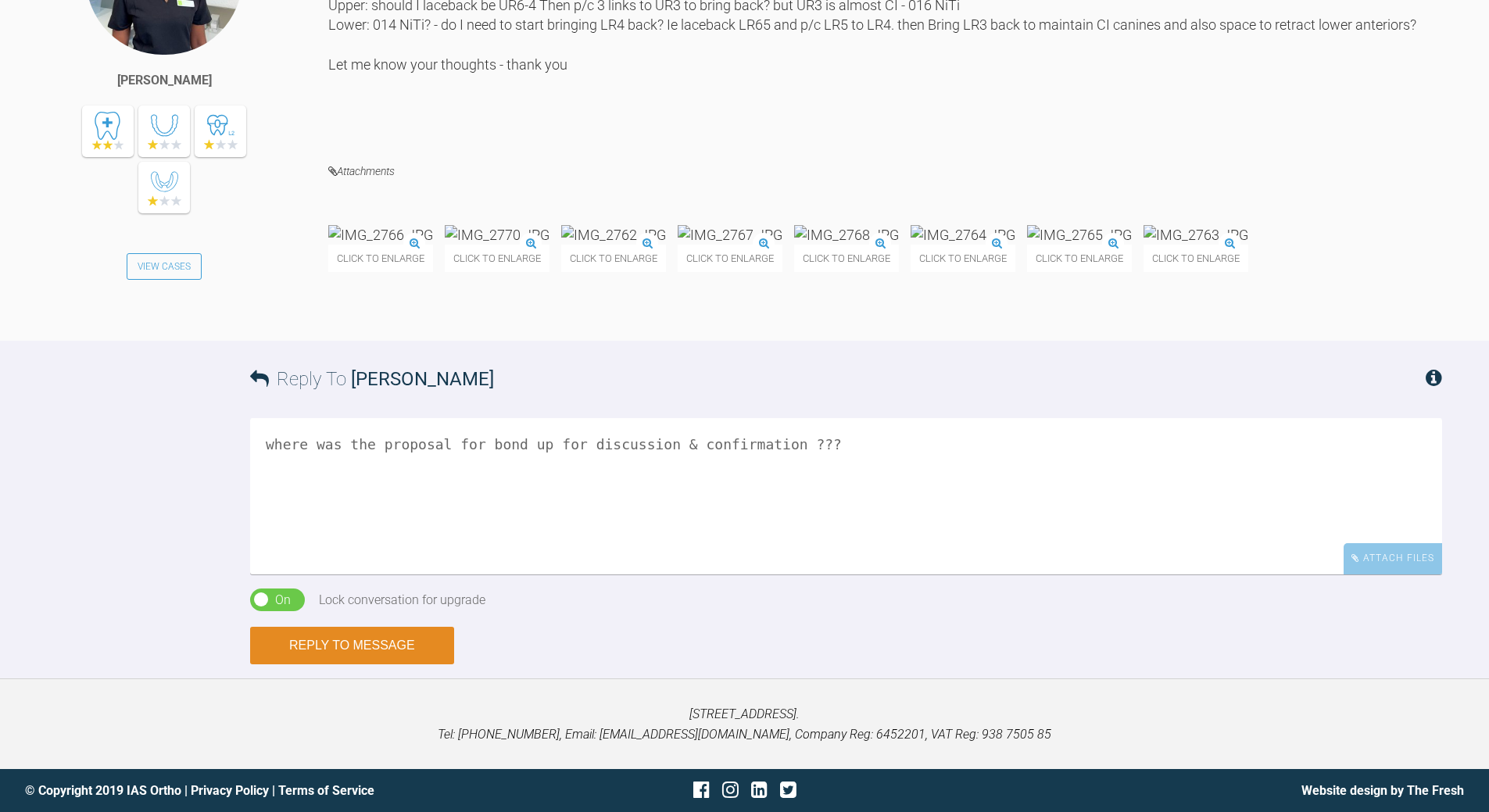
type textarea "where was the proposal for bond up for discussion & confirmation ???"
click at [351, 586] on button "Reply to Message" at bounding box center [351, 645] width 204 height 38
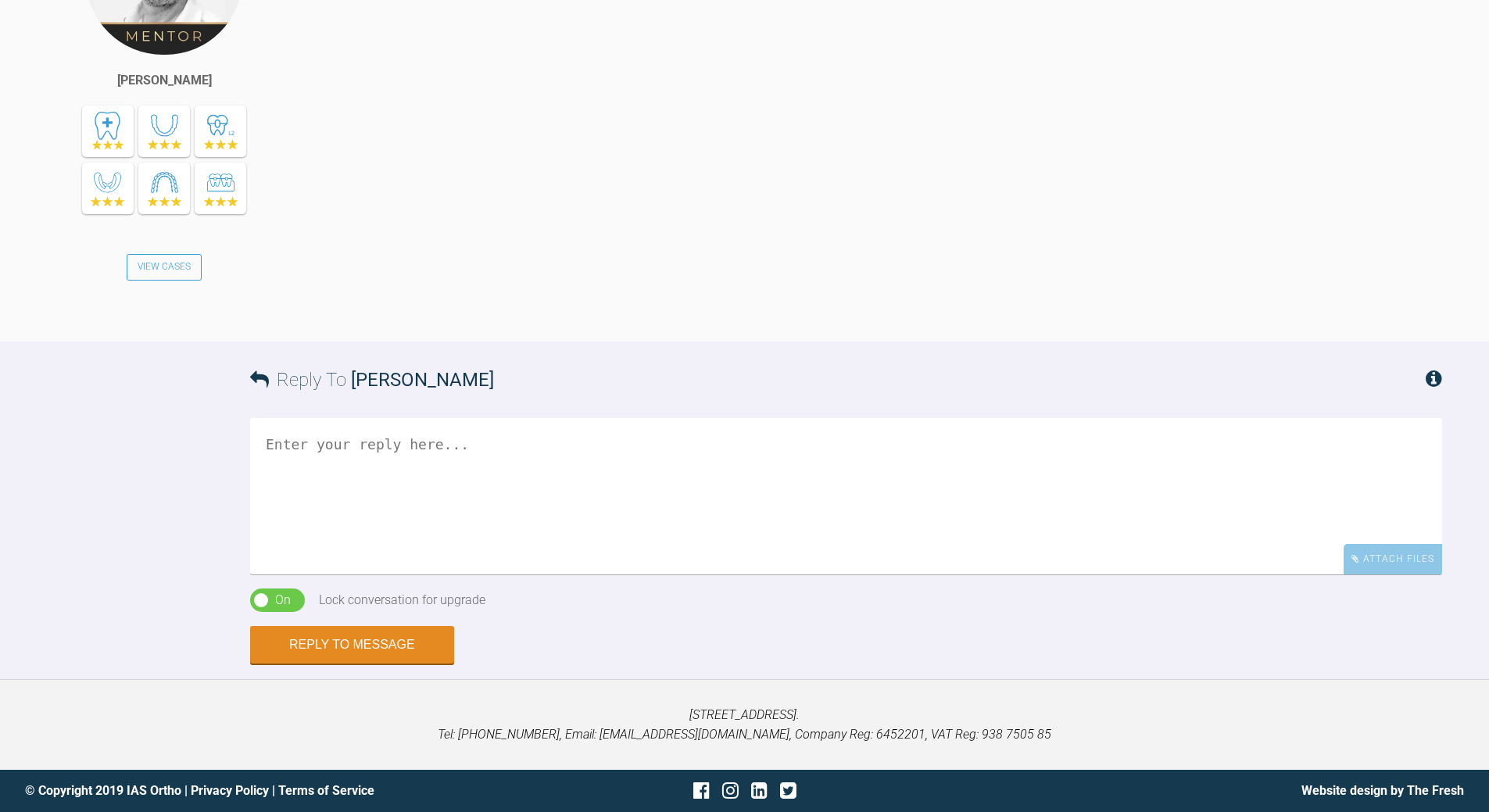
scroll to position [2625, 0]
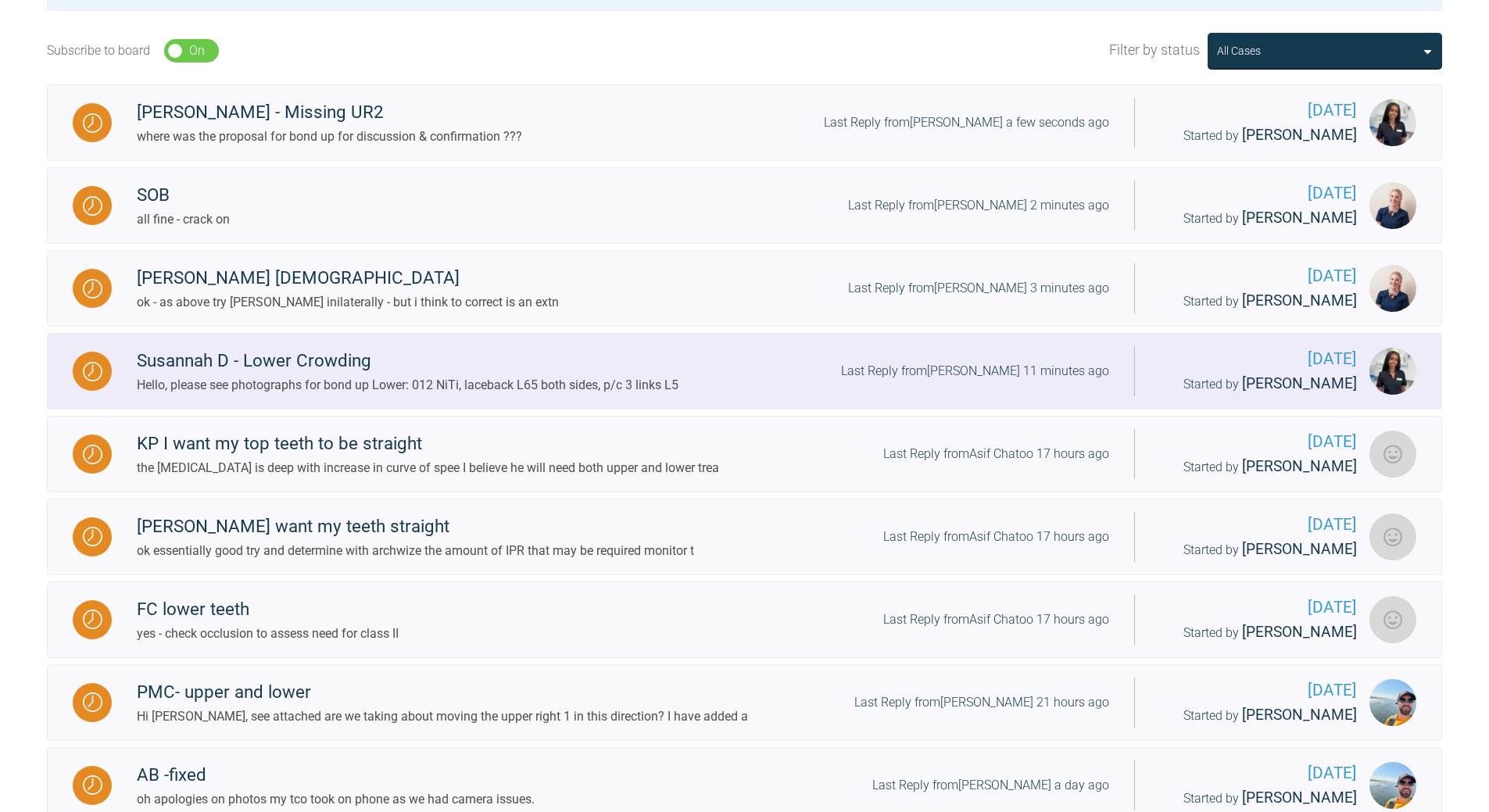
click at [1024, 369] on div "Last Reply from [PERSON_NAME] 11 minutes ago" at bounding box center [975, 371] width 268 height 20
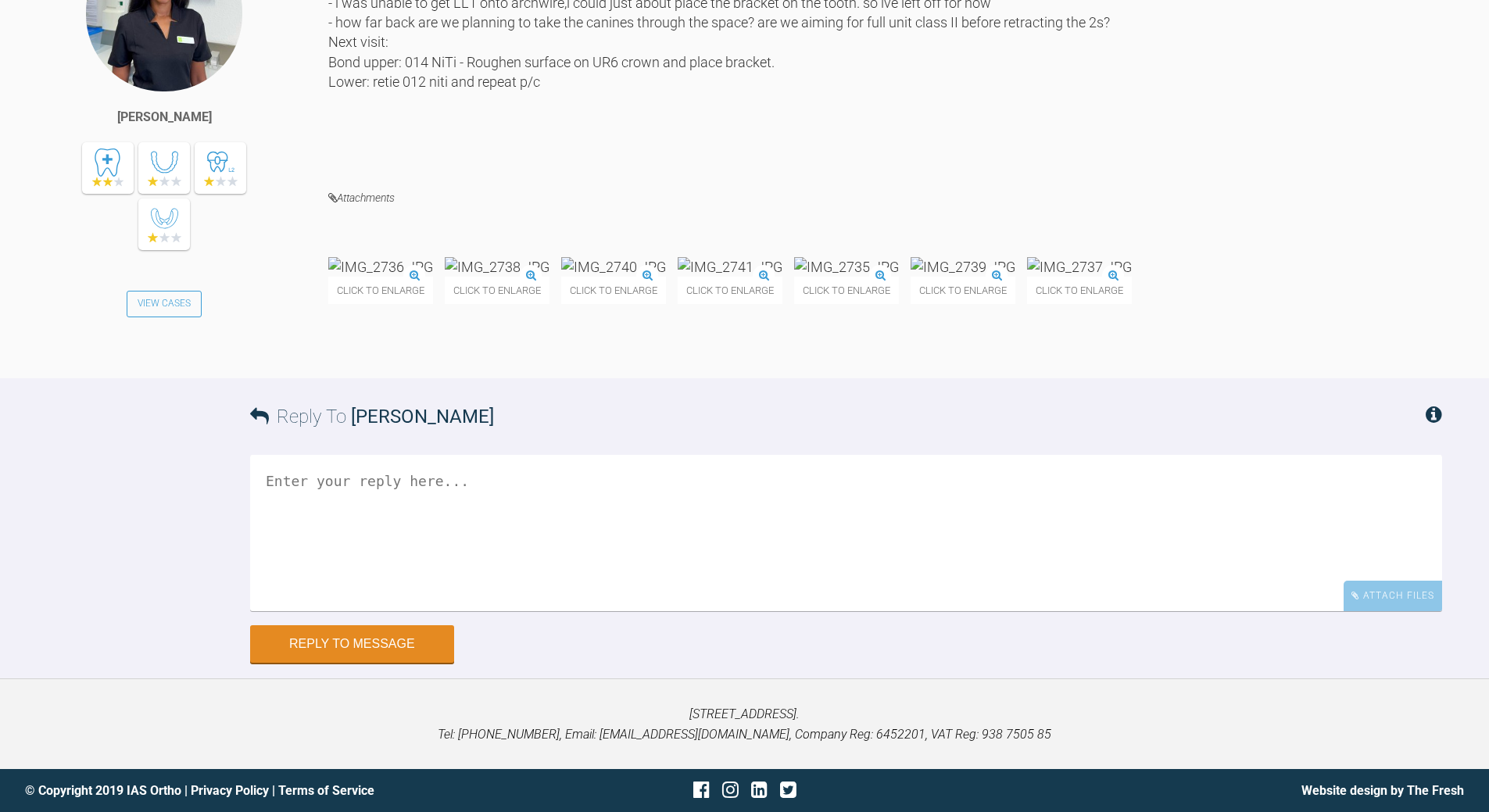
scroll to position [8102, 0]
click at [416, 277] on img at bounding box center [381, 266] width 105 height 19
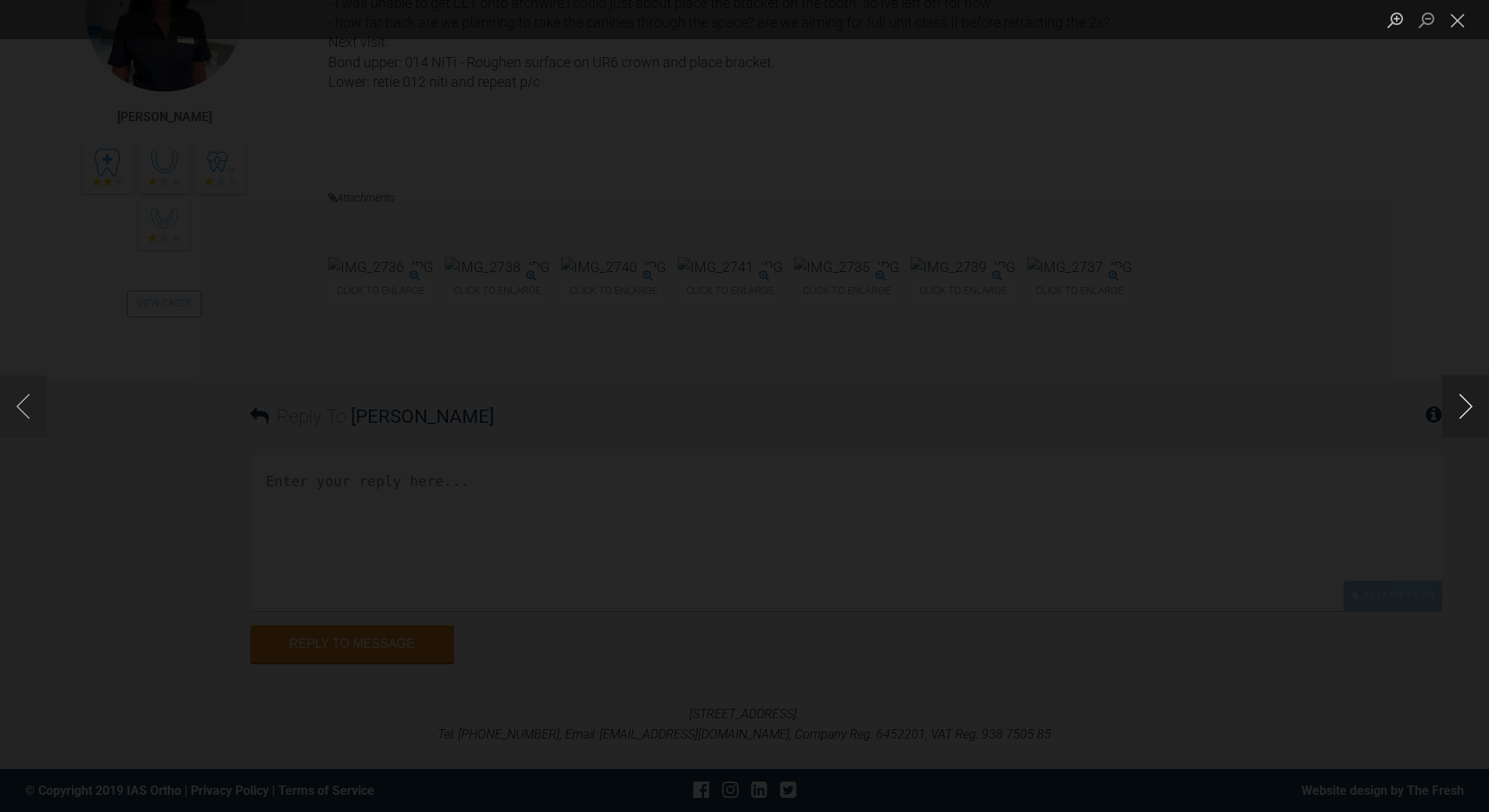
click at [1024, 407] on button "Next image" at bounding box center [1466, 406] width 47 height 63
click at [1024, 16] on button "Close lightbox" at bounding box center [1457, 19] width 31 height 28
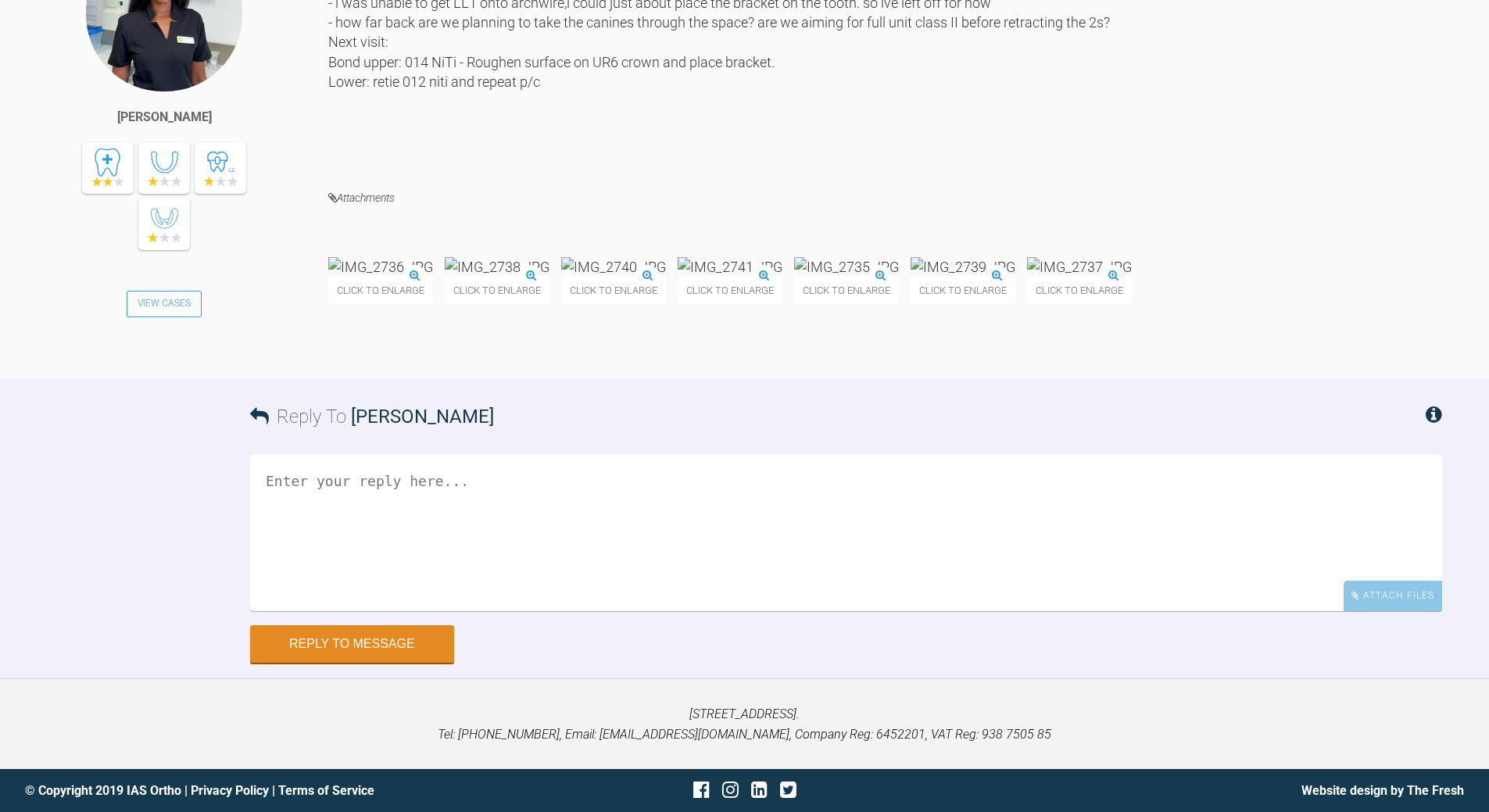
scroll to position [8257, 0]
click at [422, 571] on textarea at bounding box center [846, 533] width 1192 height 156
type textarea "all good - crack on"
drag, startPoint x: 337, startPoint y: 724, endPoint x: 363, endPoint y: 706, distance: 31.6
click at [338, 586] on button "Reply to Message" at bounding box center [351, 645] width 204 height 38
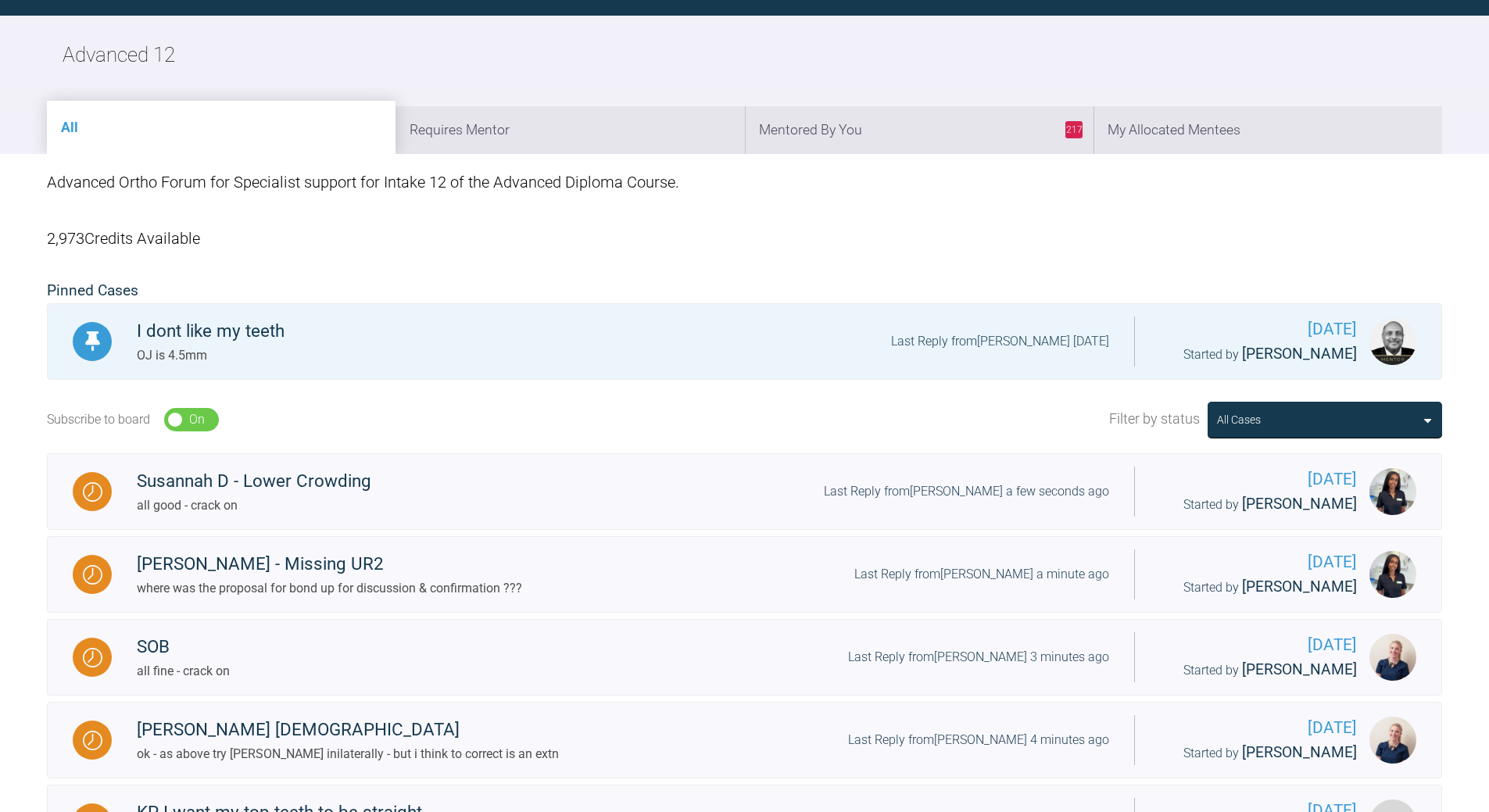
scroll to position [1703, 0]
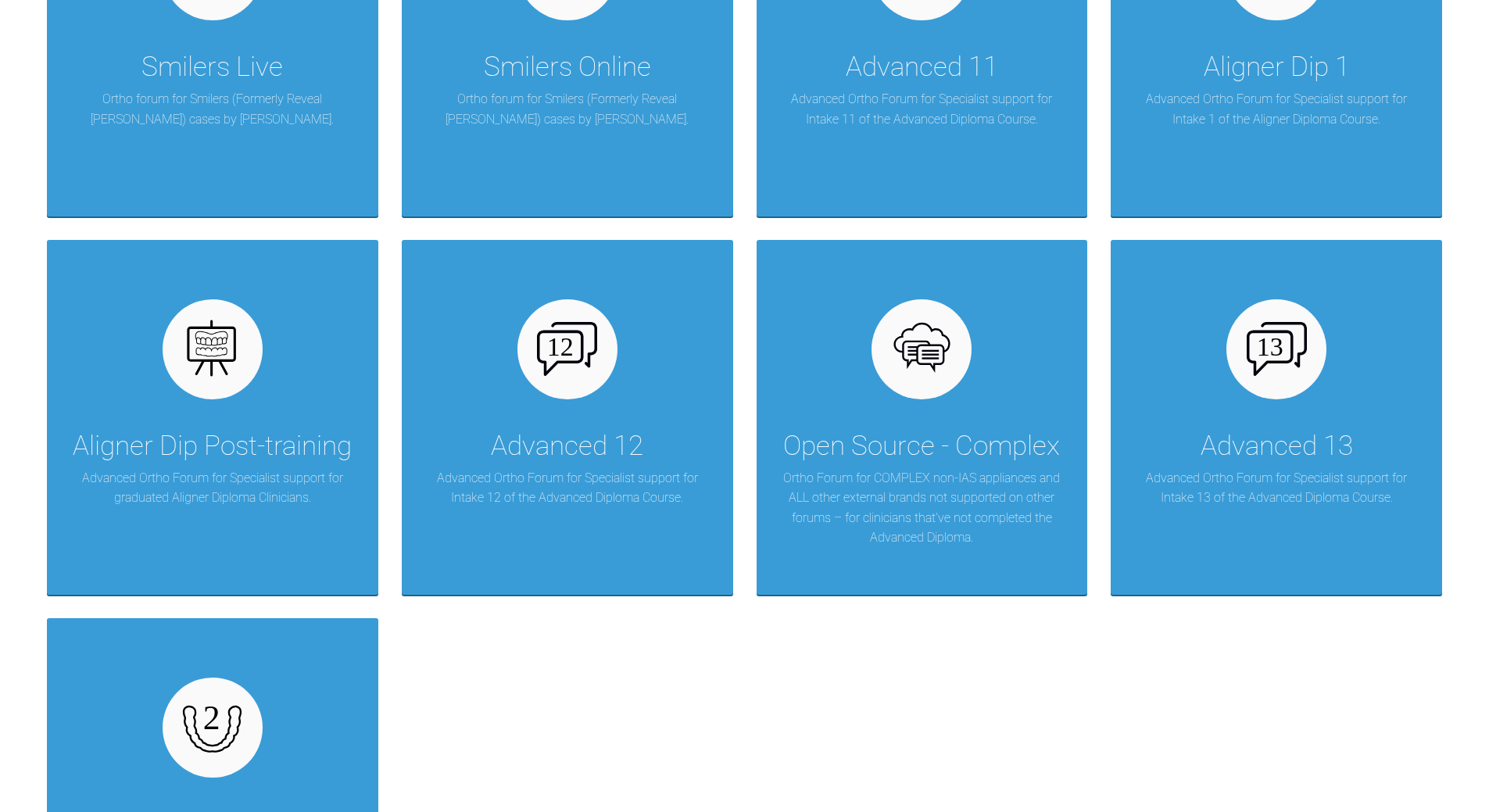
scroll to position [2172, 0]
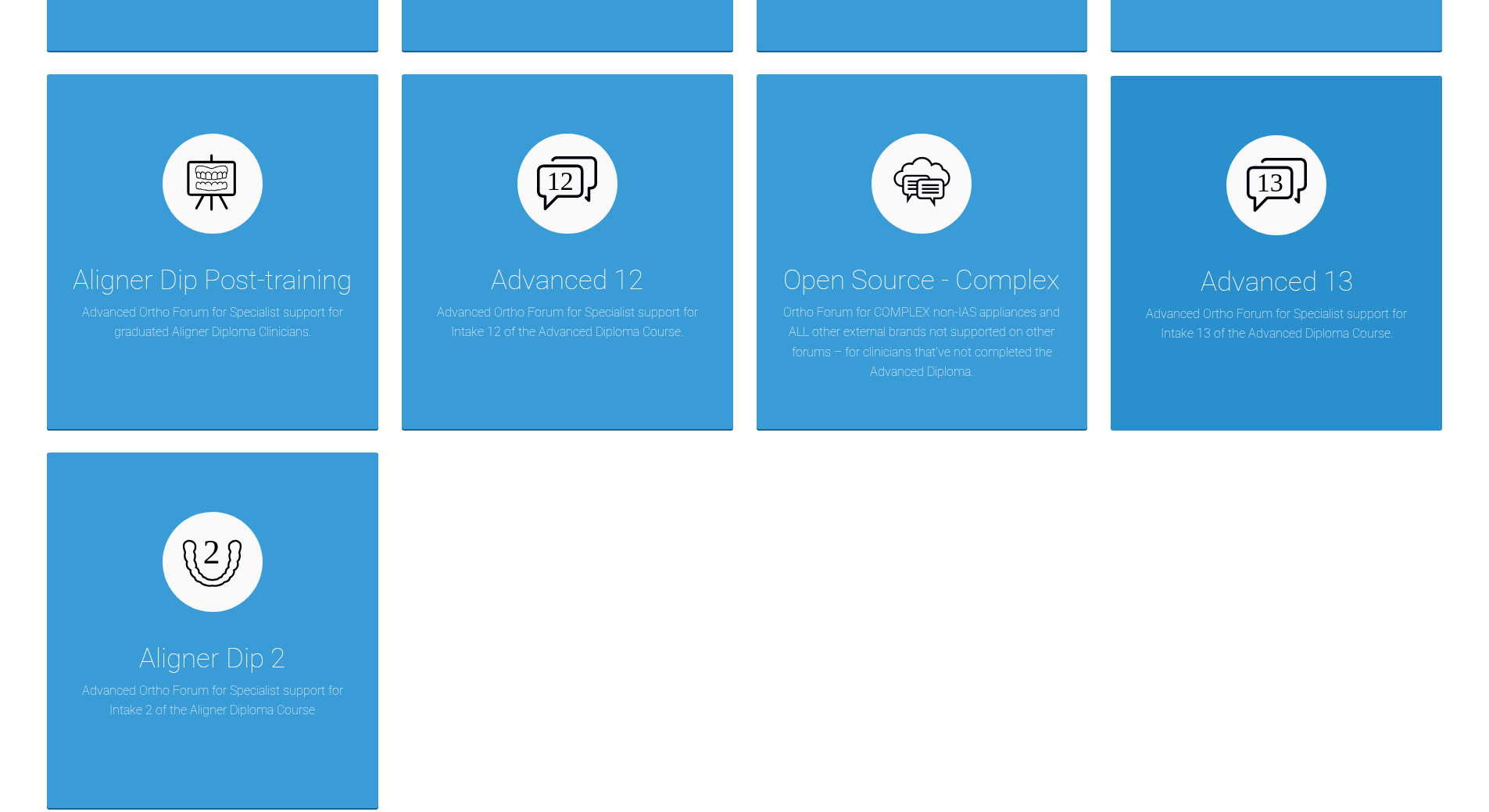
click at [1024, 204] on img at bounding box center [1277, 184] width 60 height 53
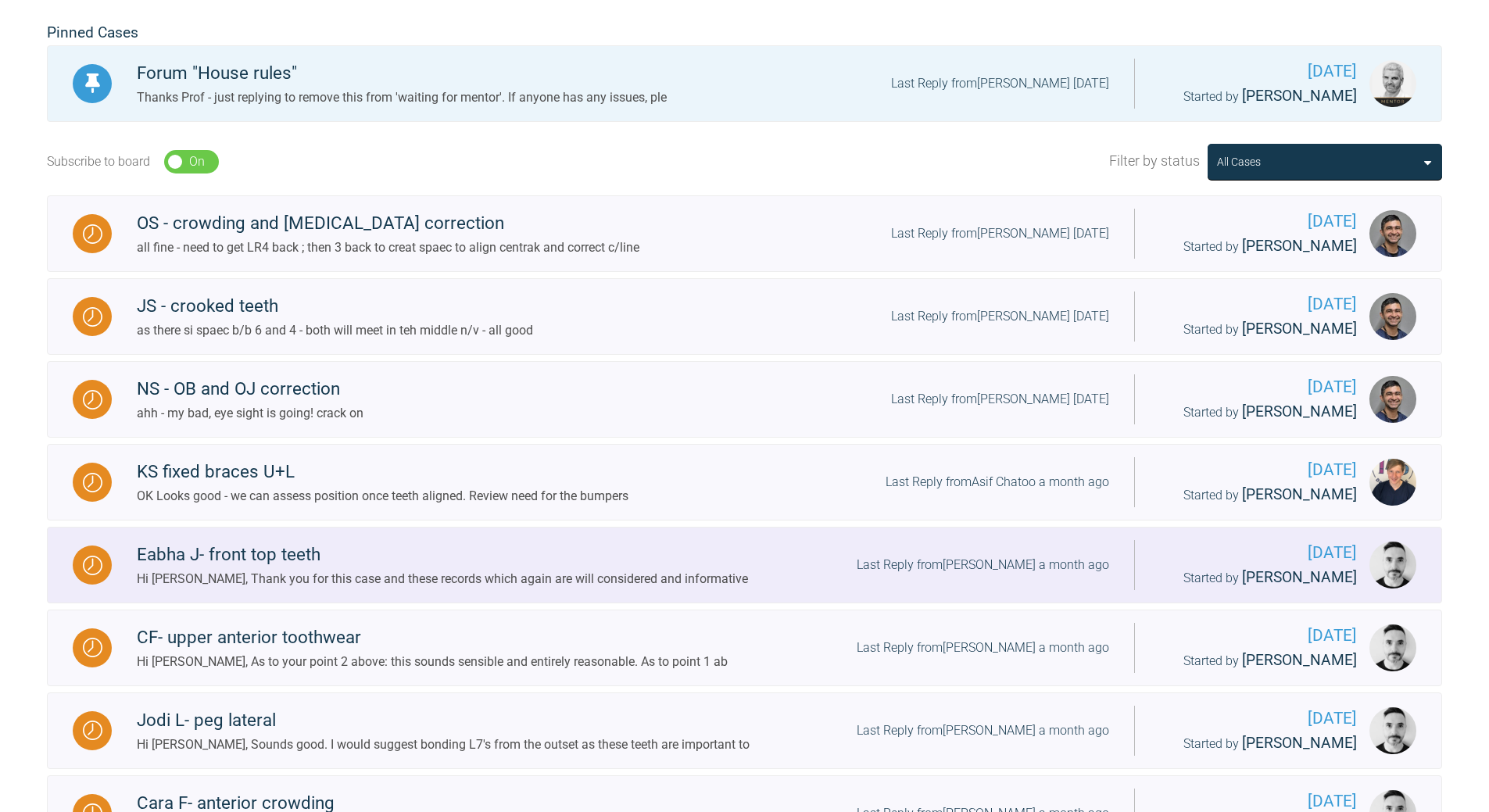
scroll to position [334, 0]
